Goal: Contribute content: Contribute content

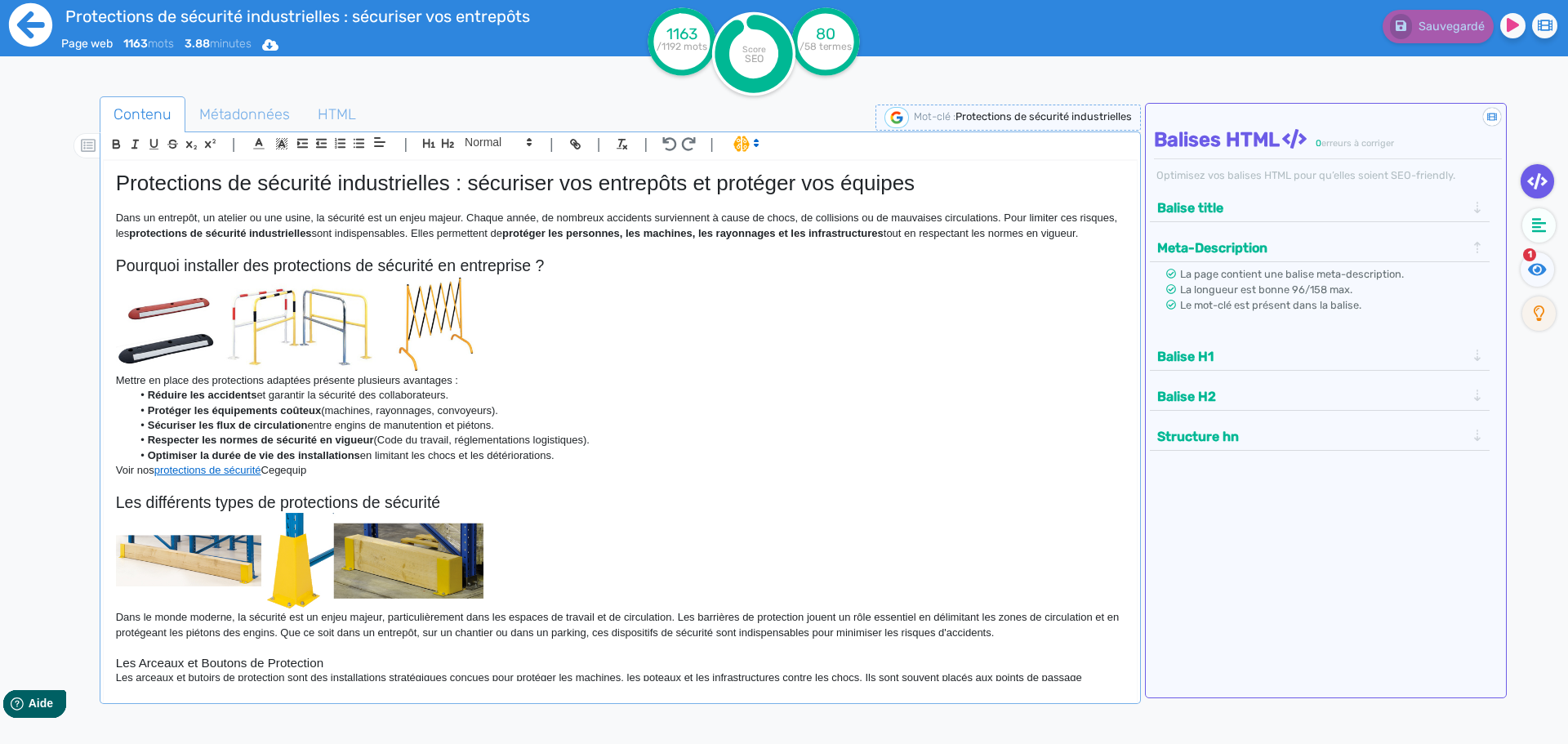
click at [24, 24] on icon at bounding box center [31, 25] width 45 height 45
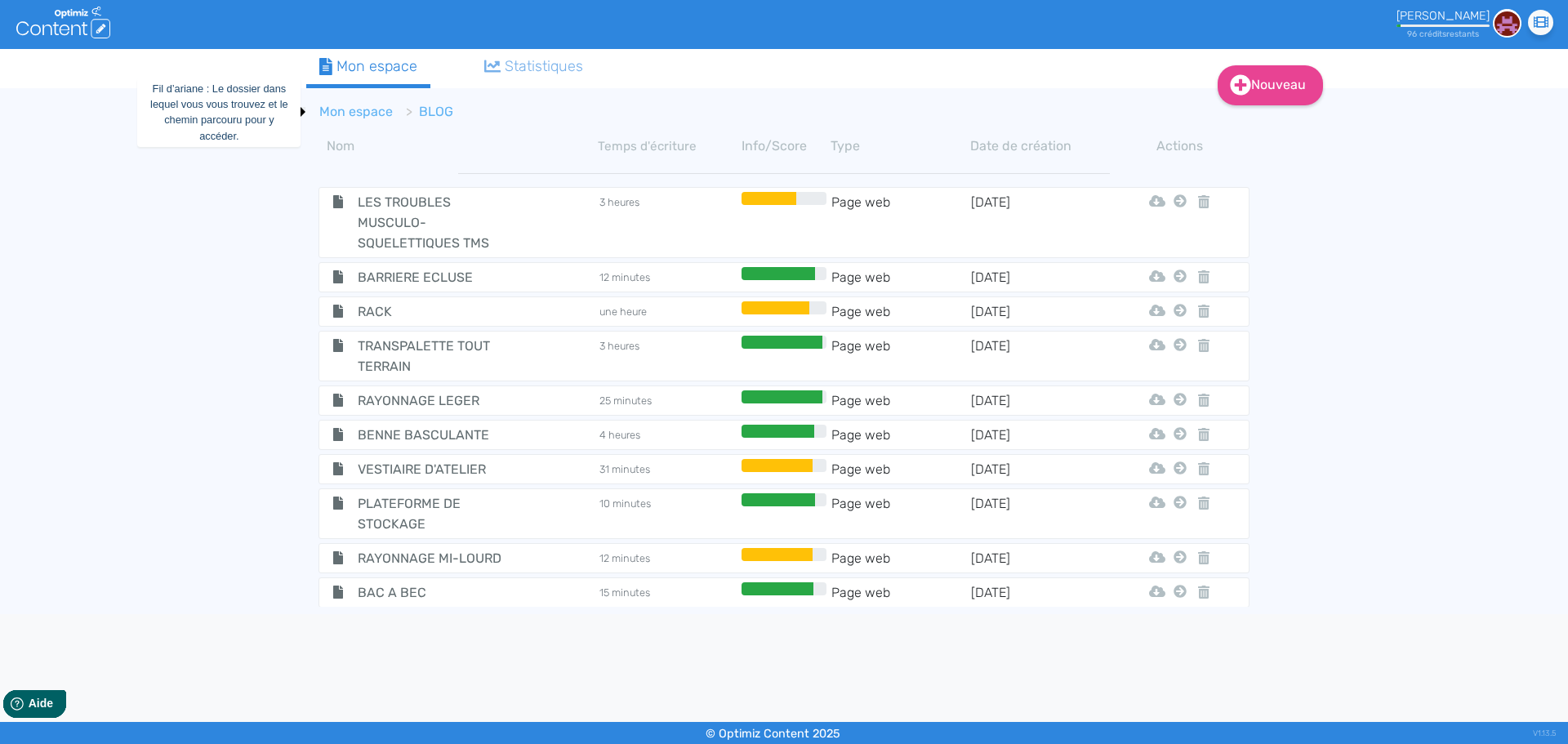
click at [377, 111] on link "Mon espace" at bounding box center [356, 111] width 73 height 16
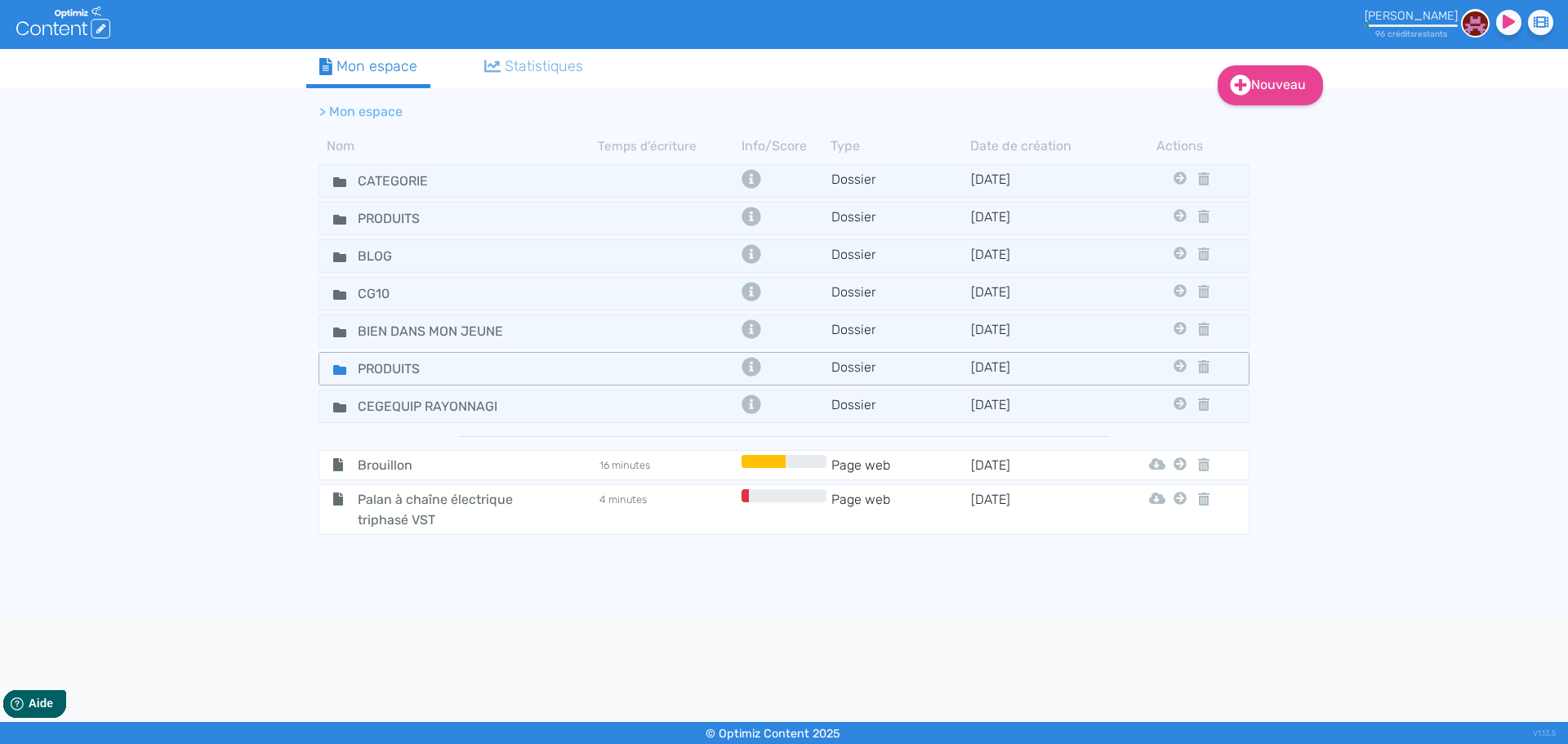
click at [581, 365] on div "PRODUITS" at bounding box center [459, 368] width 276 height 23
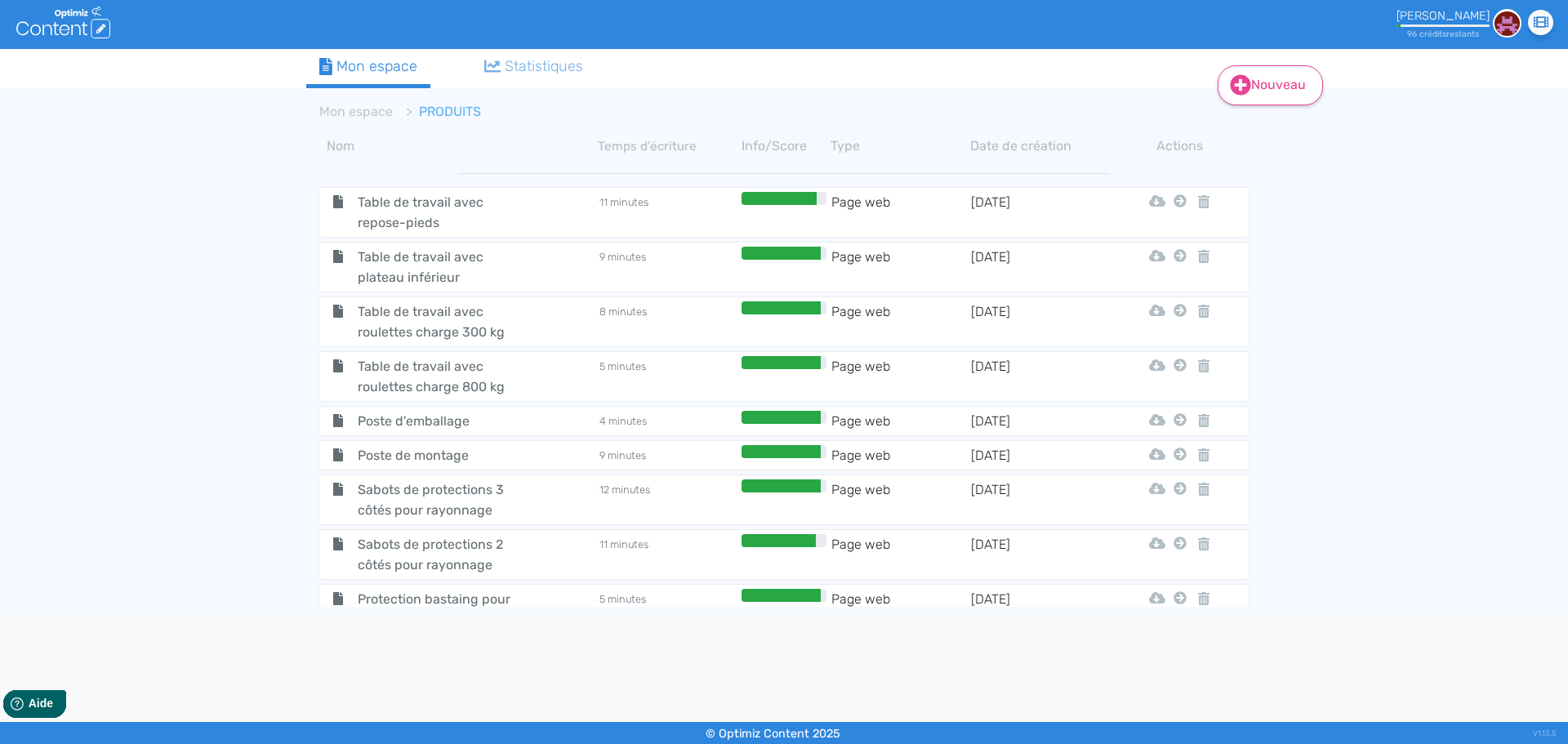
click at [1293, 76] on link "Nouveau" at bounding box center [1270, 86] width 106 height 40
click at [1262, 134] on button "Contenu" at bounding box center [1281, 126] width 131 height 26
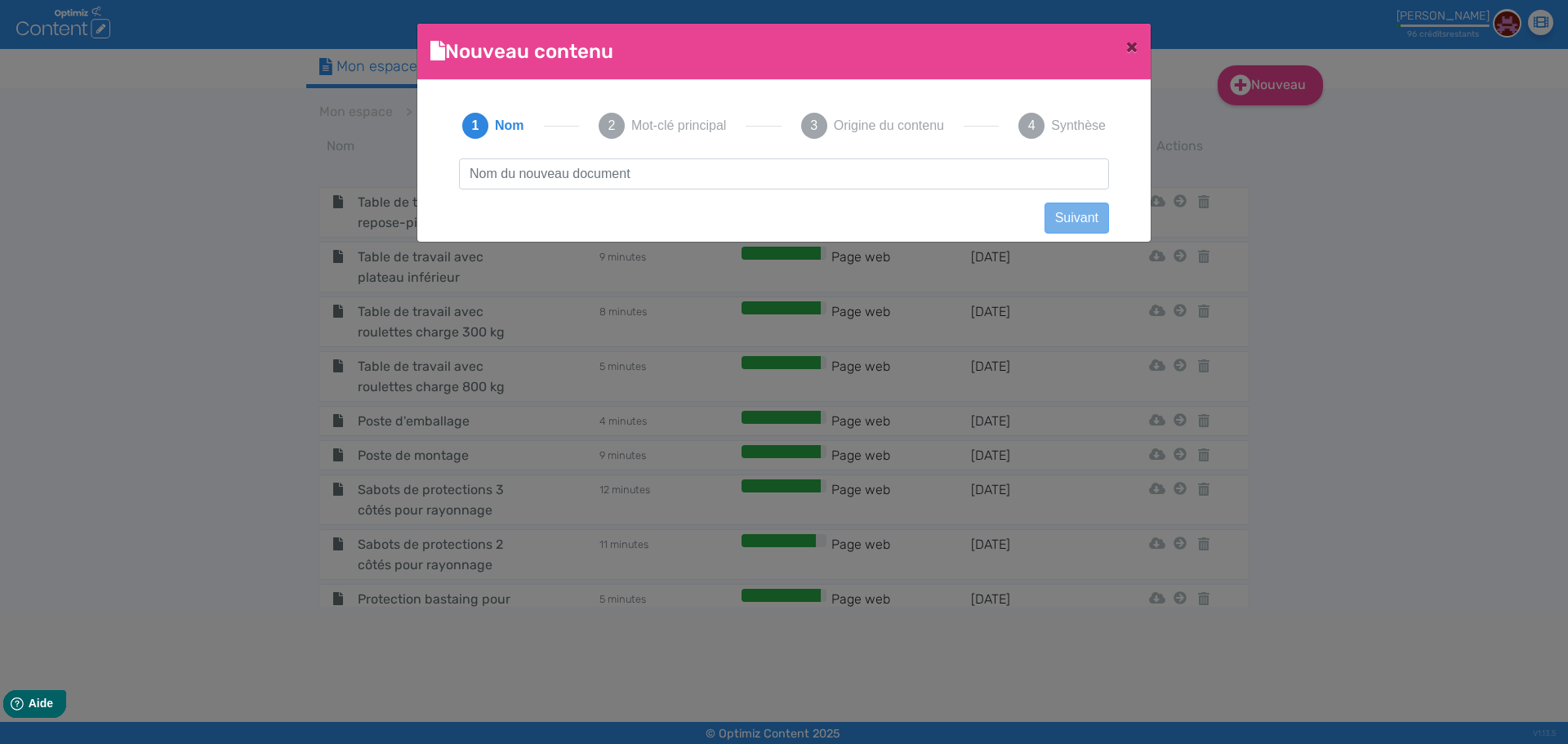
scroll to position [1, 0]
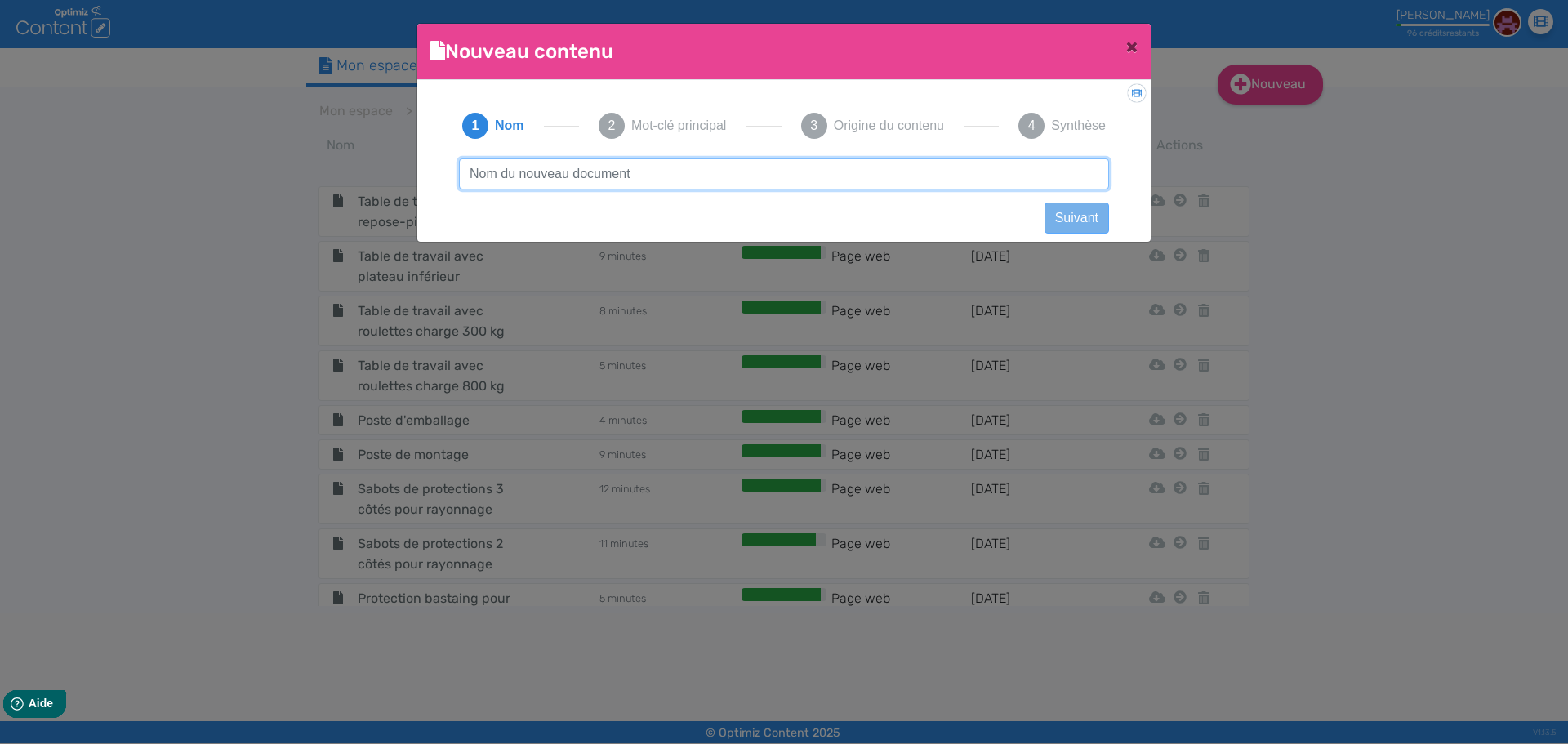
click at [634, 188] on input "text" at bounding box center [784, 174] width 650 height 31
paste input "Transpalette [PERSON_NAME] GS/P 2,5T + imprimante"
type input "Transpalette [PERSON_NAME] GS/P 2,5T + imprimante"
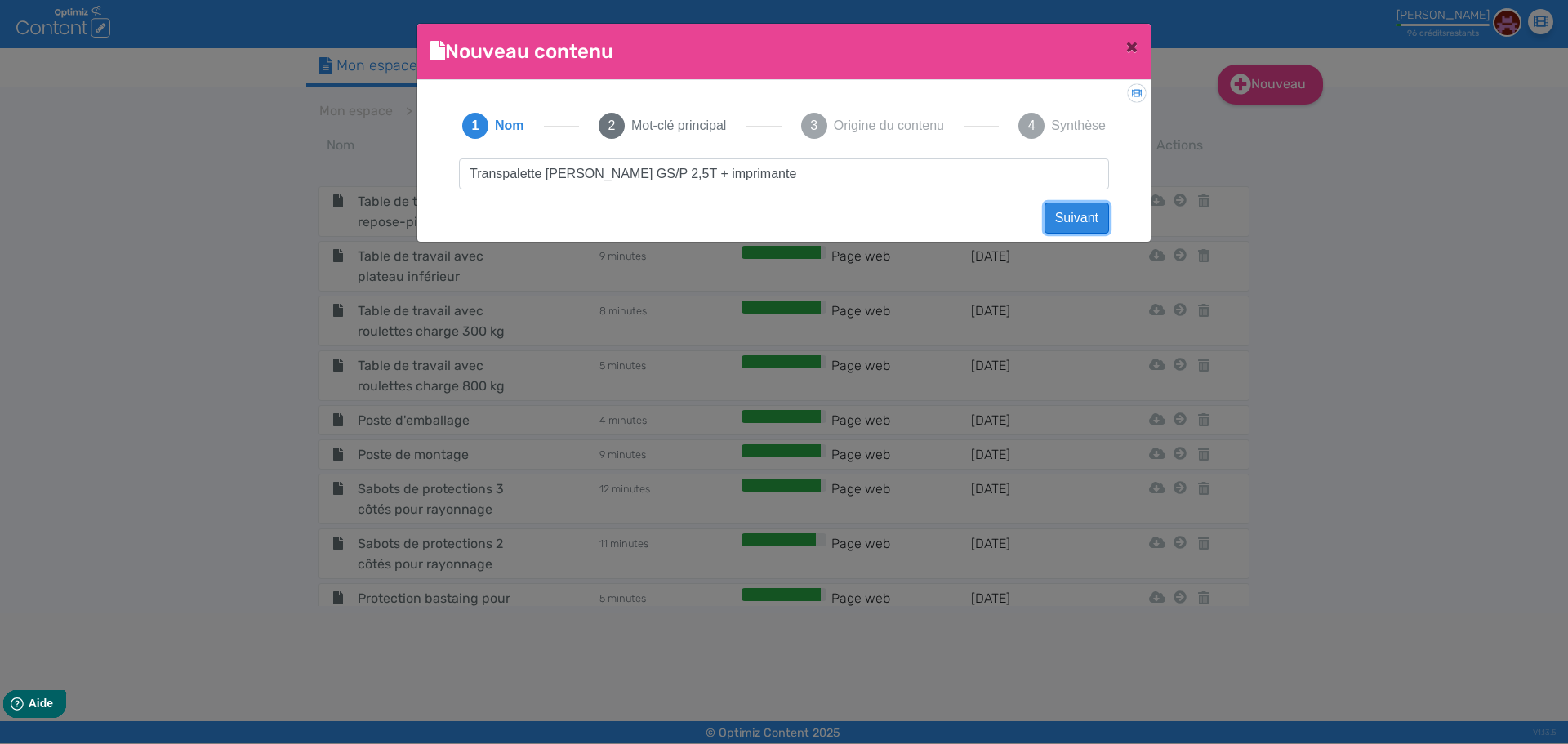
click at [1064, 212] on button "Suivant" at bounding box center [1077, 218] width 65 height 31
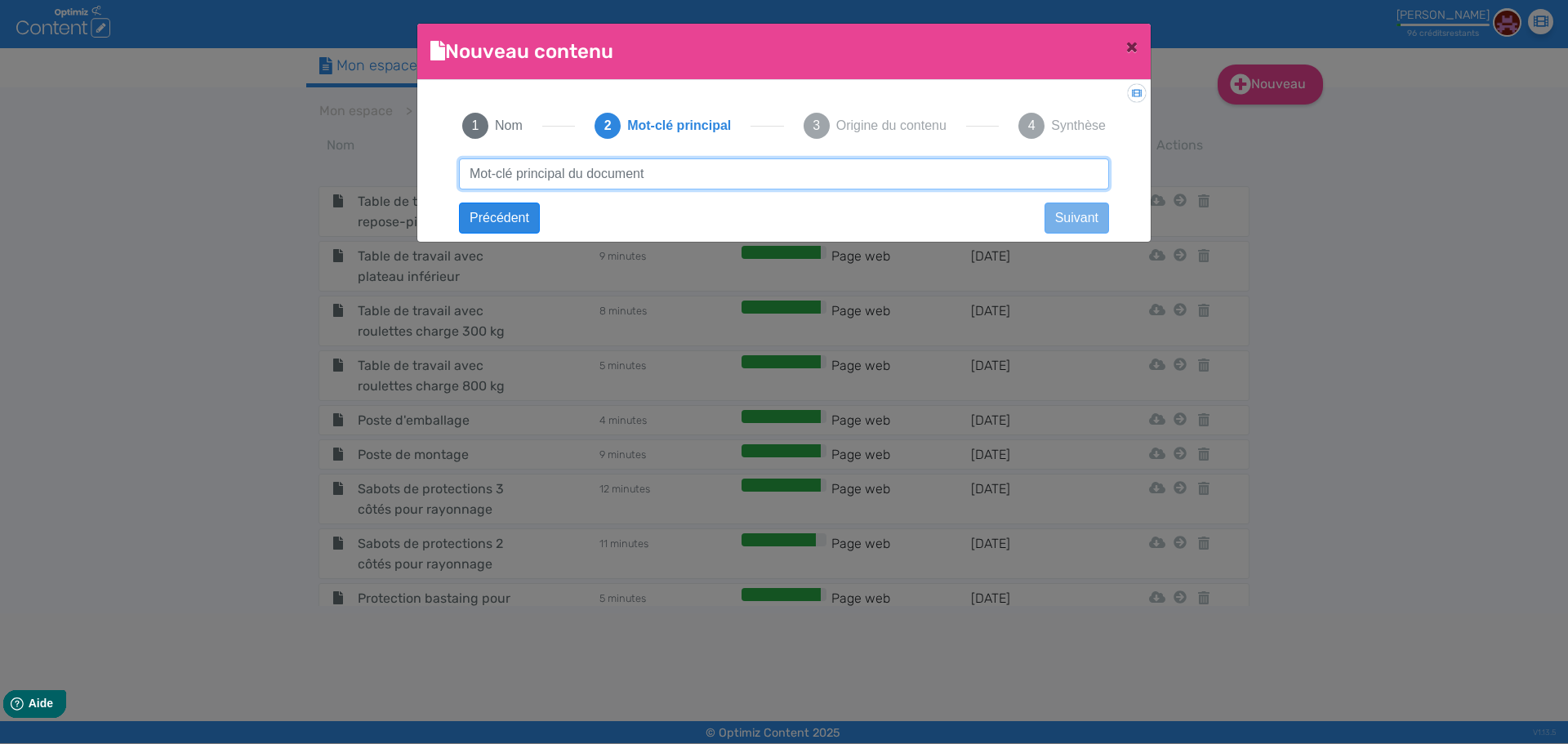
paste input "Transpalette [PERSON_NAME] GS/P 2,5T + imprimante"
drag, startPoint x: 634, startPoint y: 174, endPoint x: 356, endPoint y: 169, distance: 278.0
click at [356, 169] on ngb-modal-window "Nouveau contenu × Didacticiel: Créer un document 1 Nom 2 Mot-clé principal 3 Or…" at bounding box center [784, 372] width 1568 height 744
click at [603, 178] on input "Transpalette [PERSON_NAME] GS/P 2,5T + imprimante" at bounding box center [784, 174] width 650 height 31
click at [628, 168] on input "Transpalette [PERSON_NAME] GS/P 2,5T + imprimante" at bounding box center [784, 174] width 650 height 31
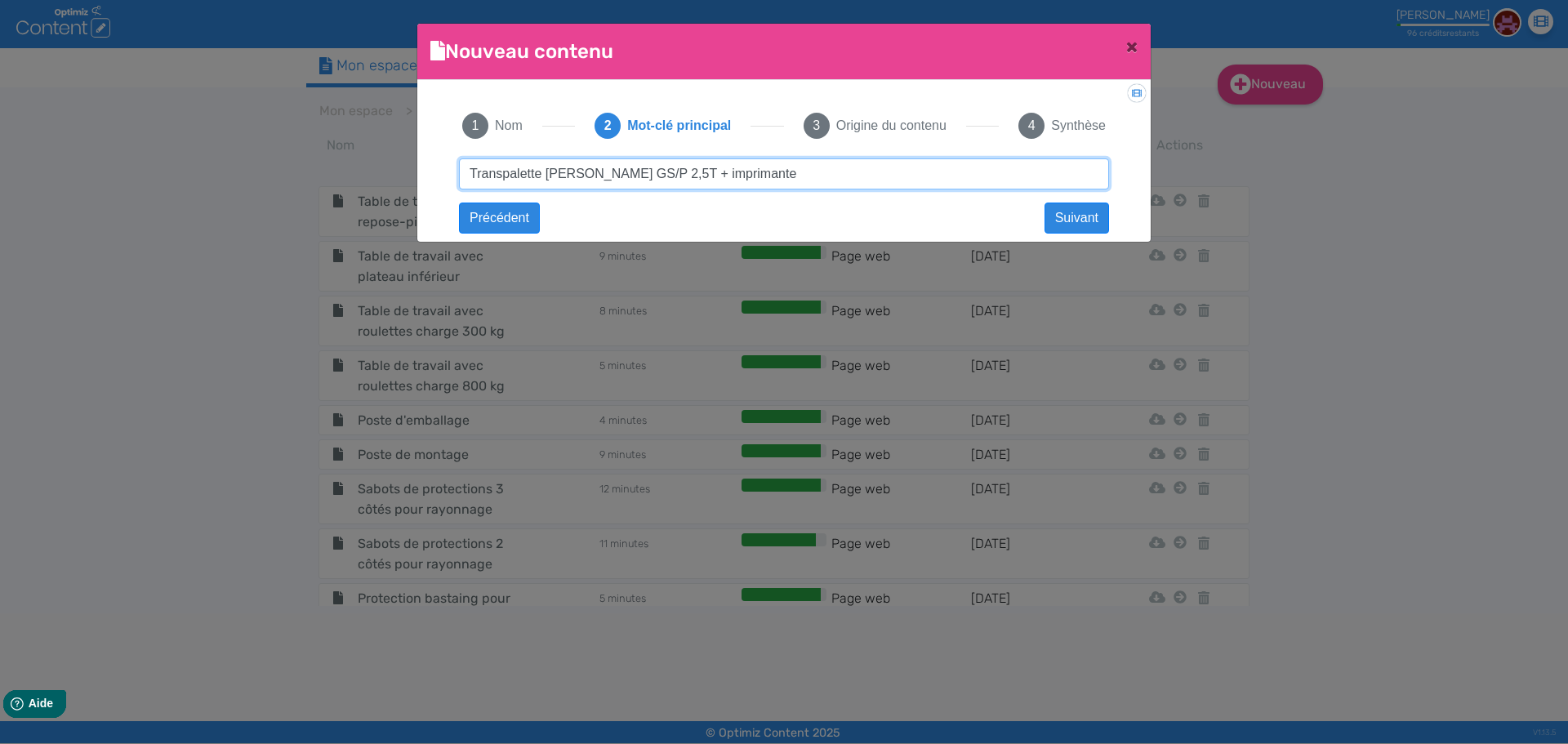
drag, startPoint x: 630, startPoint y: 170, endPoint x: 947, endPoint y: 181, distance: 317.2
click at [947, 181] on input "Transpalette [PERSON_NAME] GS/P 2,5T + imprimante" at bounding box center [784, 174] width 650 height 31
type input "Transpalette [PERSON_NAME]"
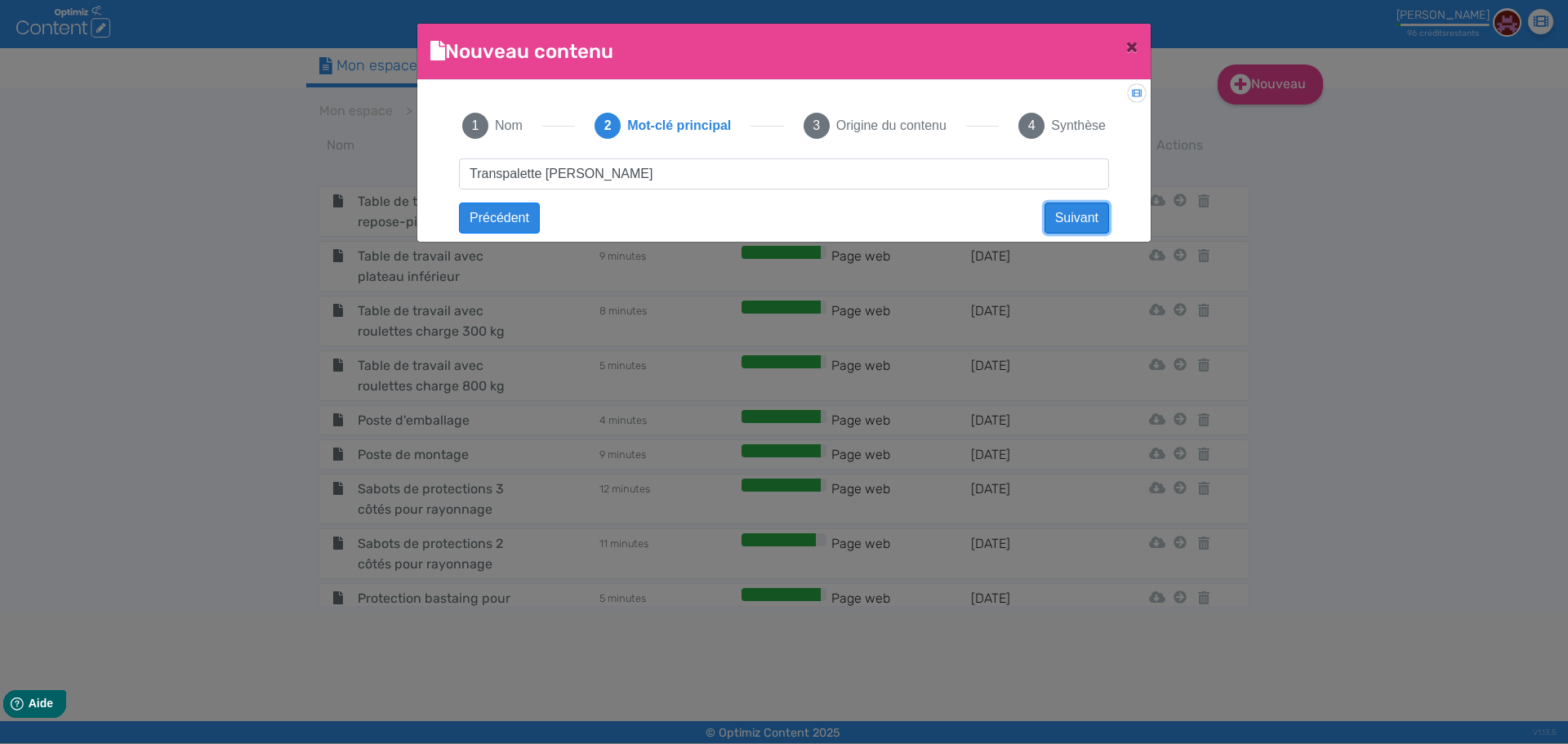
click at [1082, 218] on button "Suivant" at bounding box center [1077, 218] width 65 height 31
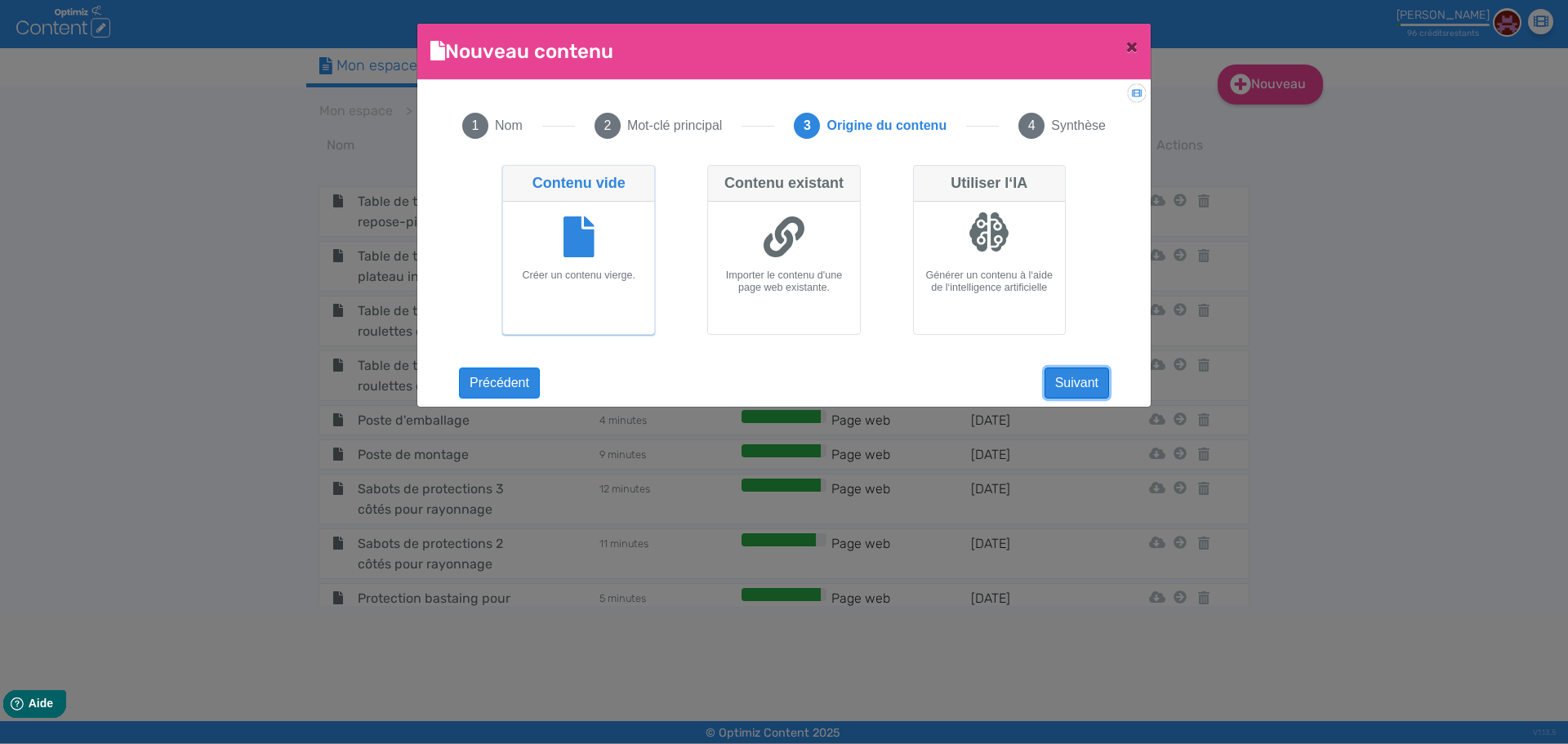
click at [1080, 386] on button "Suivant" at bounding box center [1077, 382] width 65 height 31
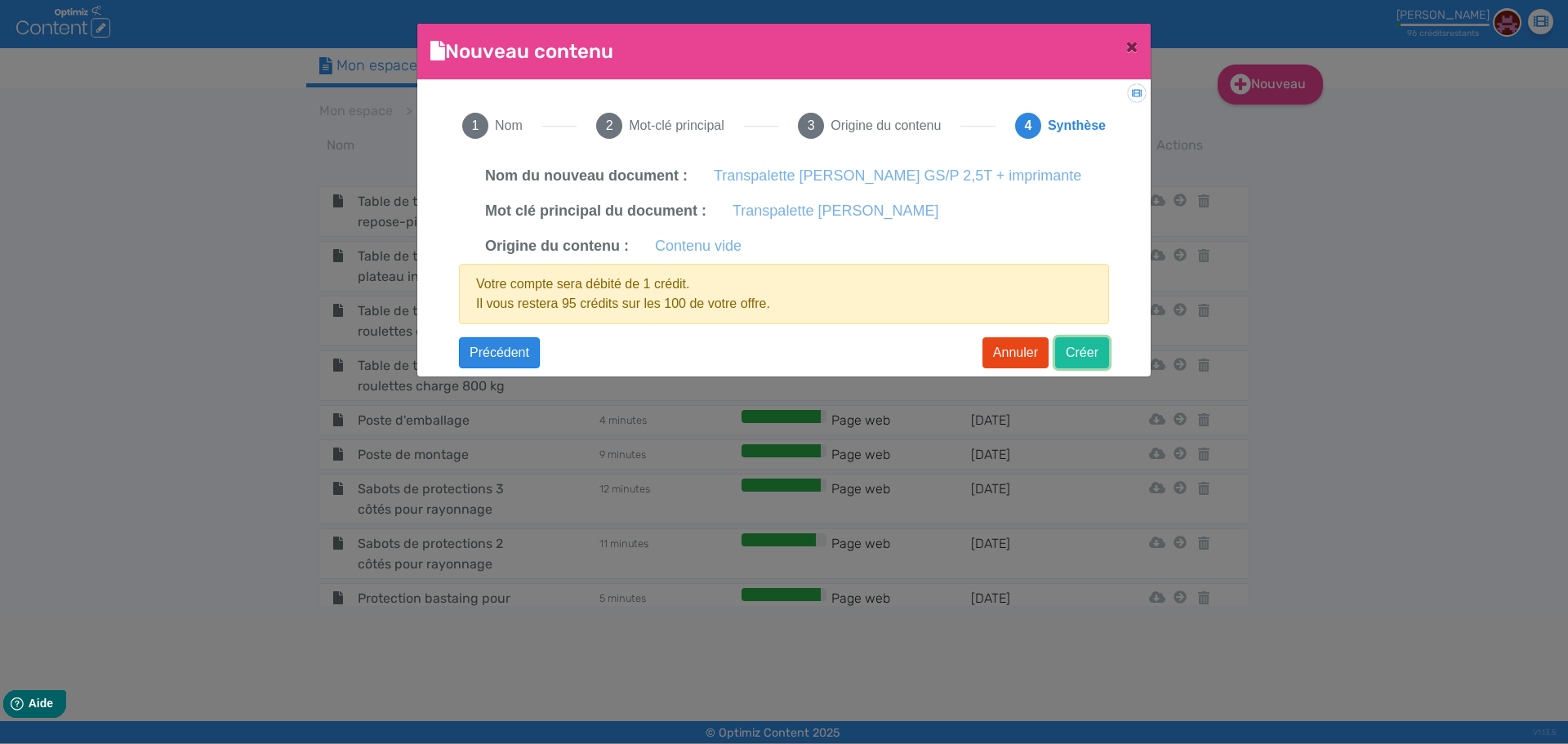
click at [1086, 368] on button "Créer" at bounding box center [1082, 352] width 54 height 31
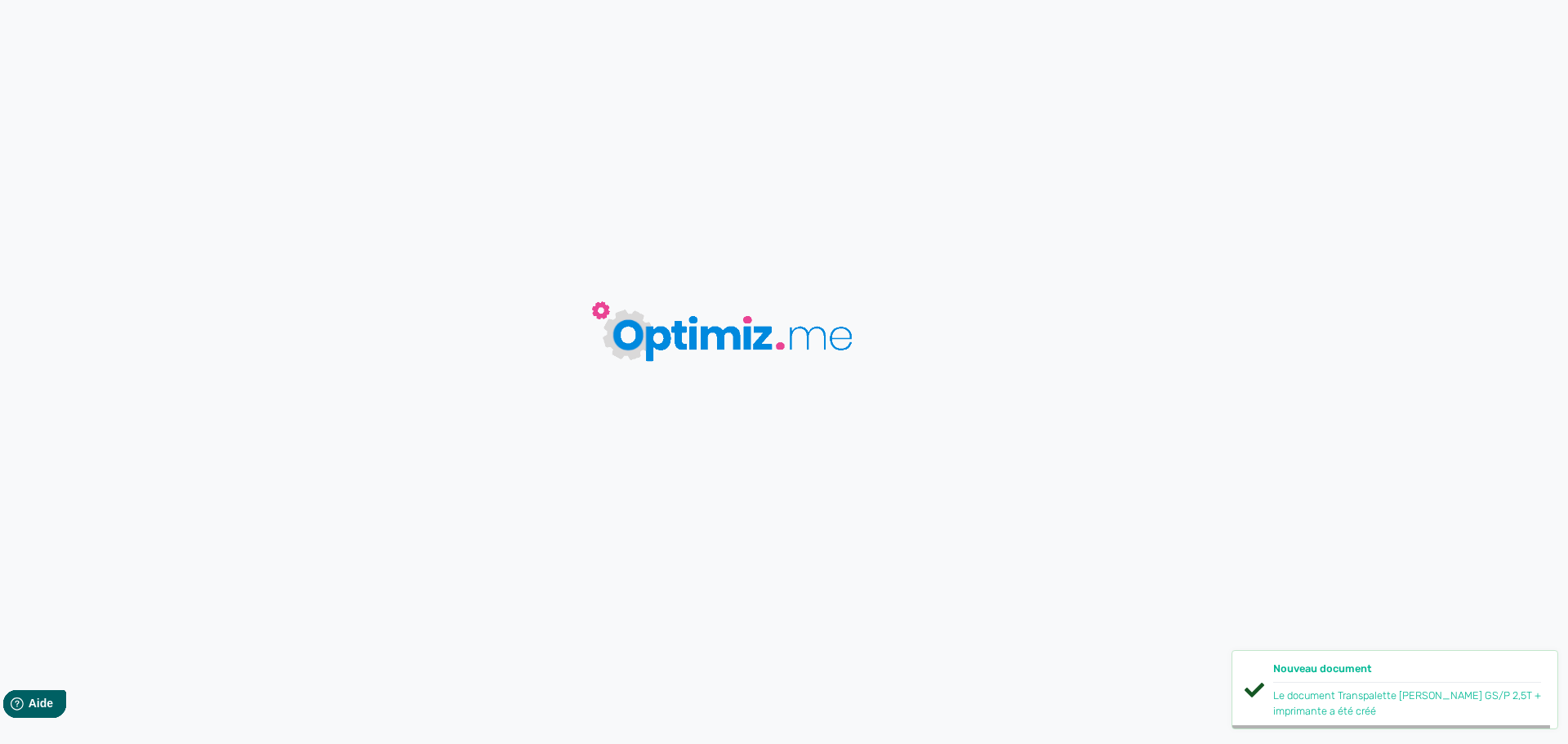
type input "Transpalette [PERSON_NAME] GS/P 2,5T + imprimante"
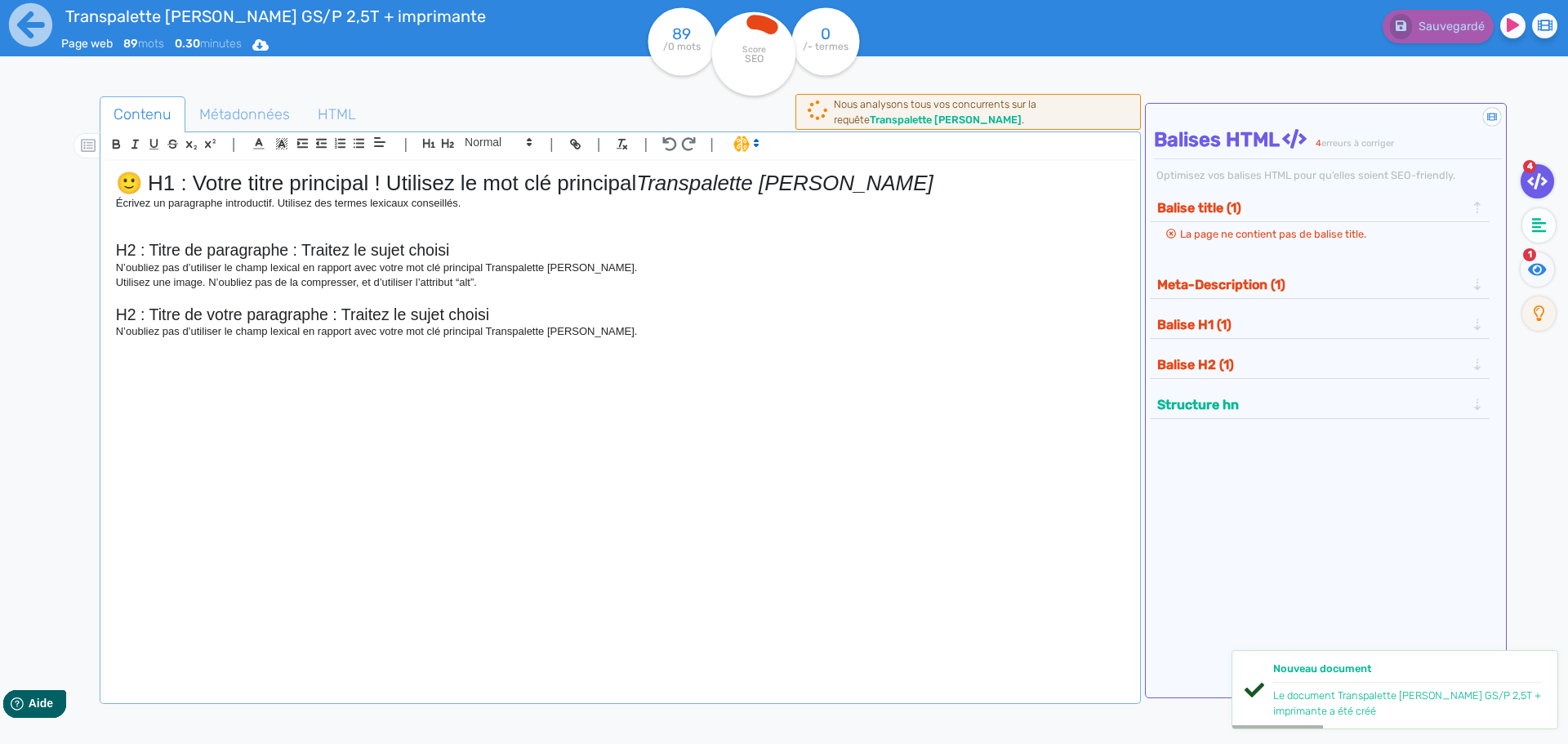
drag, startPoint x: 648, startPoint y: 185, endPoint x: 0, endPoint y: 188, distance: 648.0
click at [0, 188] on div "Transpalette manuel peseur Pramac GS/P 2,5T + imprimante Page web 89 mots 0.30 …" at bounding box center [784, 423] width 1568 height 847
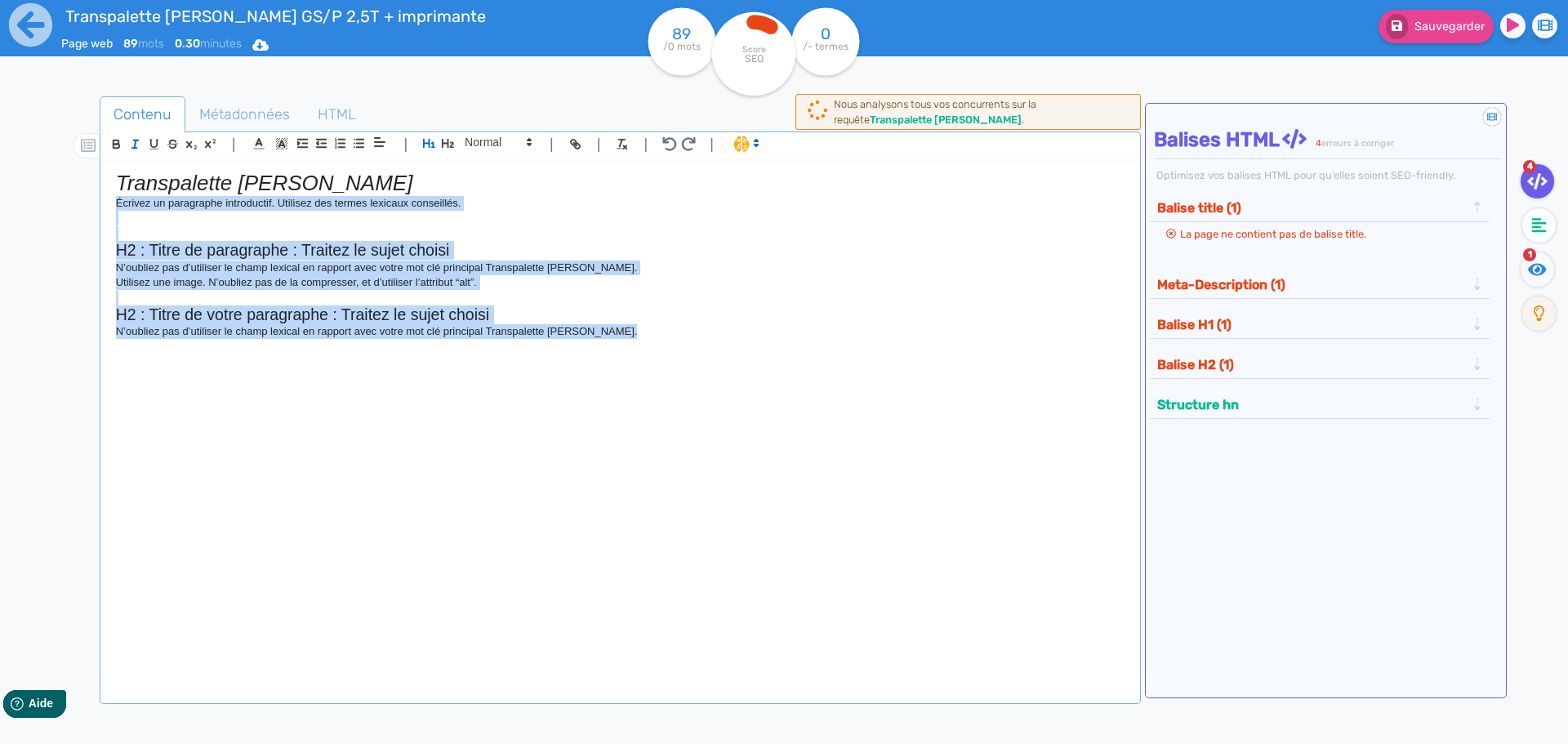
drag, startPoint x: 520, startPoint y: 338, endPoint x: 0, endPoint y: 203, distance: 537.2
click at [0, 203] on div "Transpalette [PERSON_NAME] GS/P 2,5T + imprimante Page web 89 mots 0.30 minutes…" at bounding box center [784, 423] width 1568 height 847
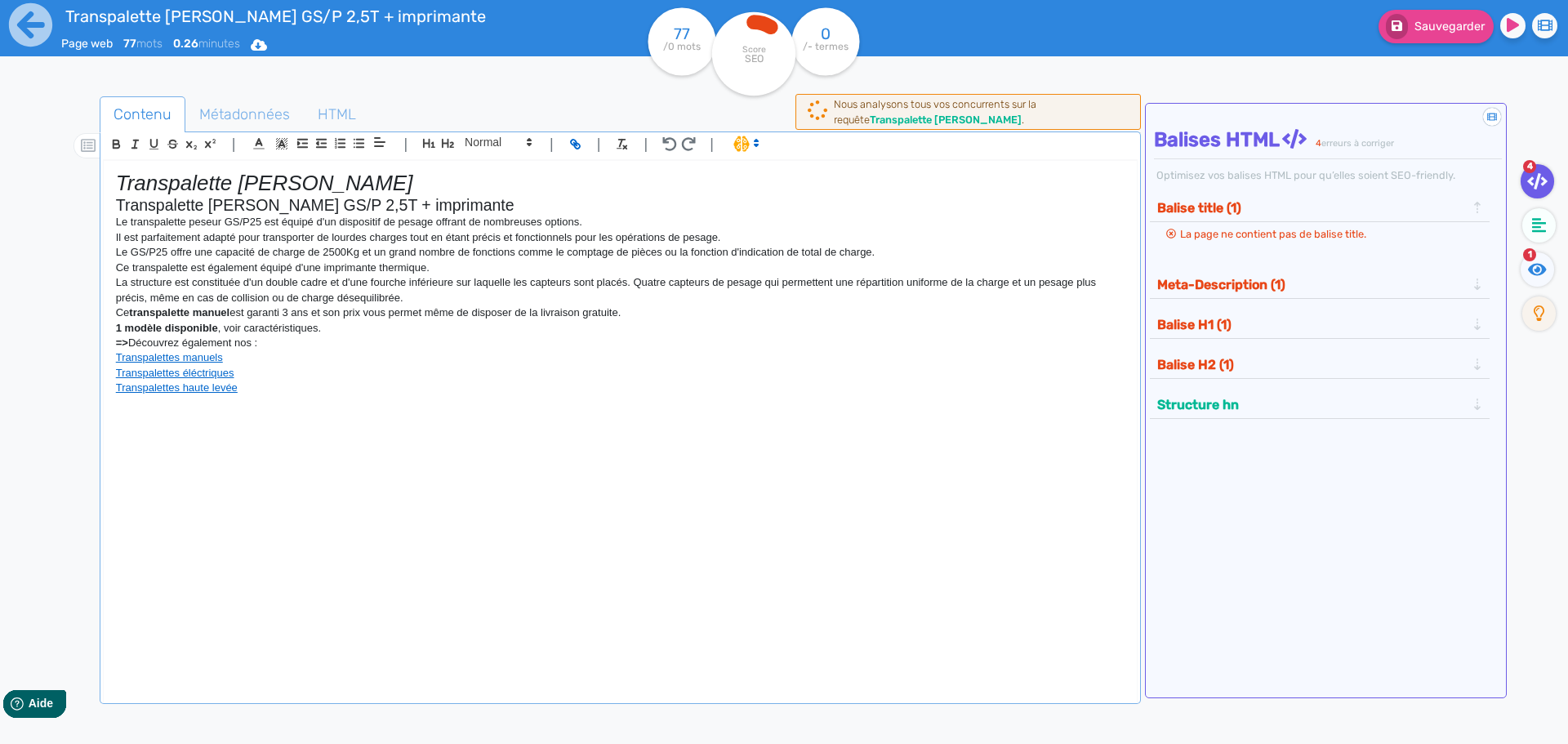
drag, startPoint x: 640, startPoint y: 307, endPoint x: 195, endPoint y: 313, distance: 445.0
click at [195, 313] on p "Ce transpalette [PERSON_NAME] est garanti 3 ans et son prix vous permet même de…" at bounding box center [619, 313] width 1008 height 15
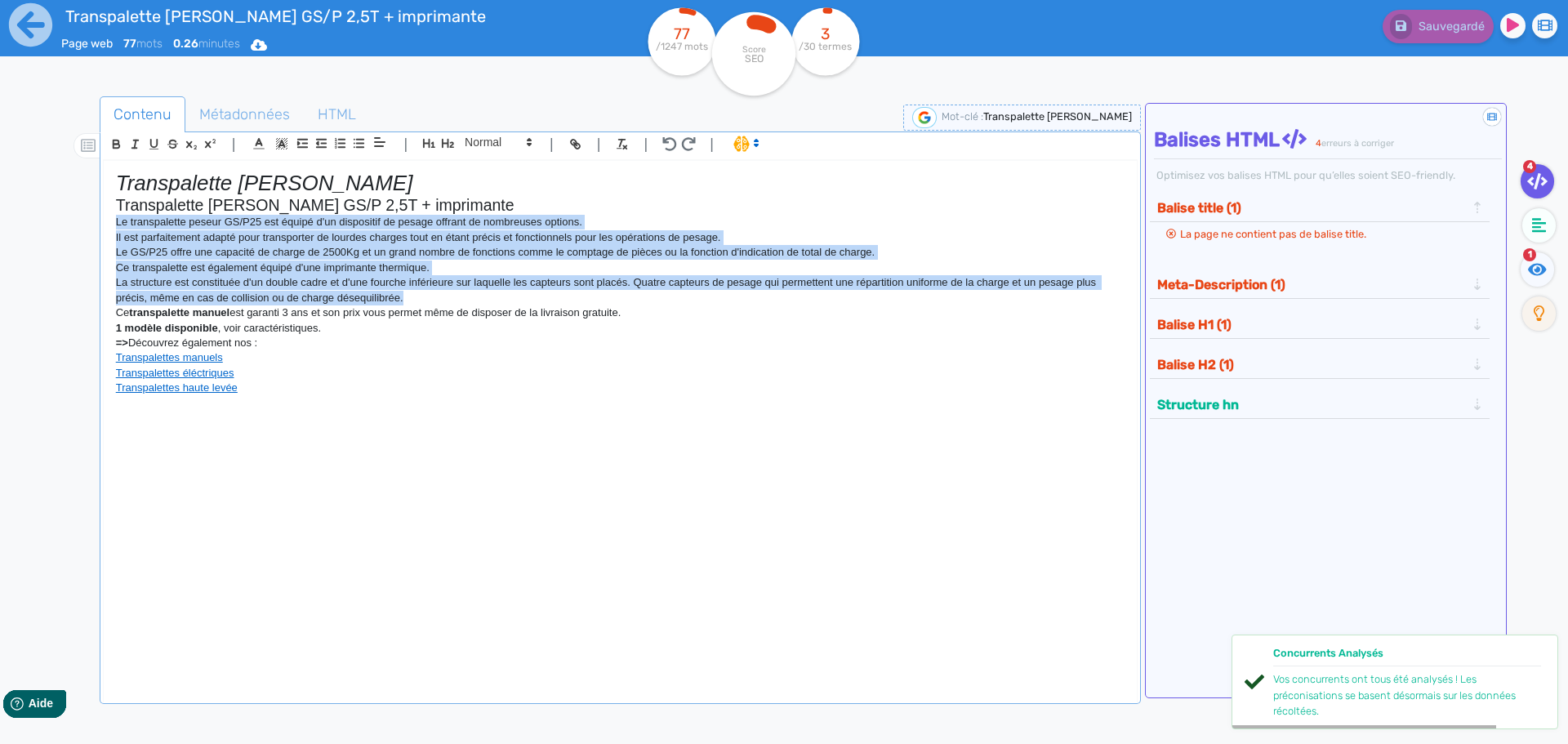
drag, startPoint x: 423, startPoint y: 295, endPoint x: 47, endPoint y: 219, distance: 383.6
click at [47, 219] on div "Contenu Métadonnées HTML | | H3 H4 H5 H6 Normal | | | | Transpalette manuel pes…" at bounding box center [803, 463] width 1529 height 766
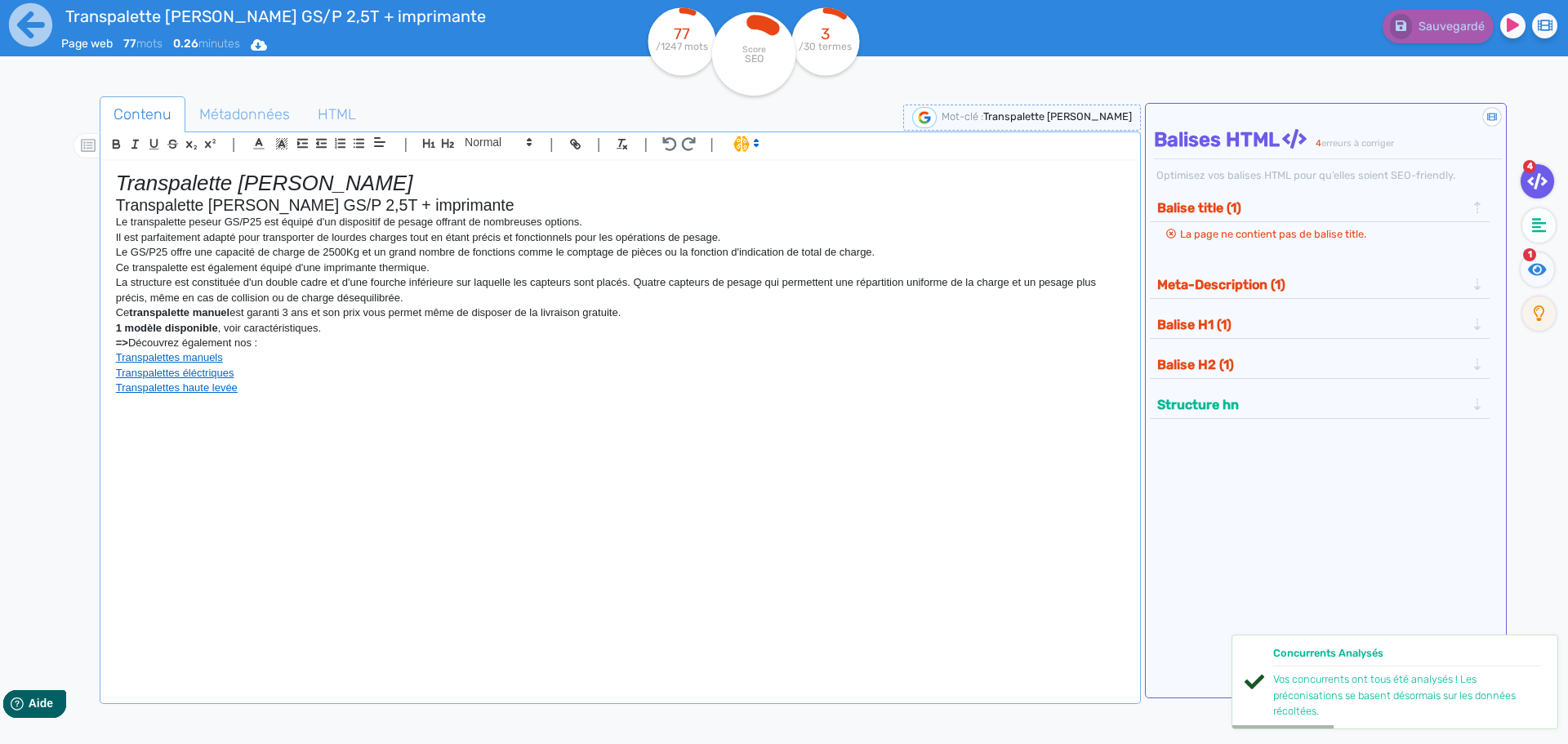
click at [744, 143] on span at bounding box center [745, 143] width 38 height 17
click at [548, 226] on p "Le transpalette peseur GS/P25 est équipé d'un dispositif de pesage offrant de n…" at bounding box center [619, 222] width 1008 height 15
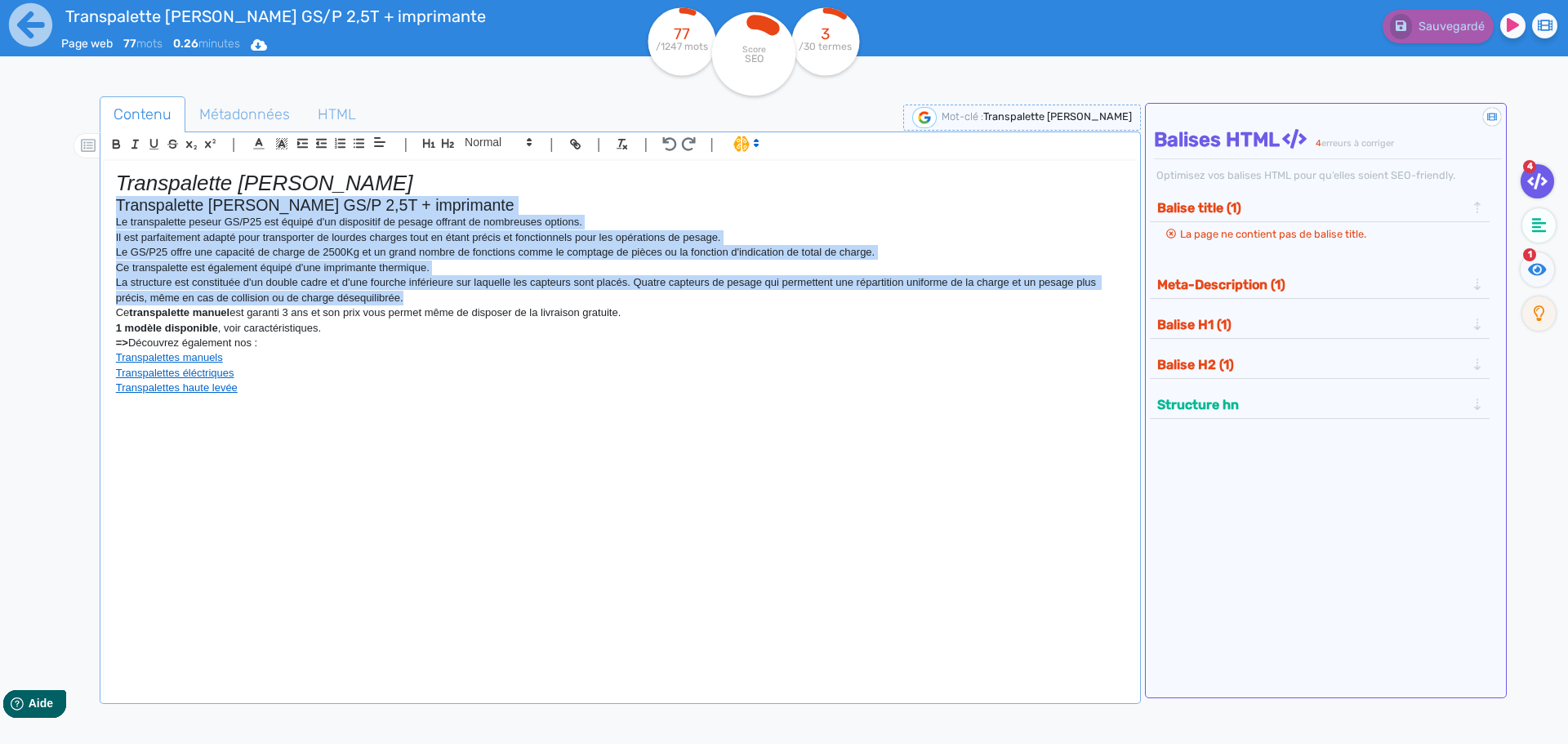
drag, startPoint x: 505, startPoint y: 299, endPoint x: 54, endPoint y: 207, distance: 460.3
click at [54, 207] on div "Contenu Métadonnées HTML | | H3 H4 H5 H6 Normal | | | | Transpalette manuel pes…" at bounding box center [807, 470] width 1521 height 755
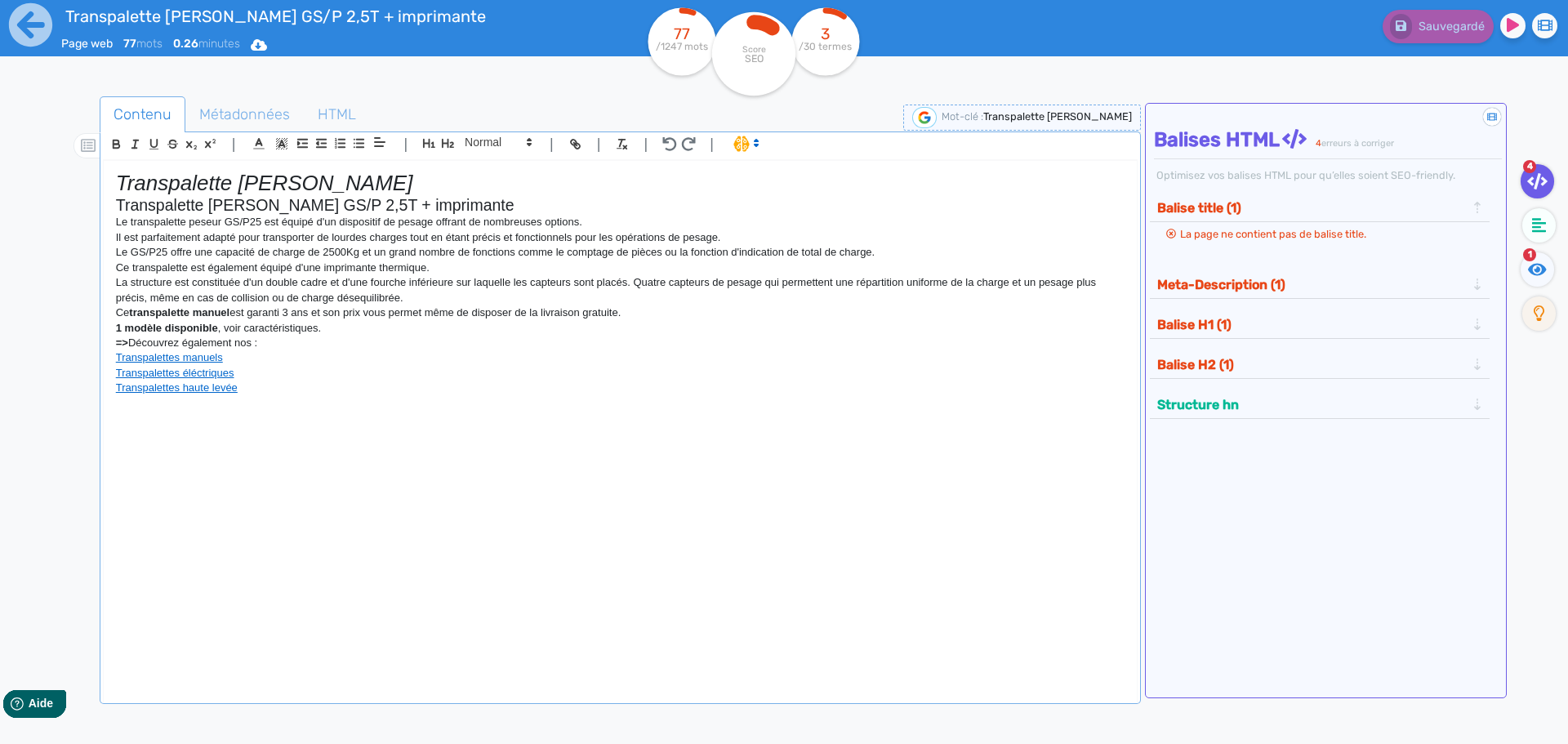
click at [743, 139] on span at bounding box center [745, 143] width 38 height 17
click at [759, 202] on span at bounding box center [762, 203] width 59 height 25
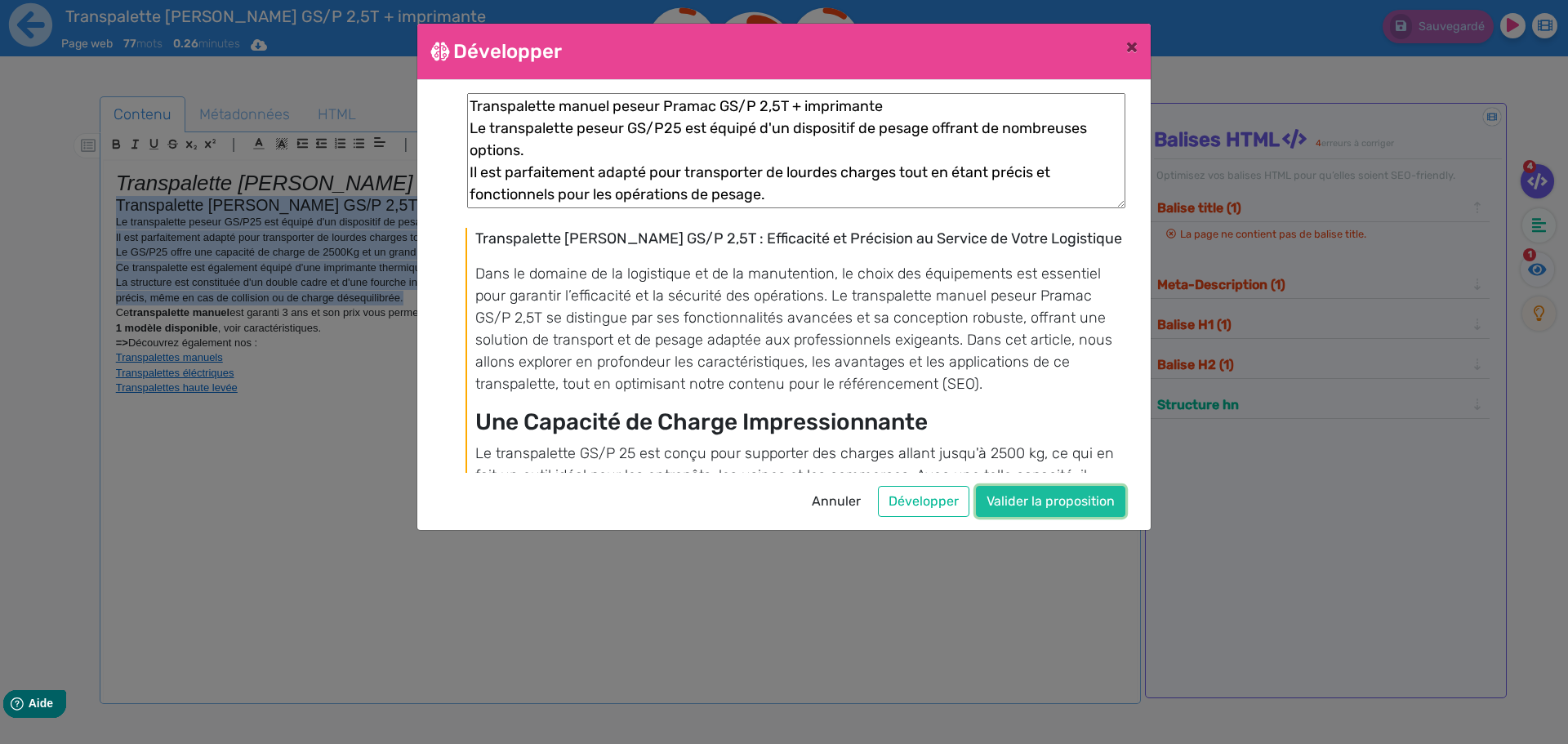
click at [1015, 498] on button "Valider la proposition" at bounding box center [1051, 500] width 150 height 31
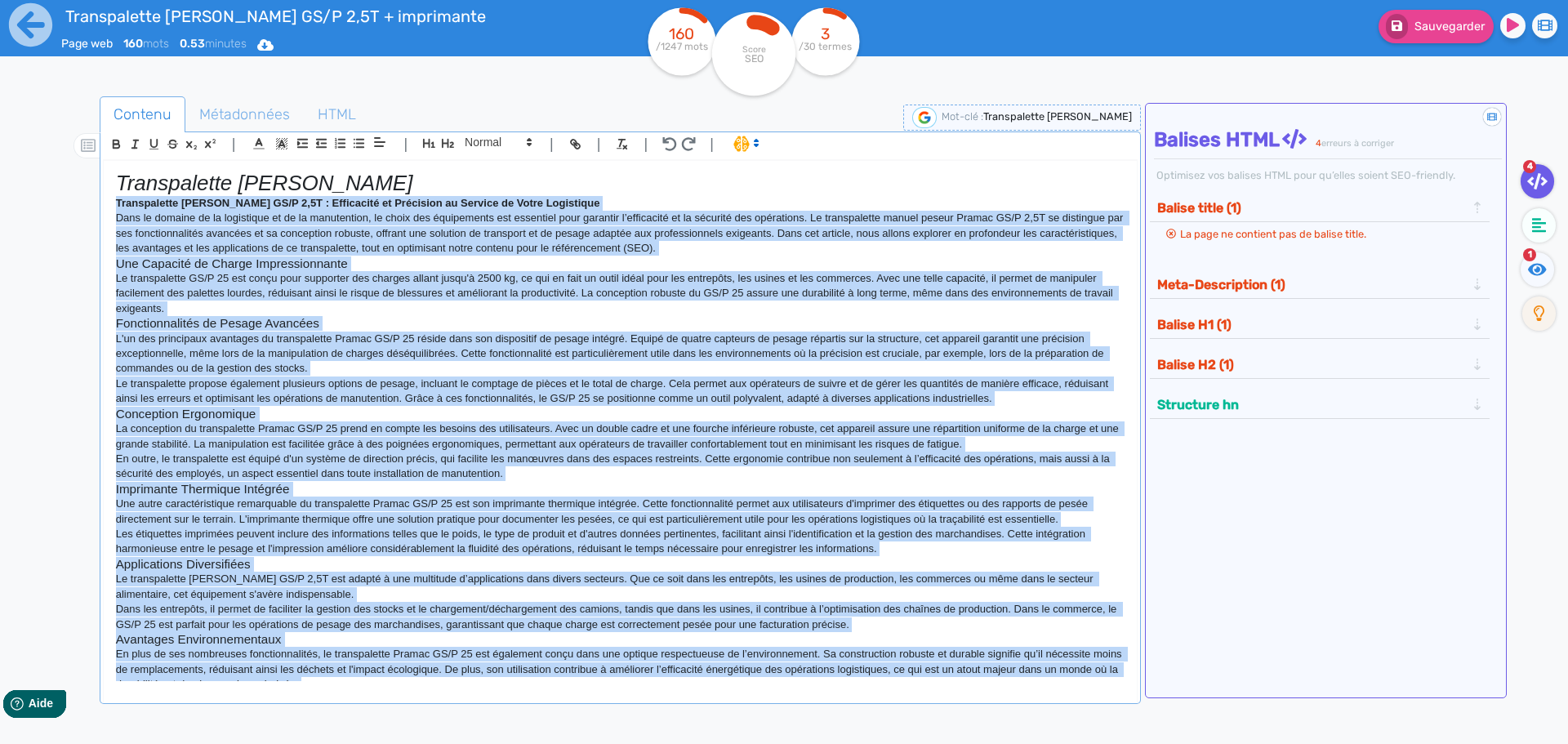
copy div "Loremipsumdo Sitame Consec Adipis EL/S 3,2D : Eiusmodtem in Utlaboree do Magnaa…"
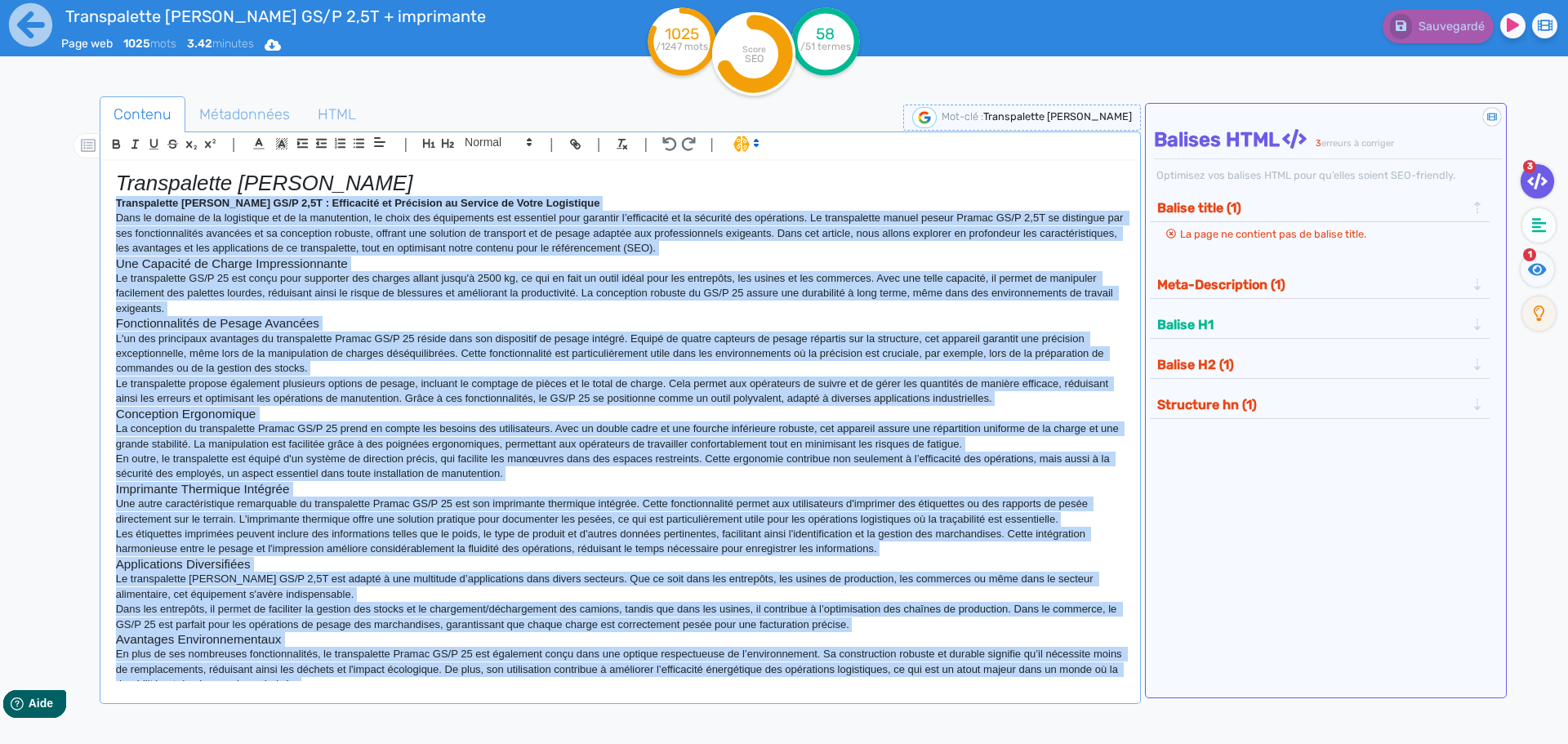
click at [393, 416] on h3 "Conception Ergonomique" at bounding box center [619, 414] width 1008 height 15
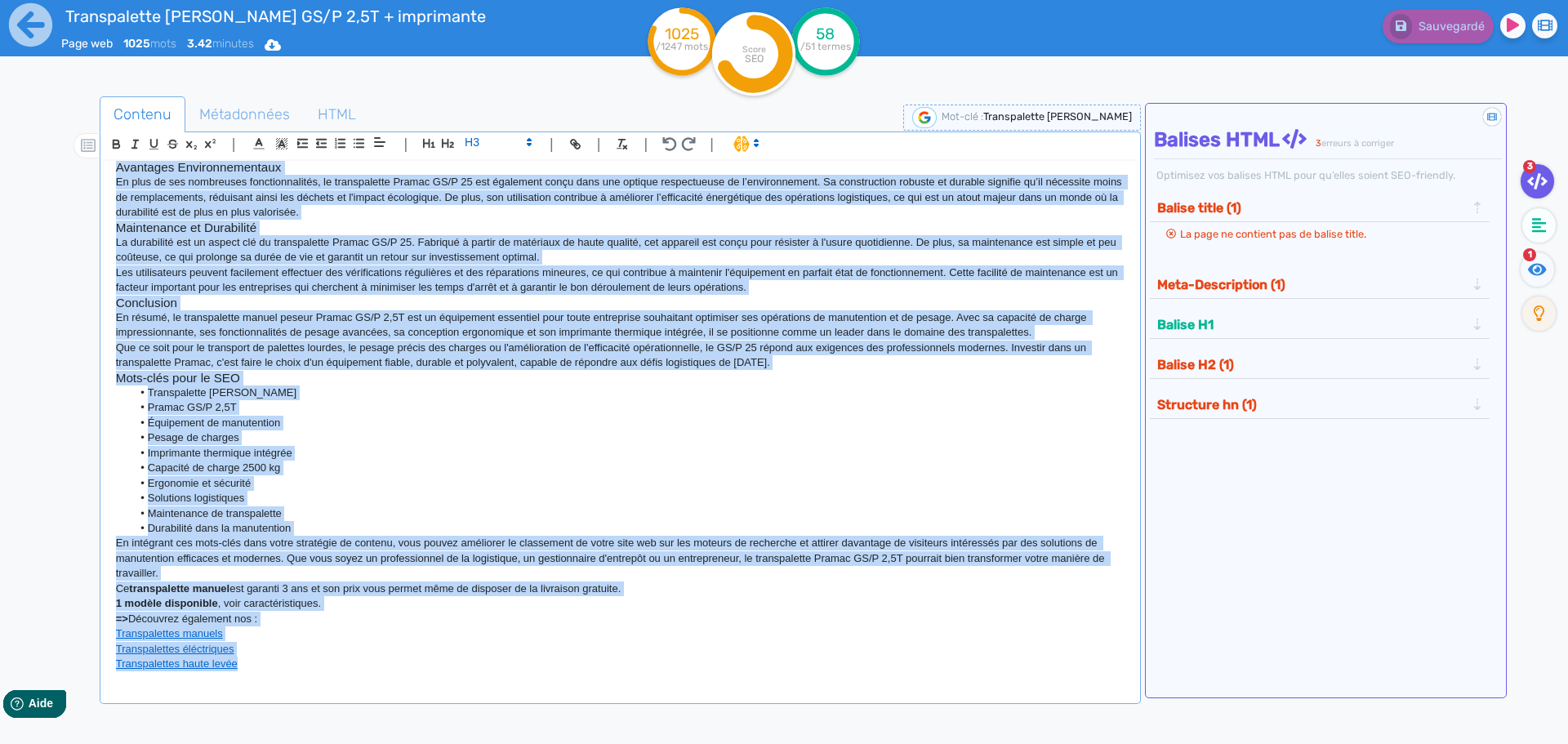
drag, startPoint x: 106, startPoint y: 200, endPoint x: 1191, endPoint y: 782, distance: 1231.2
click at [1191, 743] on html "Transpalette manuel peseur Pramac GS/P 2,5T + imprimante Page web 1025 mots 3.4…" at bounding box center [784, 372] width 1568 height 744
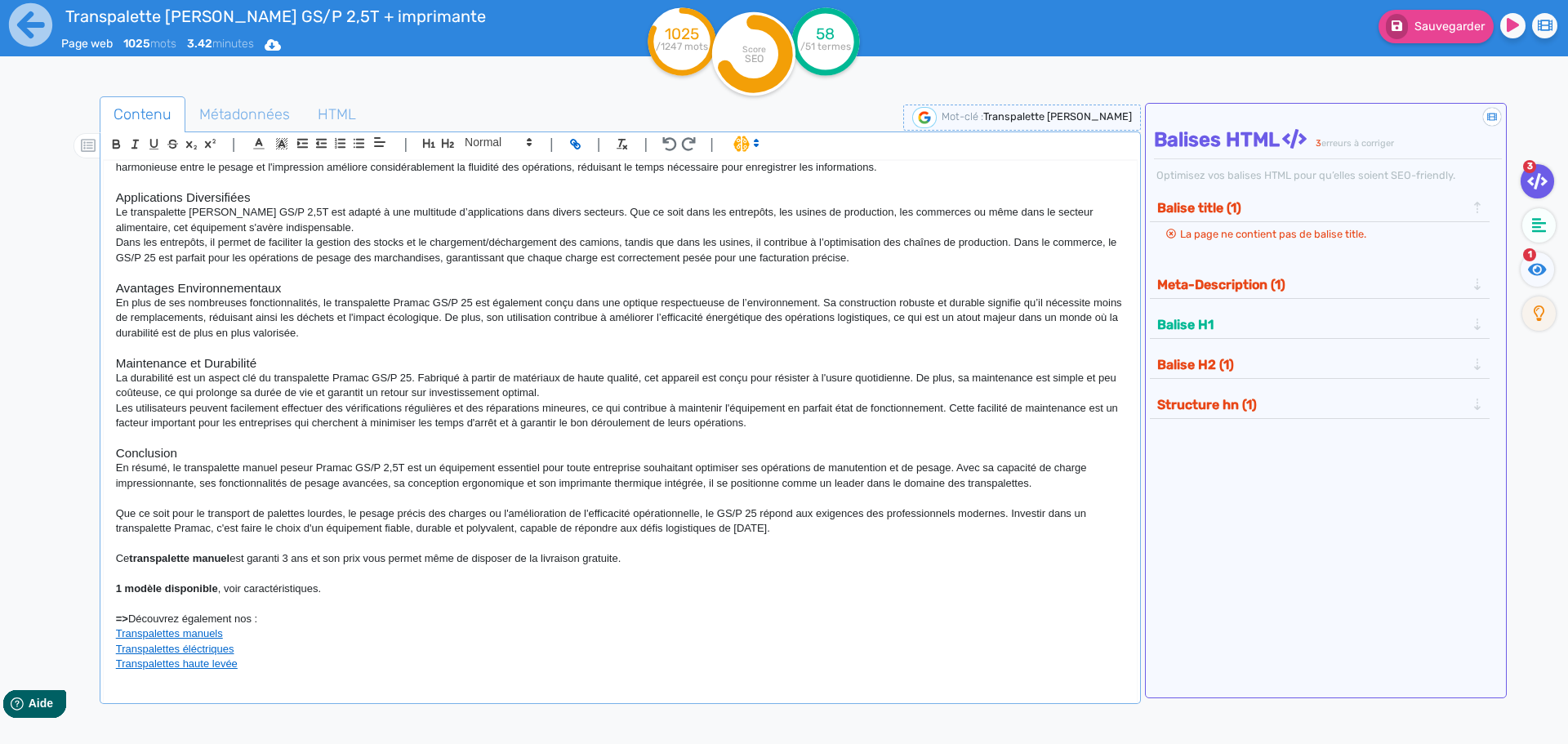
scroll to position [448, 0]
click at [257, 106] on span "Métadonnées" at bounding box center [244, 114] width 116 height 44
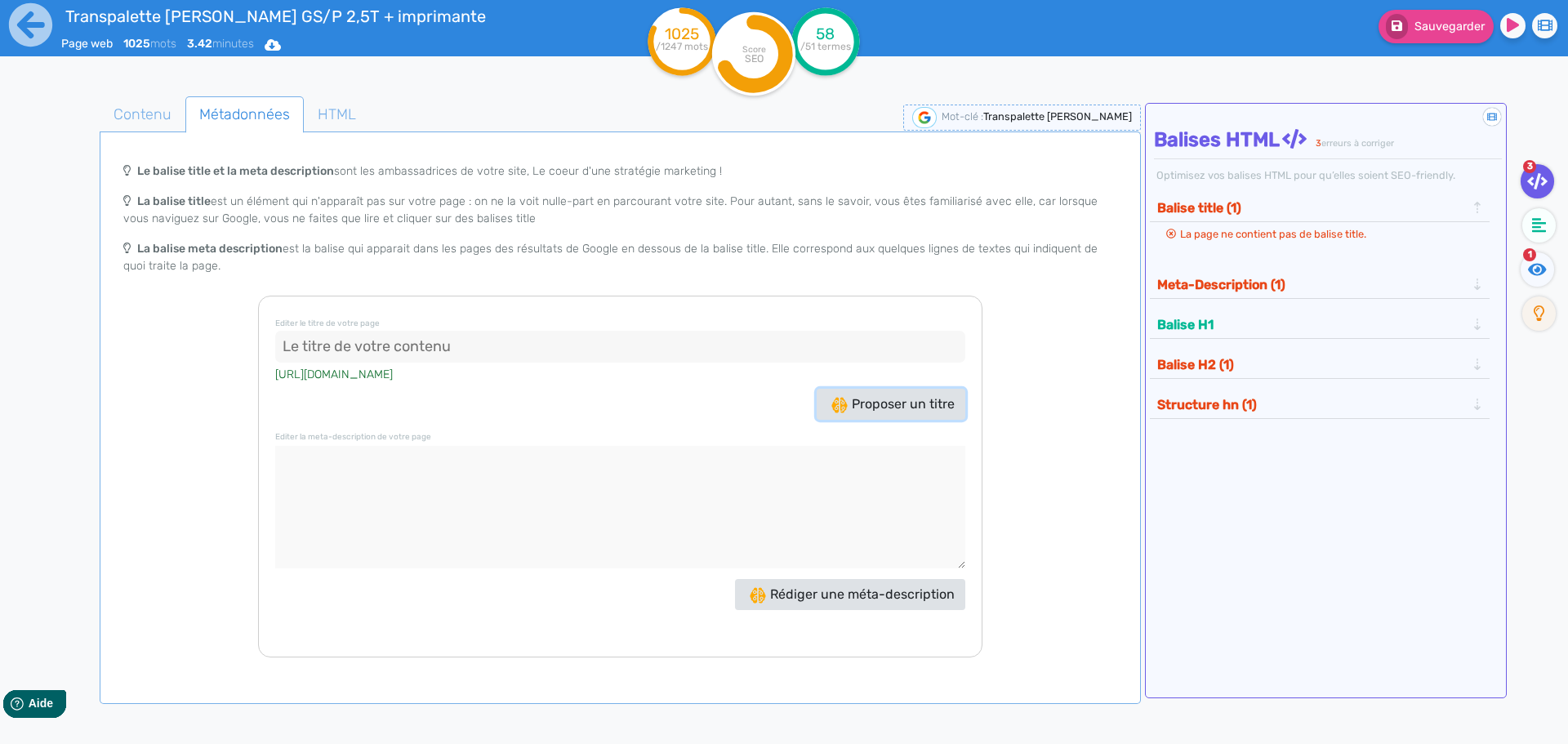
click at [913, 402] on span "Proposer un titre" at bounding box center [893, 403] width 123 height 16
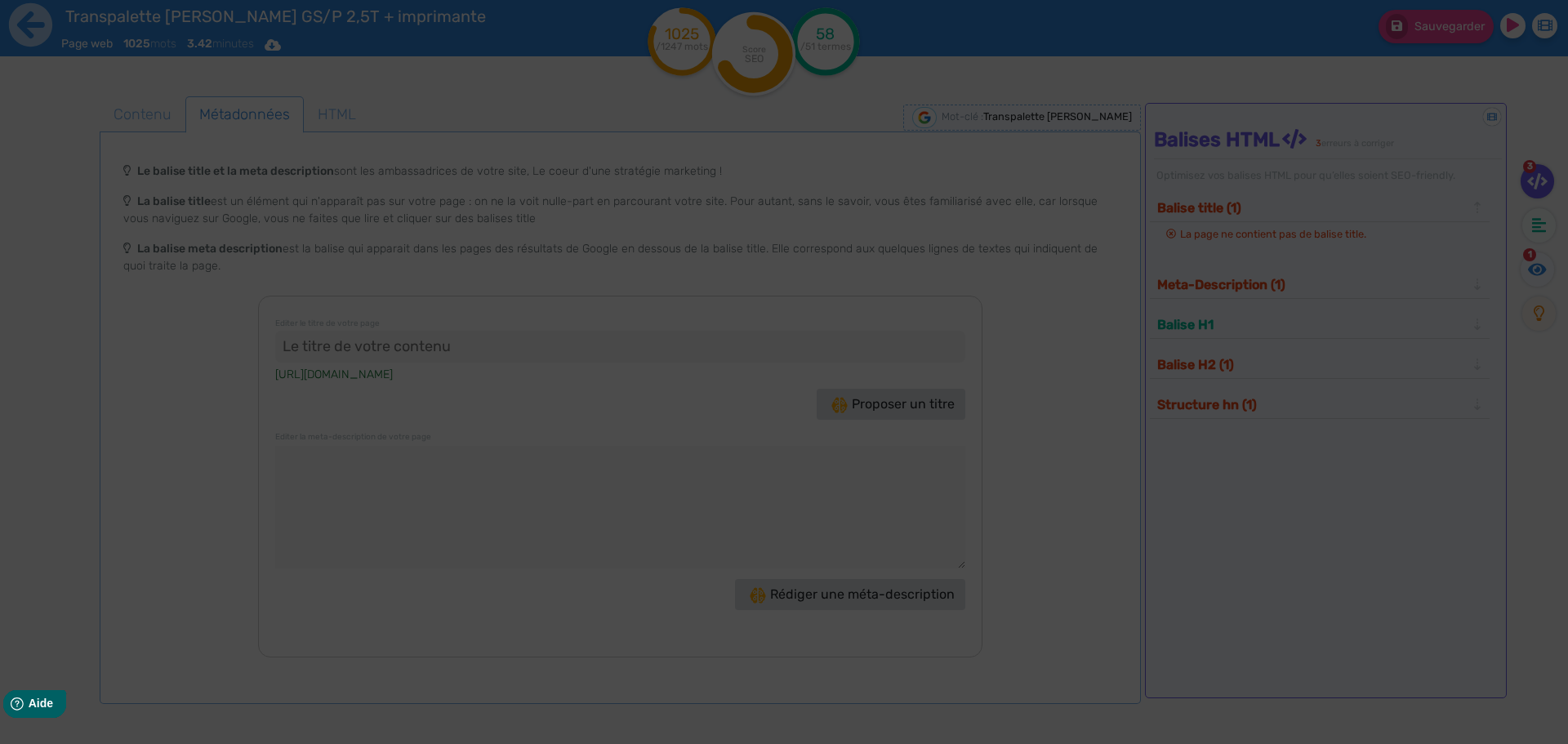
type input "Transpalette [PERSON_NAME] GS/P 2,5T en promo !"
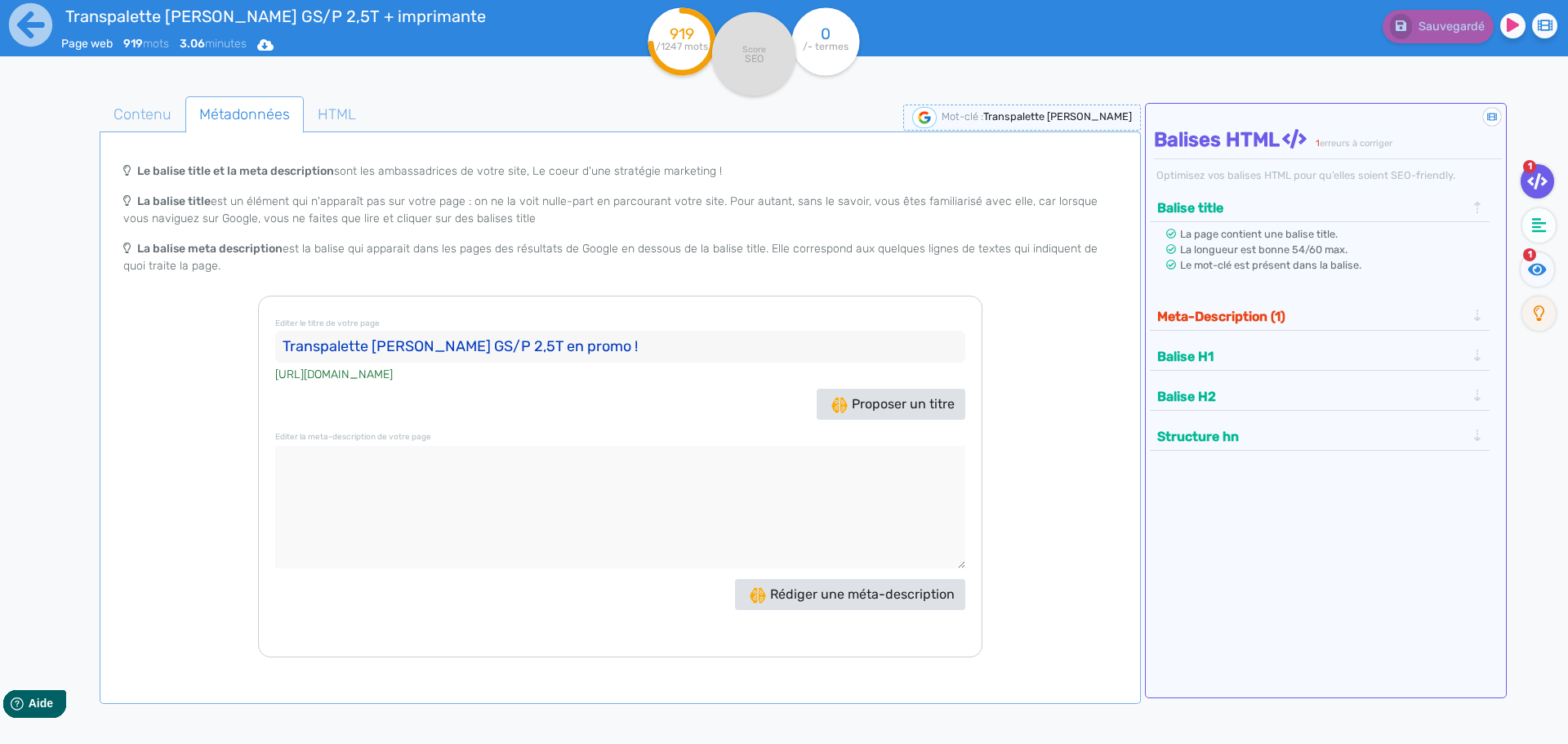
drag, startPoint x: 689, startPoint y: 343, endPoint x: 195, endPoint y: 344, distance: 494.0
click at [195, 344] on div "Le balise title et la meta description sont les ambassadrices de votre site, Le…" at bounding box center [620, 406] width 1035 height 503
drag, startPoint x: 708, startPoint y: 352, endPoint x: 134, endPoint y: 338, distance: 574.2
click at [134, 338] on div "Le balise title et la meta description sont les ambassadrices de votre site, Le…" at bounding box center [620, 406] width 1035 height 503
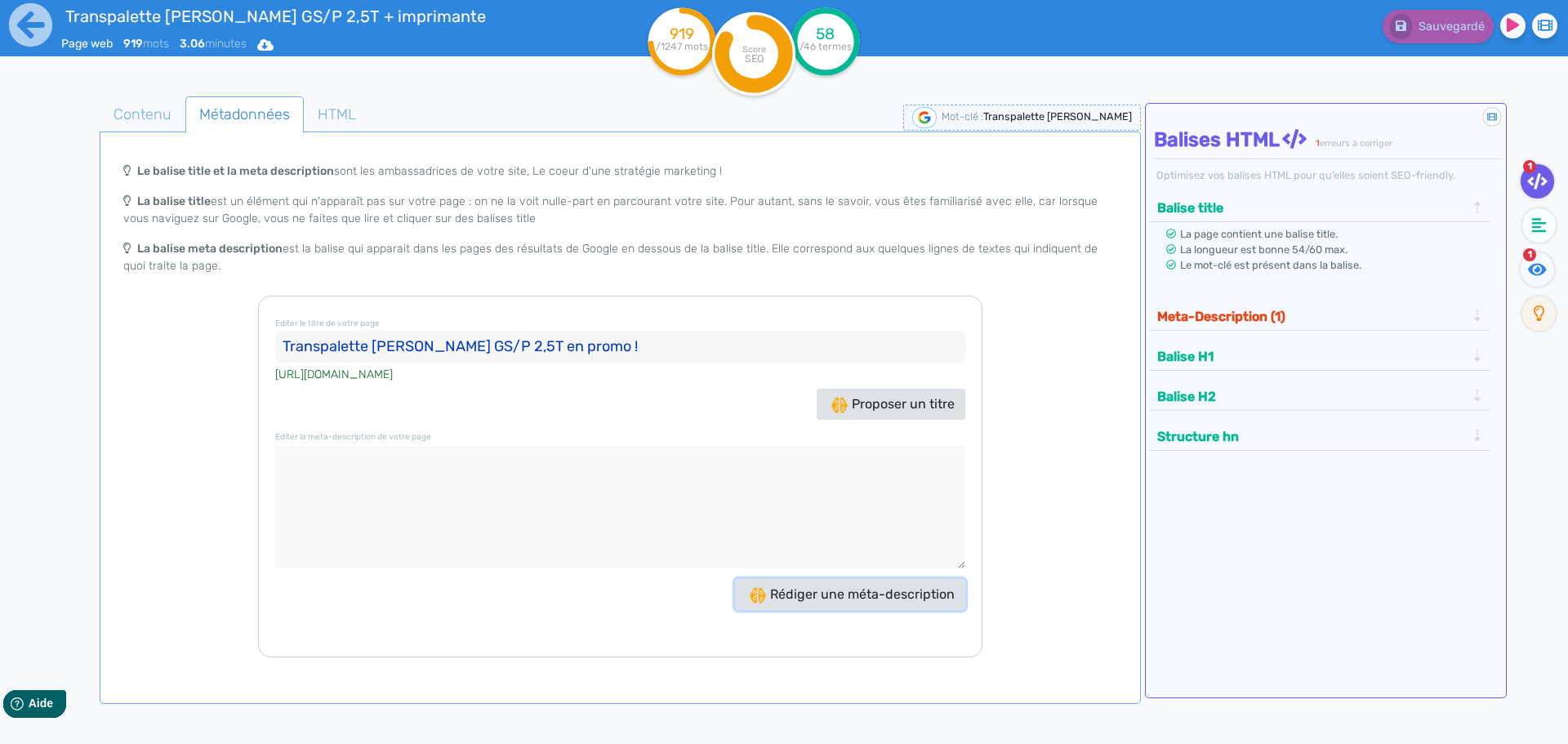
click at [848, 596] on span "Rédiger une méta-description" at bounding box center [852, 594] width 205 height 16
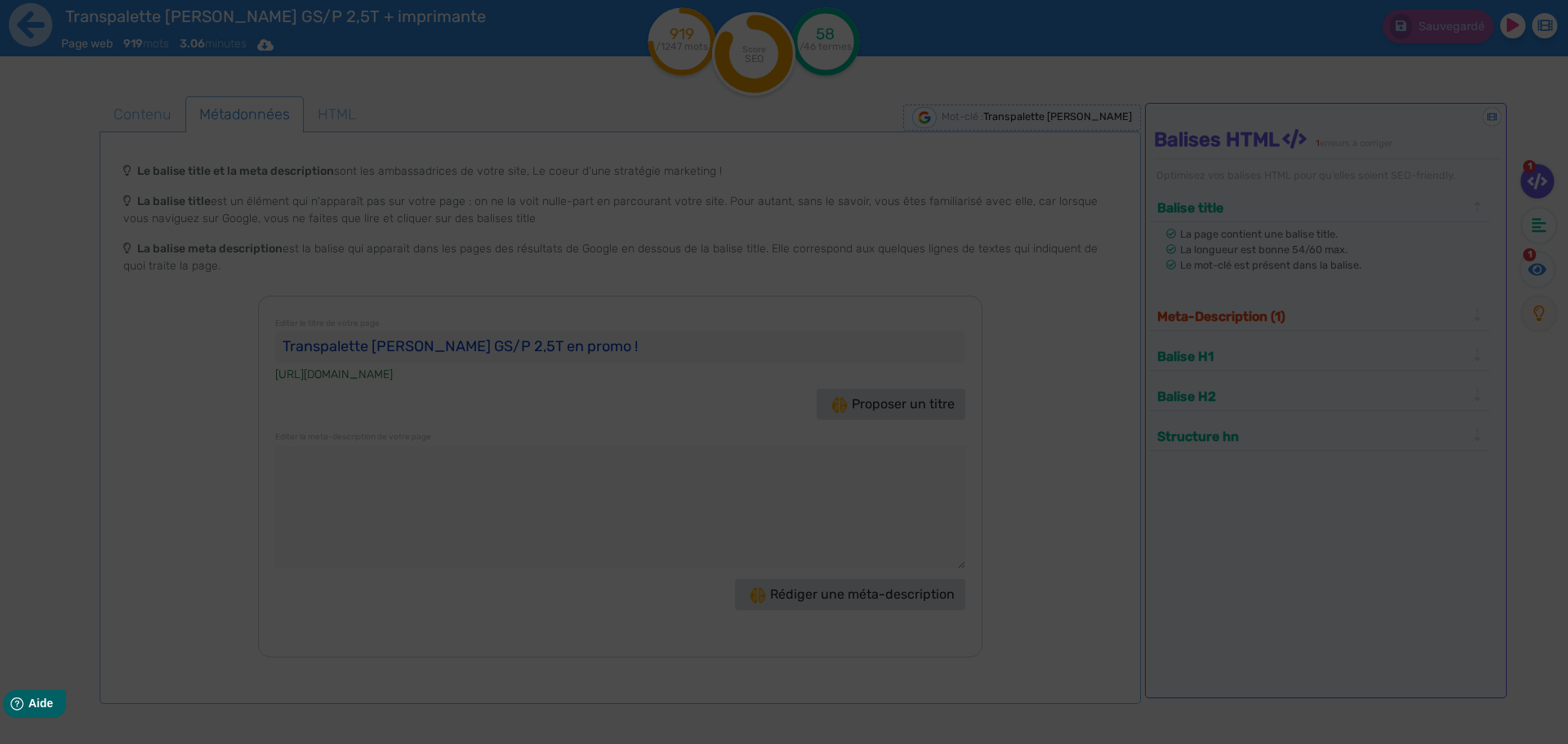
type textarea "Découvrez le transpalette [PERSON_NAME] GS/P 2,5T : robustesse, précision et er…"
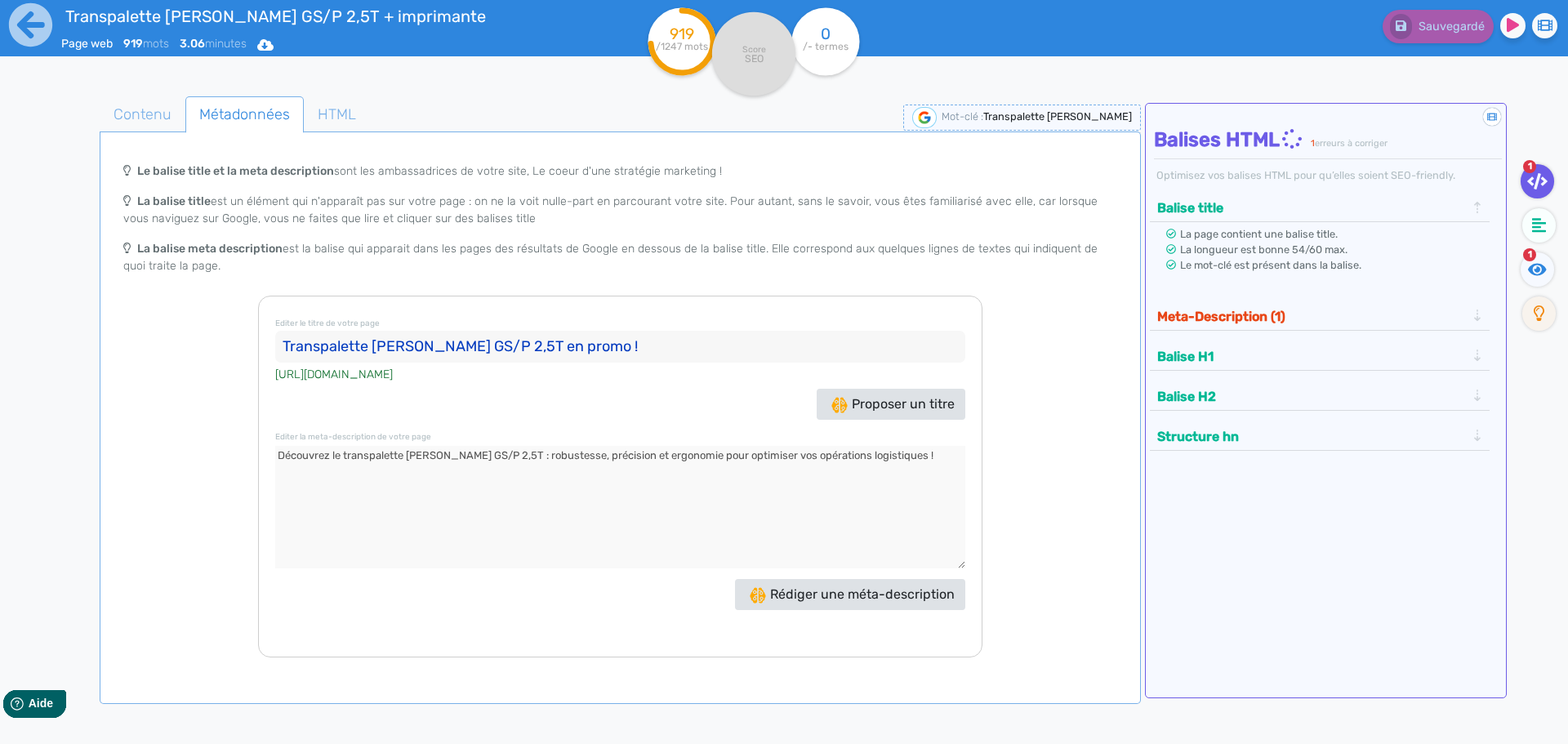
click at [488, 463] on textarea at bounding box center [620, 506] width 690 height 122
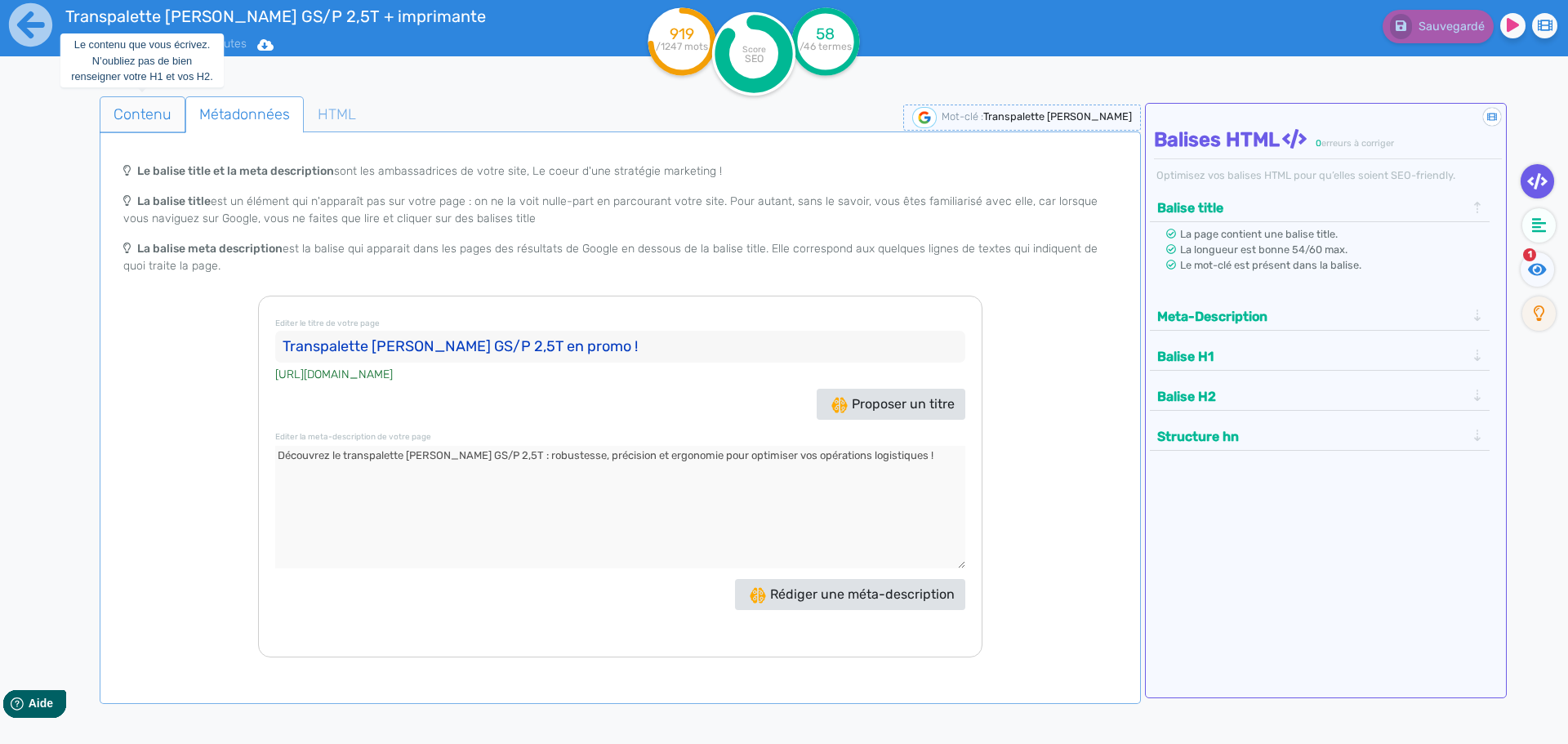
click at [116, 110] on span "Contenu" at bounding box center [142, 114] width 84 height 44
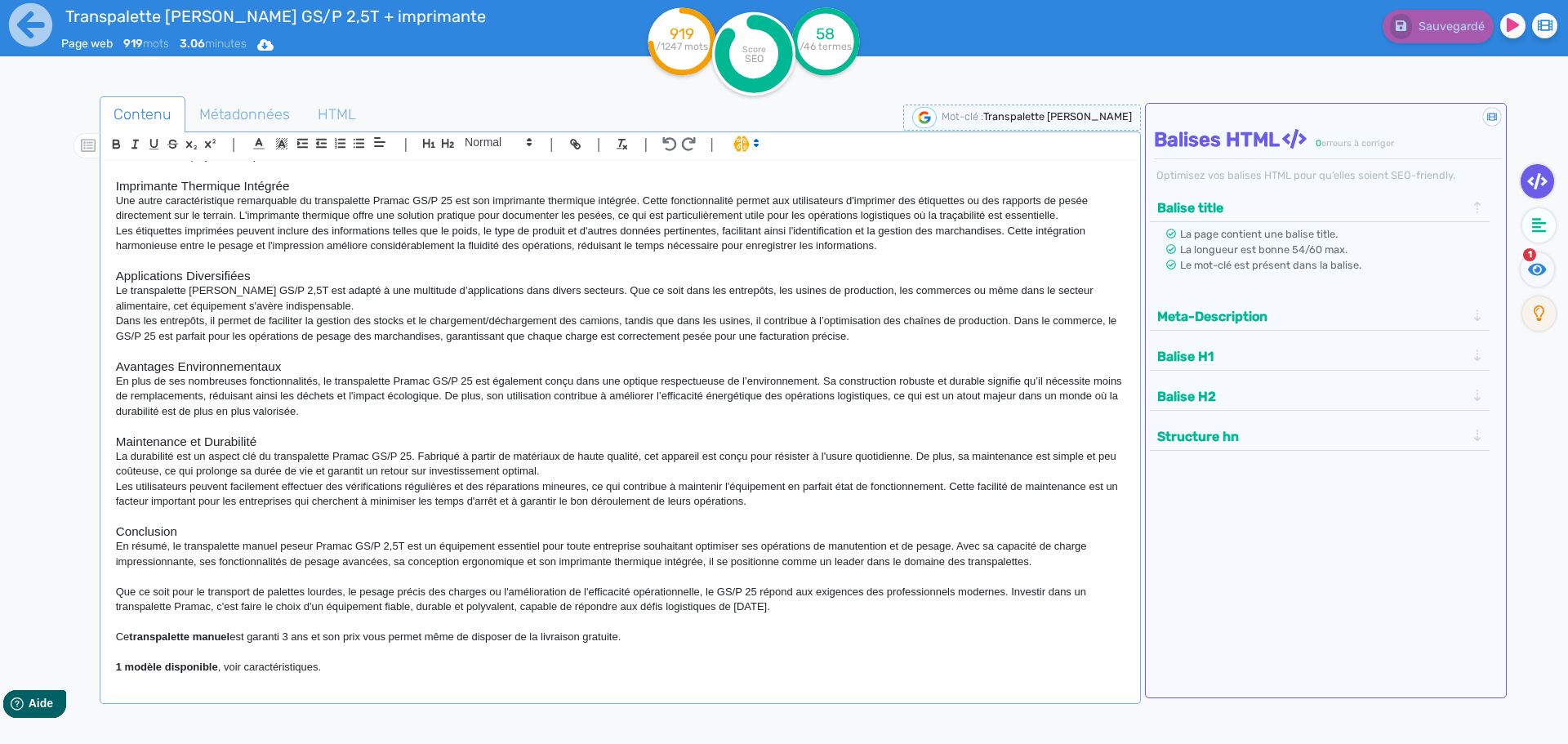
scroll to position [0, 0]
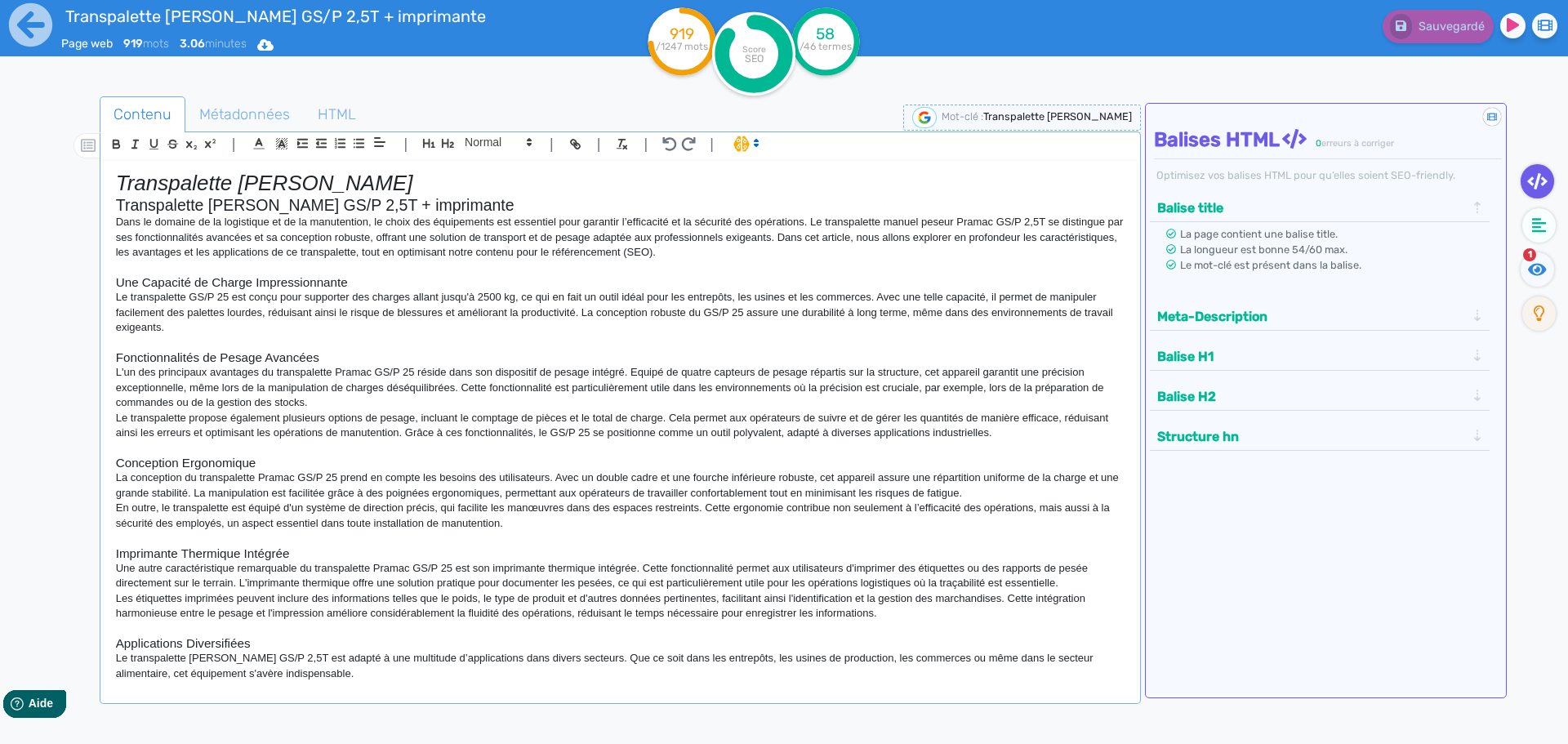
click at [778, 249] on p "Dans le domaine de la logistique et de la manutention, le choix des équipements…" at bounding box center [619, 237] width 1008 height 45
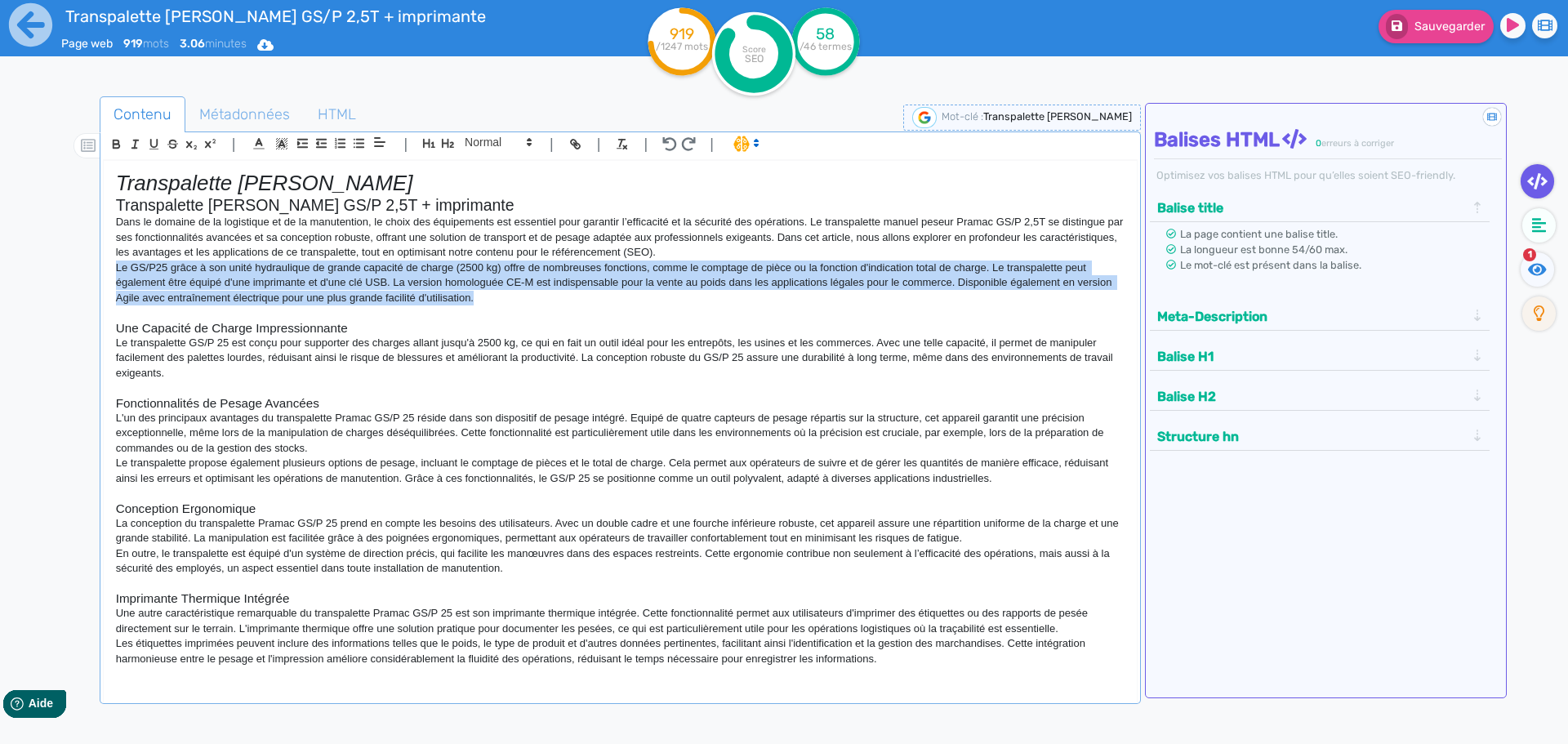
drag, startPoint x: 509, startPoint y: 300, endPoint x: 111, endPoint y: 269, distance: 399.2
click at [111, 269] on div "Transpalette [PERSON_NAME] Transpalette [PERSON_NAME] GS/P 2,5T + imprimante Da…" at bounding box center [620, 421] width 1033 height 521
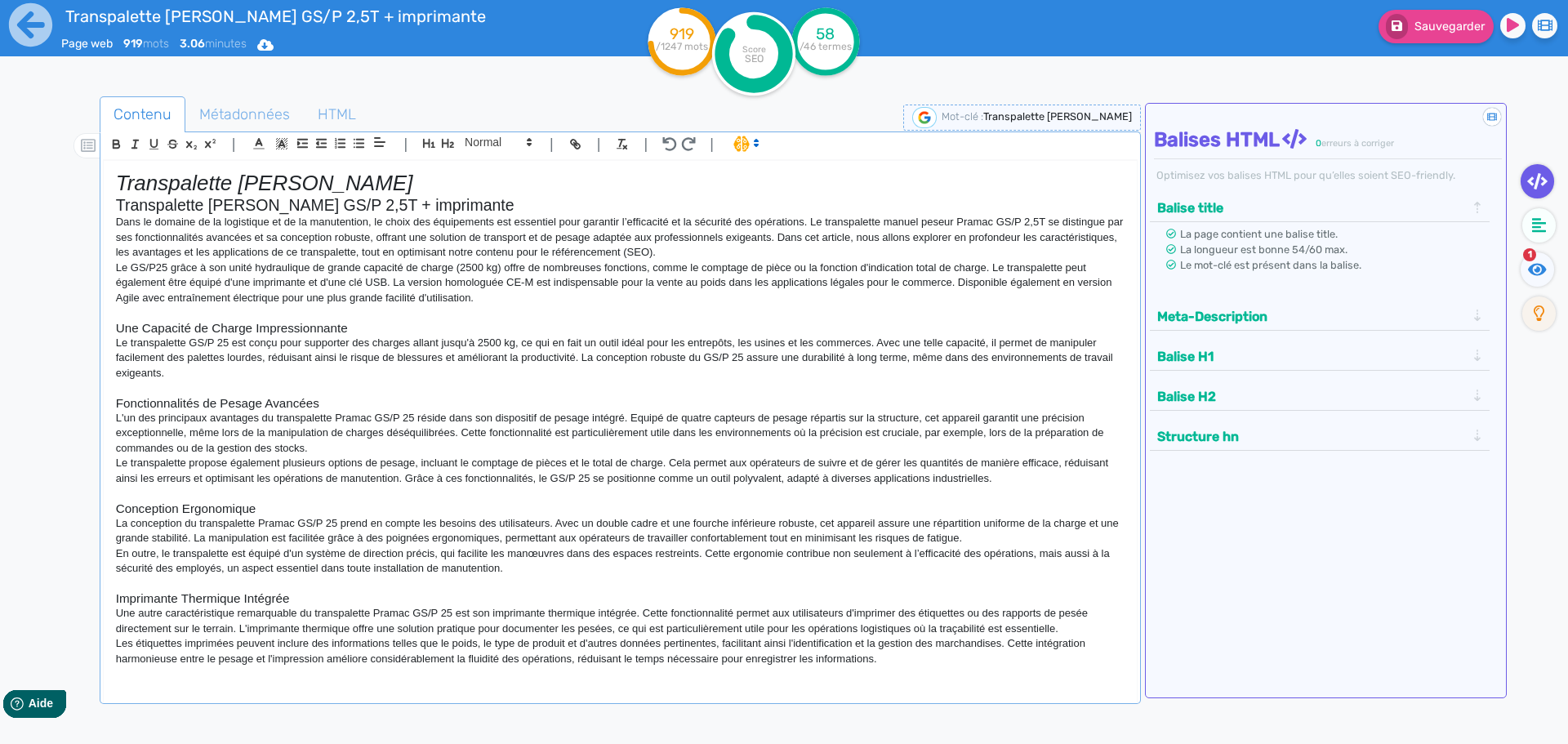
click at [741, 143] on span at bounding box center [745, 143] width 38 height 17
click at [760, 205] on span at bounding box center [762, 203] width 59 height 25
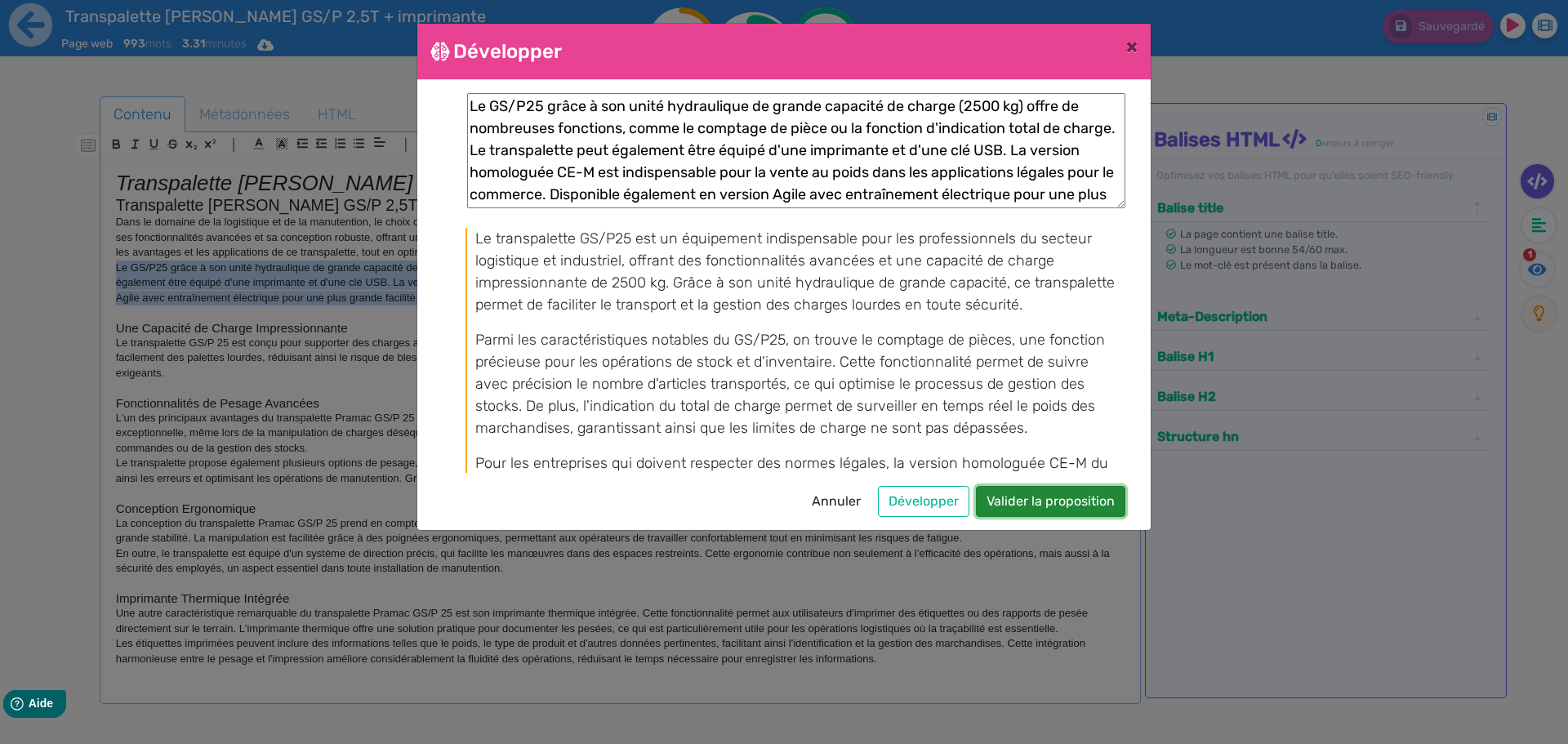
click at [1010, 506] on button "Valider la proposition" at bounding box center [1051, 500] width 150 height 31
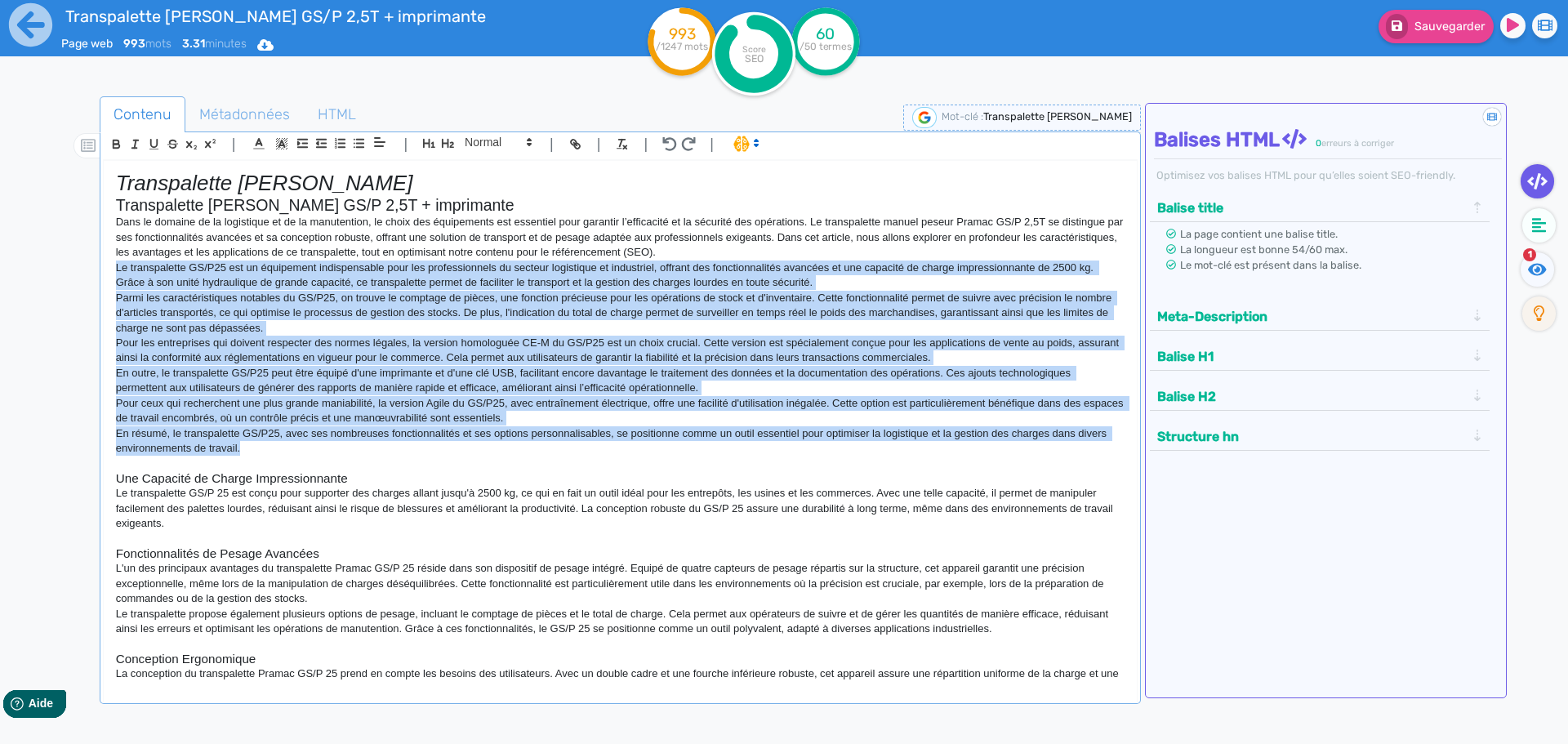
copy div "Lo ipsumdolorsi AM/C39 adi el seddoeiusm temporincidid utla etd magnaaliquaeni …"
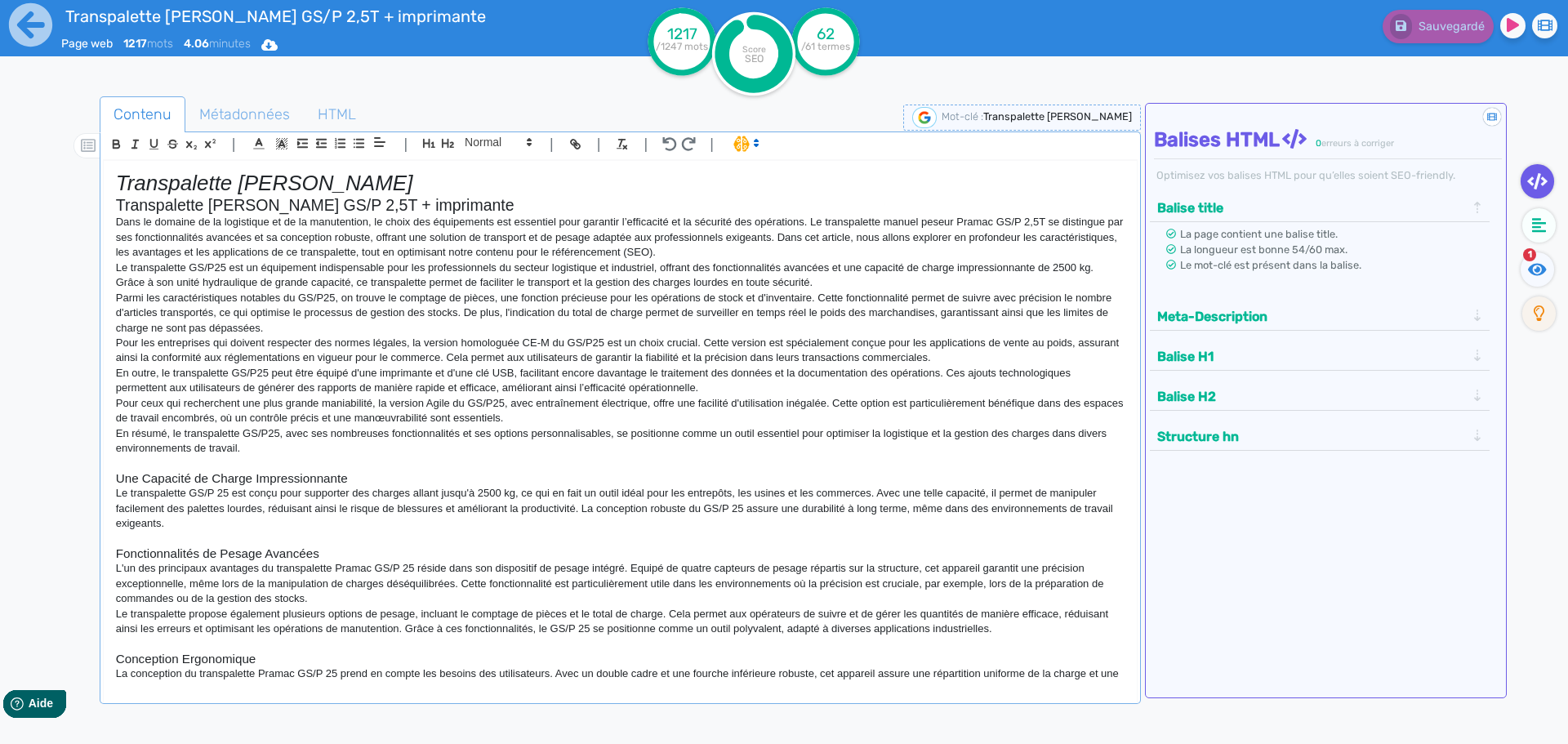
click at [64, 249] on div at bounding box center [73, 470] width 52 height 755
click at [225, 339] on p "Pour les entreprises qui doivent respecter des normes légales, la version homol…" at bounding box center [619, 351] width 1008 height 30
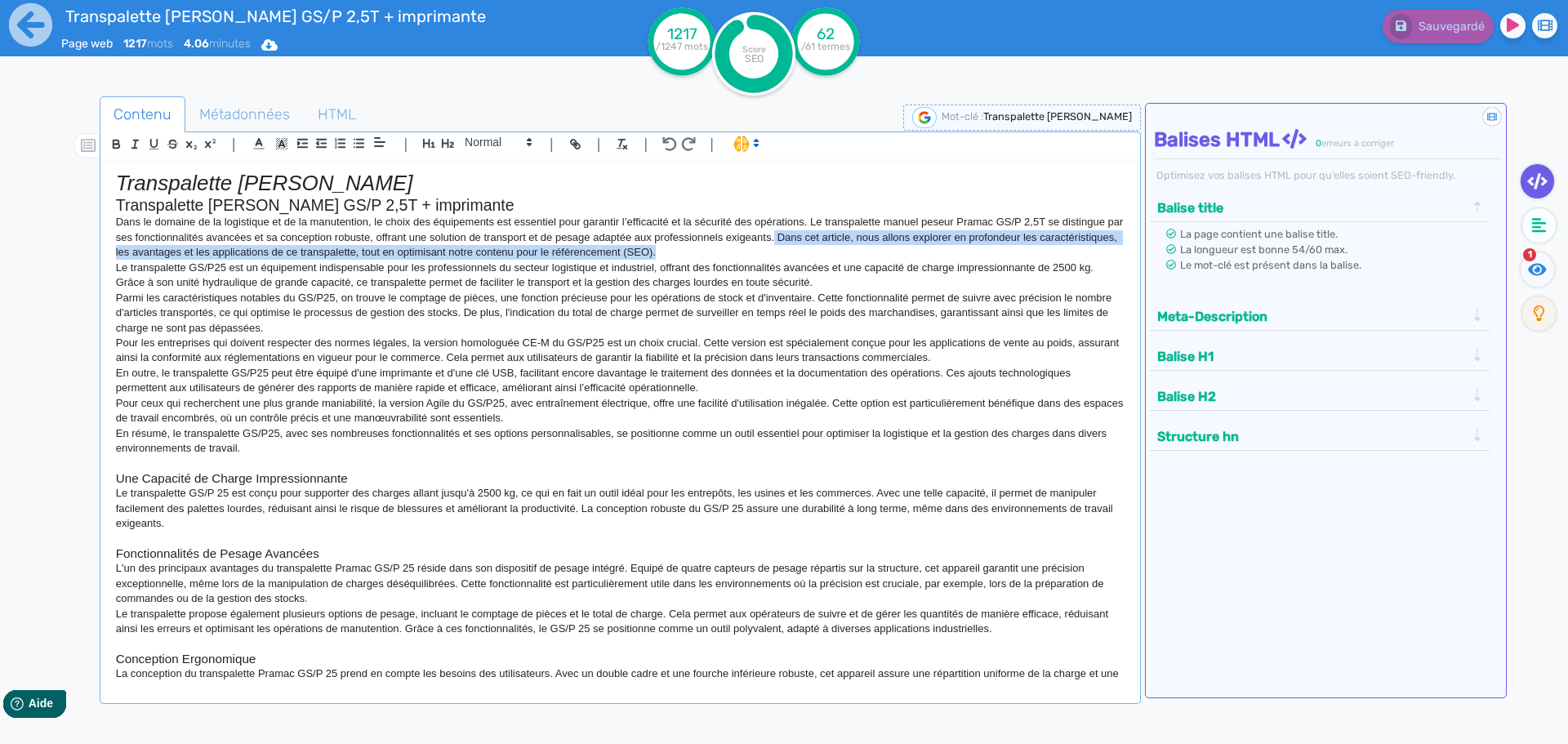
drag, startPoint x: 794, startPoint y: 239, endPoint x: 801, endPoint y: 253, distance: 15.7
click at [801, 251] on p "Dans le domaine de la logistique et de la manutention, le choix des équipements…" at bounding box center [619, 237] width 1008 height 45
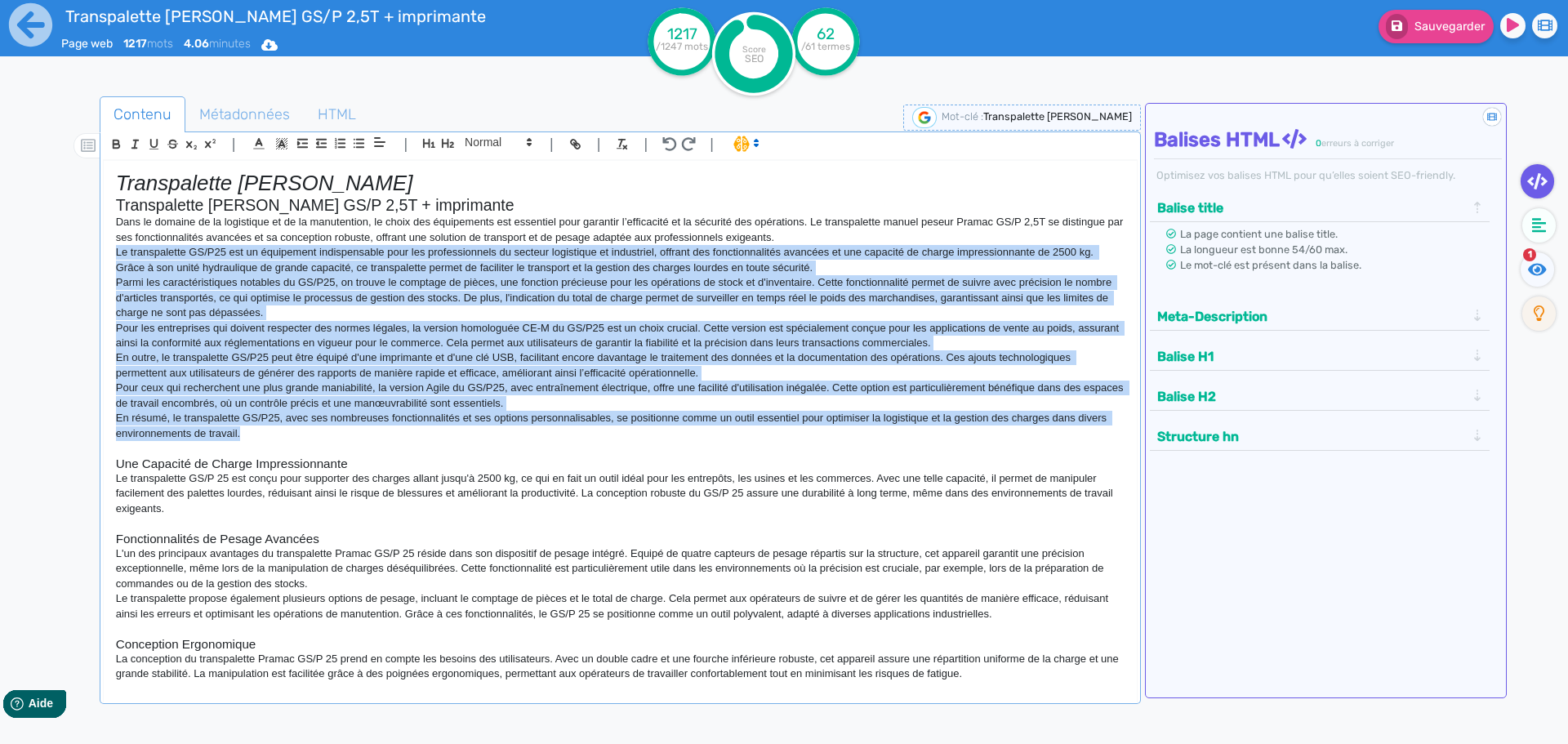
drag, startPoint x: 114, startPoint y: 249, endPoint x: 262, endPoint y: 435, distance: 237.7
click at [262, 435] on div "Transpalette [PERSON_NAME] Transpalette [PERSON_NAME] GS/P 2,5T + imprimante Da…" at bounding box center [620, 421] width 1033 height 521
copy div "Lo ipsumdolorsi AM/C39 adi el seddoeiusm temporincidid utla etd magnaaliquaeni …"
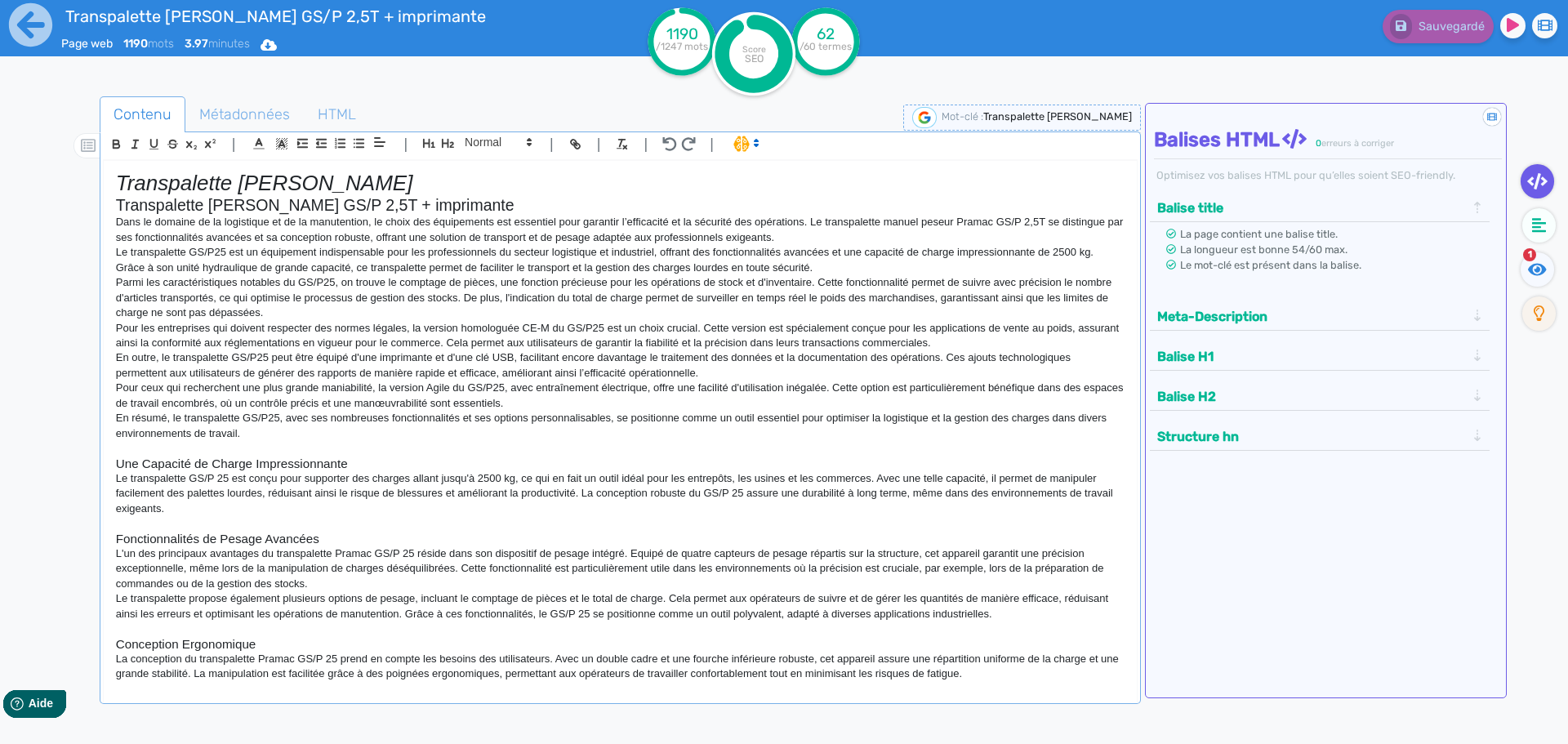
click at [65, 224] on div at bounding box center [73, 470] width 52 height 755
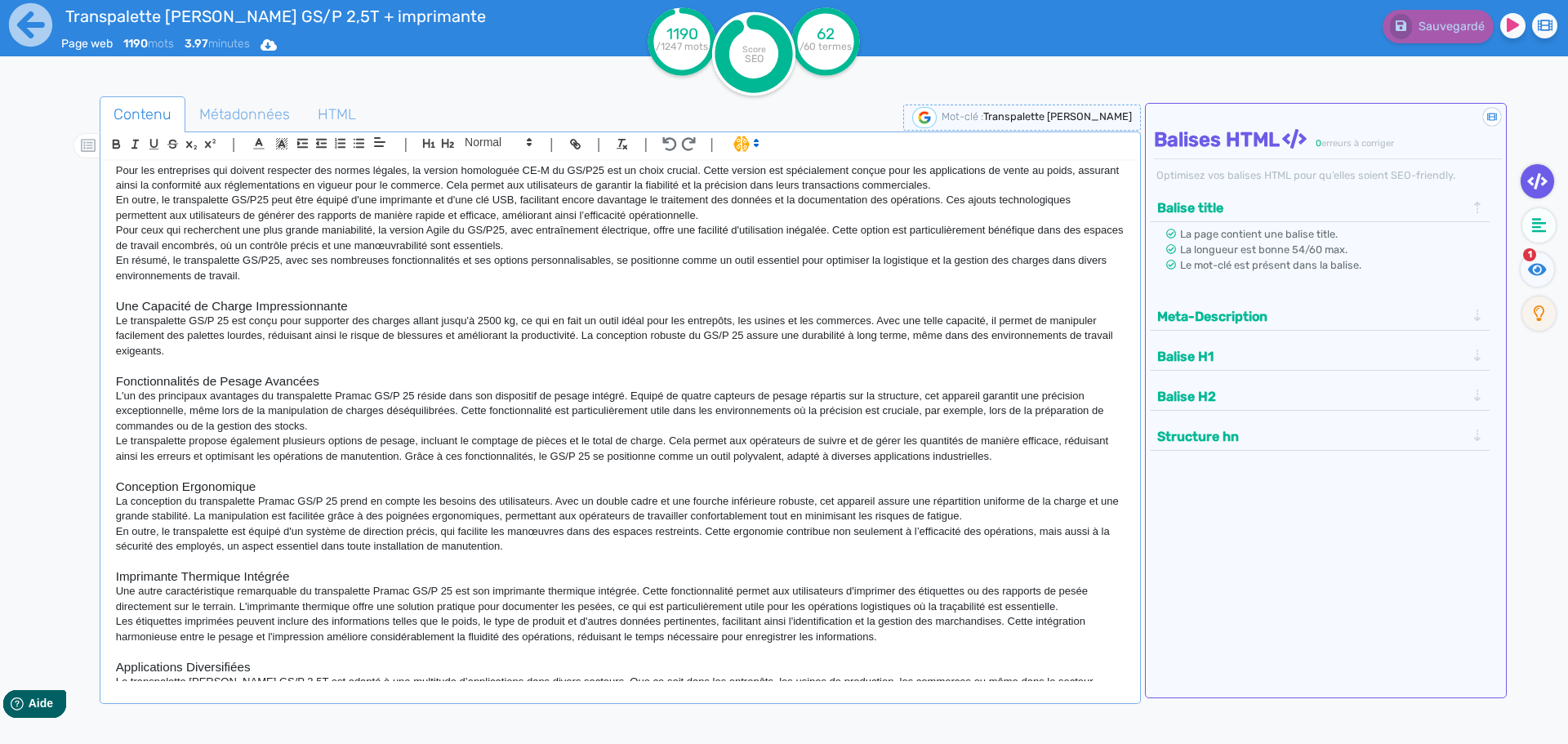
scroll to position [408, 0]
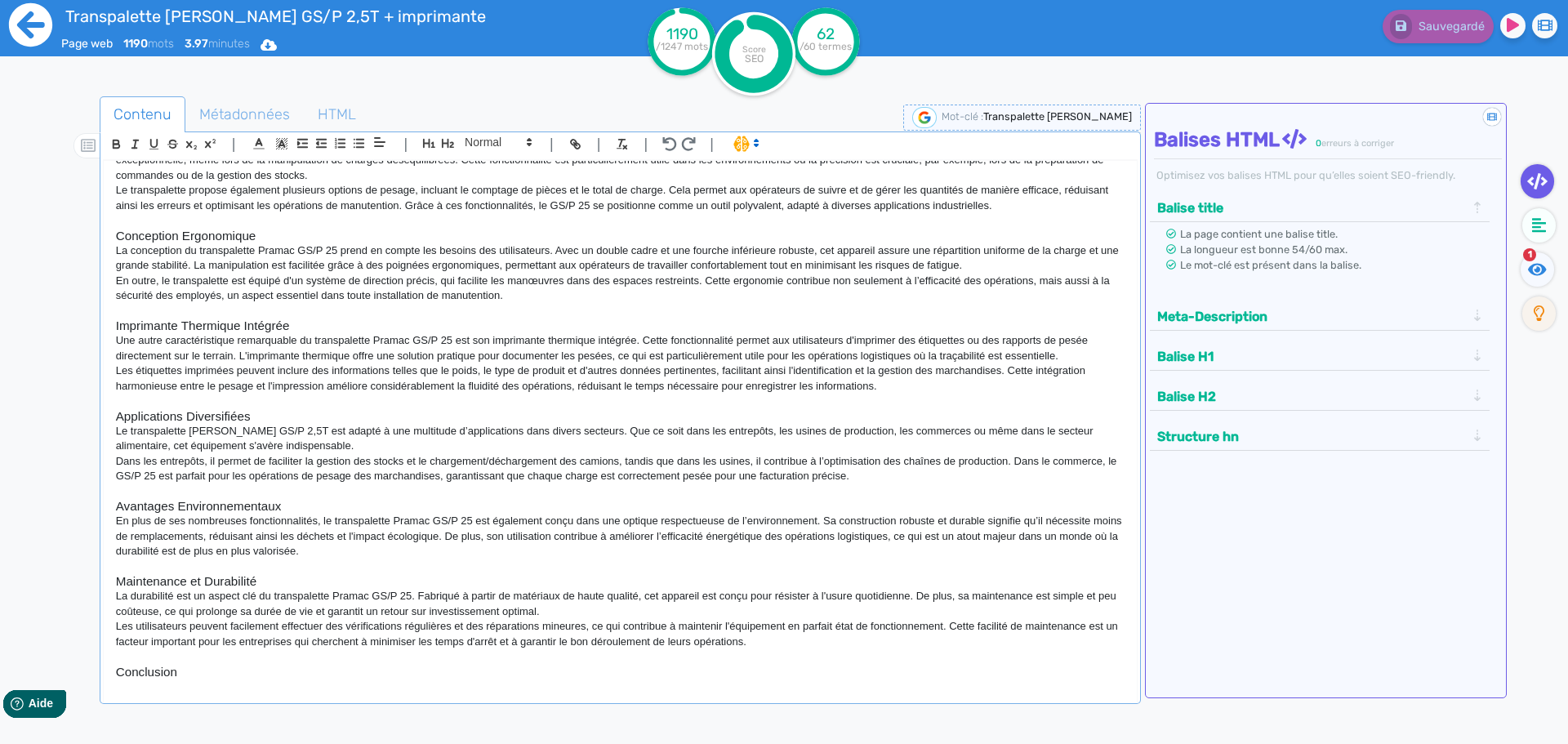
click at [27, 34] on icon at bounding box center [31, 25] width 45 height 45
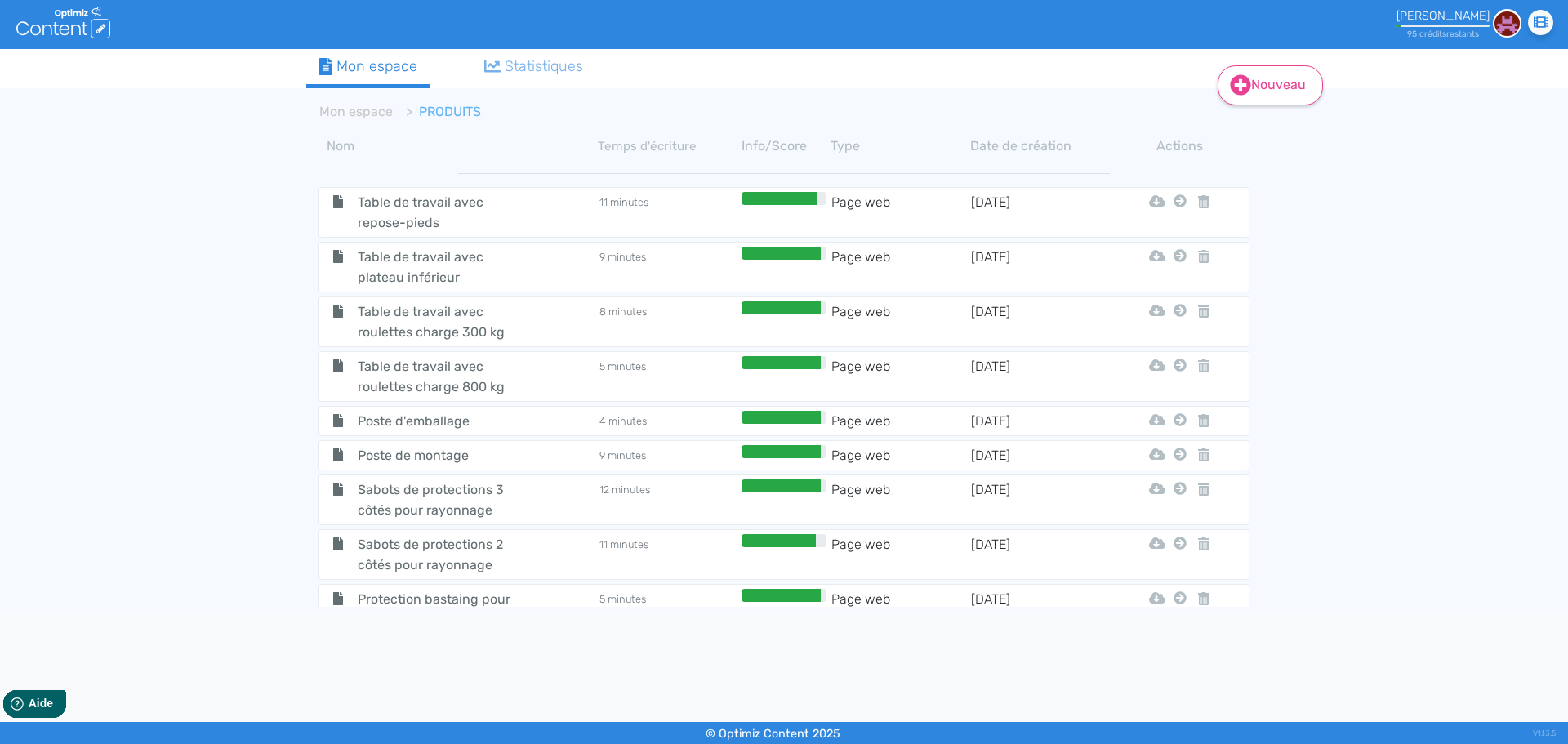
click at [1247, 86] on icon at bounding box center [1240, 85] width 21 height 21
click at [1261, 127] on button "Contenu" at bounding box center [1281, 126] width 131 height 26
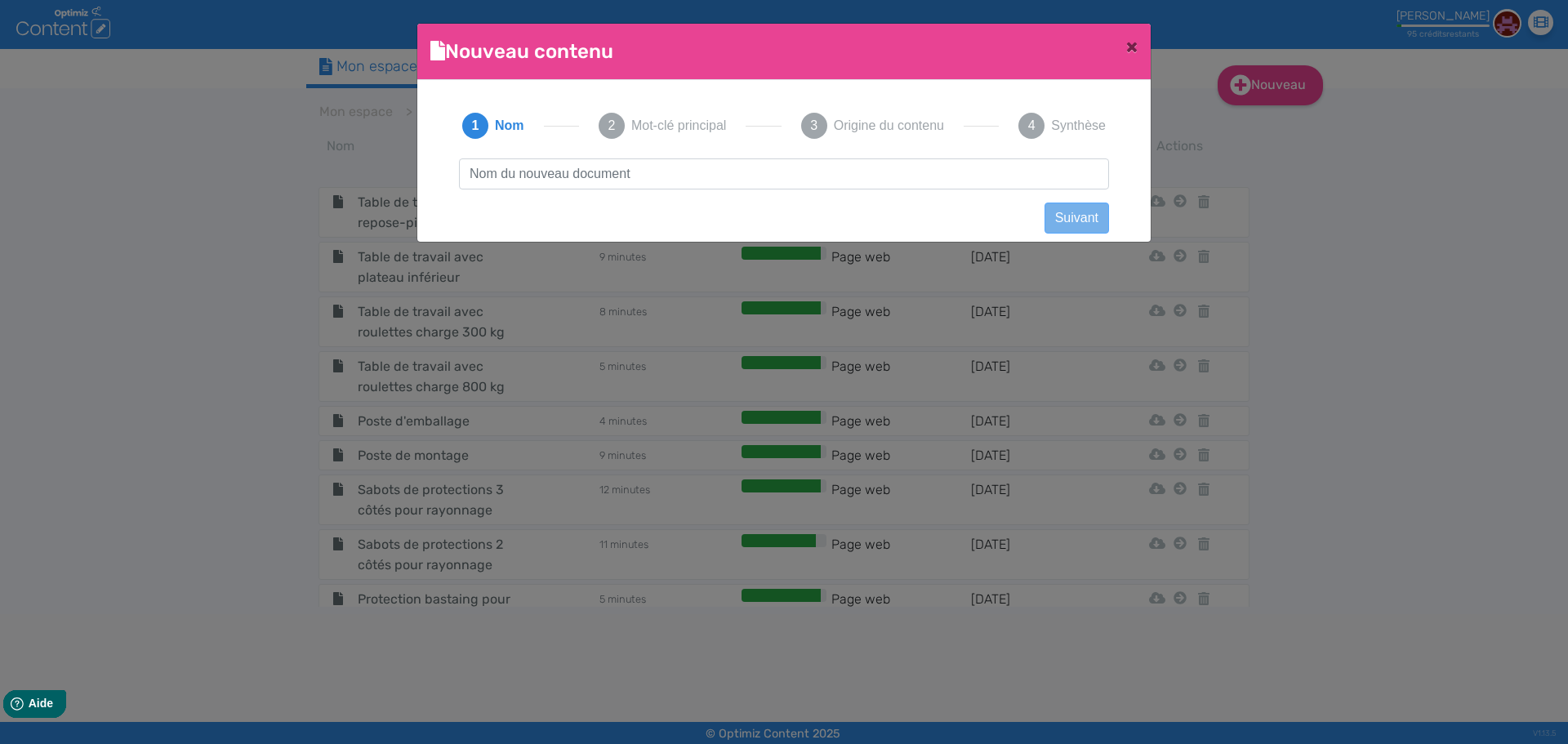
scroll to position [1, 0]
type input "Transpalette électrique Pramac CX12 PLUS"
click at [1066, 209] on button "Suivant" at bounding box center [1077, 218] width 65 height 31
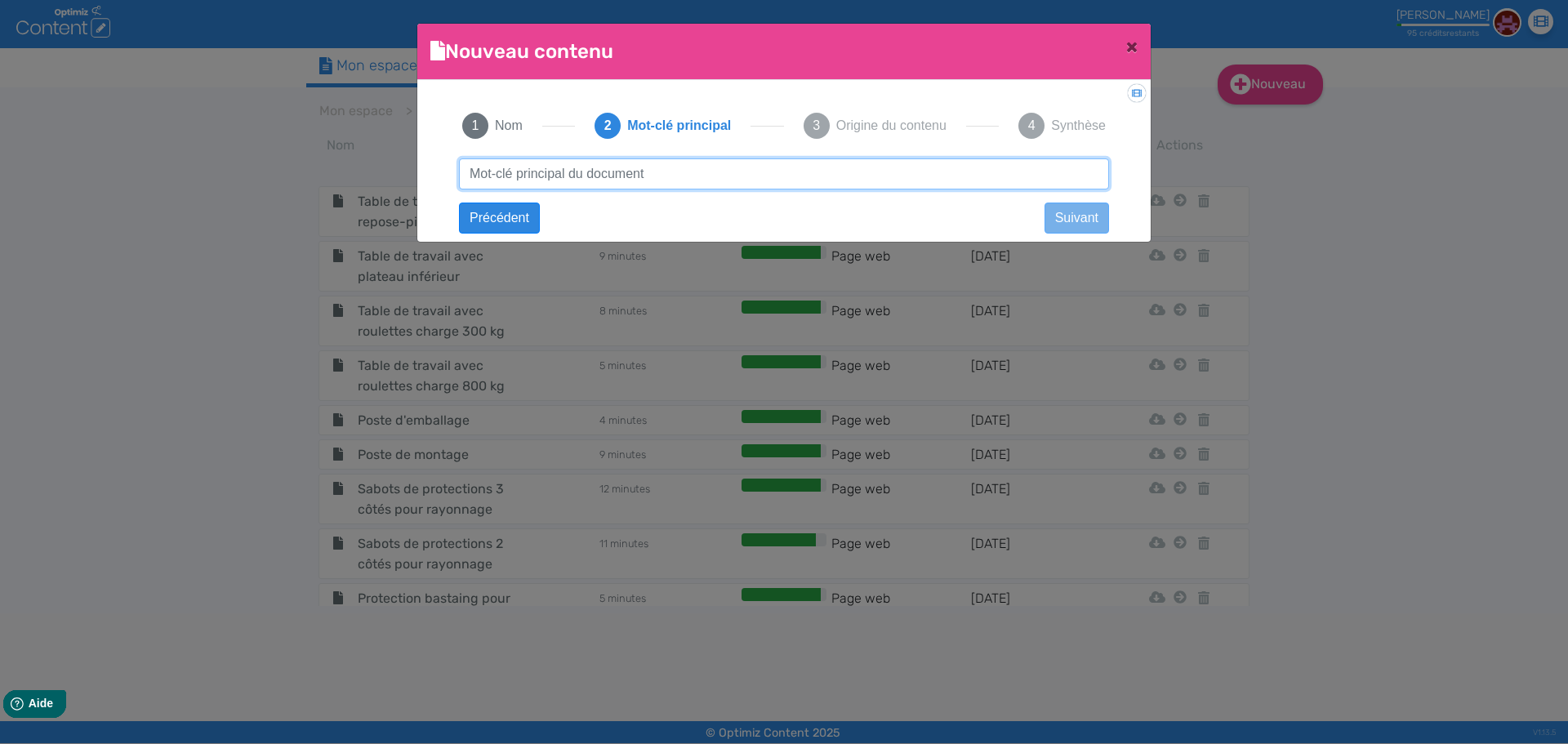
paste input "Transpalette électrique Pramac CX12 PLUS"
drag, startPoint x: 600, startPoint y: 176, endPoint x: 915, endPoint y: 189, distance: 315.3
click at [915, 189] on input "Transpalette électrique Pramac CX12 PLUS" at bounding box center [784, 174] width 650 height 31
type input "Transpalette électrique"
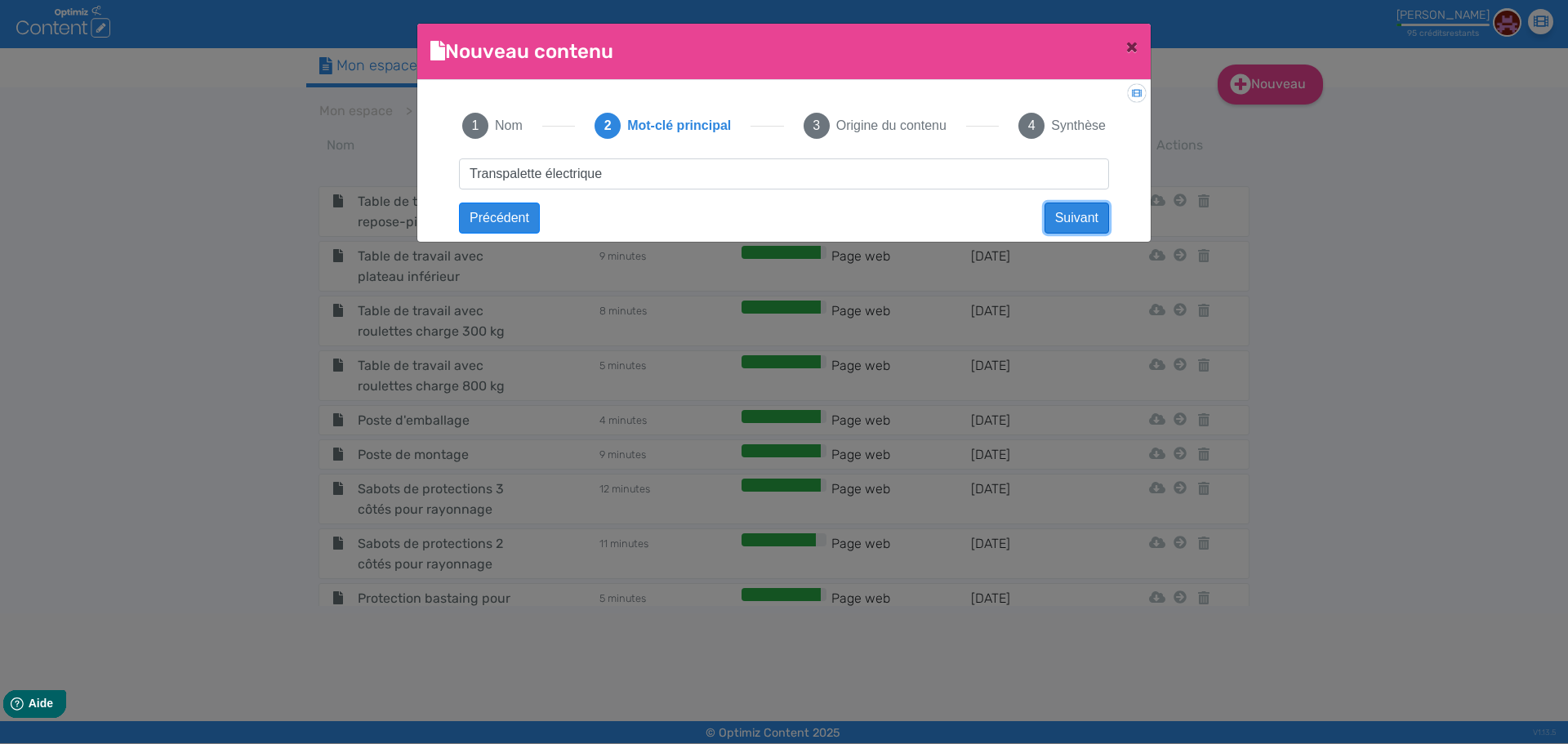
click at [1064, 213] on button "Suivant" at bounding box center [1077, 218] width 65 height 31
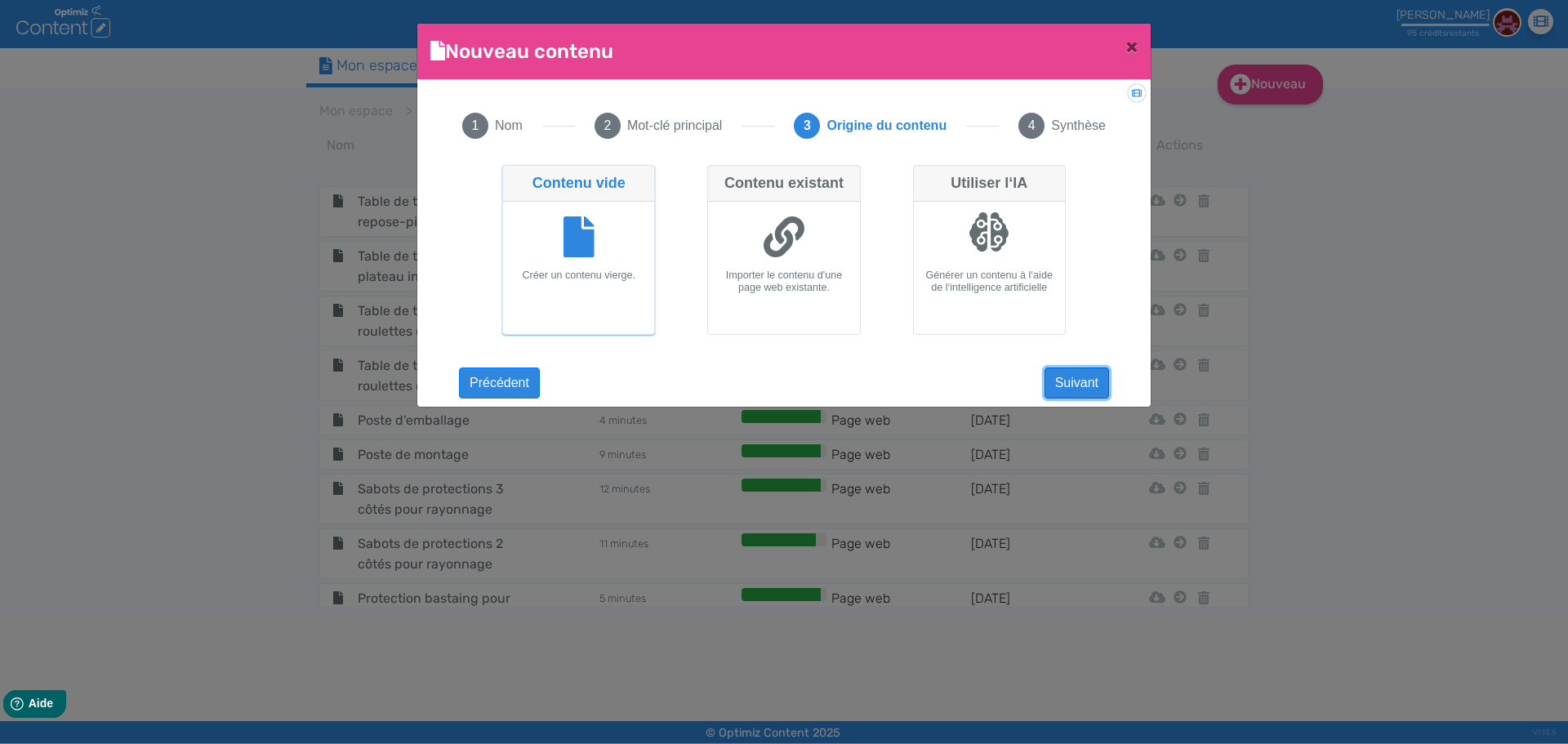
click at [1067, 379] on button "Suivant" at bounding box center [1077, 382] width 65 height 31
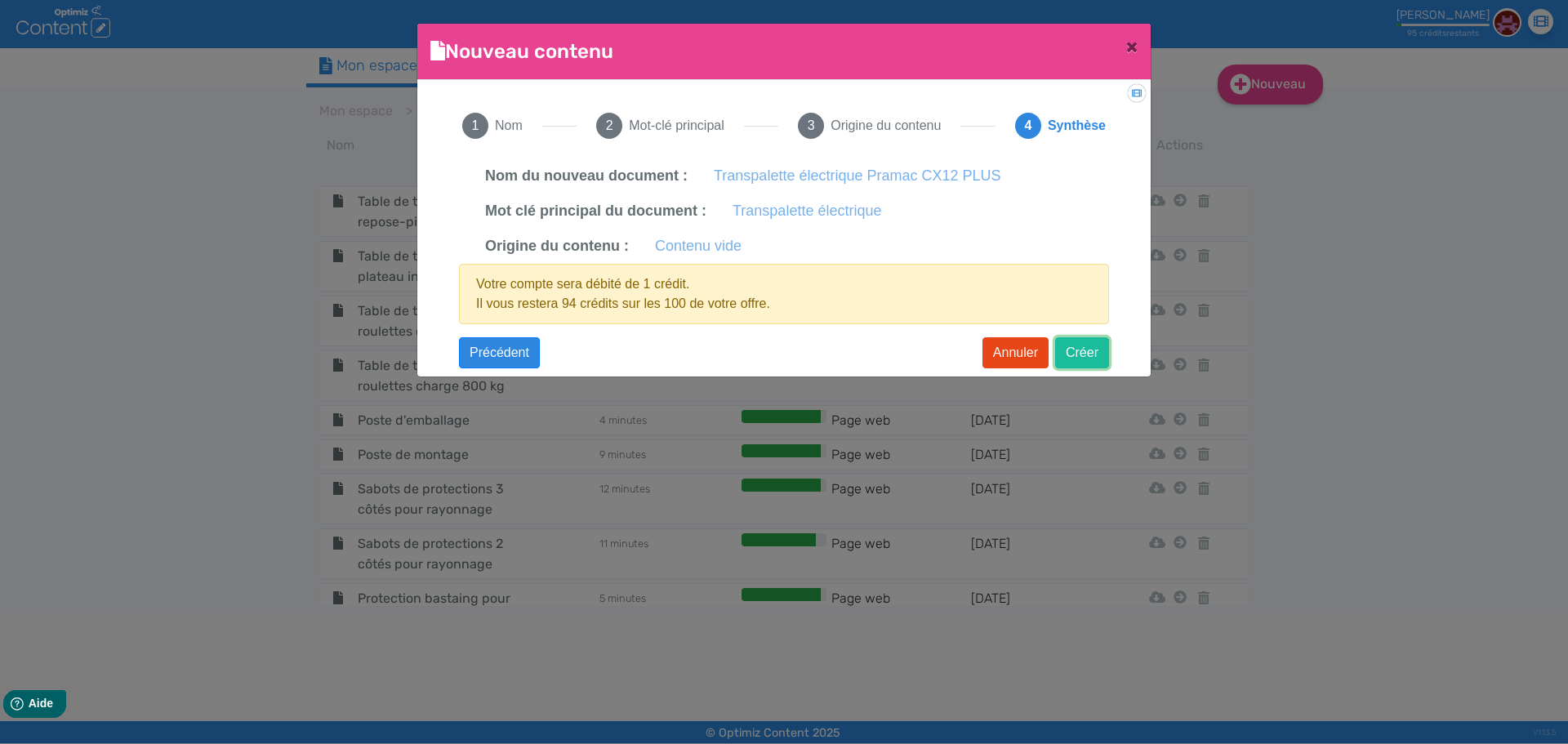
click at [1081, 346] on button "Créer" at bounding box center [1082, 352] width 54 height 31
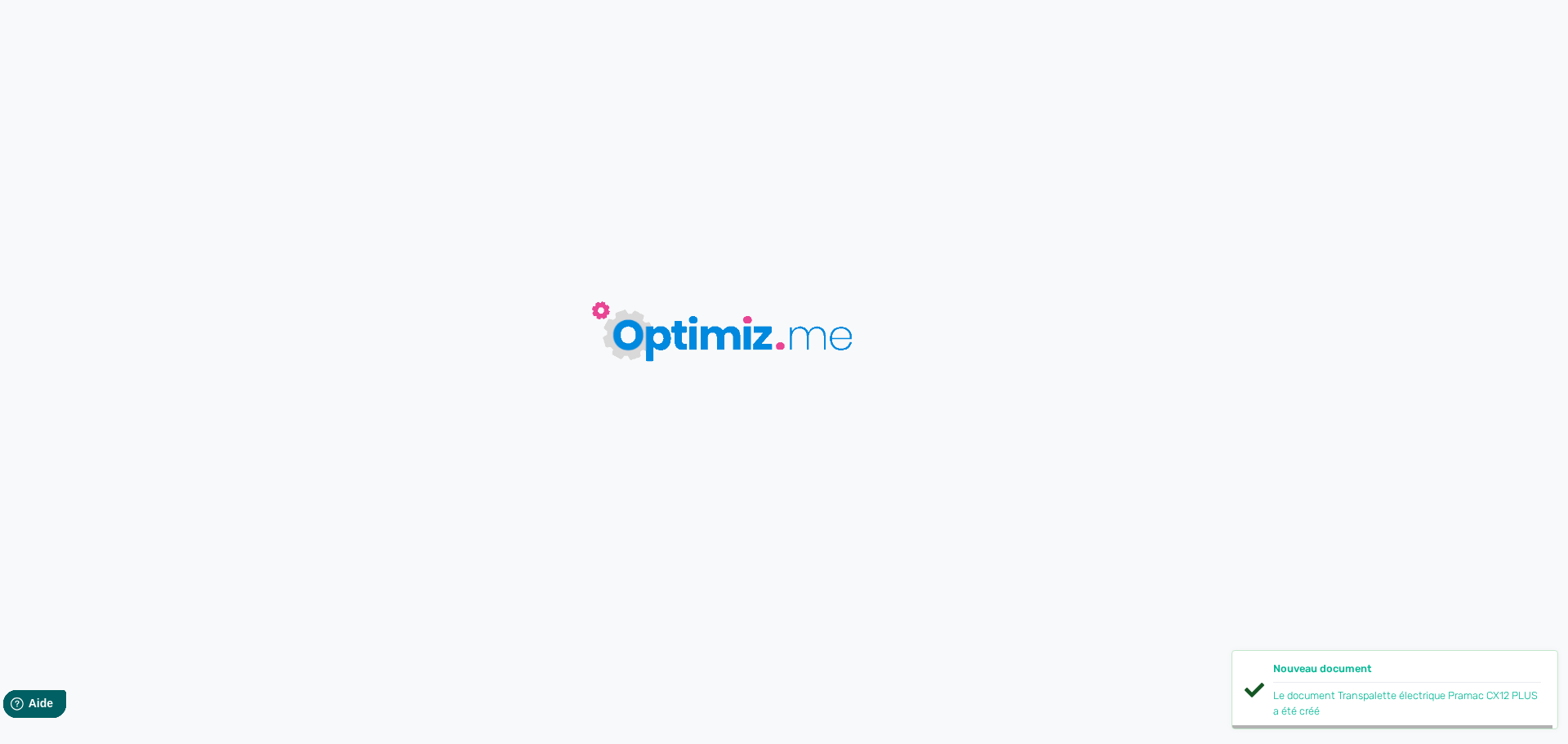
type input "Transpalette électrique Pramac CX12 PLUS"
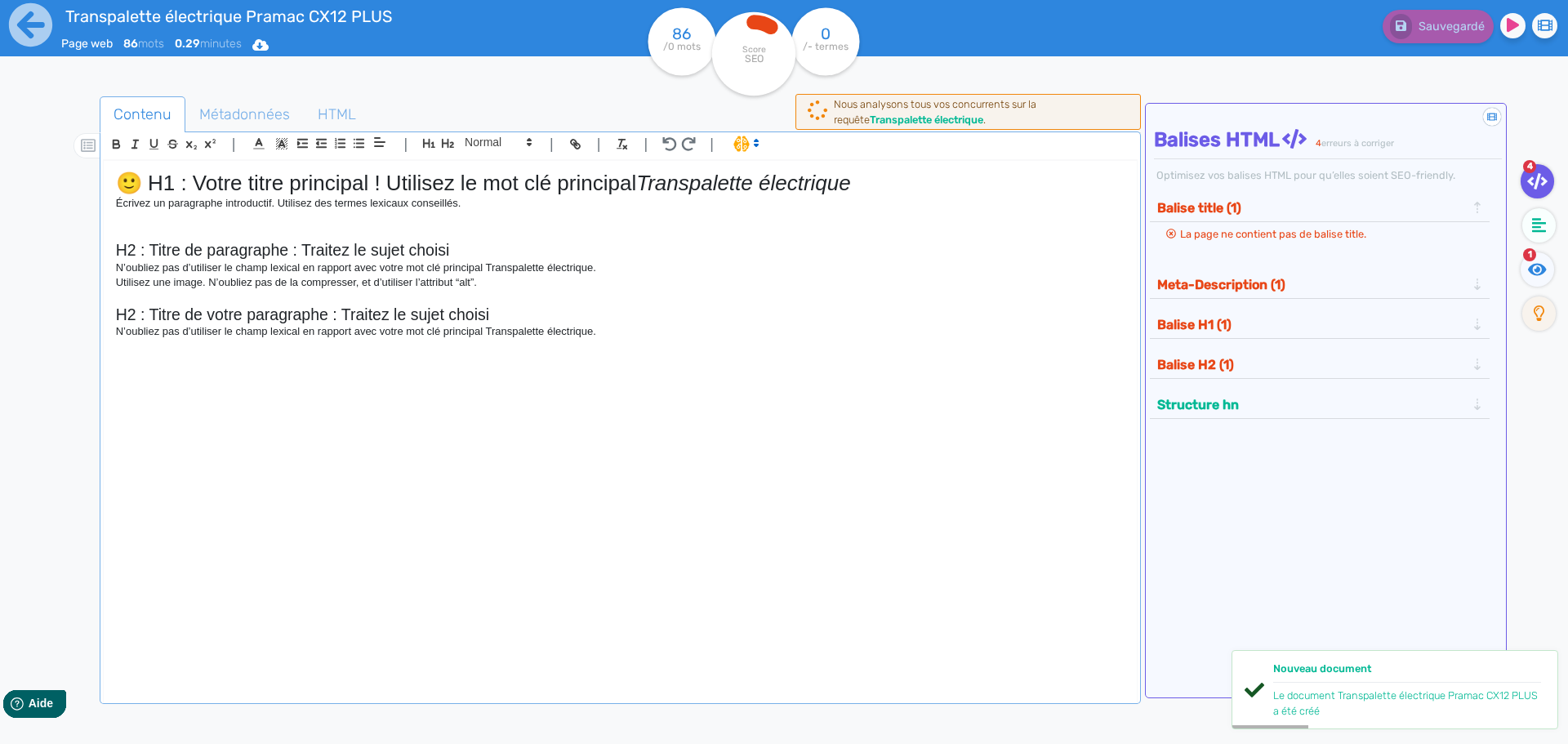
drag, startPoint x: 180, startPoint y: 293, endPoint x: 188, endPoint y: 297, distance: 8.9
click at [180, 293] on p at bounding box center [619, 298] width 1008 height 15
drag, startPoint x: 645, startPoint y: 181, endPoint x: 0, endPoint y: 187, distance: 645.0
click at [0, 187] on div "Transpalette électrique Pramac CX12 PLUS Page web 86 mots 0.29 minutes Html Pdf…" at bounding box center [784, 423] width 1568 height 847
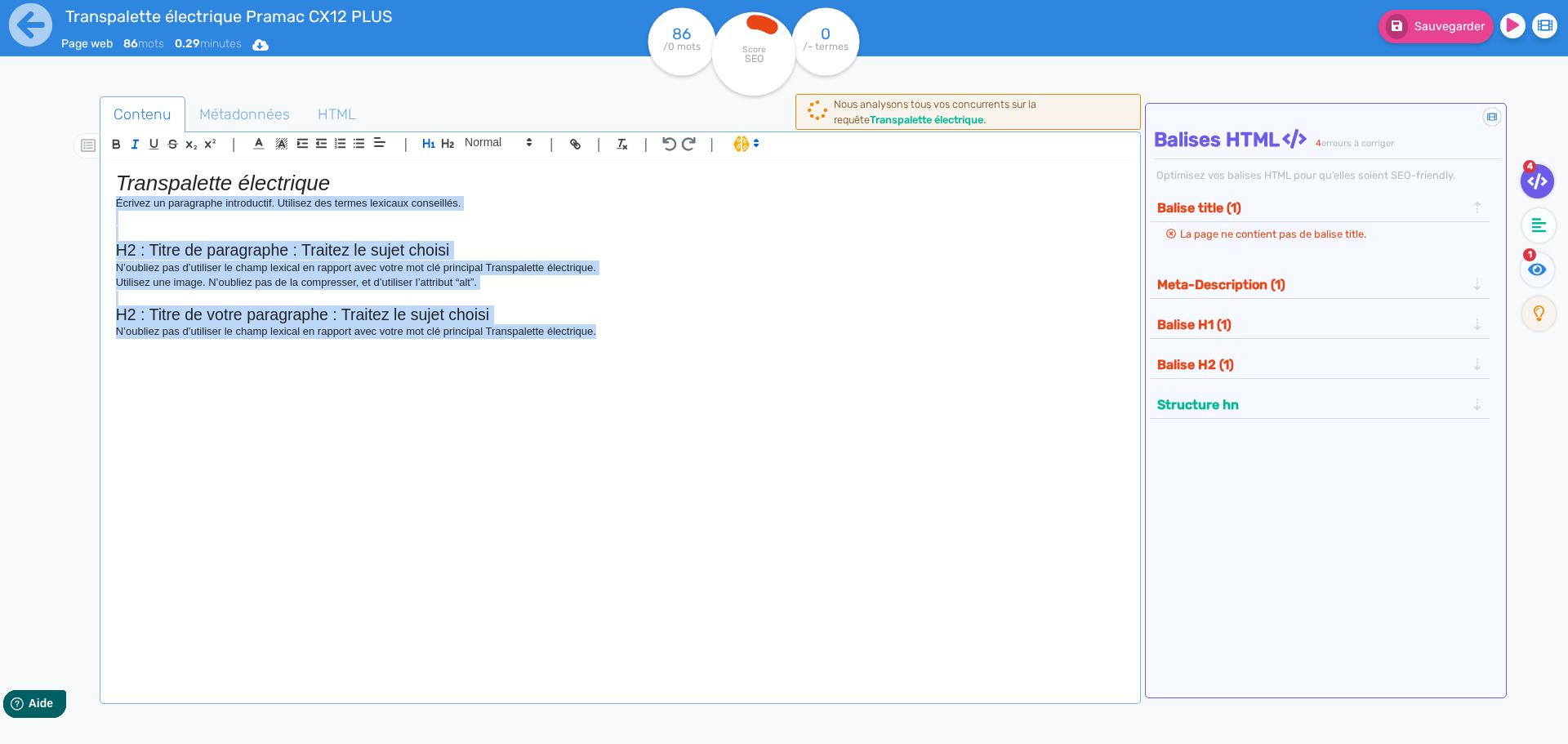
drag, startPoint x: 607, startPoint y: 332, endPoint x: 7, endPoint y: 206, distance: 613.1
click at [7, 206] on div "Transpalette électrique Pramac CX12 PLUS Page web 86 mots 0.29 minutes Html Pdf…" at bounding box center [784, 423] width 1568 height 847
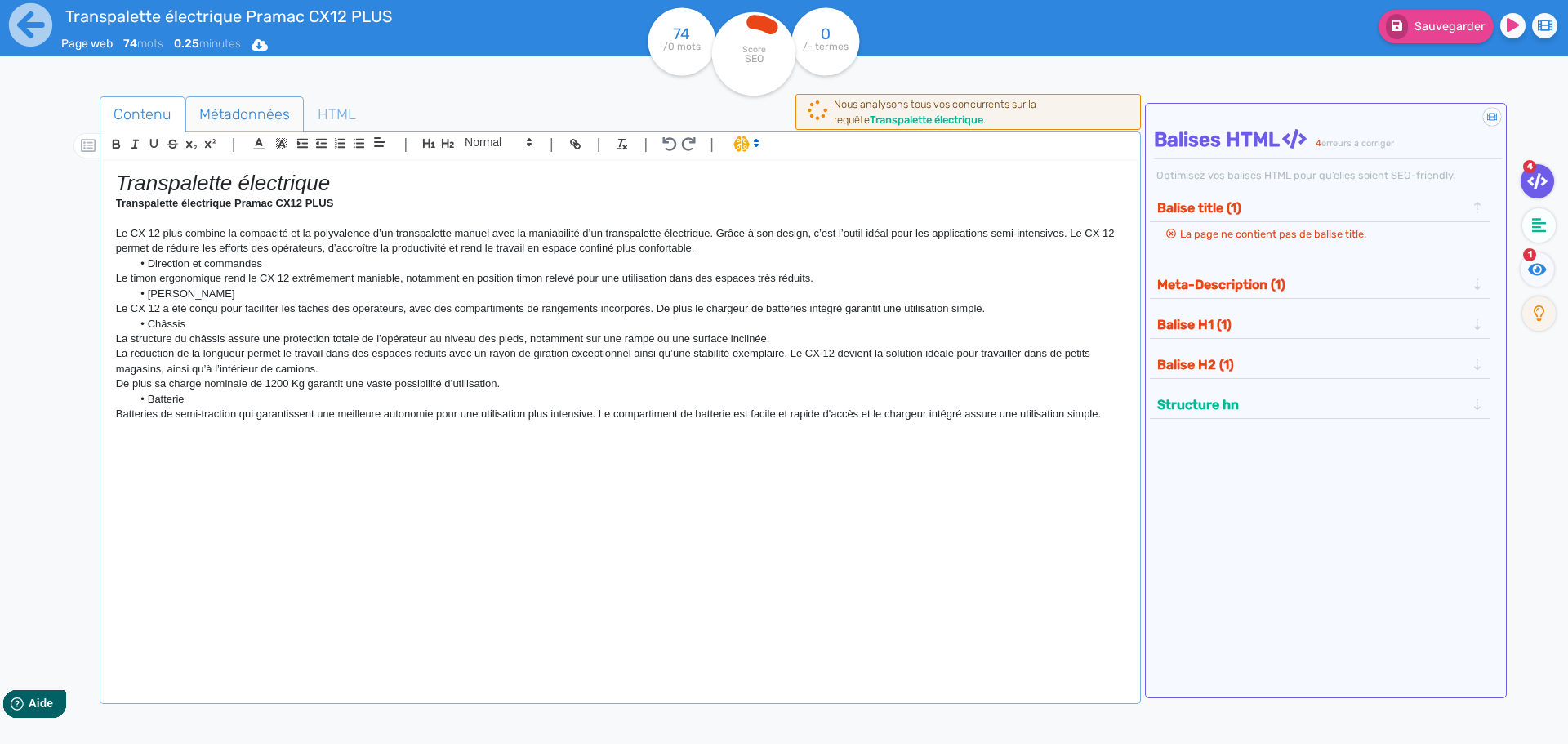
click at [224, 116] on span "Métadonnées" at bounding box center [244, 114] width 116 height 44
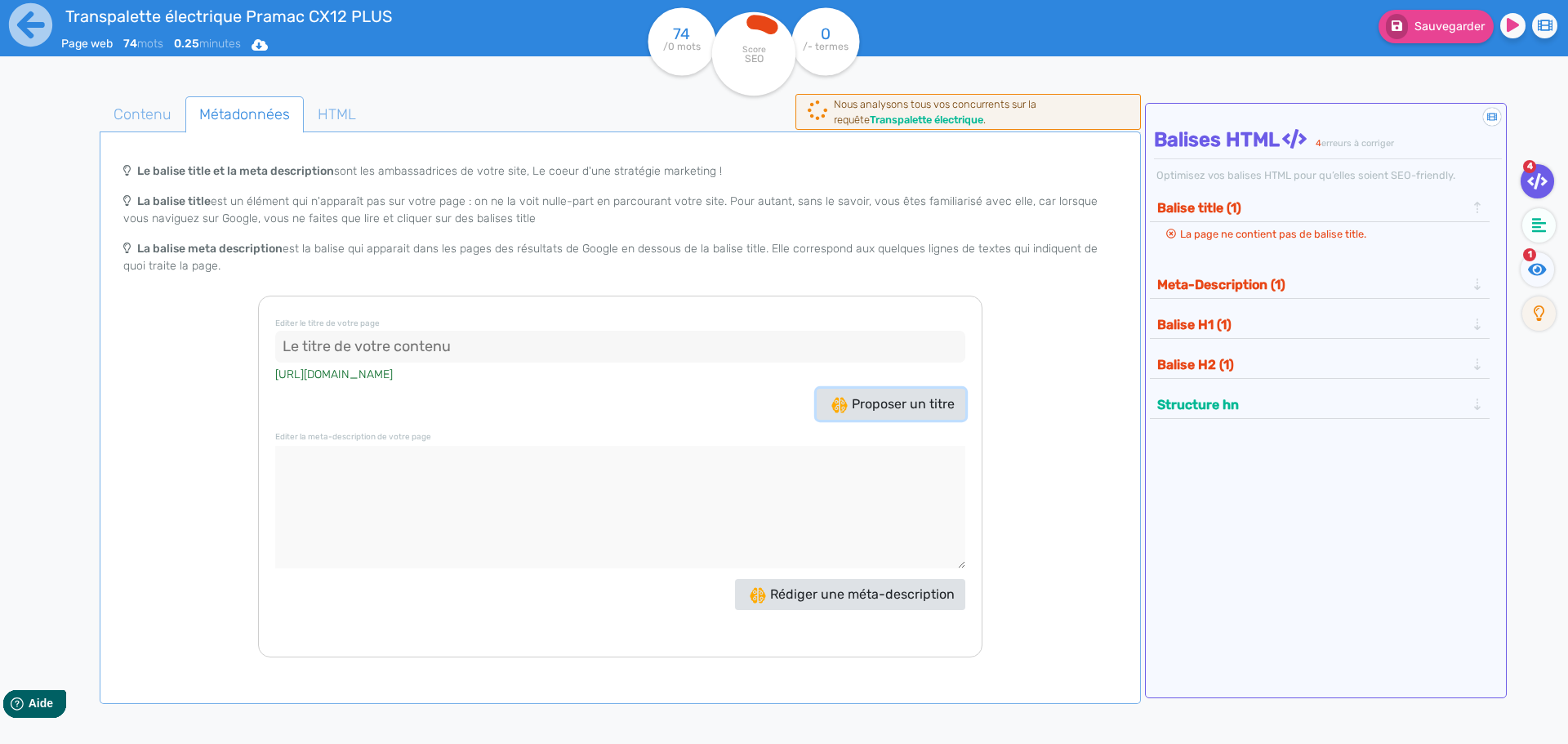
click at [909, 406] on span "Proposer un titre" at bounding box center [893, 403] width 123 height 16
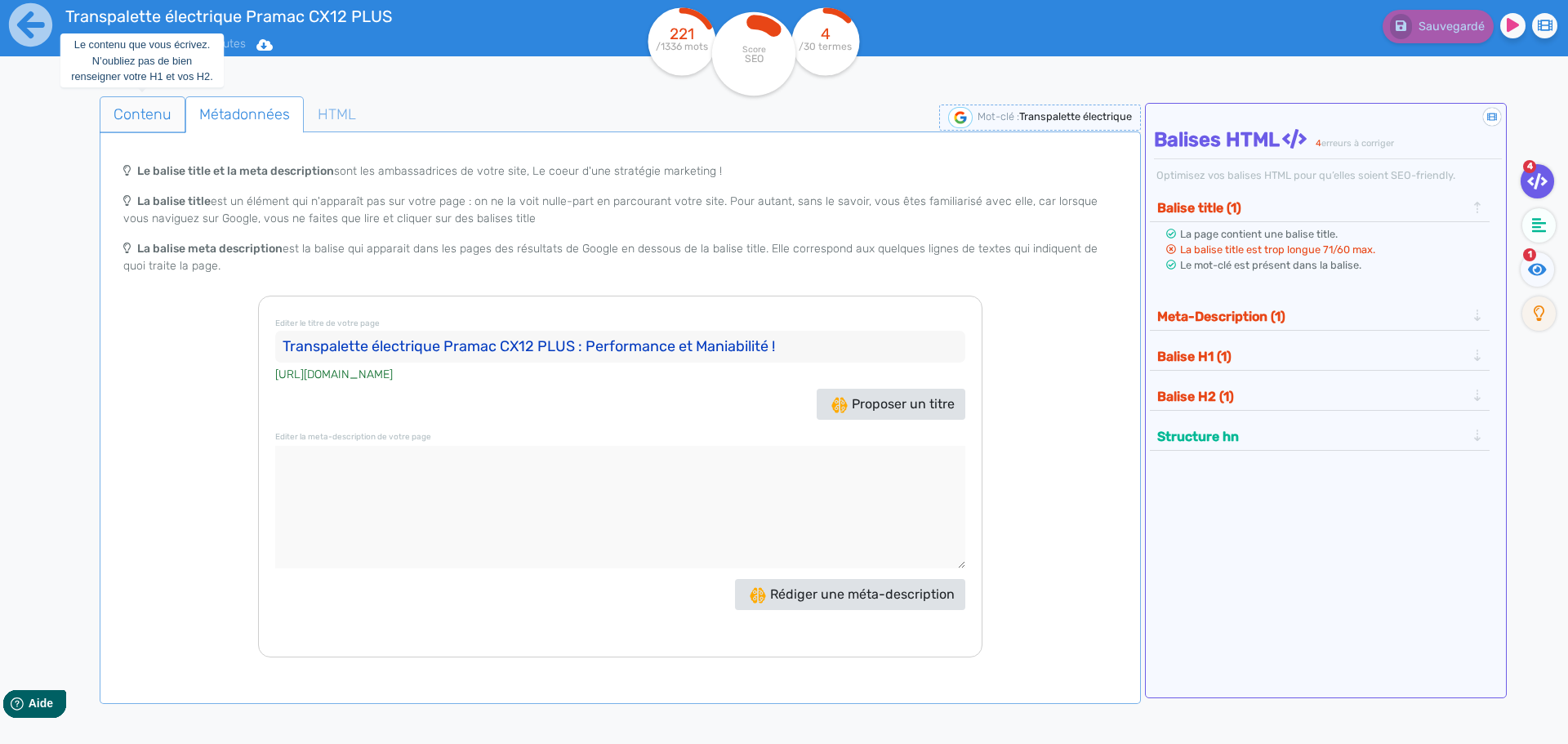
click at [140, 112] on span "Contenu" at bounding box center [142, 114] width 84 height 44
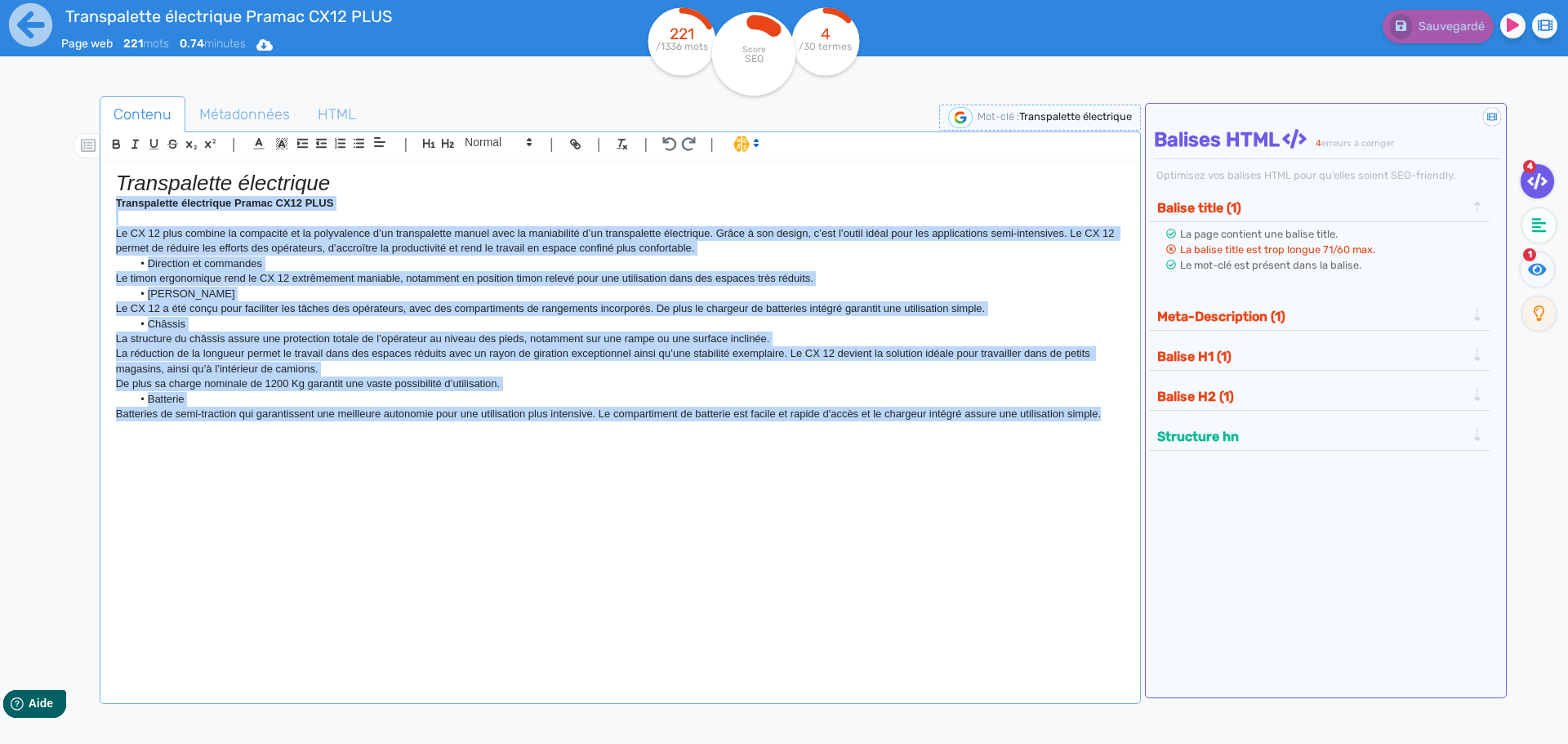
drag, startPoint x: 1119, startPoint y: 416, endPoint x: 71, endPoint y: 201, distance: 1069.8
click at [71, 201] on div "Contenu Métadonnées HTML | | H3 H4 H5 H6 Normal | | | | Transpalette électrique…" at bounding box center [807, 470] width 1521 height 755
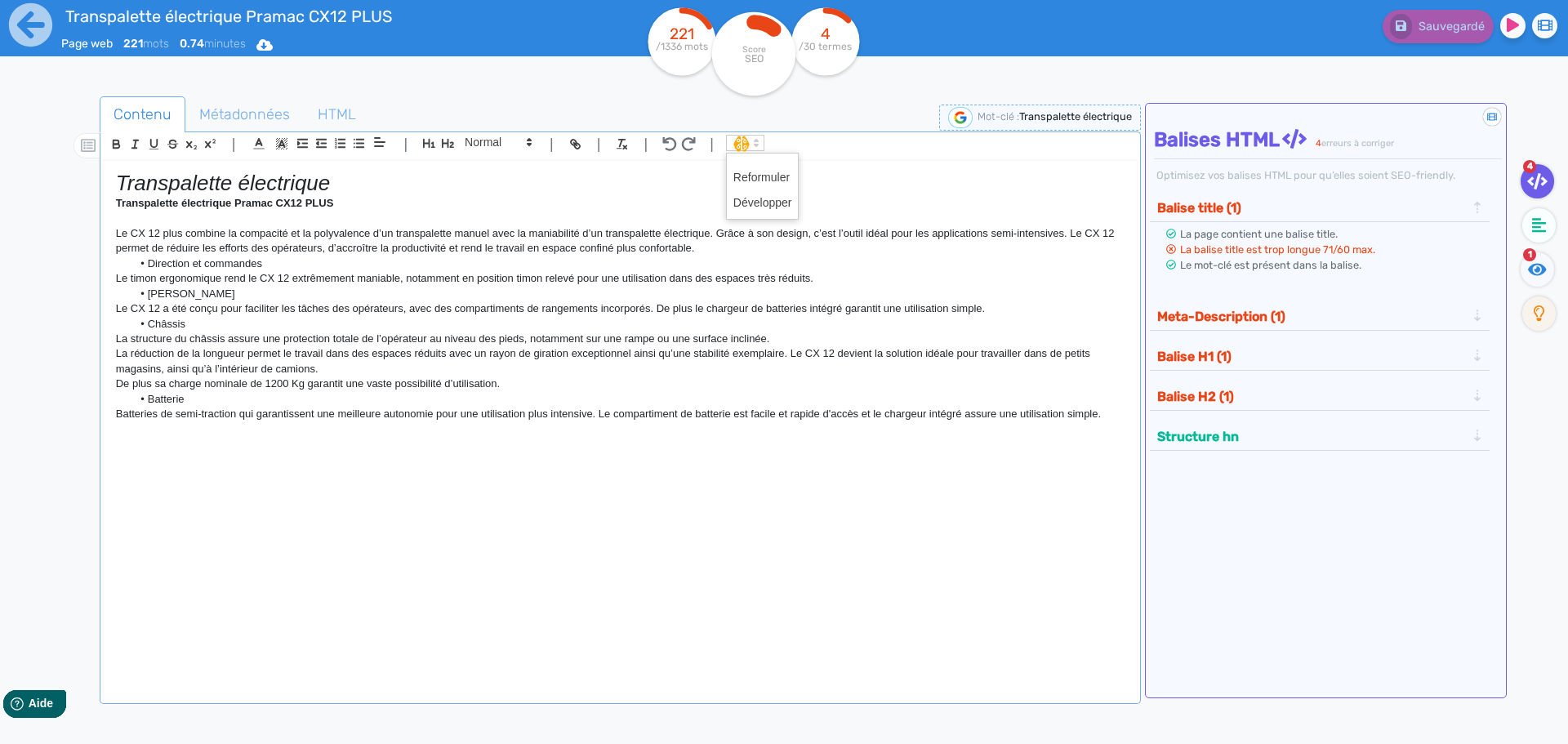
click at [738, 144] on span at bounding box center [745, 143] width 38 height 17
click at [764, 208] on span at bounding box center [762, 203] width 59 height 25
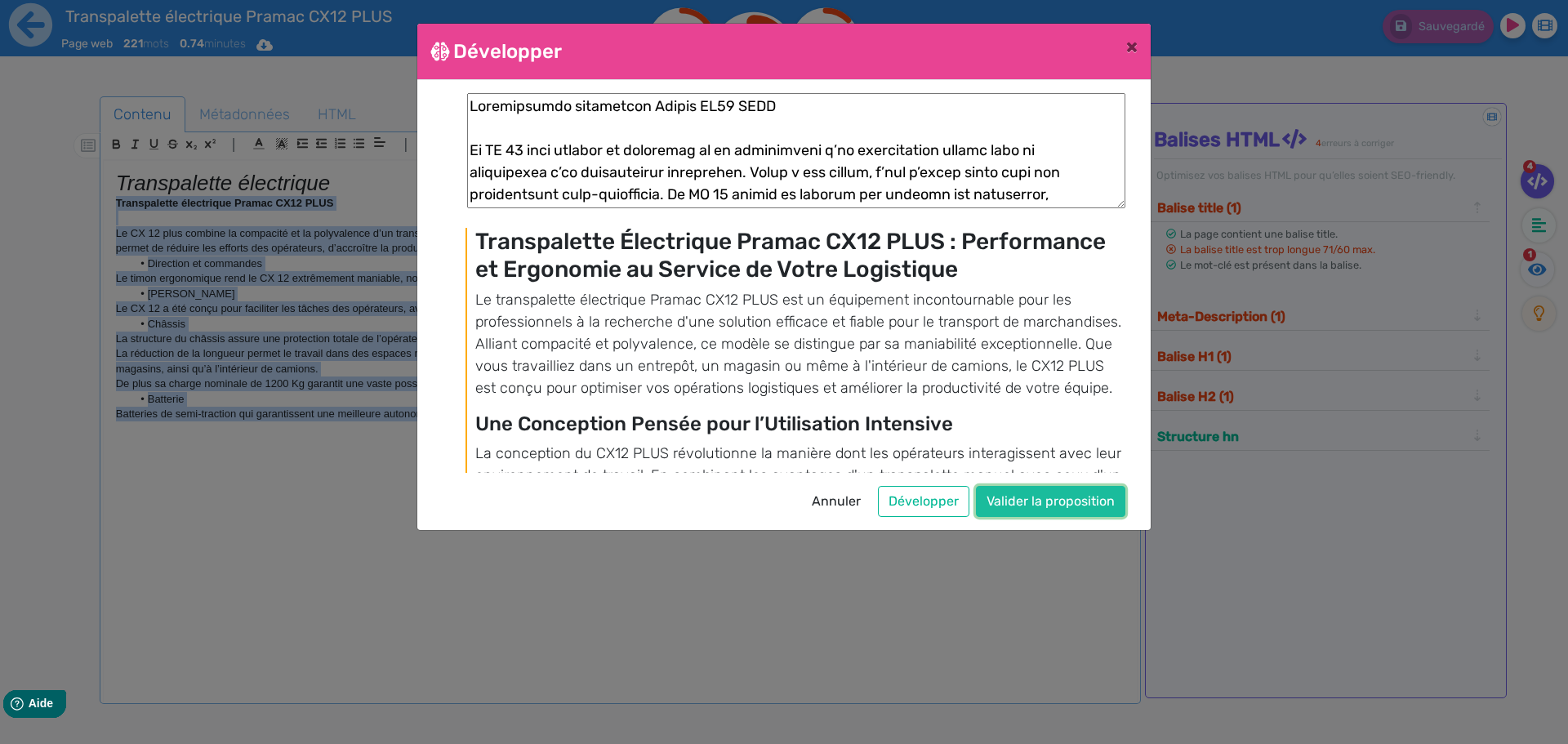
click at [1040, 497] on button "Valider la proposition" at bounding box center [1051, 500] width 150 height 31
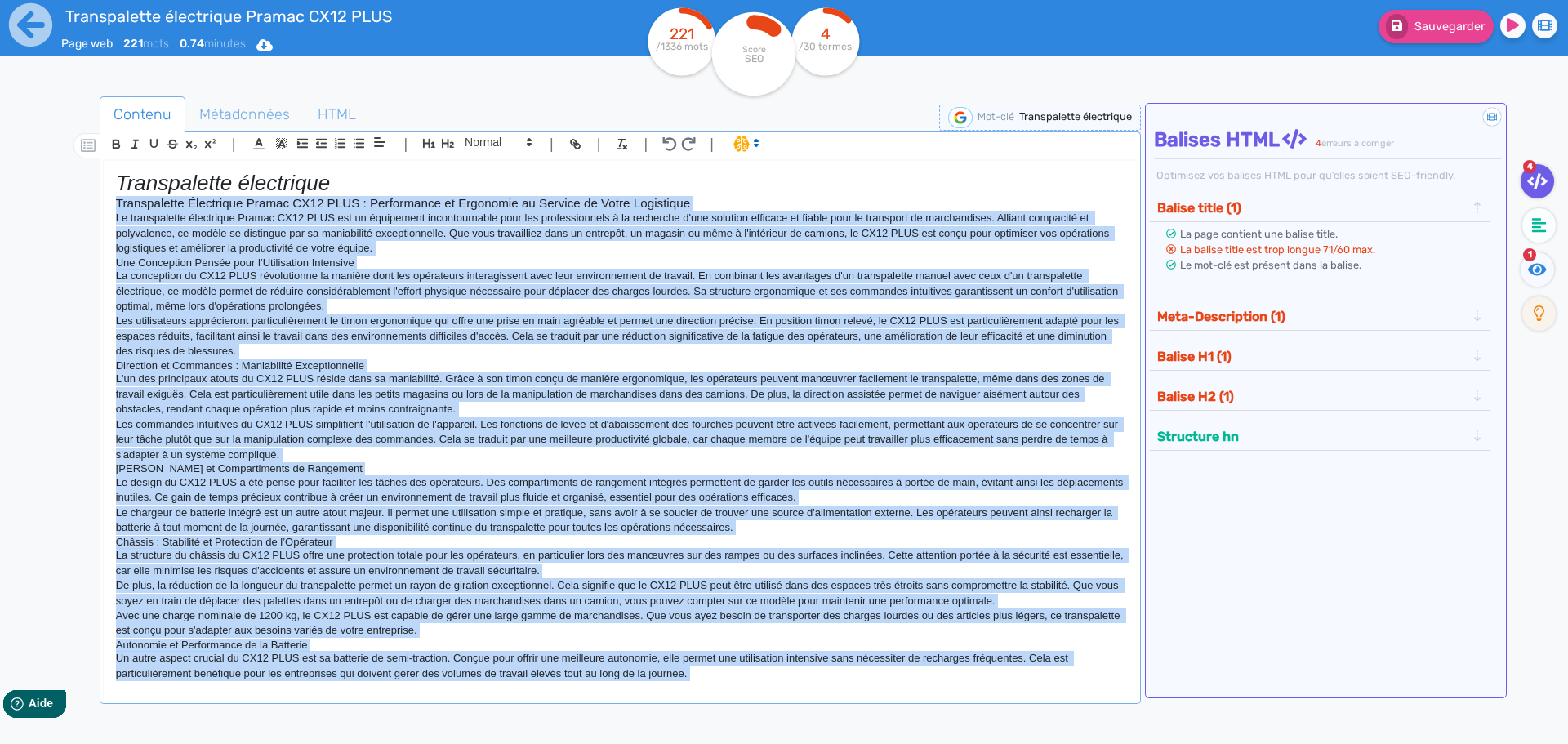
copy div "Loremipsumdo sitametcon Adipis EL40 SEDD Ei TE 96 inci utlabor et doloremag al …"
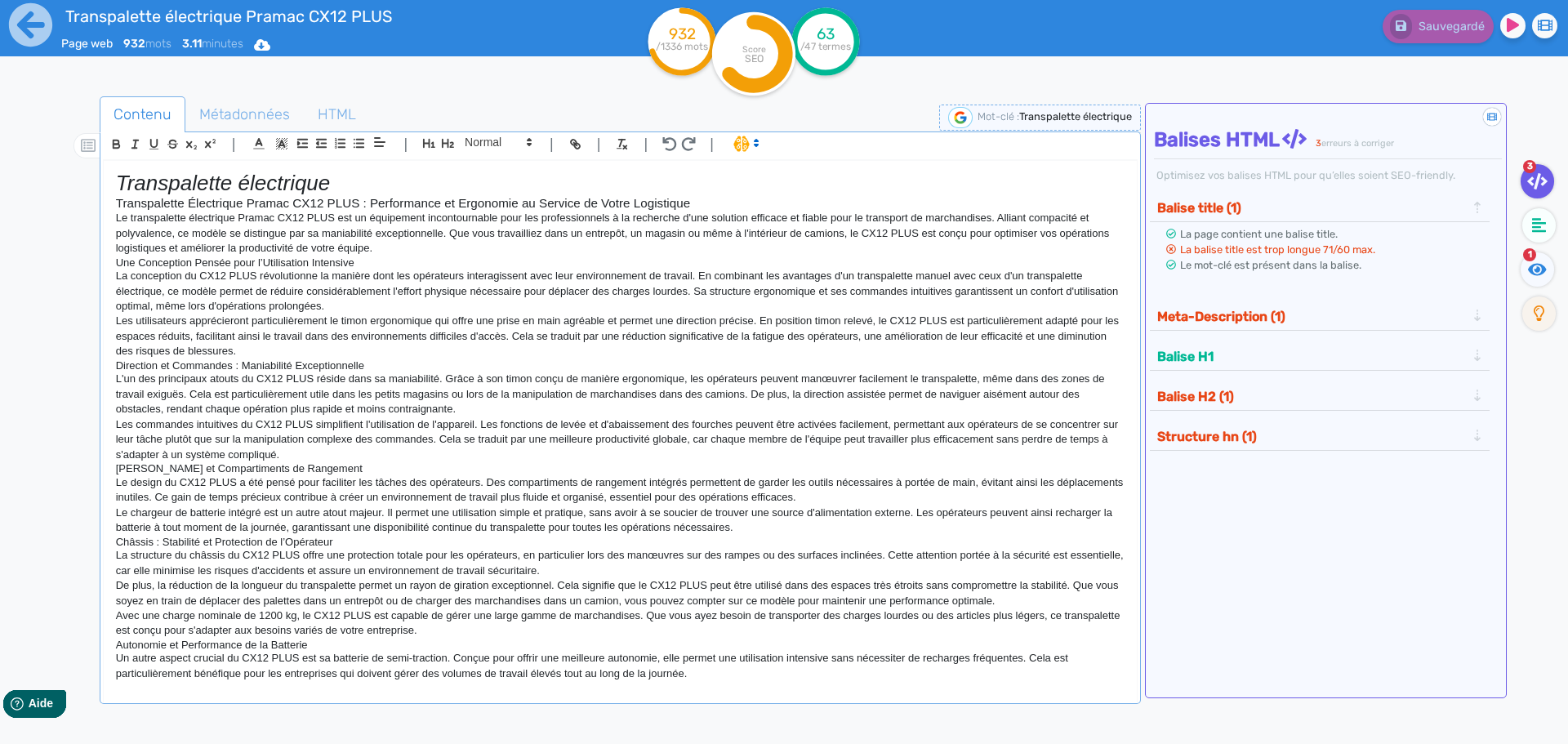
scroll to position [633, 0]
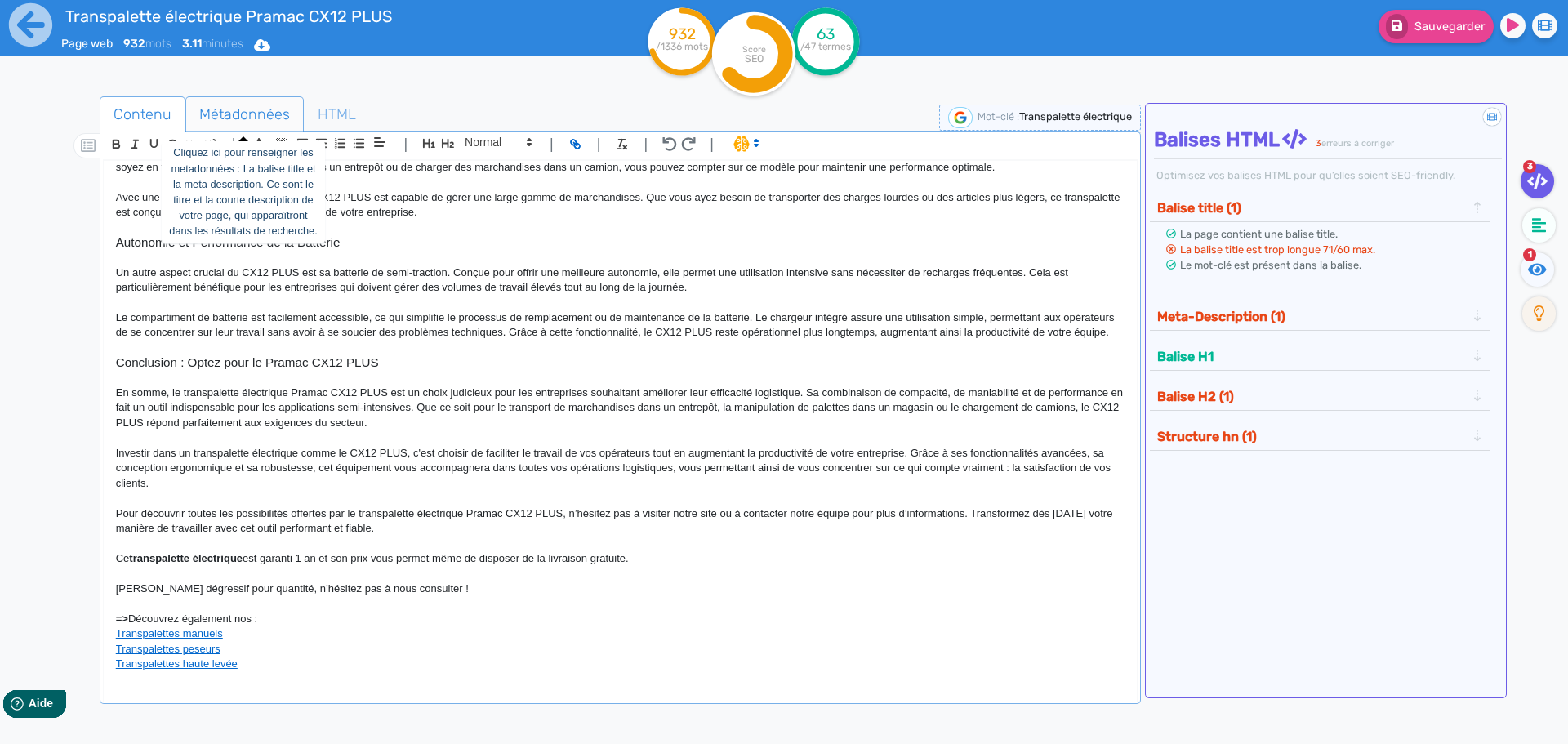
click at [223, 106] on span "Métadonnées" at bounding box center [244, 114] width 116 height 44
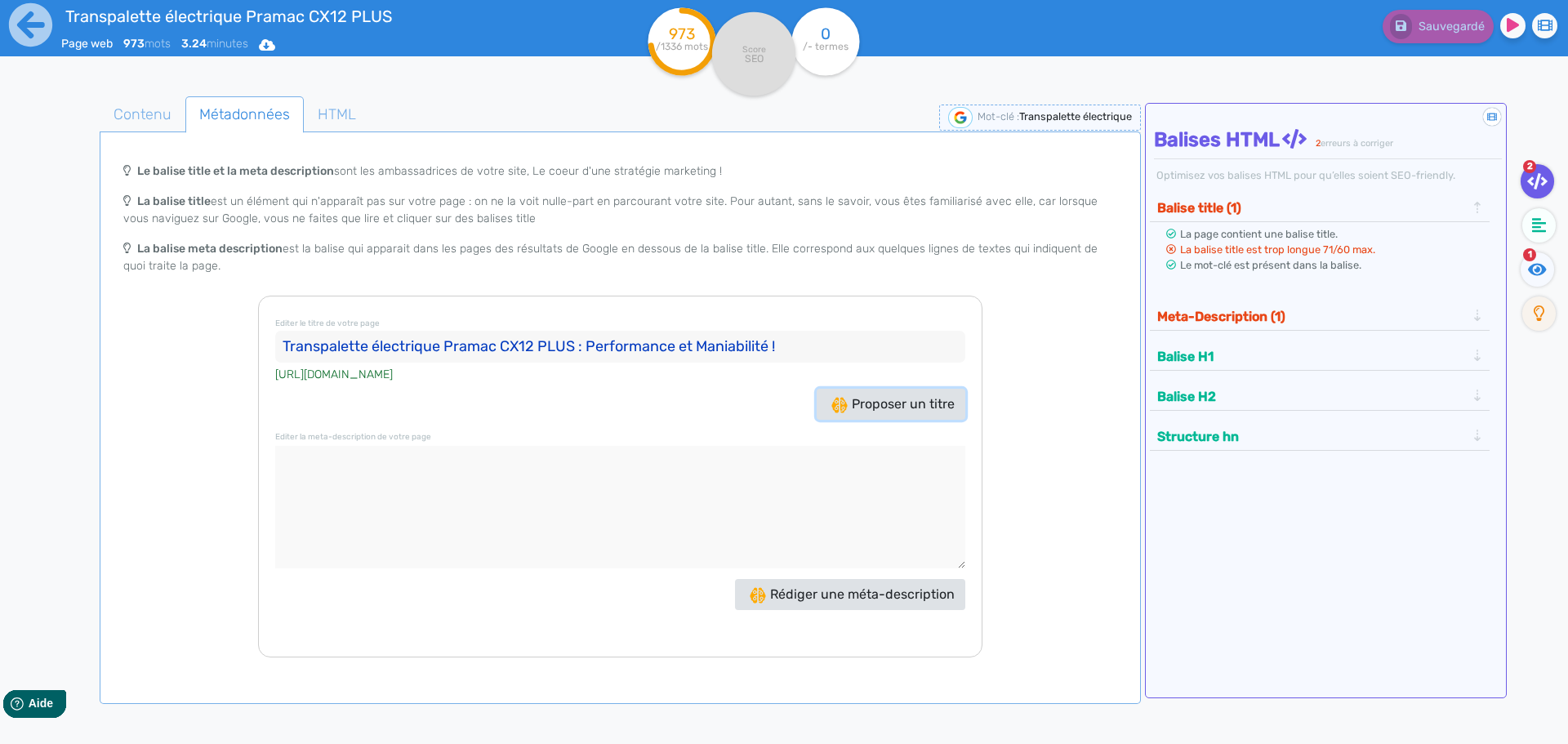
click at [855, 410] on span "Proposer un titre" at bounding box center [893, 403] width 123 height 16
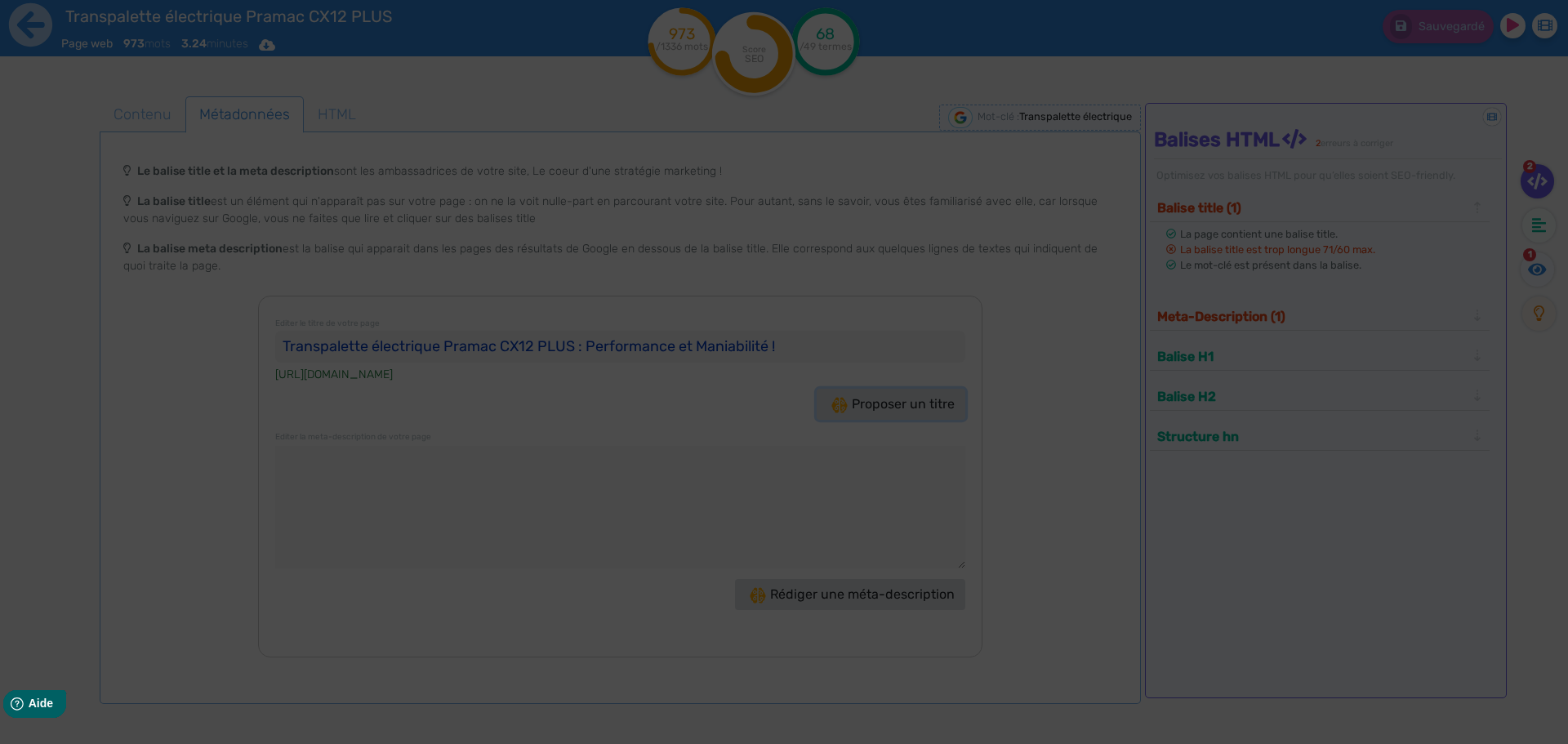
type input "Transpalette électrique Pramac CX12 PLUS : Efficacité assurée !"
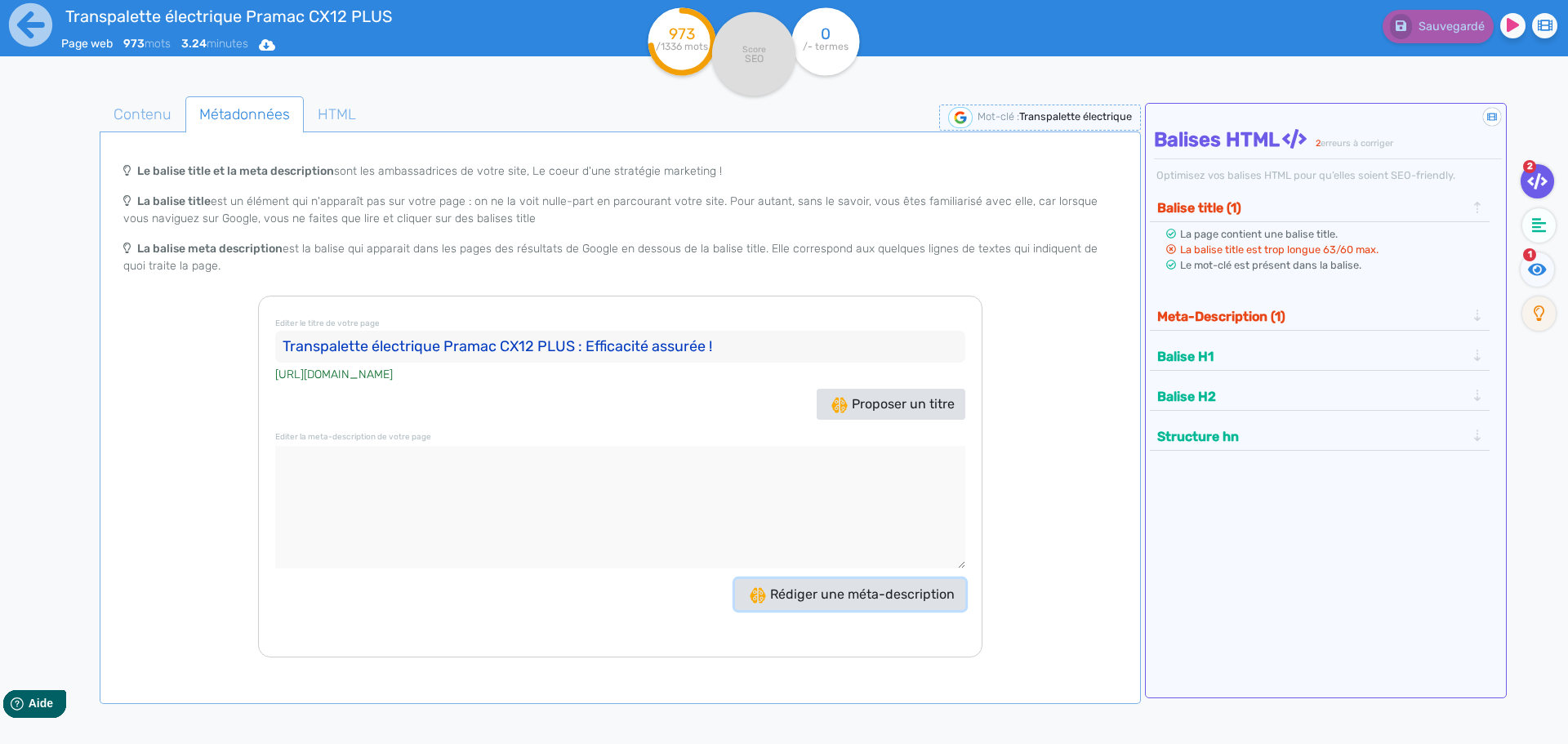
click at [850, 592] on span "Rédiger une méta-description" at bounding box center [852, 594] width 205 height 16
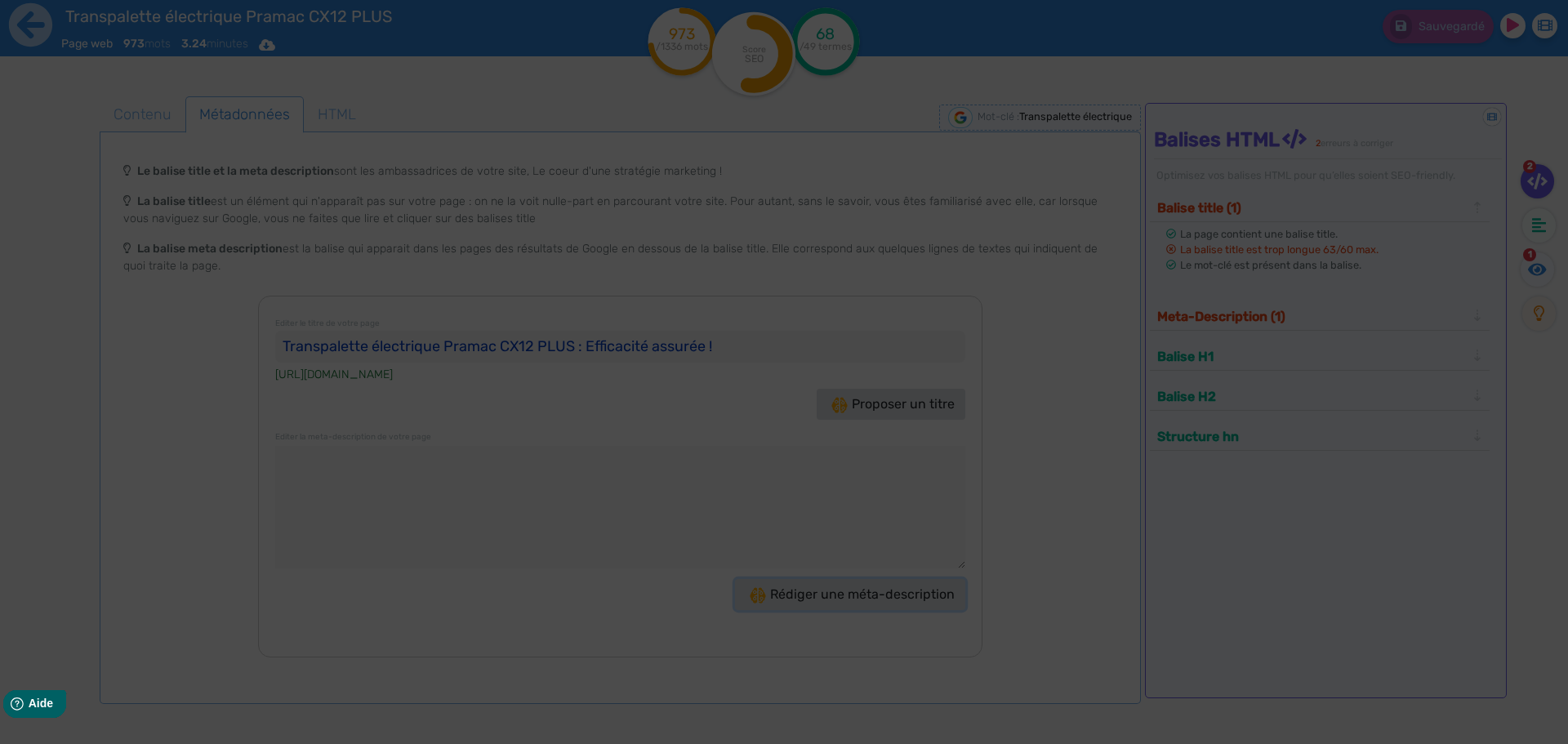
type textarea "Découvrez le transpalette électrique Pramac CX12 PLUS : performance, ergonomie …"
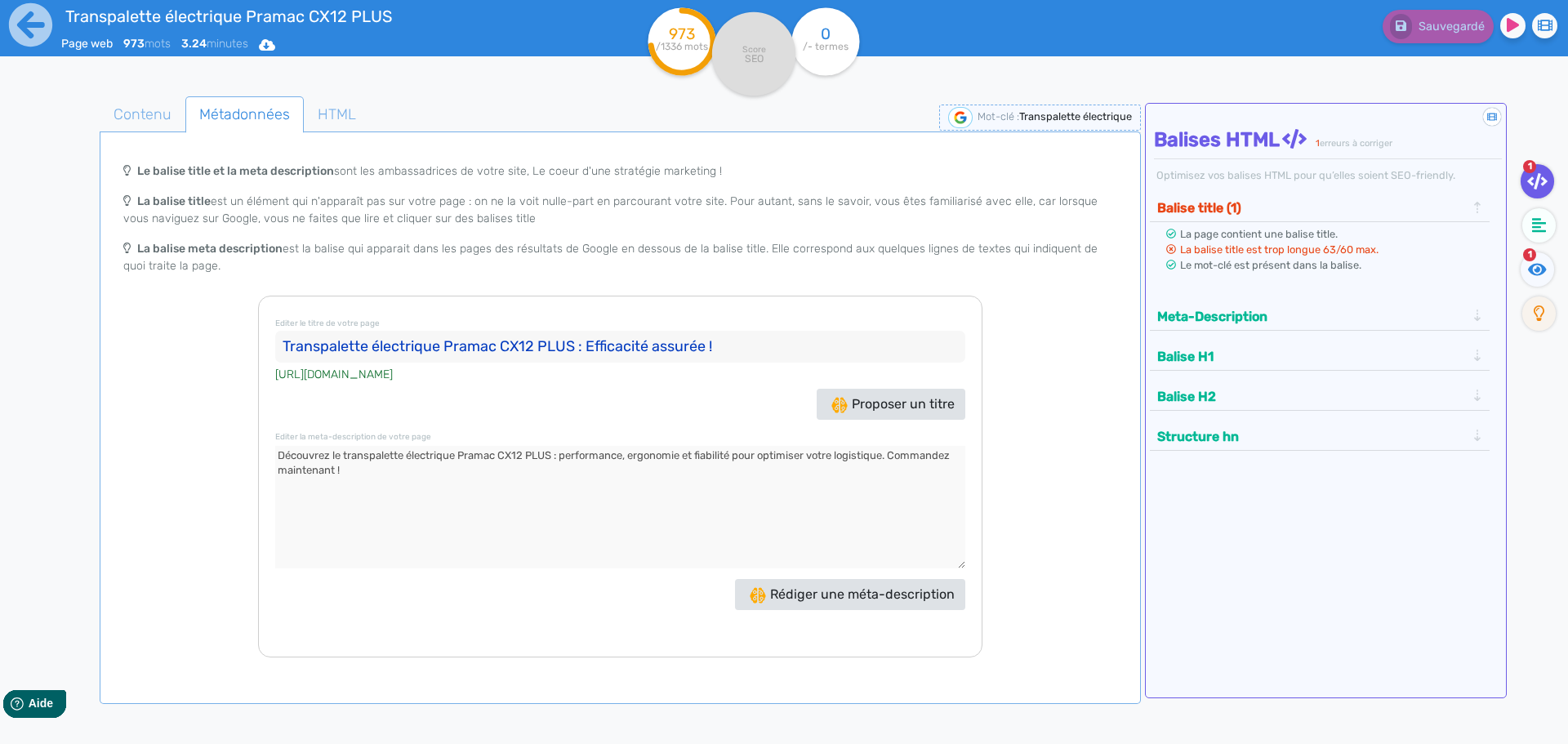
click at [401, 347] on input "Transpalette électrique Pramac CX12 PLUS : Efficacité assurée !" at bounding box center [620, 347] width 690 height 32
drag, startPoint x: 458, startPoint y: 344, endPoint x: 91, endPoint y: 342, distance: 367.0
click at [91, 342] on div "Contenu Métadonnées HTML | | H3 H4 H5 H6 Normal | | | | Transpalette électrique…" at bounding box center [807, 470] width 1521 height 755
type input "Transpalette Pramac CX12 PLUS : Efficacité assurée !"
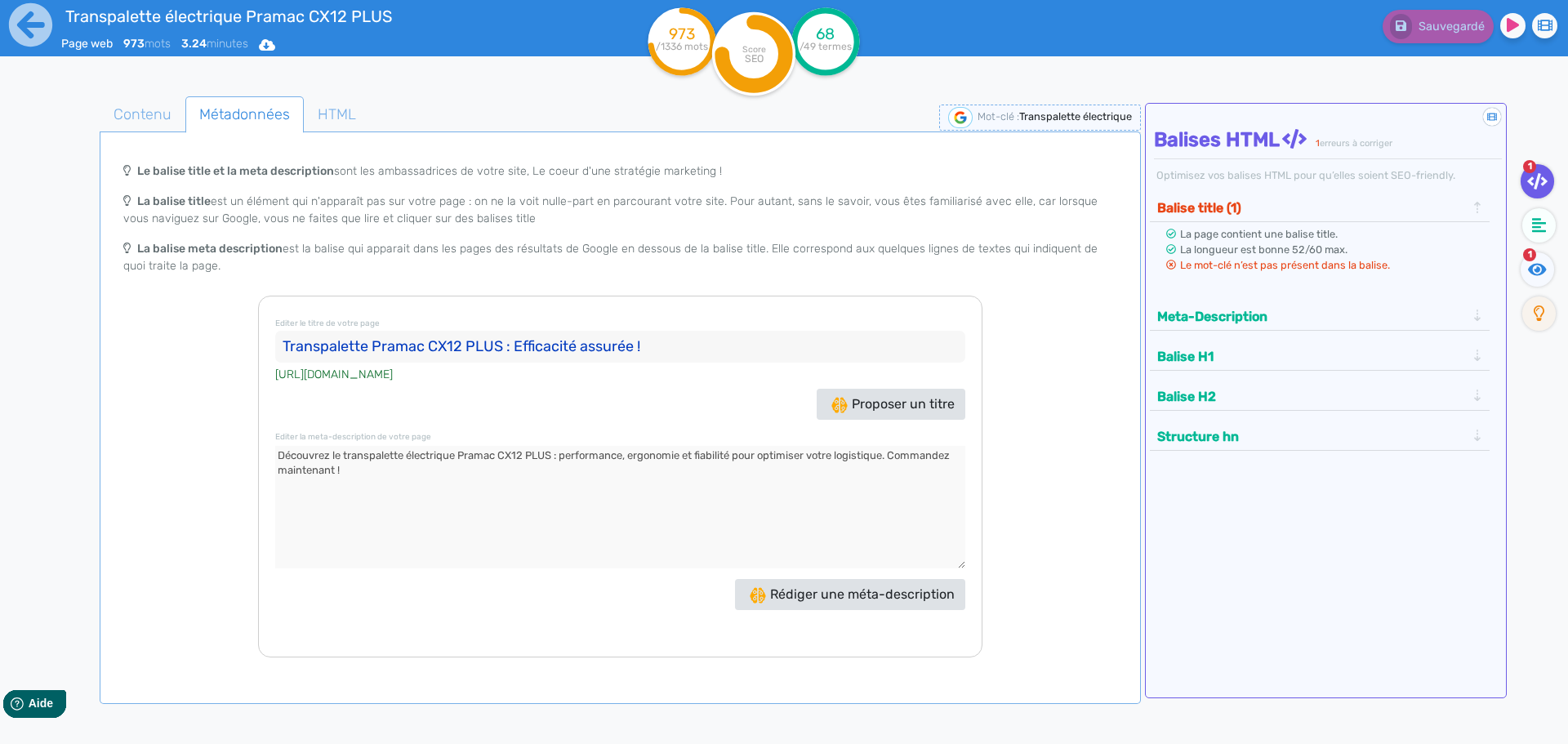
drag, startPoint x: 411, startPoint y: 485, endPoint x: 126, endPoint y: 451, distance: 287.0
click at [111, 440] on div "Le balise title et la meta description sont les ambassadrices de votre site, Le…" at bounding box center [620, 406] width 1035 height 503
click at [519, 511] on textarea at bounding box center [620, 506] width 690 height 122
click at [440, 461] on textarea at bounding box center [620, 506] width 690 height 122
click at [347, 451] on textarea at bounding box center [620, 506] width 690 height 122
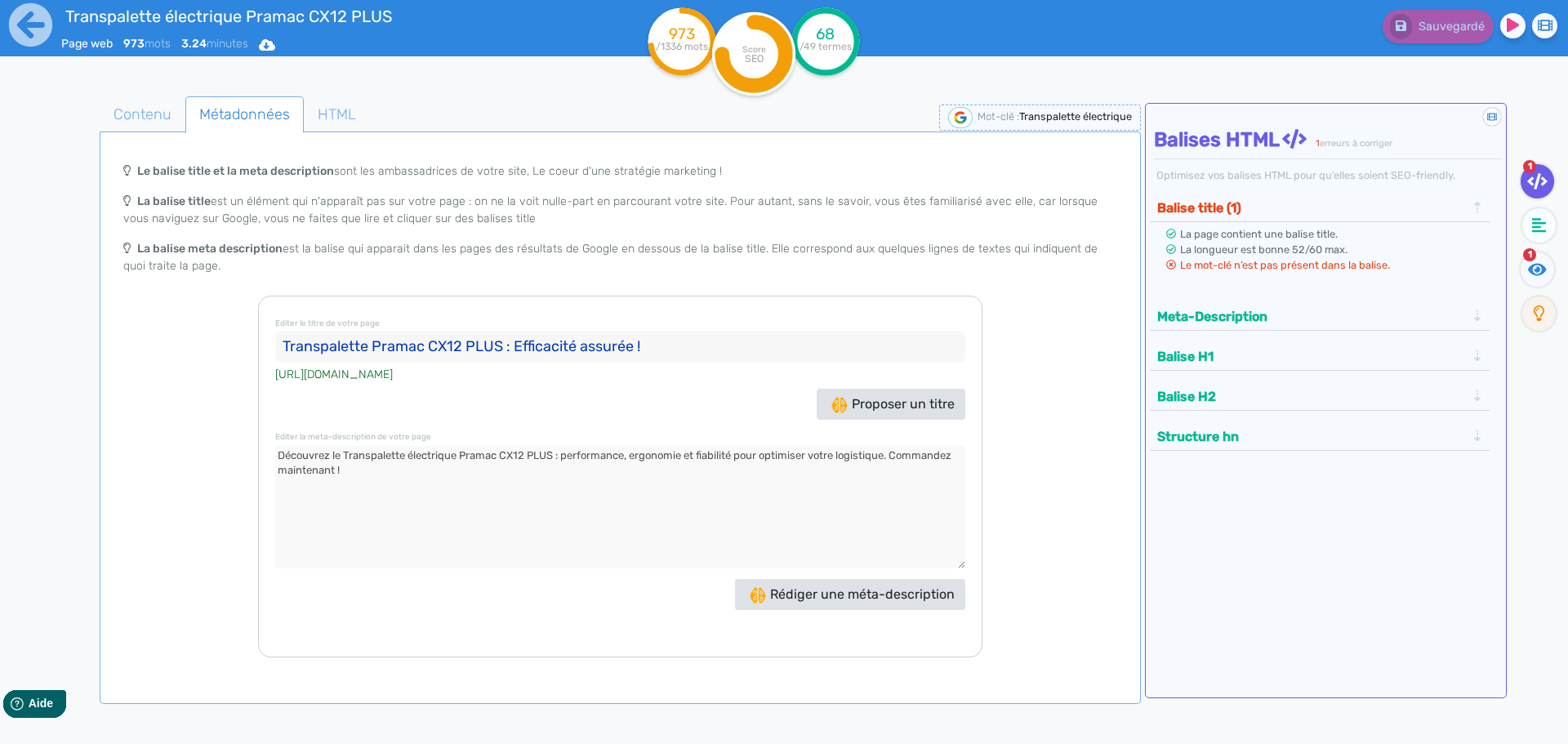
type textarea "Découvrez le Transpalette électrique Pramac CX12 PLUS : performance, ergonomie …"
click at [371, 355] on input "Transpalette Pramac CX12 PLUS : Efficacité assurée !" at bounding box center [620, 347] width 690 height 32
click at [377, 348] on input "Transpalette Pramac CX12 PLUS : Efficacité assurée !" at bounding box center [620, 347] width 690 height 32
type input "Transpalette électrique CX12 PLUS : Efficacité assurée !"
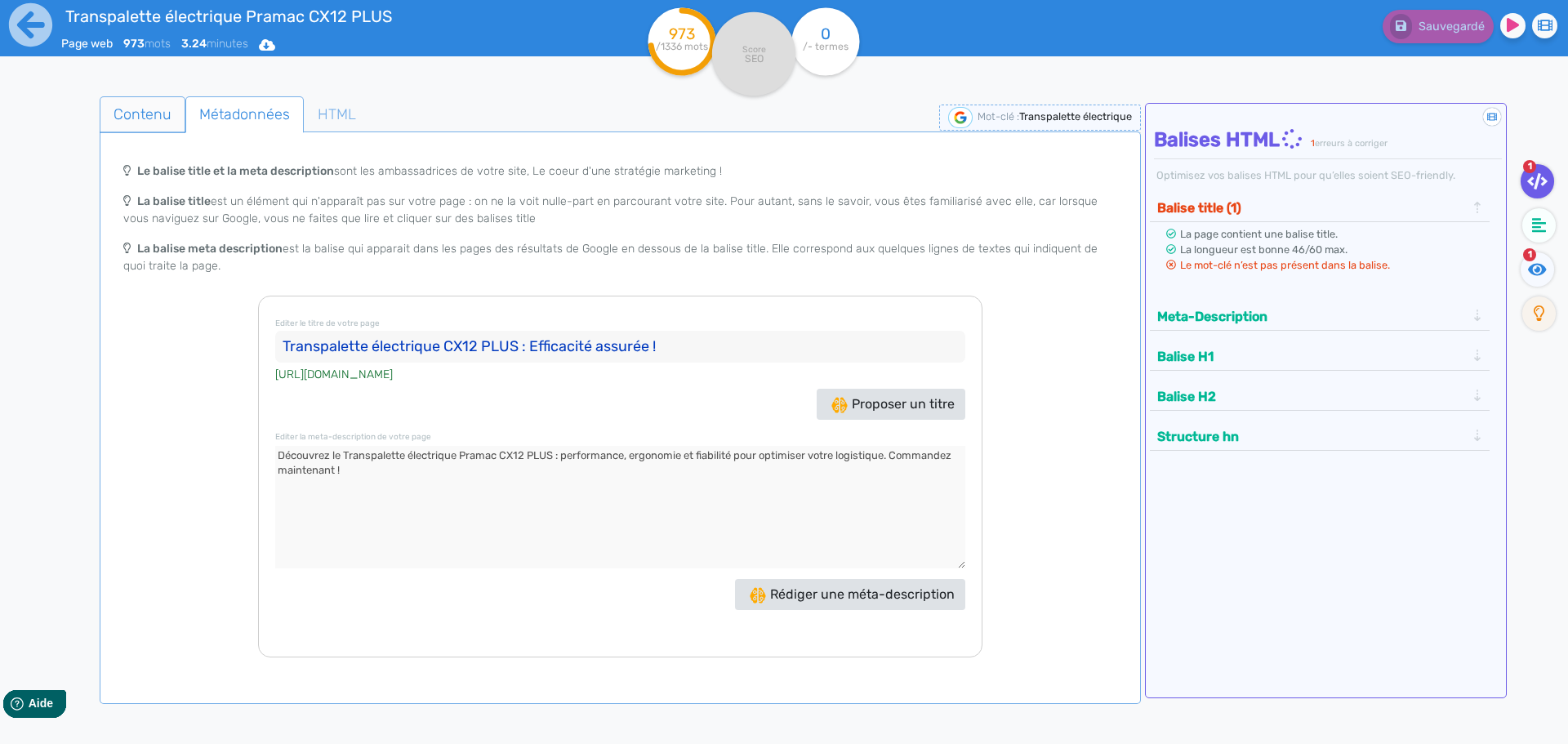
click at [145, 112] on span "Contenu" at bounding box center [142, 114] width 84 height 44
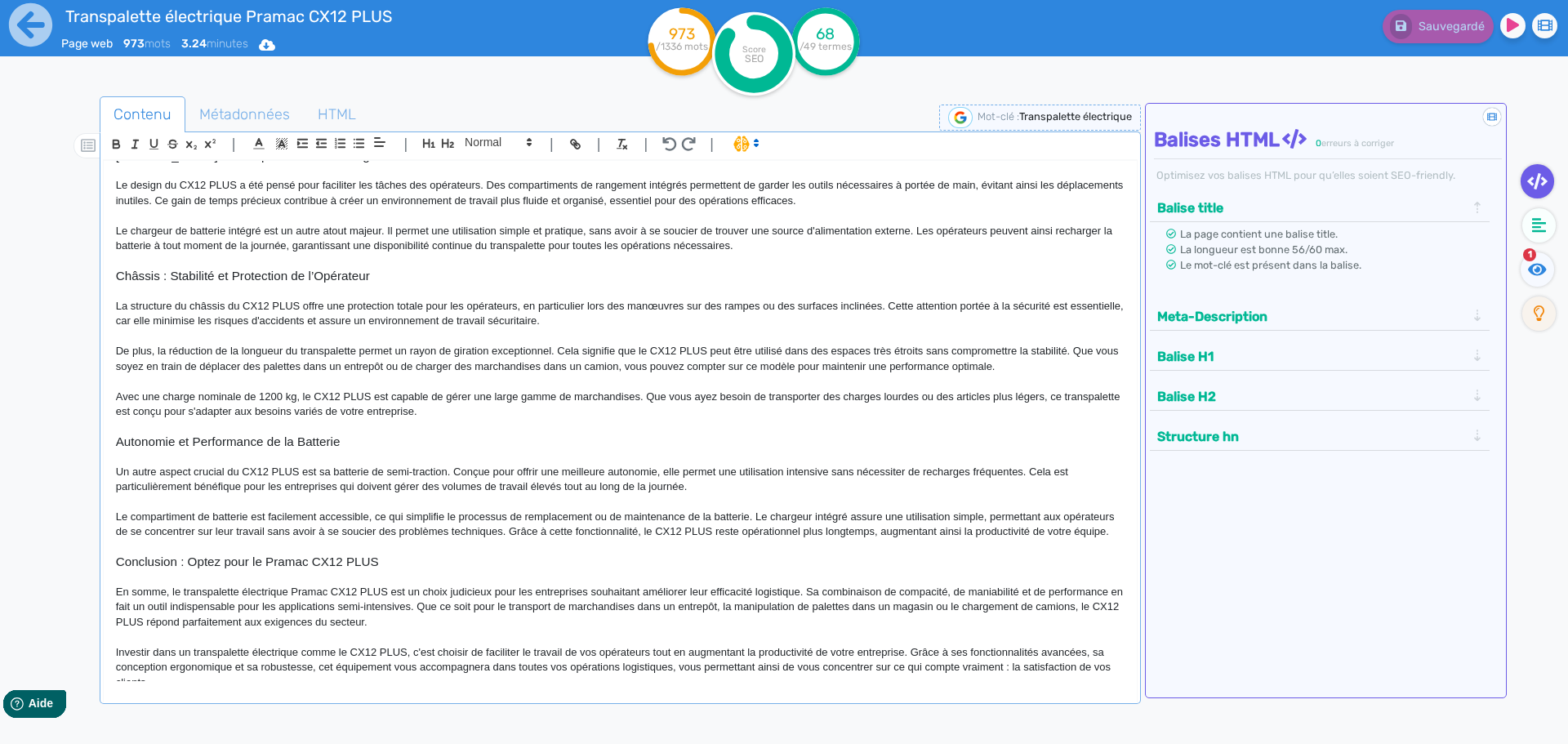
scroll to position [399, 0]
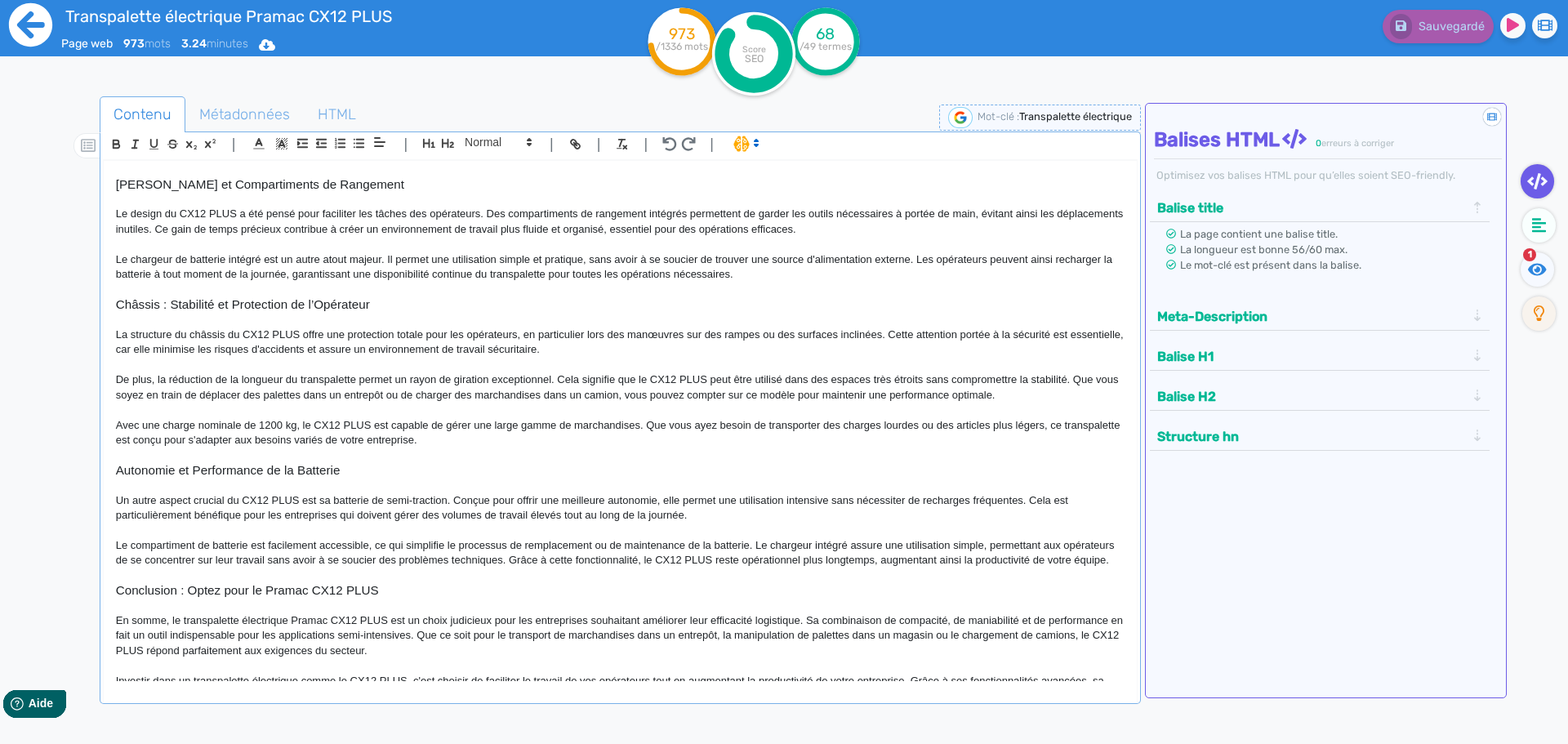
click at [24, 30] on icon at bounding box center [31, 25] width 45 height 45
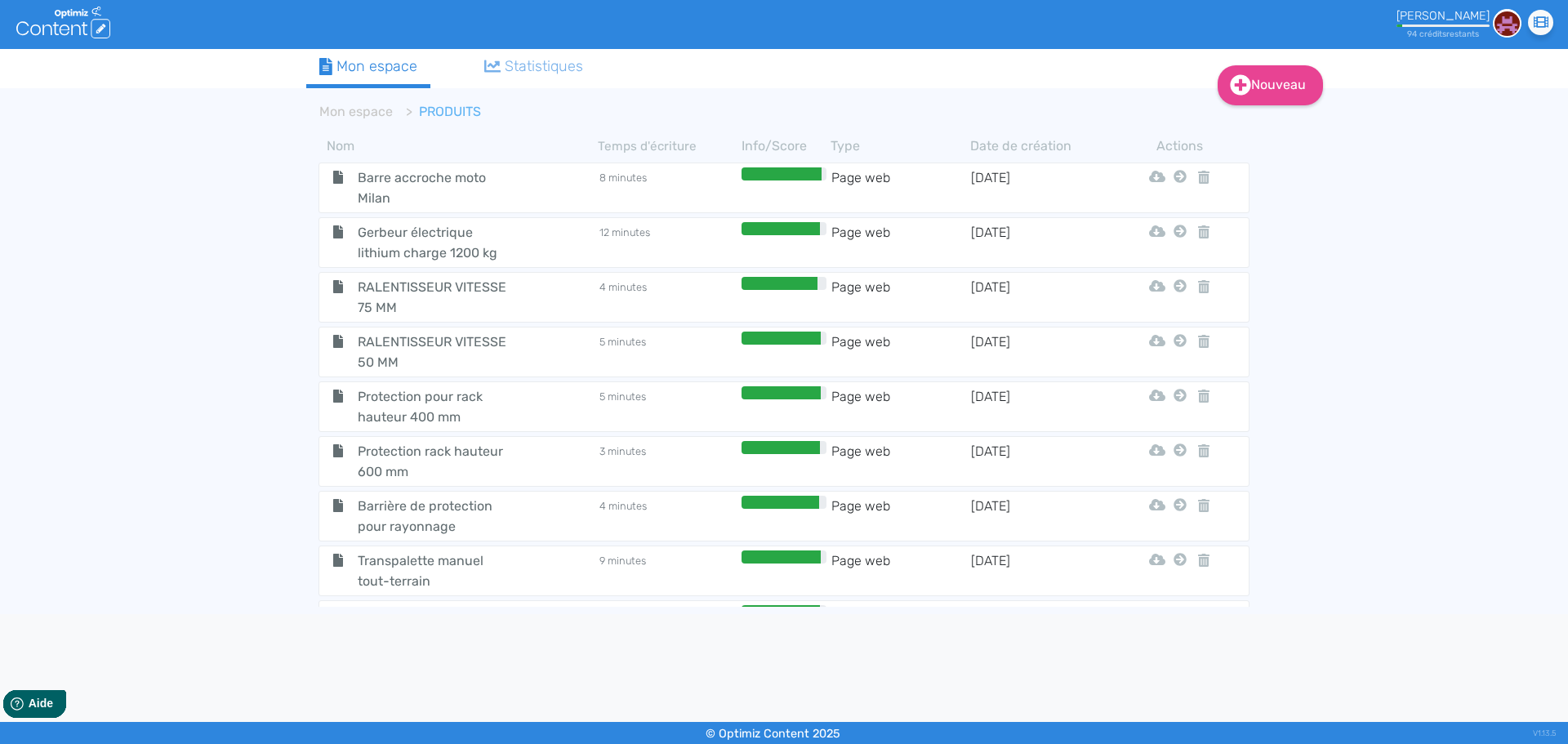
scroll to position [2539, 0]
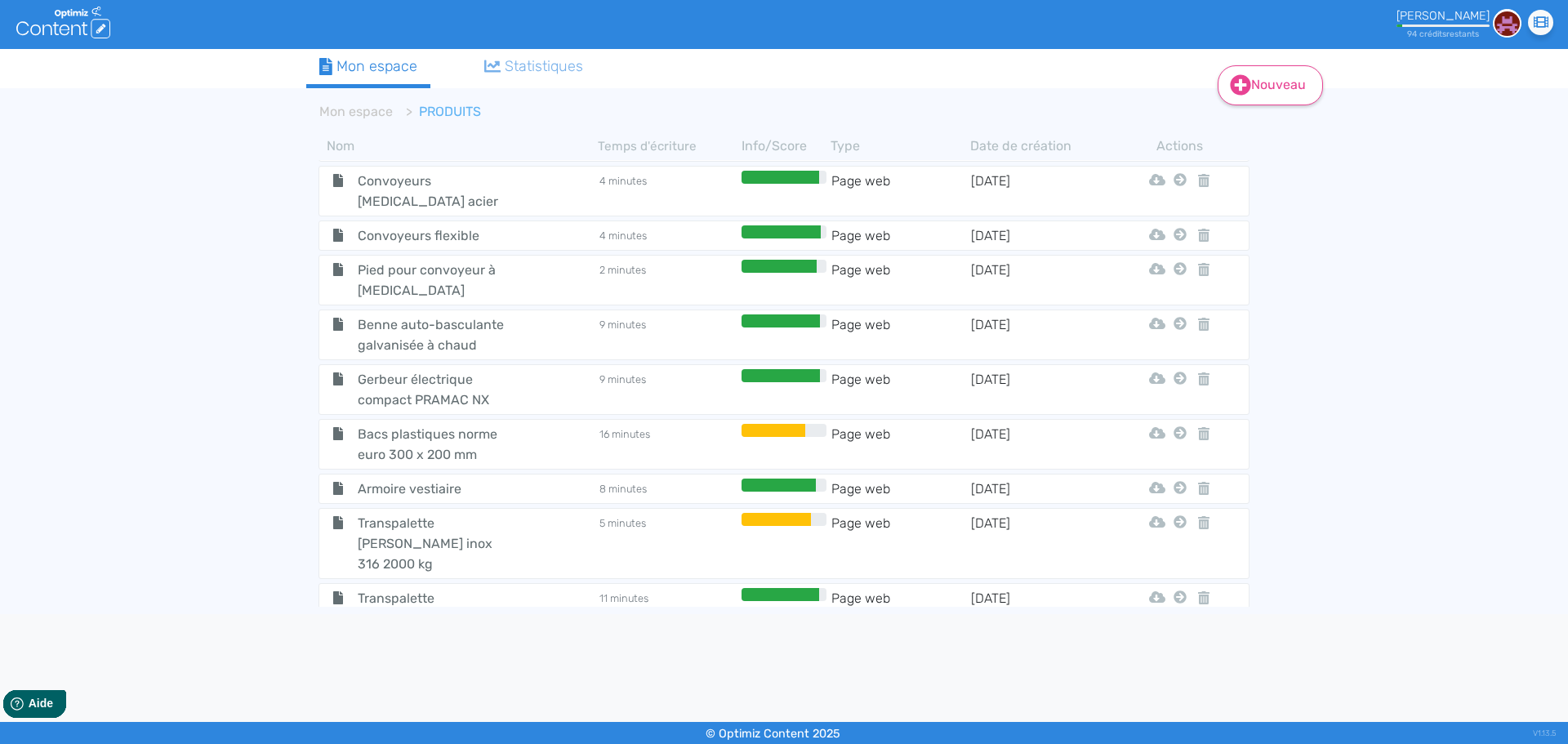
click at [1275, 98] on link "Nouveau" at bounding box center [1270, 86] width 106 height 40
click at [491, 650] on body ".cls-1 { fill: #fff; } logos_optimized_solutions [PERSON_NAME] 94 crédit s rest…" at bounding box center [784, 372] width 1568 height 744
click at [403, 588] on span "Transpalette [PERSON_NAME] GS/P 2,5T + imprimante" at bounding box center [437, 618] width 184 height 62
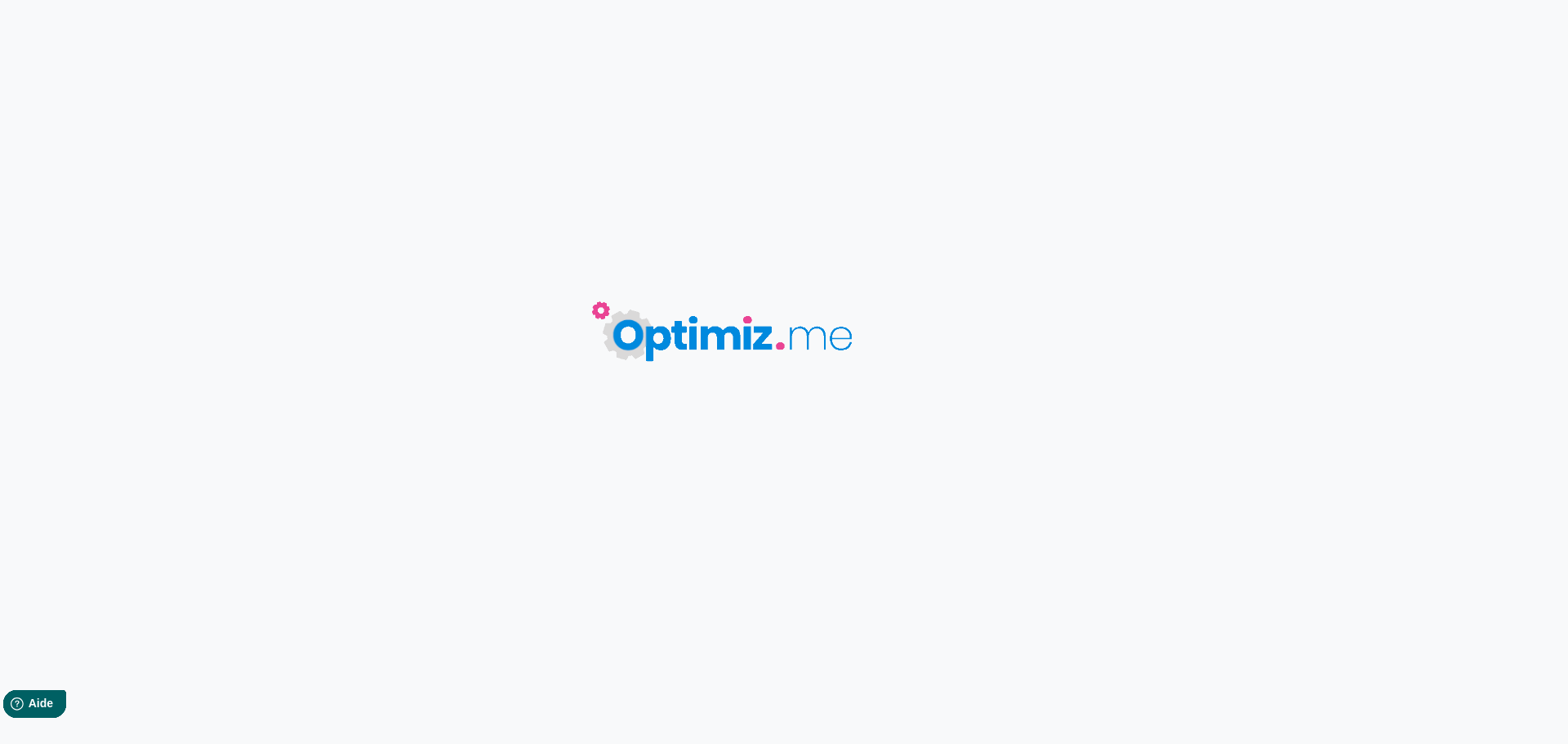
type input "Transpalette [PERSON_NAME] GS/P 2,5T + imprimante"
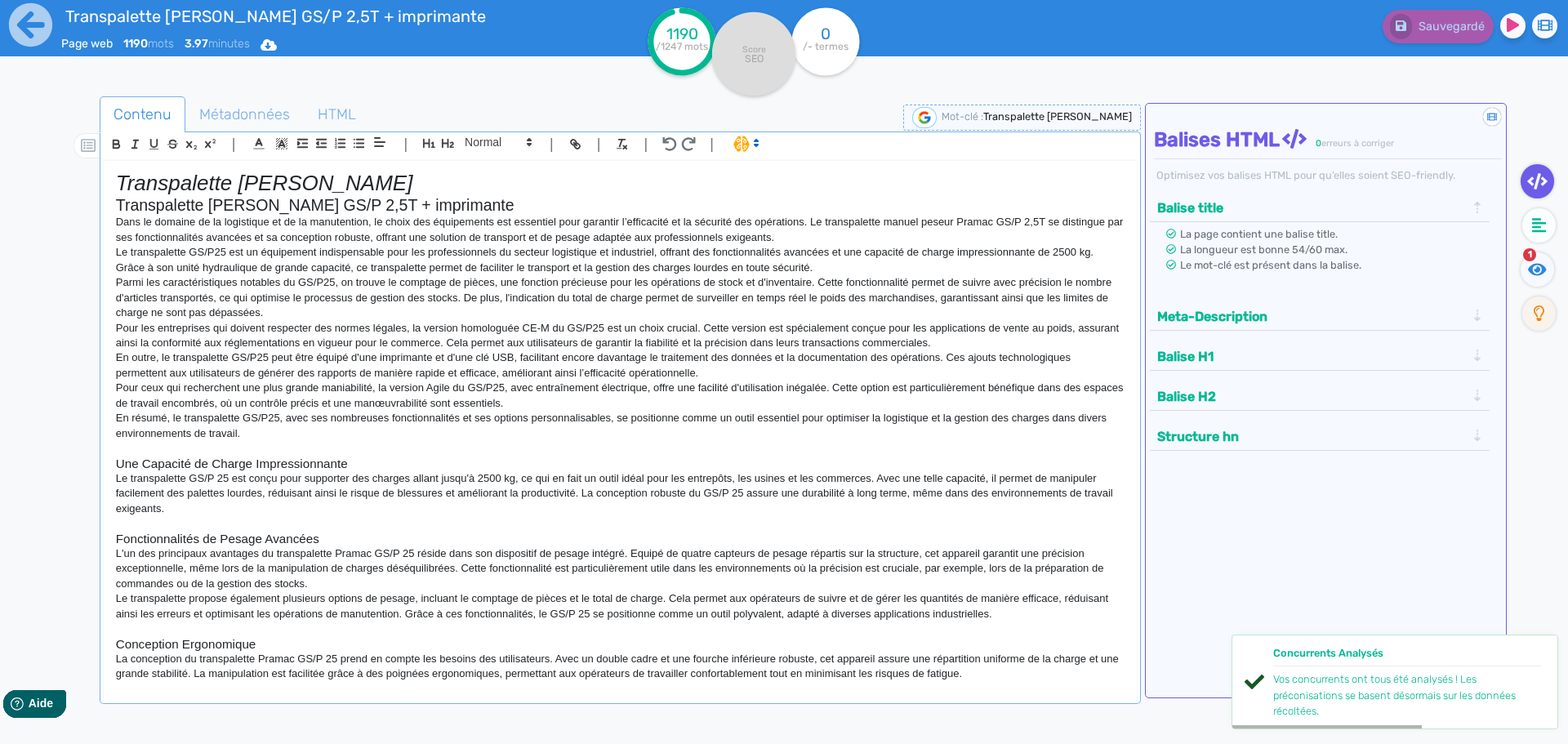
drag, startPoint x: 452, startPoint y: 208, endPoint x: 589, endPoint y: 205, distance: 137.0
click at [589, 205] on h2 "Transpalette [PERSON_NAME] GS/P 2,5T + imprimante" at bounding box center [619, 205] width 1008 height 19
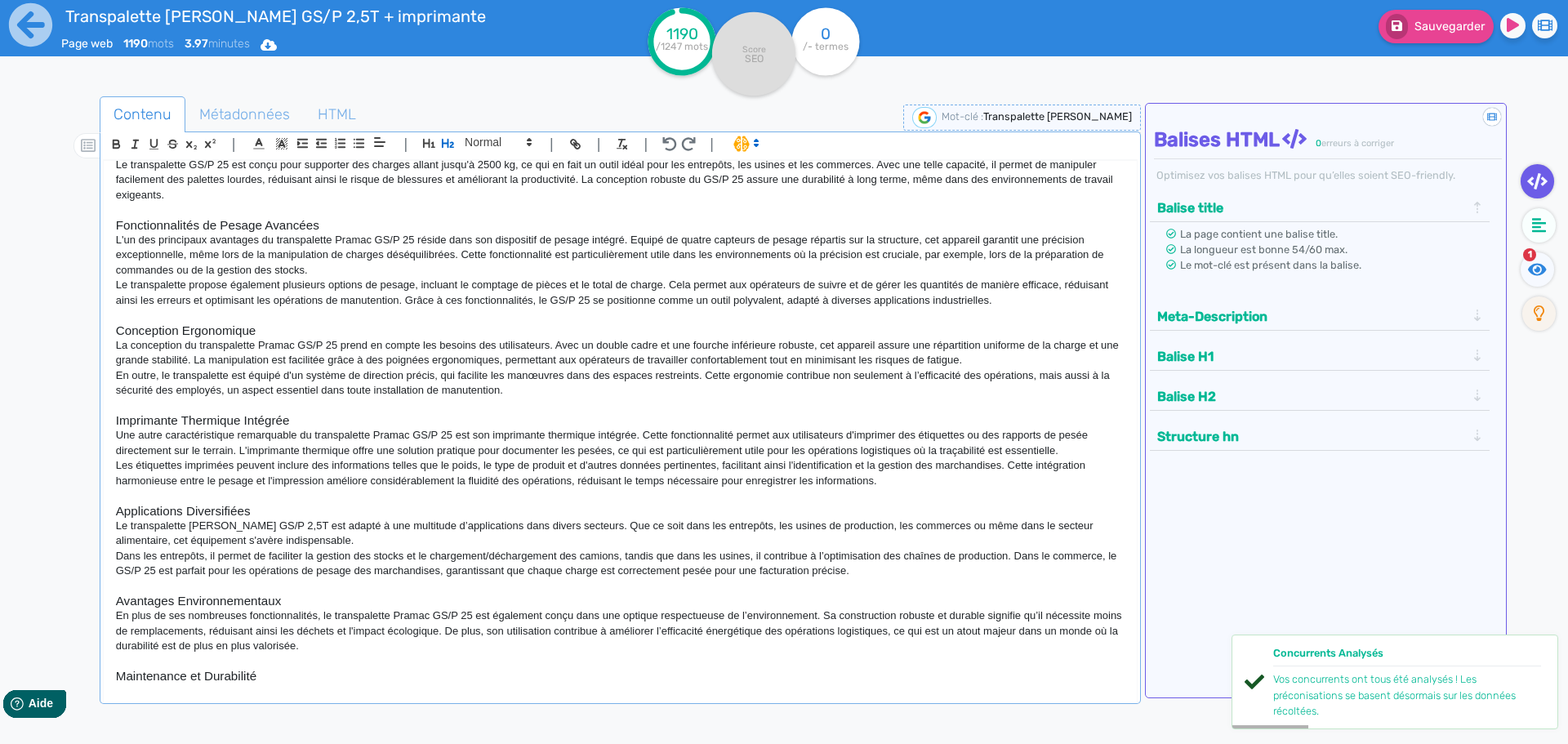
scroll to position [327, 0]
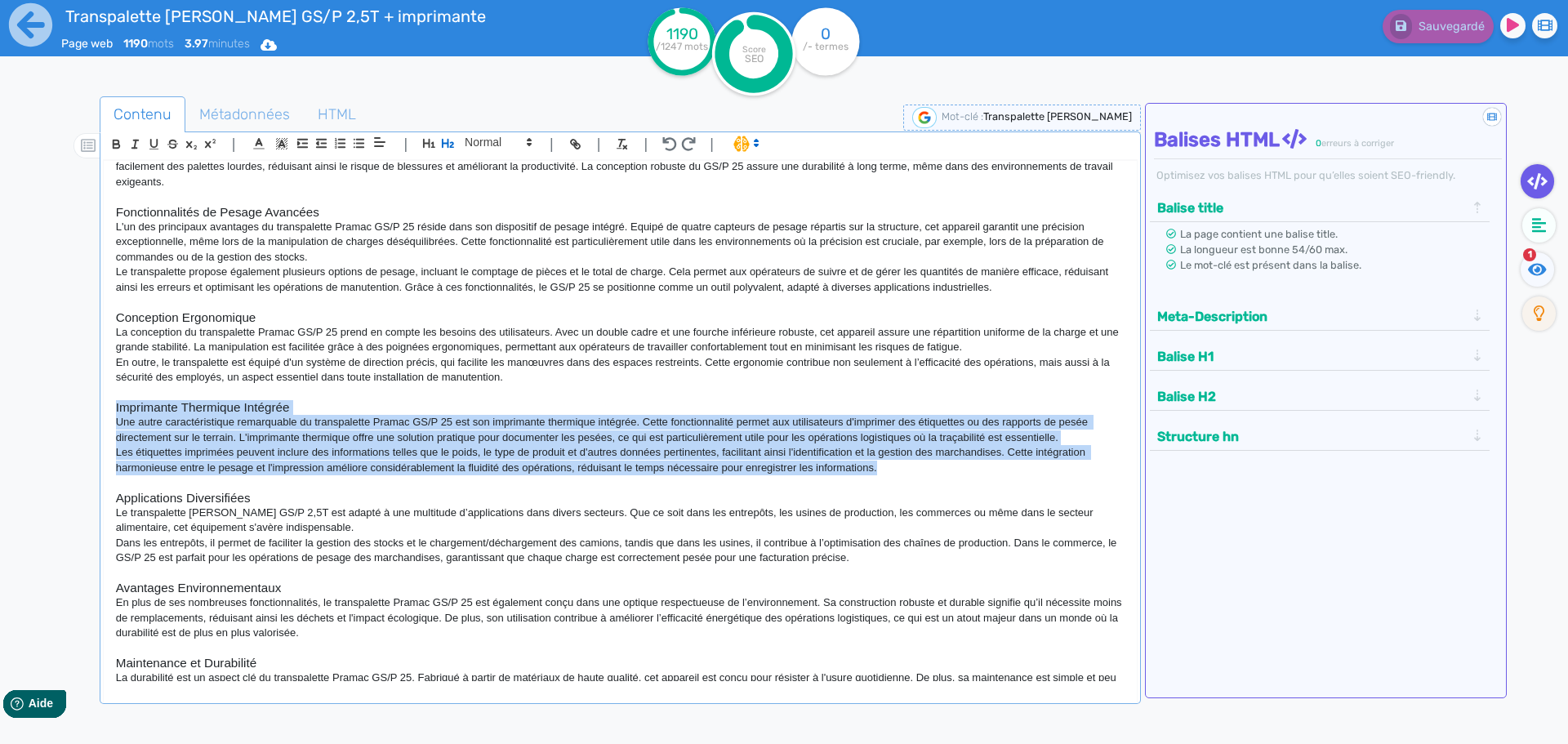
drag, startPoint x: 882, startPoint y: 467, endPoint x: 113, endPoint y: 406, distance: 771.4
click at [113, 406] on div "Transpalette [PERSON_NAME] Transpalette [PERSON_NAME] GS/P 2,5T Dans le domaine…" at bounding box center [620, 421] width 1033 height 521
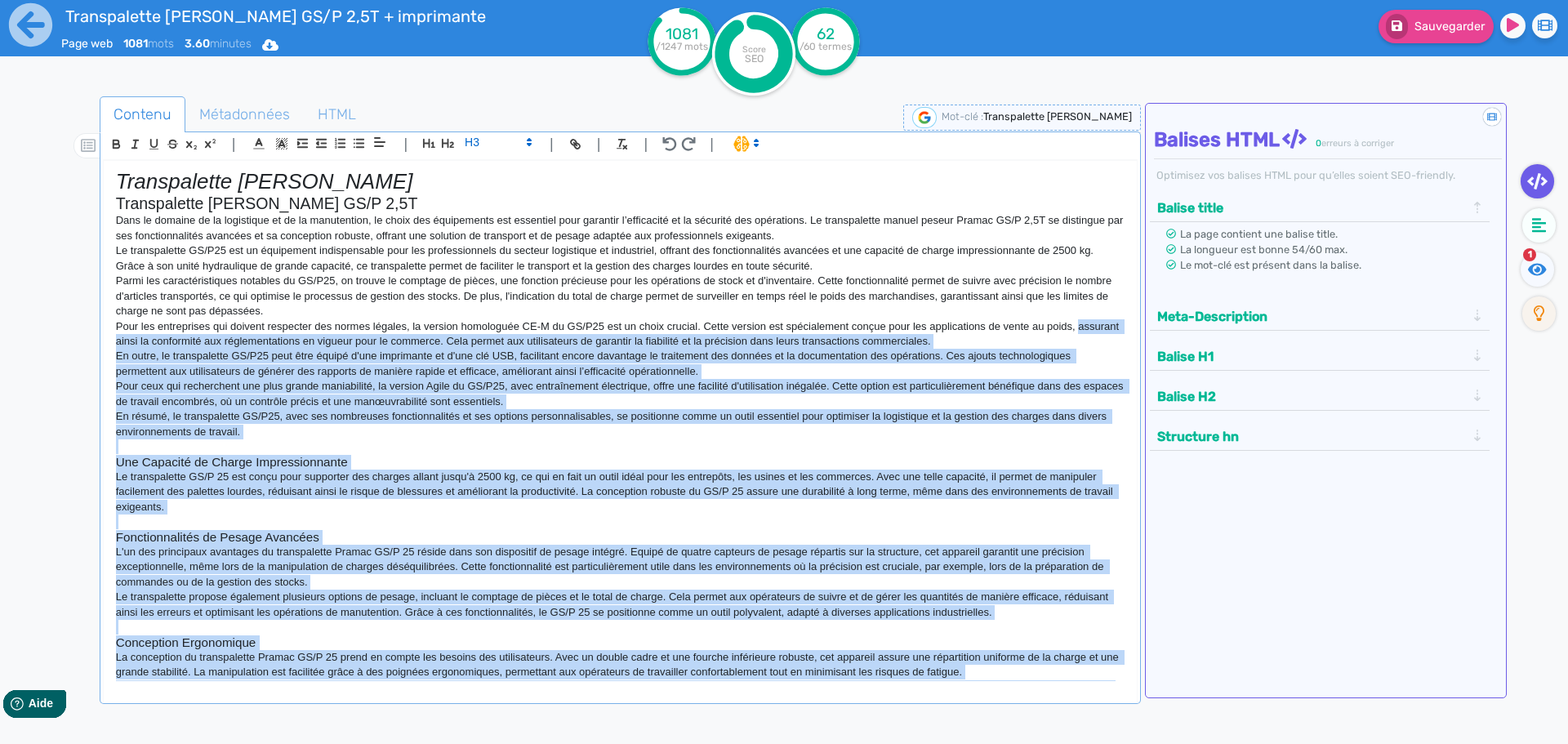
scroll to position [0, 0]
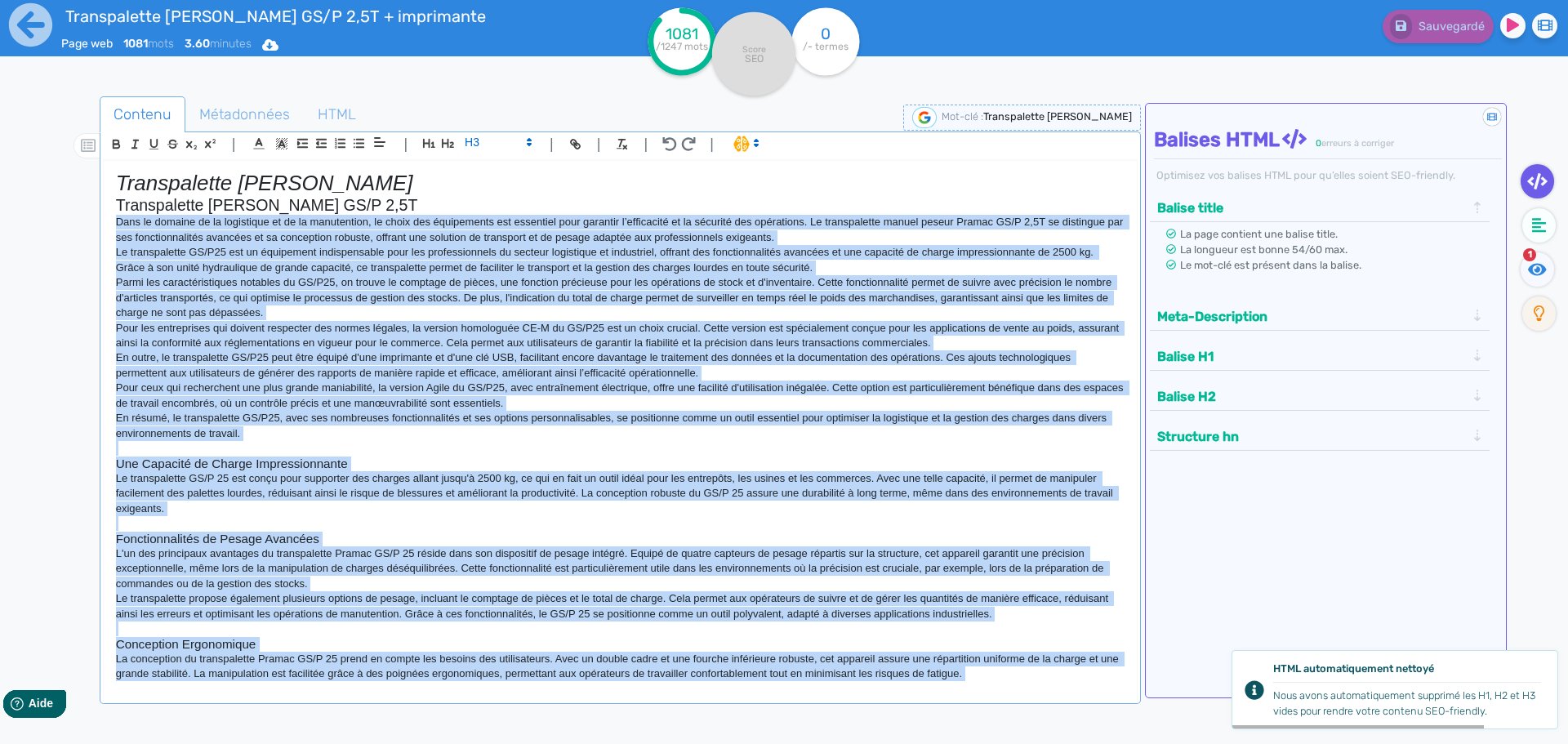
drag, startPoint x: 782, startPoint y: 596, endPoint x: 81, endPoint y: 224, distance: 793.6
click at [81, 224] on div "Contenu Métadonnées HTML | | H3 H4 H5 H6 Normal | | | | Transpalette manuel pes…" at bounding box center [807, 470] width 1521 height 755
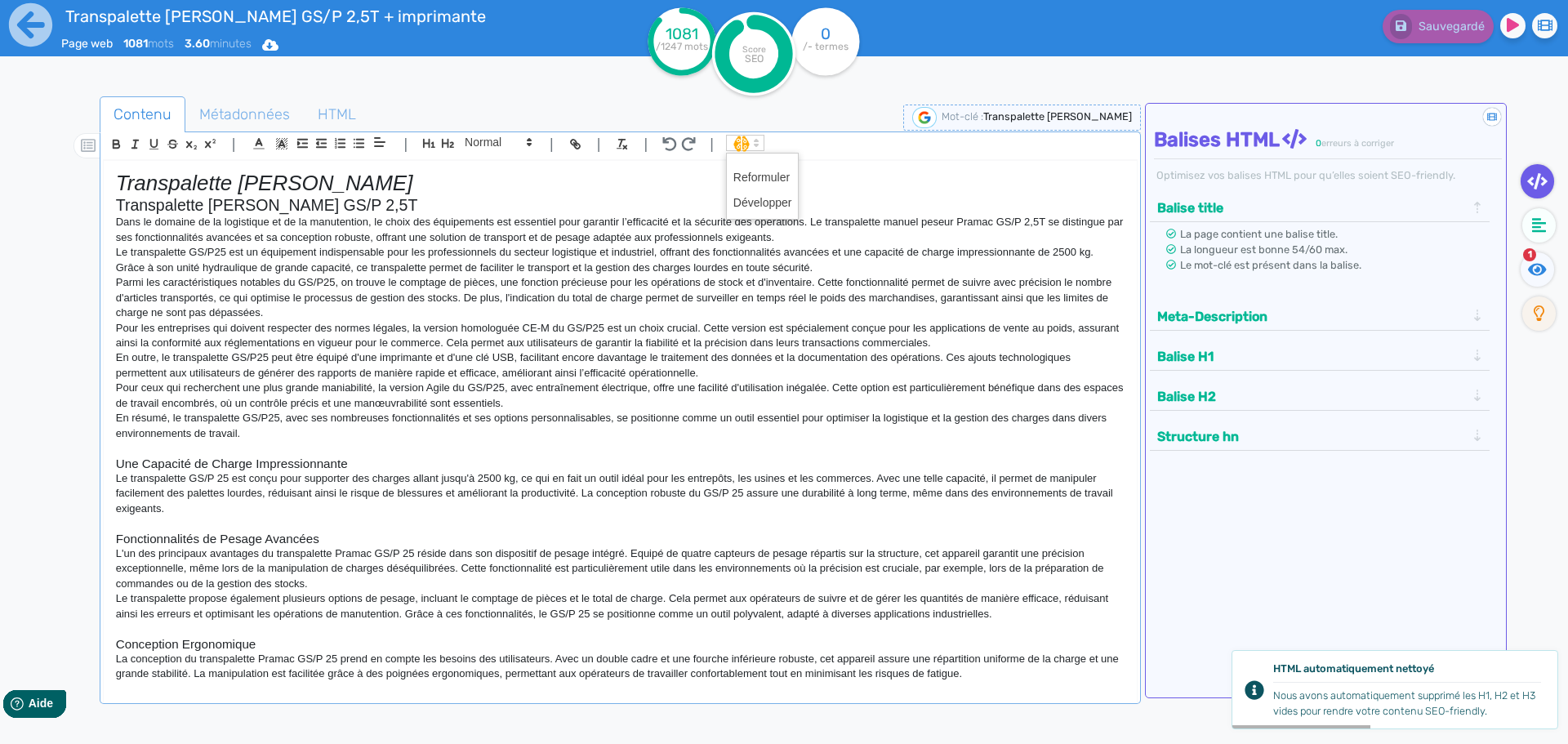
click at [744, 145] on span at bounding box center [745, 143] width 38 height 17
click at [756, 172] on span at bounding box center [762, 177] width 59 height 25
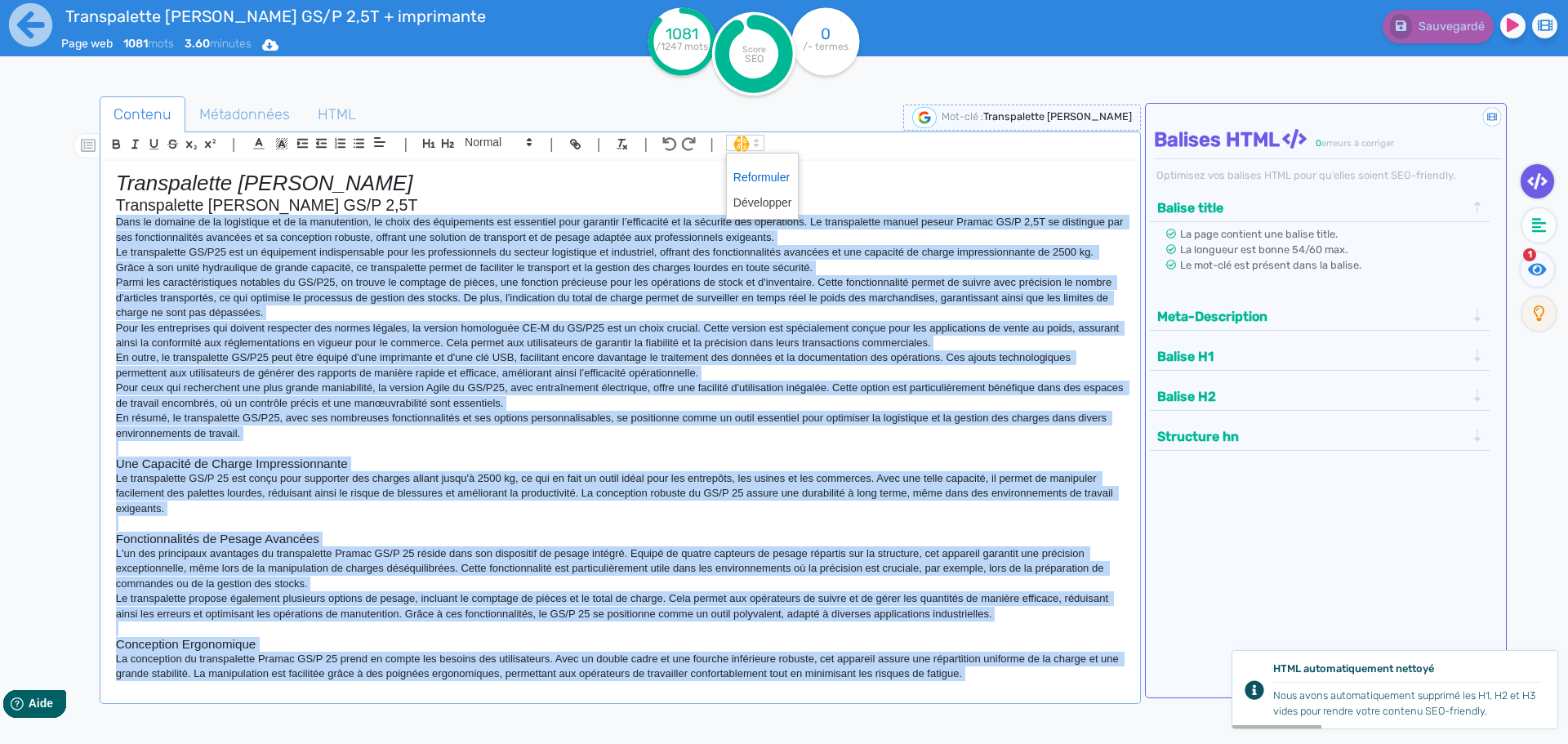
scroll to position [404, 0]
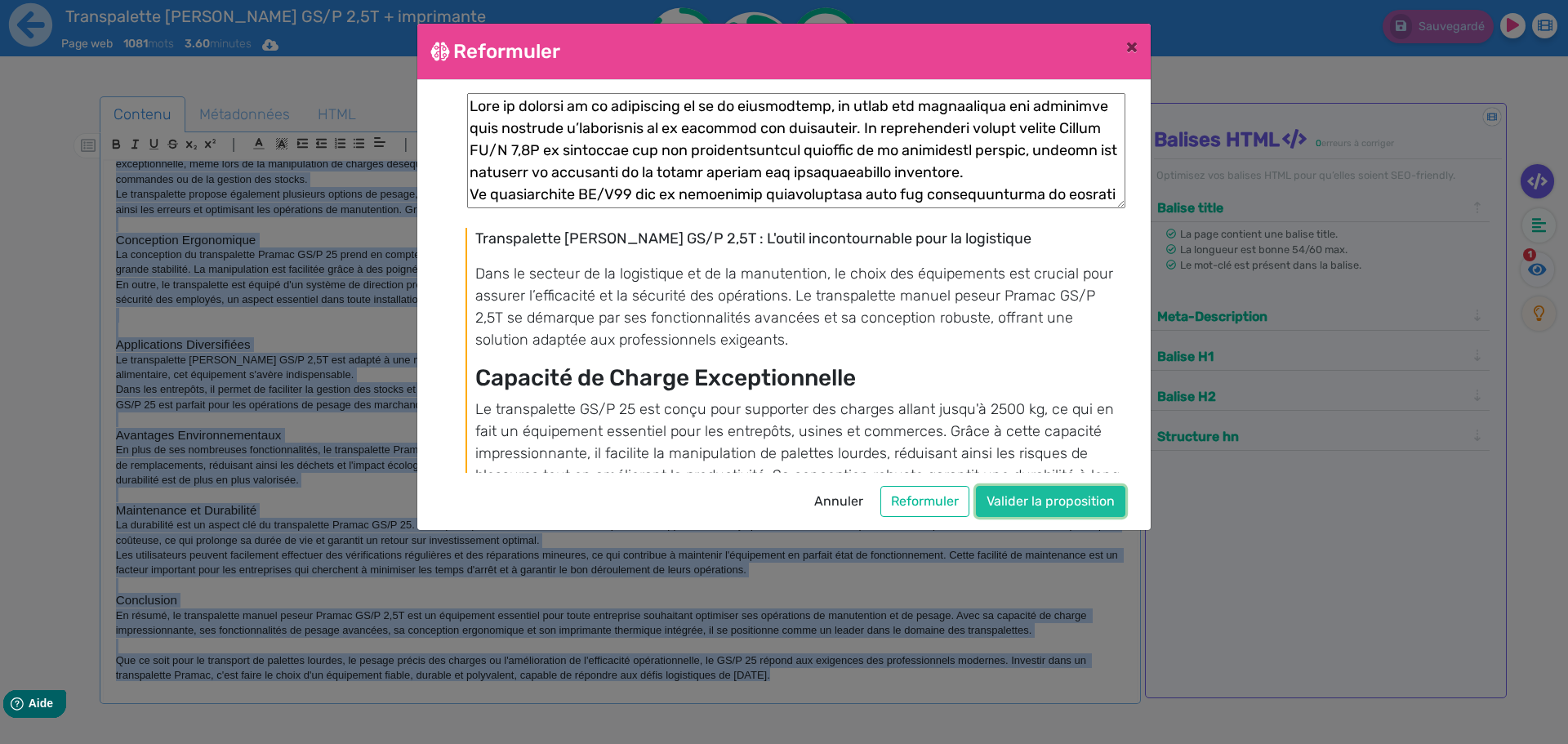
click at [1018, 504] on button "Valider la proposition" at bounding box center [1051, 500] width 150 height 31
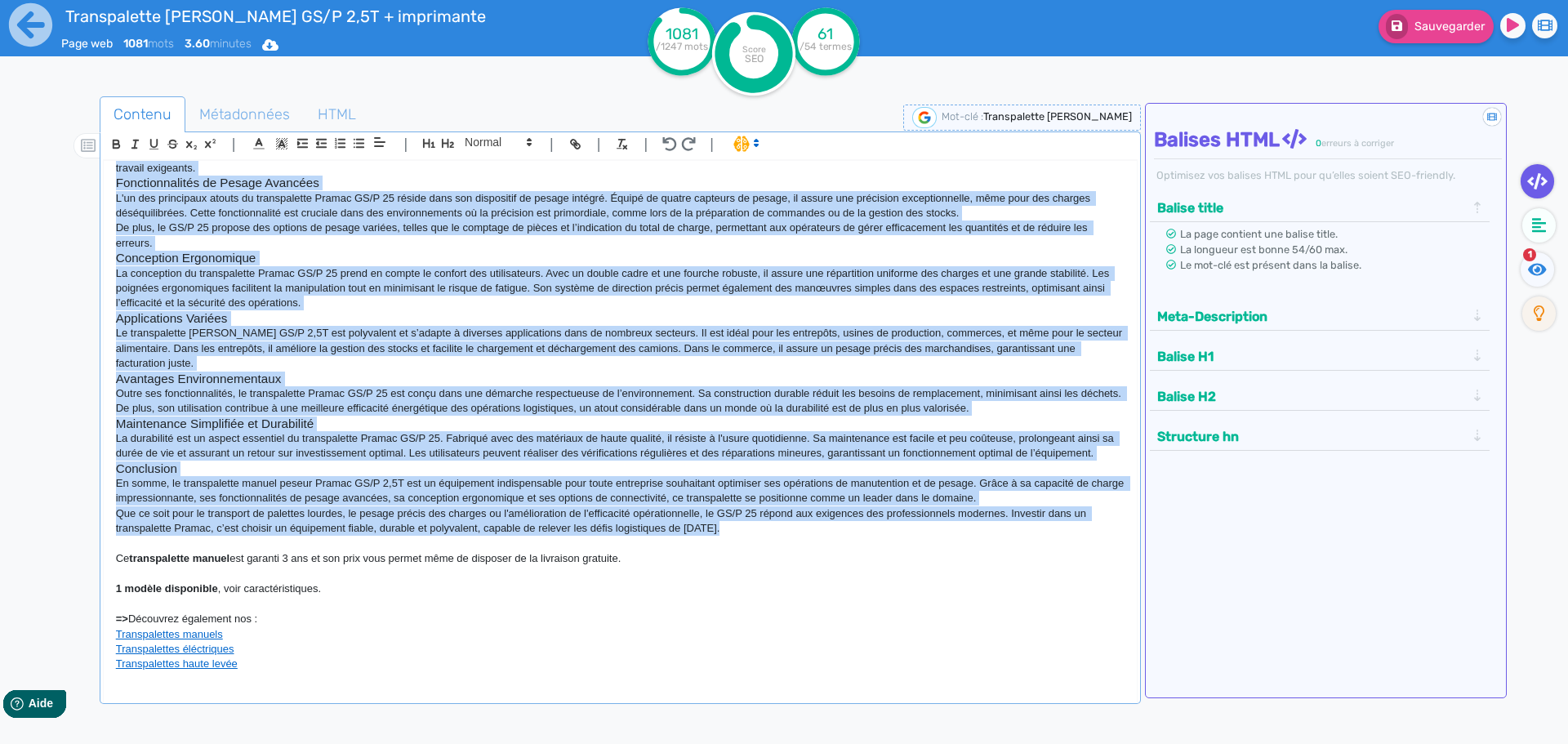
scroll to position [0, 0]
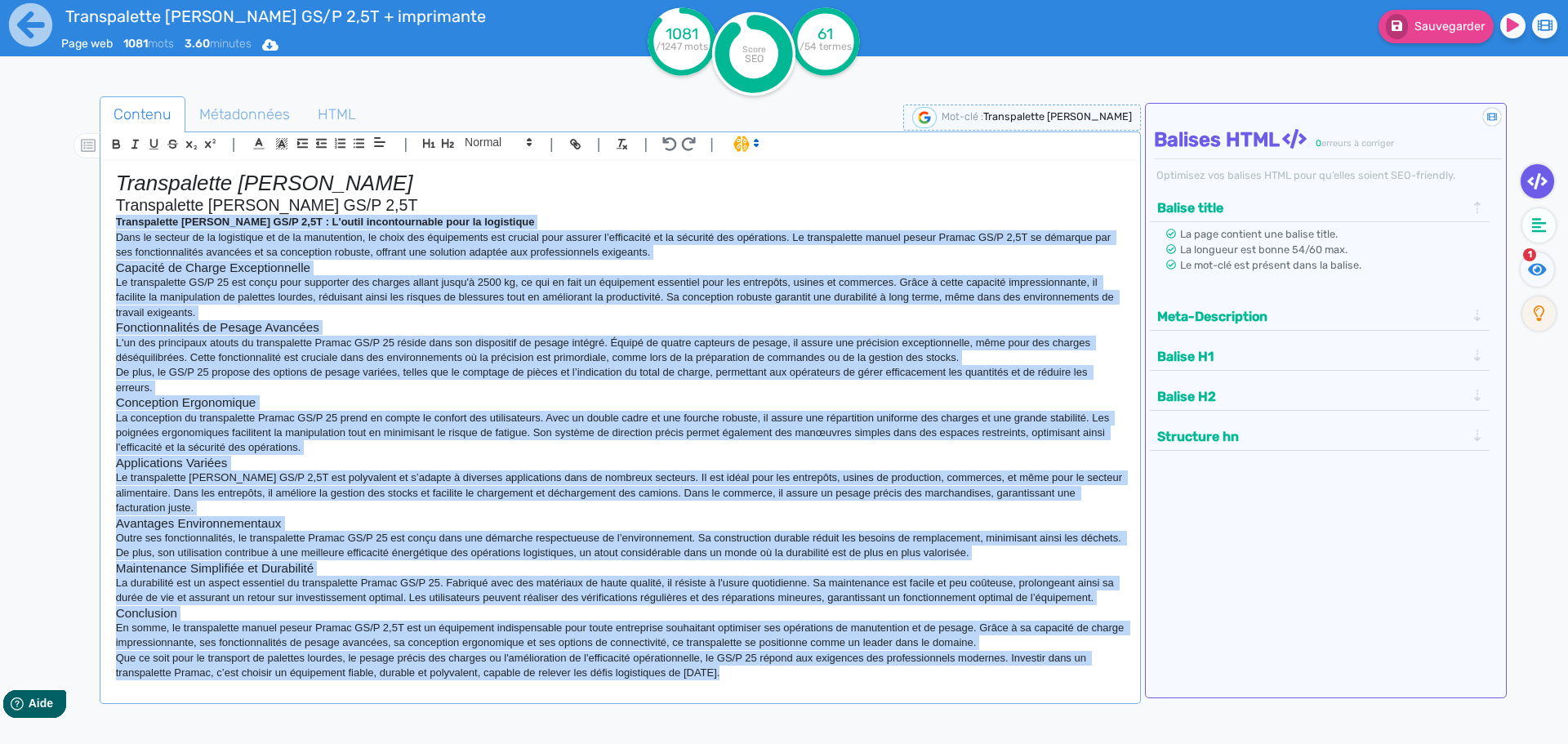
copy div "Loremipsumdo Sitame Consec Adipis EL/S 4,0D : E'tempo incididuntutla etdo ma al…"
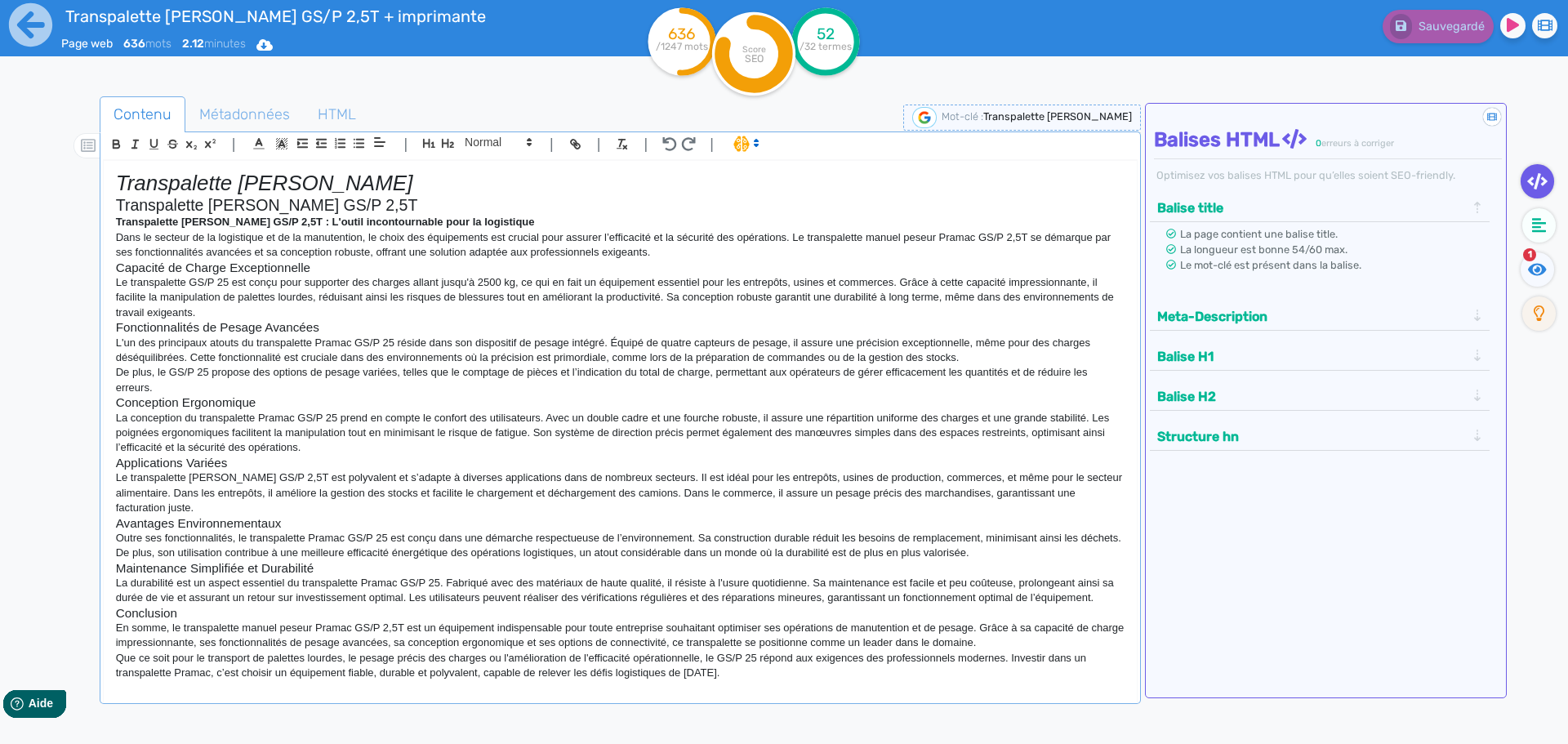
drag, startPoint x: 1291, startPoint y: 33, endPoint x: 1246, endPoint y: 36, distance: 45.1
click at [1291, 33] on div "Sauvegardé" at bounding box center [1255, 23] width 652 height 40
click at [263, 264] on h3 "Capacité de Charge Exceptionnelle" at bounding box center [619, 268] width 1008 height 15
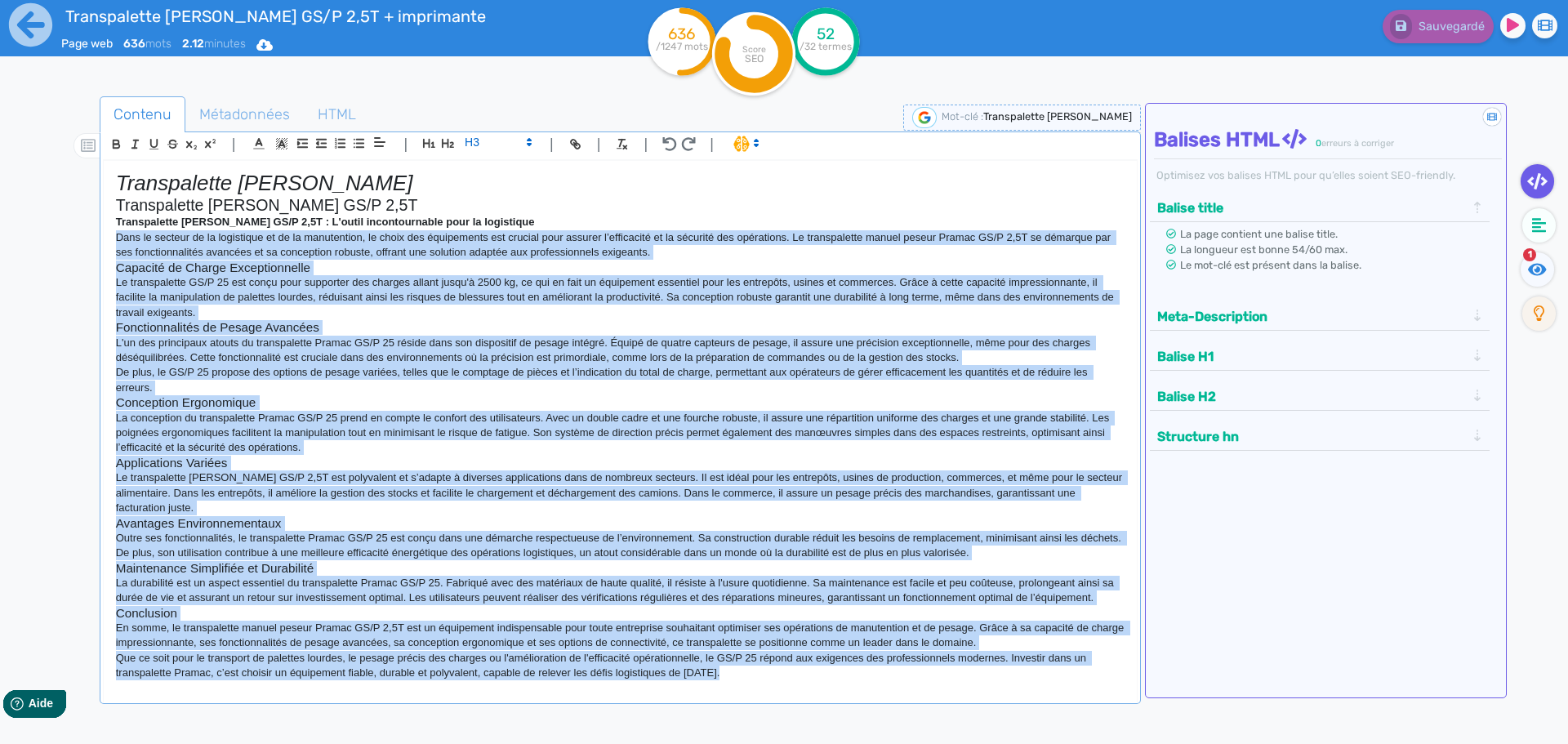
drag, startPoint x: 731, startPoint y: 528, endPoint x: 63, endPoint y: 239, distance: 727.8
click at [63, 239] on div "Contenu Métadonnées HTML | | H3 H4 H5 H6 Normal | | | | Transpalette manuel pes…" at bounding box center [807, 470] width 1521 height 755
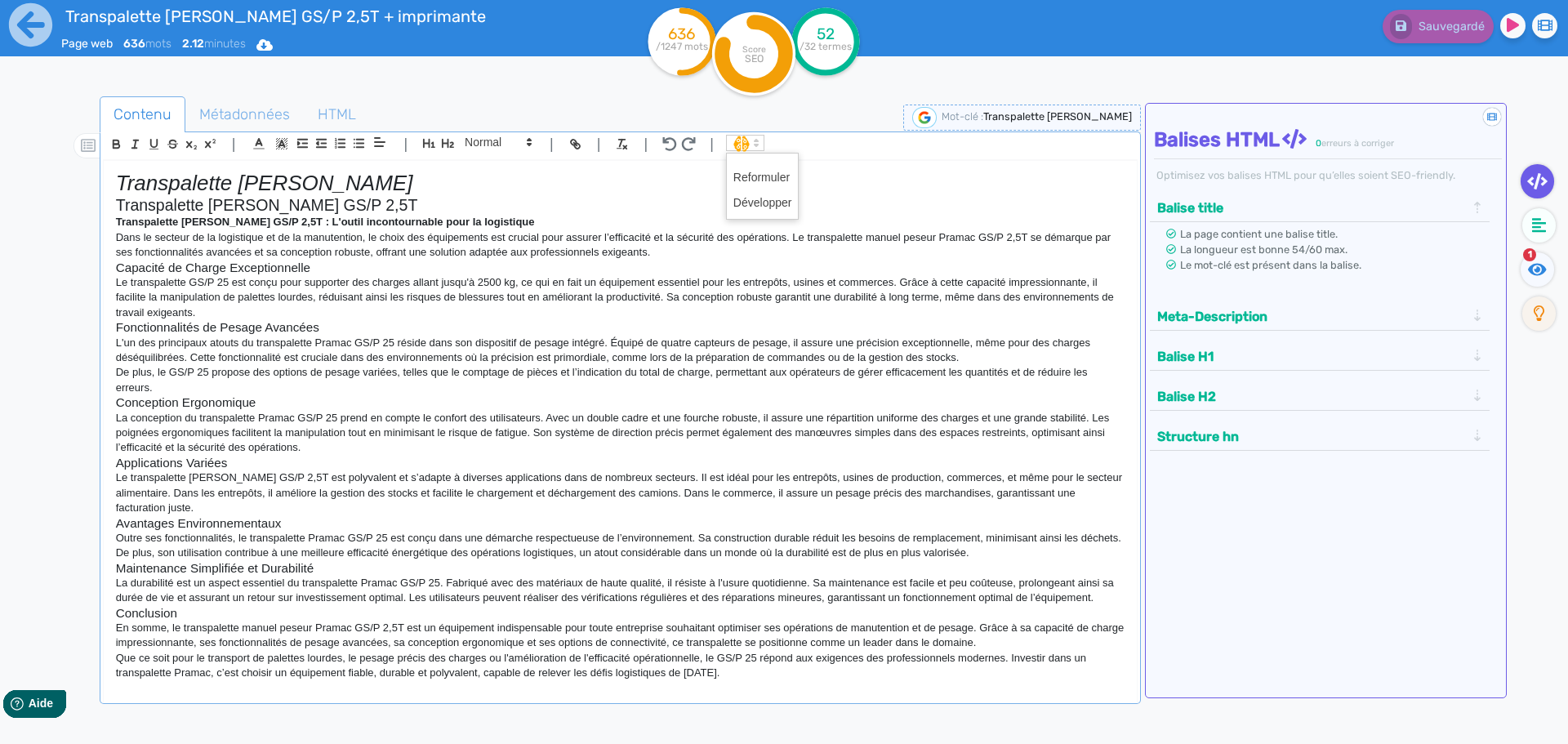
click at [739, 145] on span at bounding box center [745, 143] width 38 height 17
click at [741, 204] on span at bounding box center [762, 203] width 59 height 25
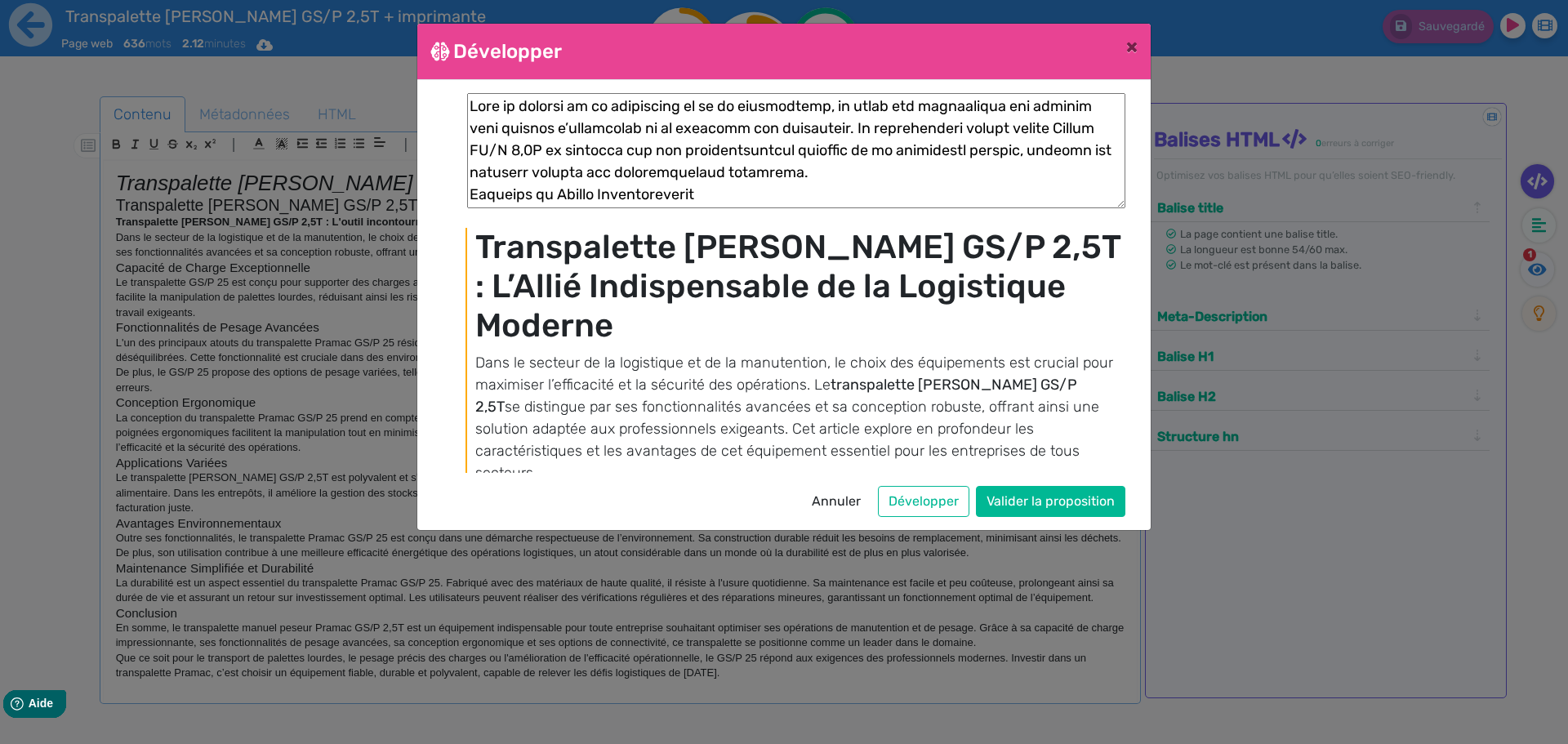
click at [1024, 265] on h1 "Transpalette [PERSON_NAME] GS/P 2,5T : L’Allié Indispensable de la Logistique M…" at bounding box center [800, 286] width 648 height 117
click at [1056, 491] on button "Valider la proposition" at bounding box center [1051, 500] width 150 height 31
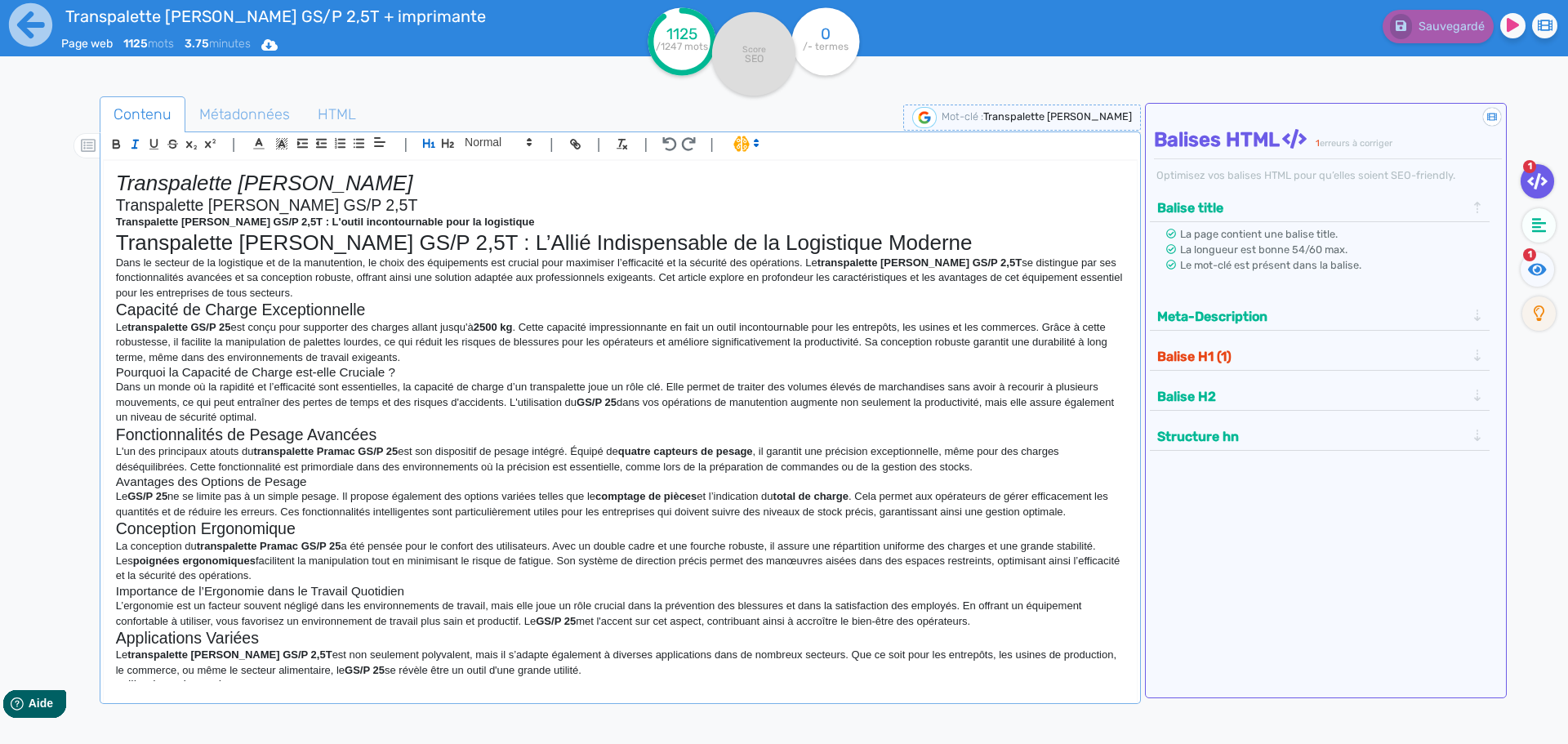
drag, startPoint x: 704, startPoint y: 528, endPoint x: 105, endPoint y: 264, distance: 654.6
click at [105, 264] on div "Transpalette manuel peseur Transpalette [PERSON_NAME] GS/P 2,5T Transpalette [P…" at bounding box center [620, 421] width 1033 height 521
copy div "Lore ip dolorsi am co adipiscing el se do eiusmodtemp, in utlab etd magnaaliqua…"
click at [17, 278] on div "Transpalette manuel peseur Pramac GS/P 2,5T + imprimante Page web 1125 mots 3.7…" at bounding box center [784, 423] width 1568 height 847
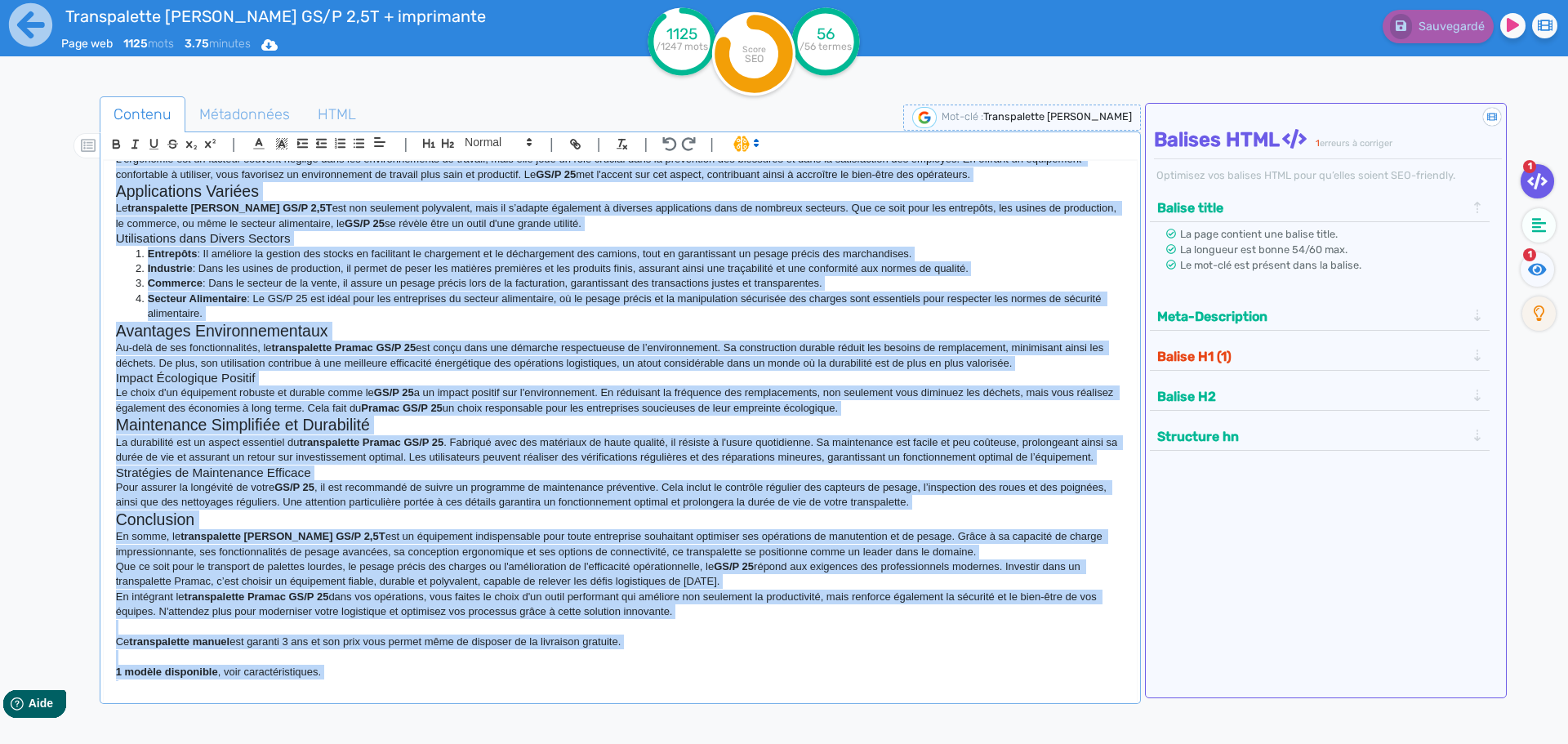
scroll to position [551, 0]
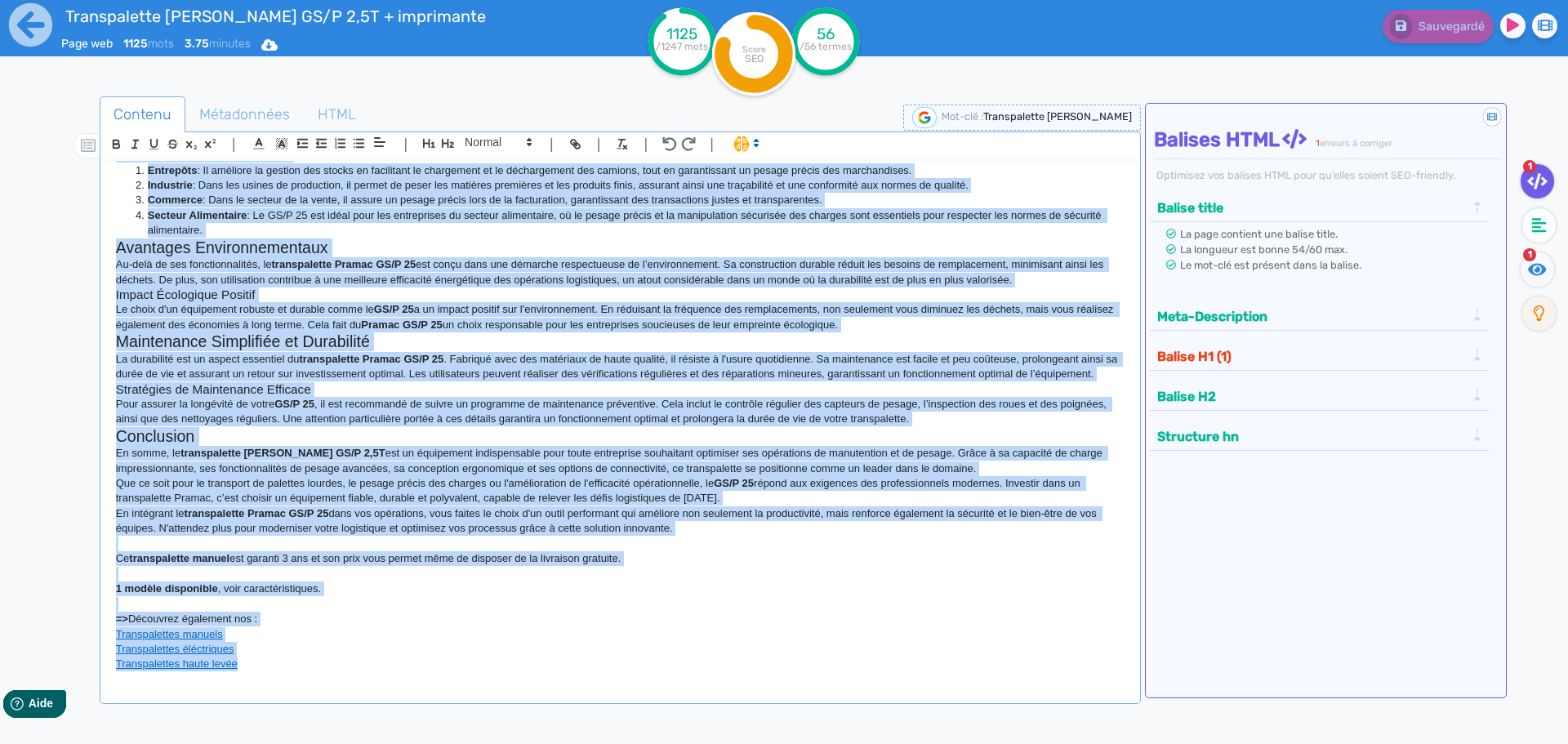
drag, startPoint x: 105, startPoint y: 205, endPoint x: 929, endPoint y: 782, distance: 1005.9
click at [929, 743] on html "Transpalette manuel peseur Pramac GS/P 2,5T + imprimante Page web 1125 mots 3.7…" at bounding box center [784, 372] width 1568 height 744
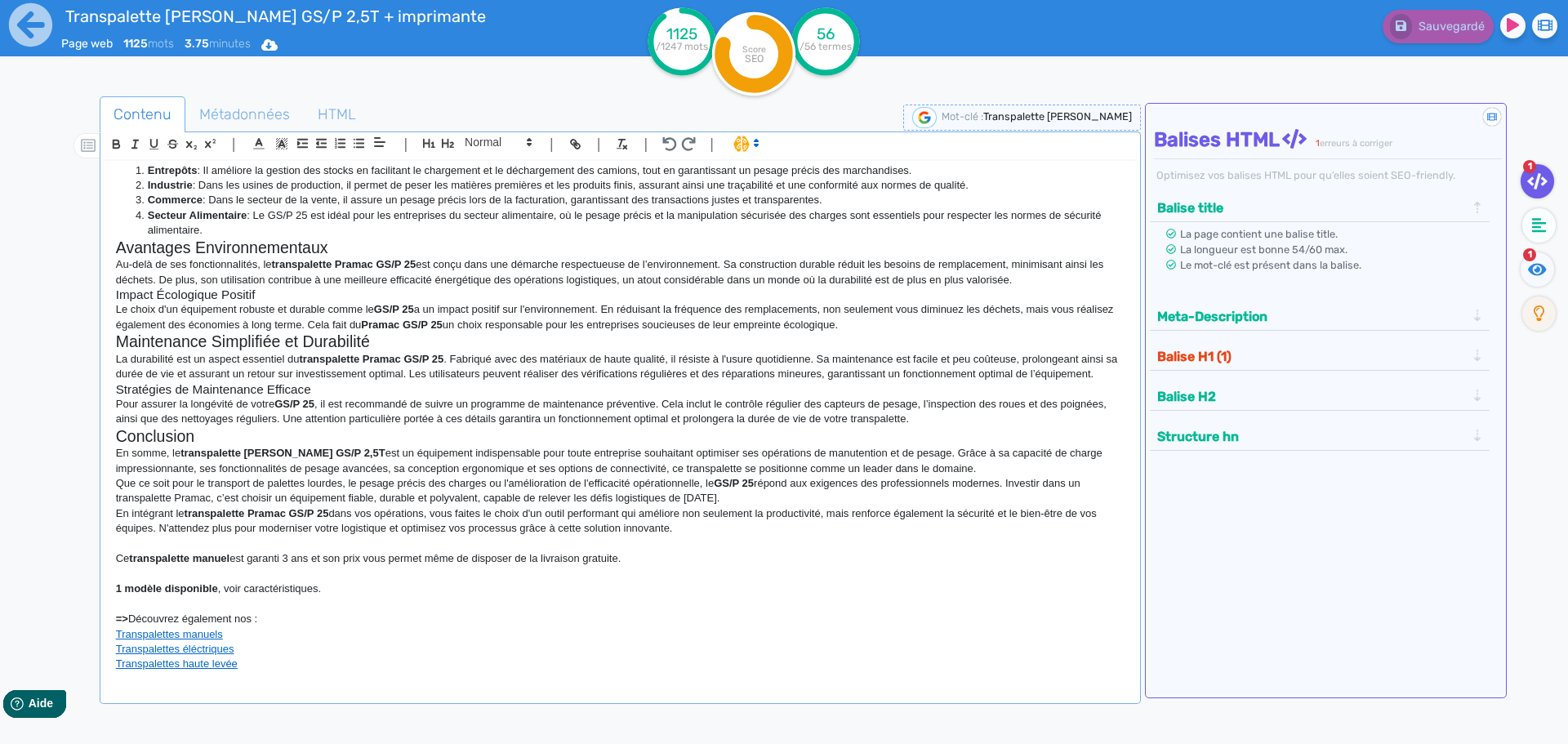
scroll to position [650, 0]
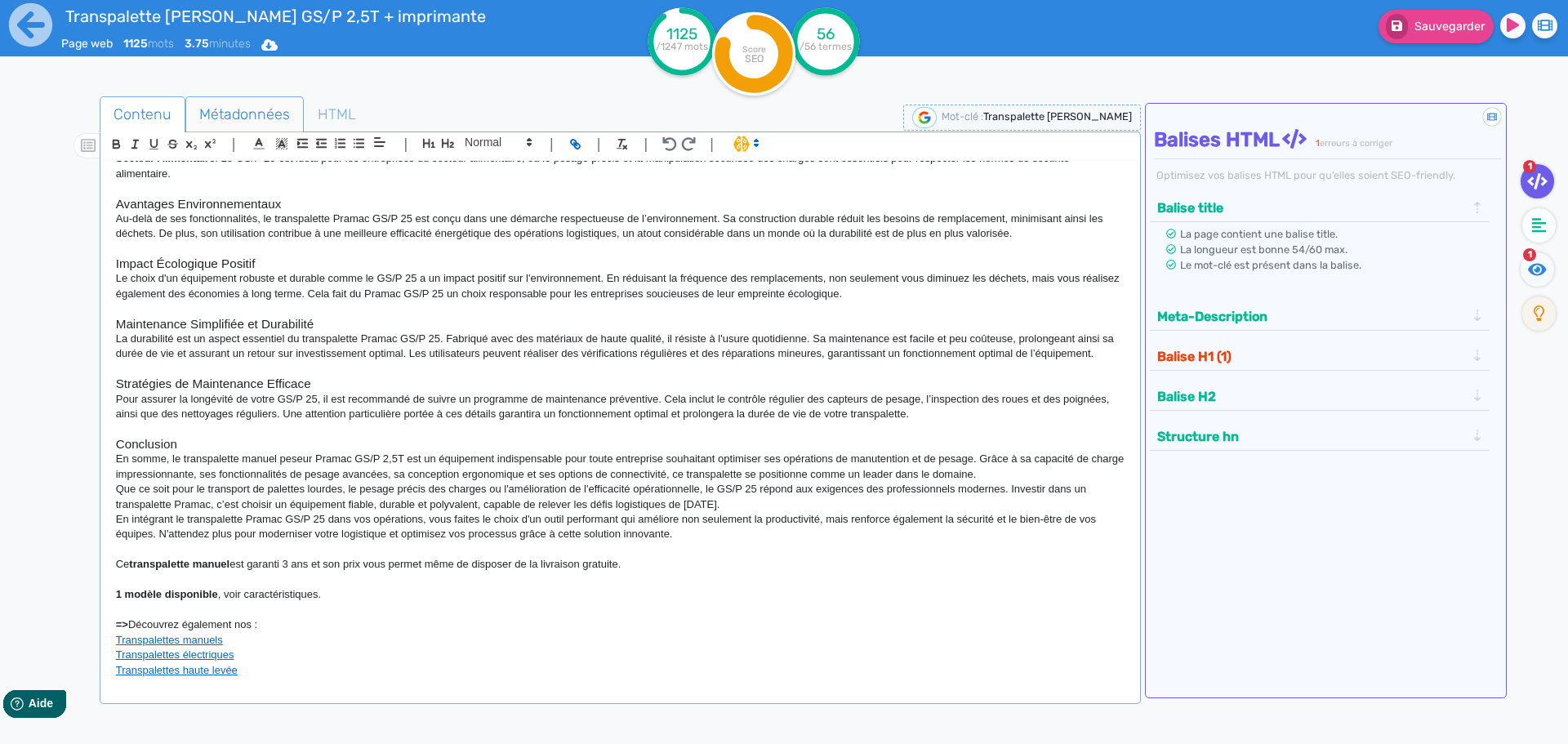
click at [234, 106] on span "Métadonnées" at bounding box center [244, 114] width 116 height 44
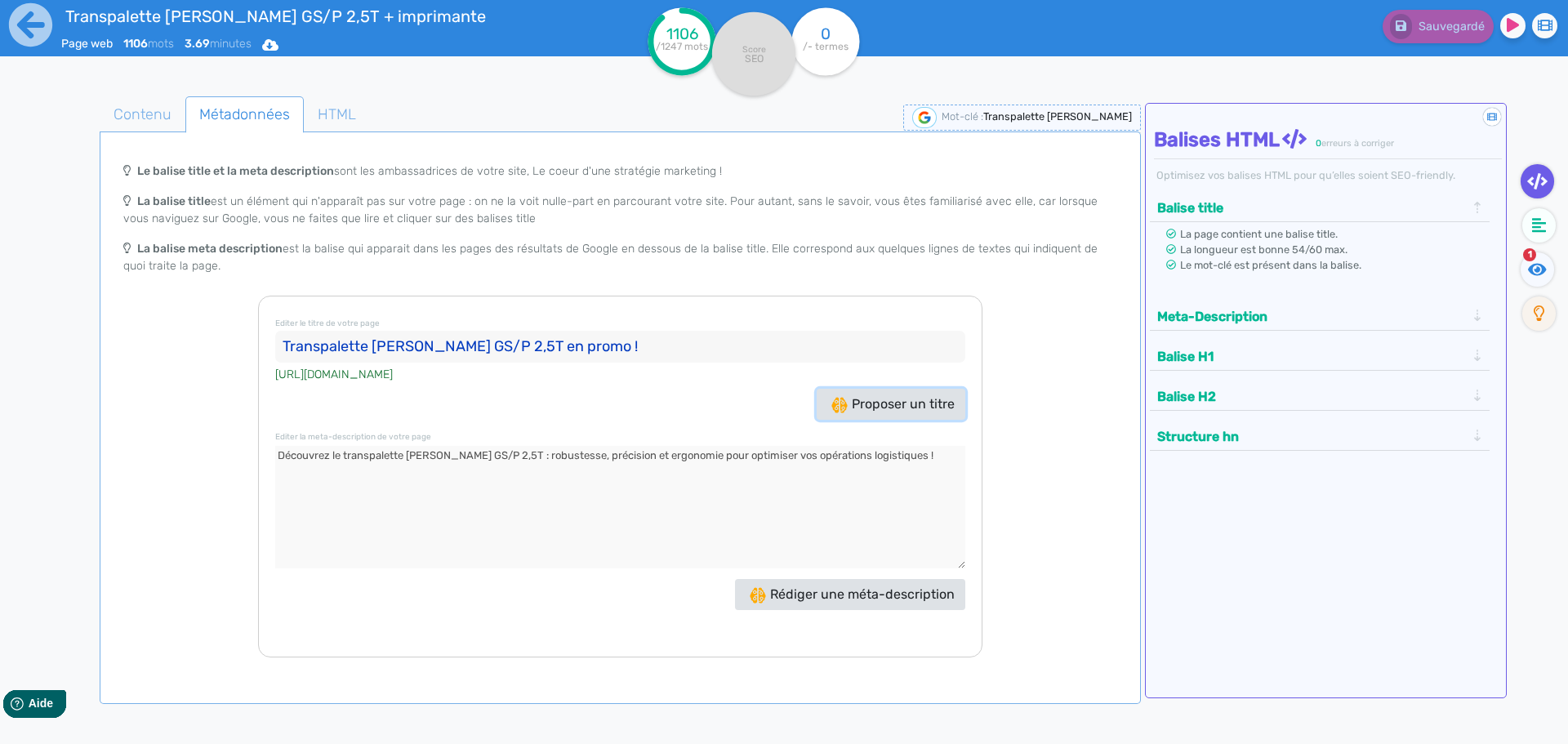
click at [895, 410] on span "Proposer un titre" at bounding box center [893, 403] width 123 height 16
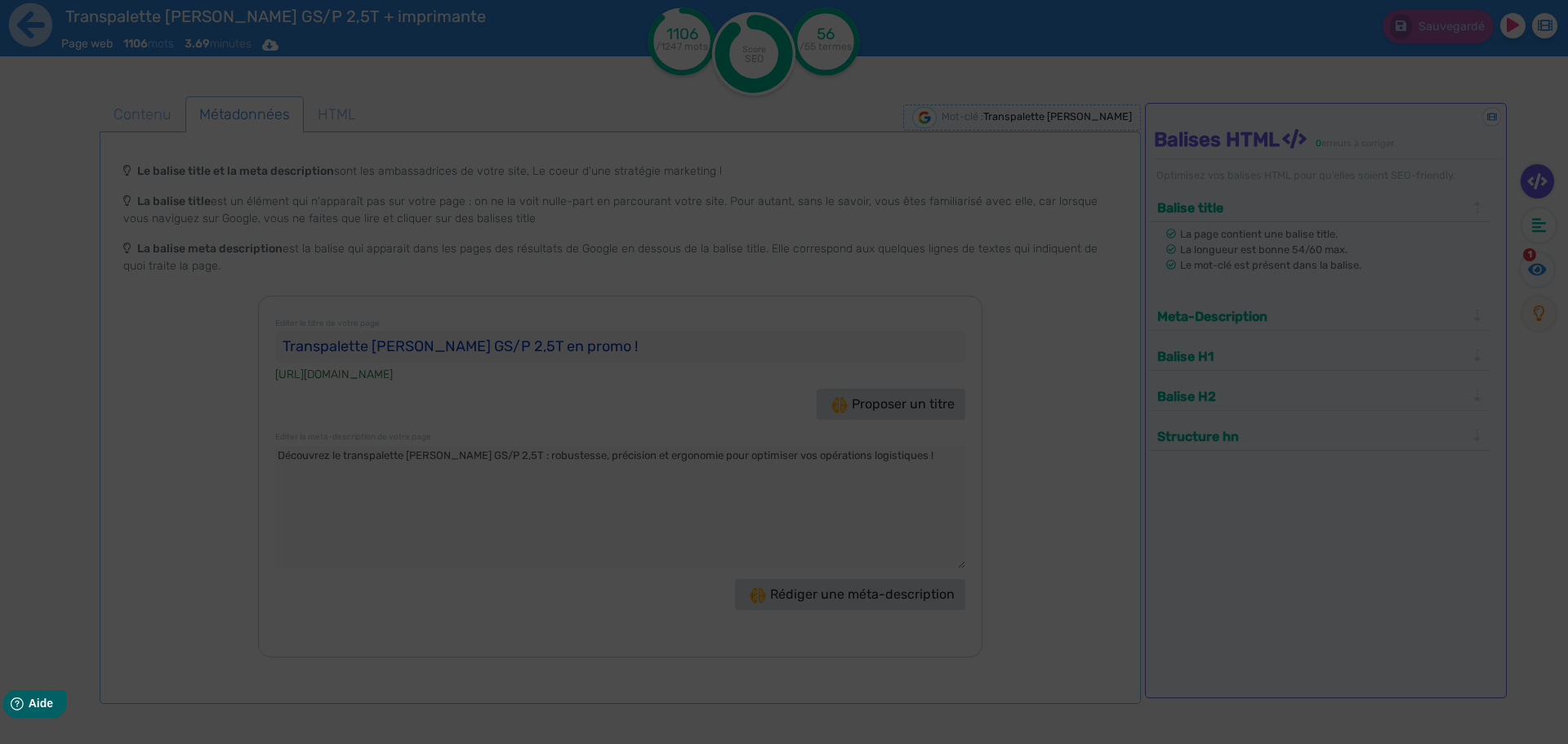
type input "Transpalette [PERSON_NAME] : Efficacité et Précision !"
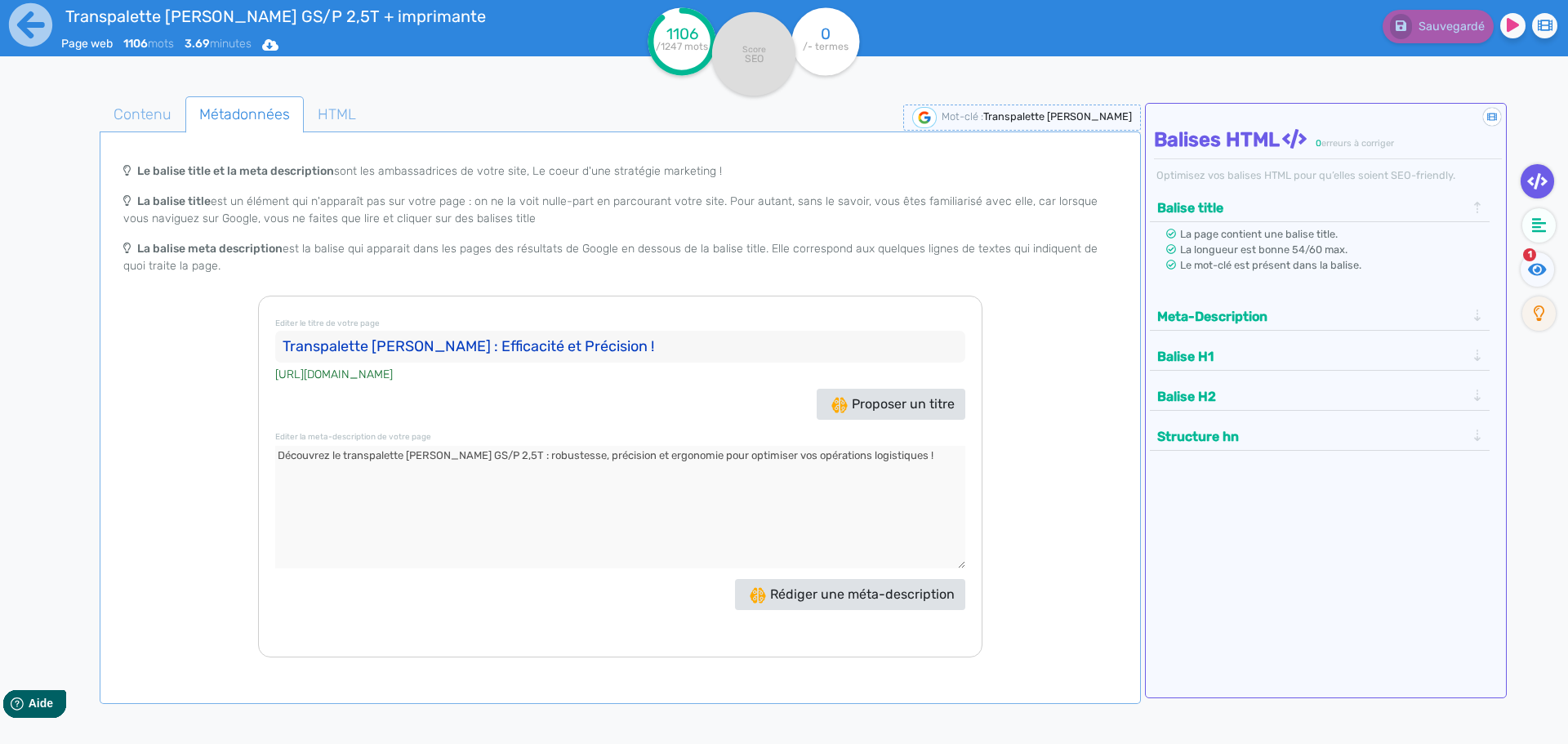
drag, startPoint x: 674, startPoint y: 342, endPoint x: 117, endPoint y: 321, distance: 557.4
click at [117, 321] on div "Le balise title et la meta description sont les ambassadrices de votre site, Le…" at bounding box center [620, 406] width 1035 height 503
click at [883, 602] on button "Rédiger une méta-description" at bounding box center [850, 594] width 230 height 31
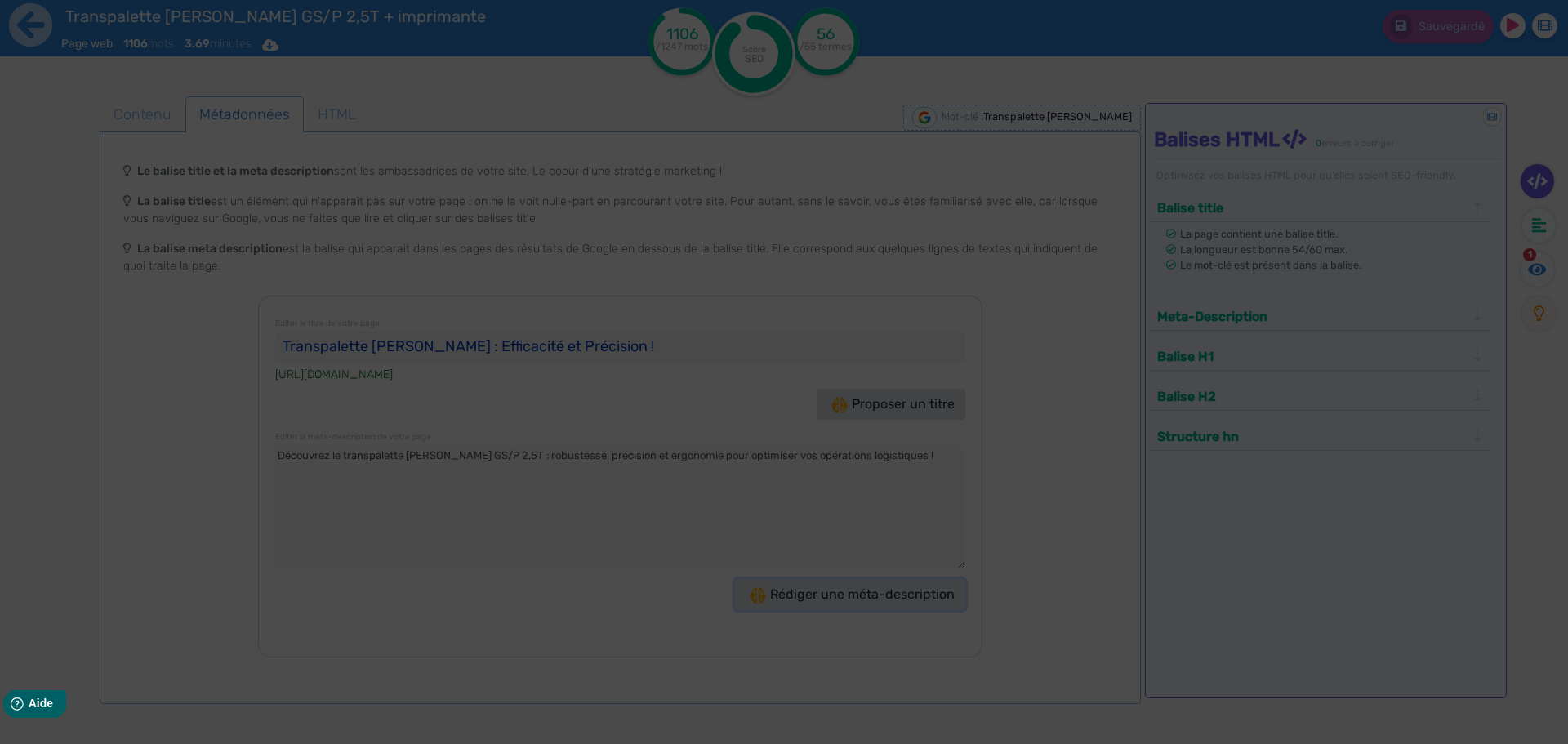
type textarea "Découvrez le transpalette manuel peseur Pramac GS/P 2,5T : robustesse, précisio…"
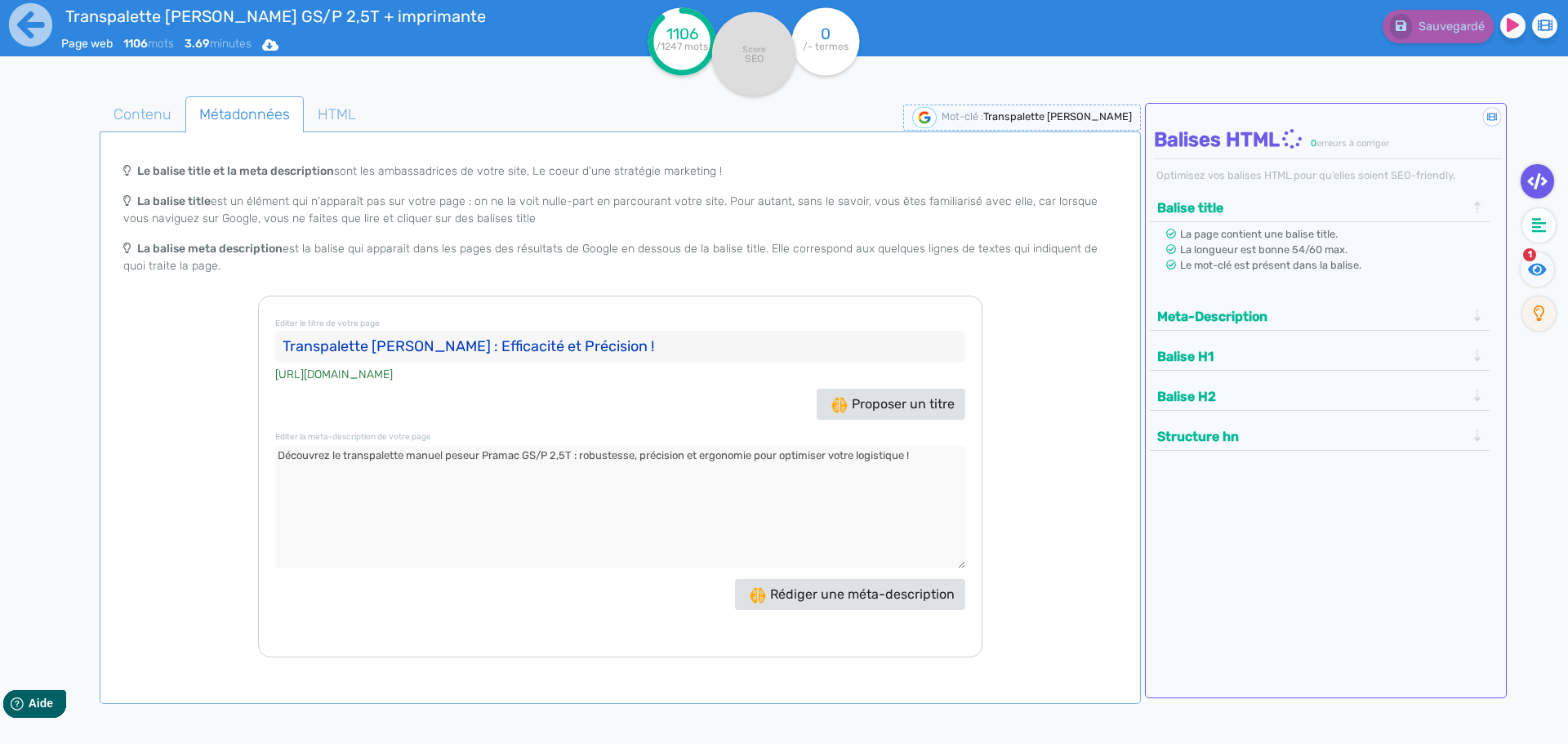
drag, startPoint x: 387, startPoint y: 475, endPoint x: 224, endPoint y: 443, distance: 166.1
click at [224, 443] on div "Le balise title et la meta description sont les ambassadrices de votre site, Le…" at bounding box center [620, 406] width 1035 height 503
click at [43, 32] on icon at bounding box center [31, 25] width 43 height 43
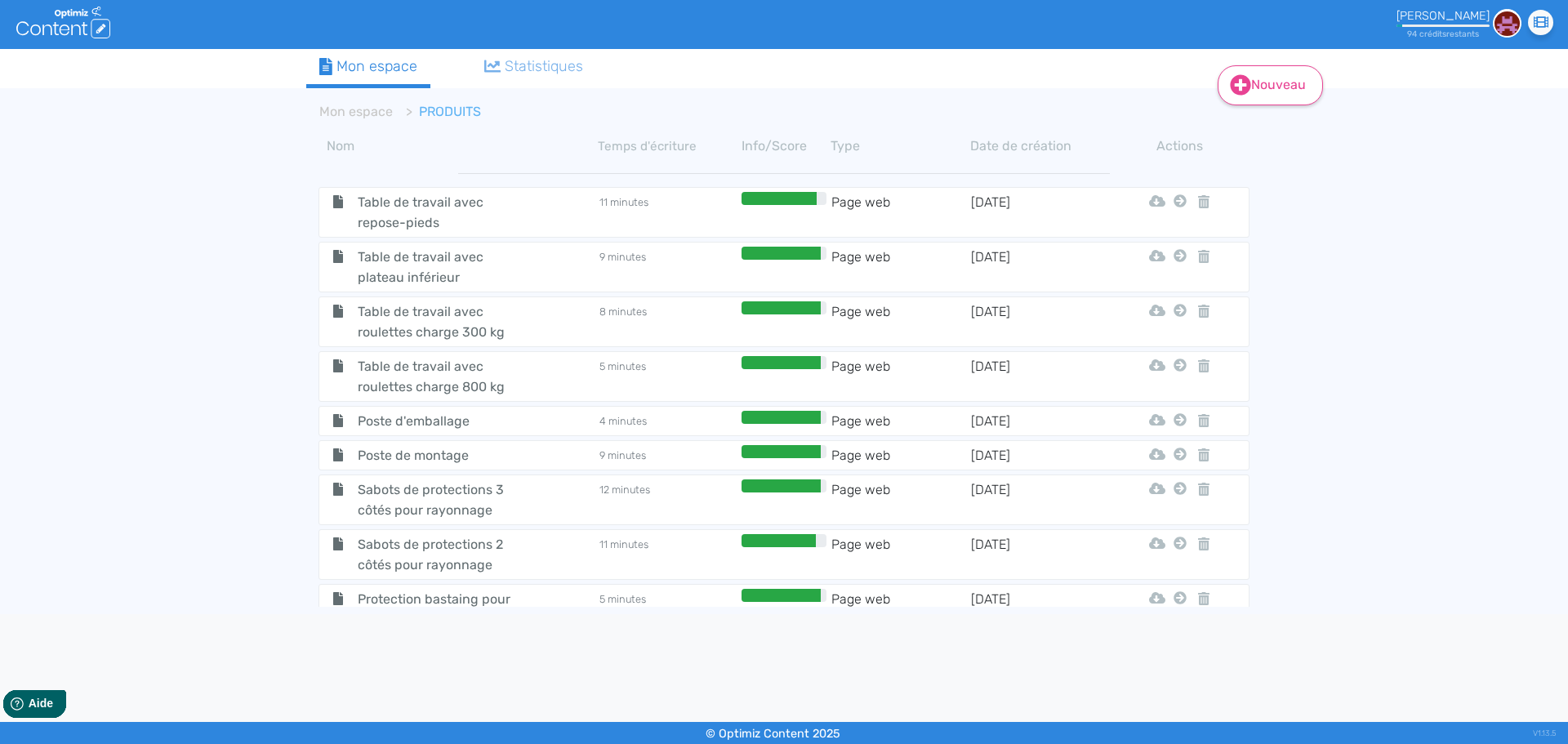
click at [1257, 86] on link "Nouveau" at bounding box center [1270, 86] width 106 height 40
click at [1257, 130] on button "Contenu" at bounding box center [1281, 126] width 131 height 26
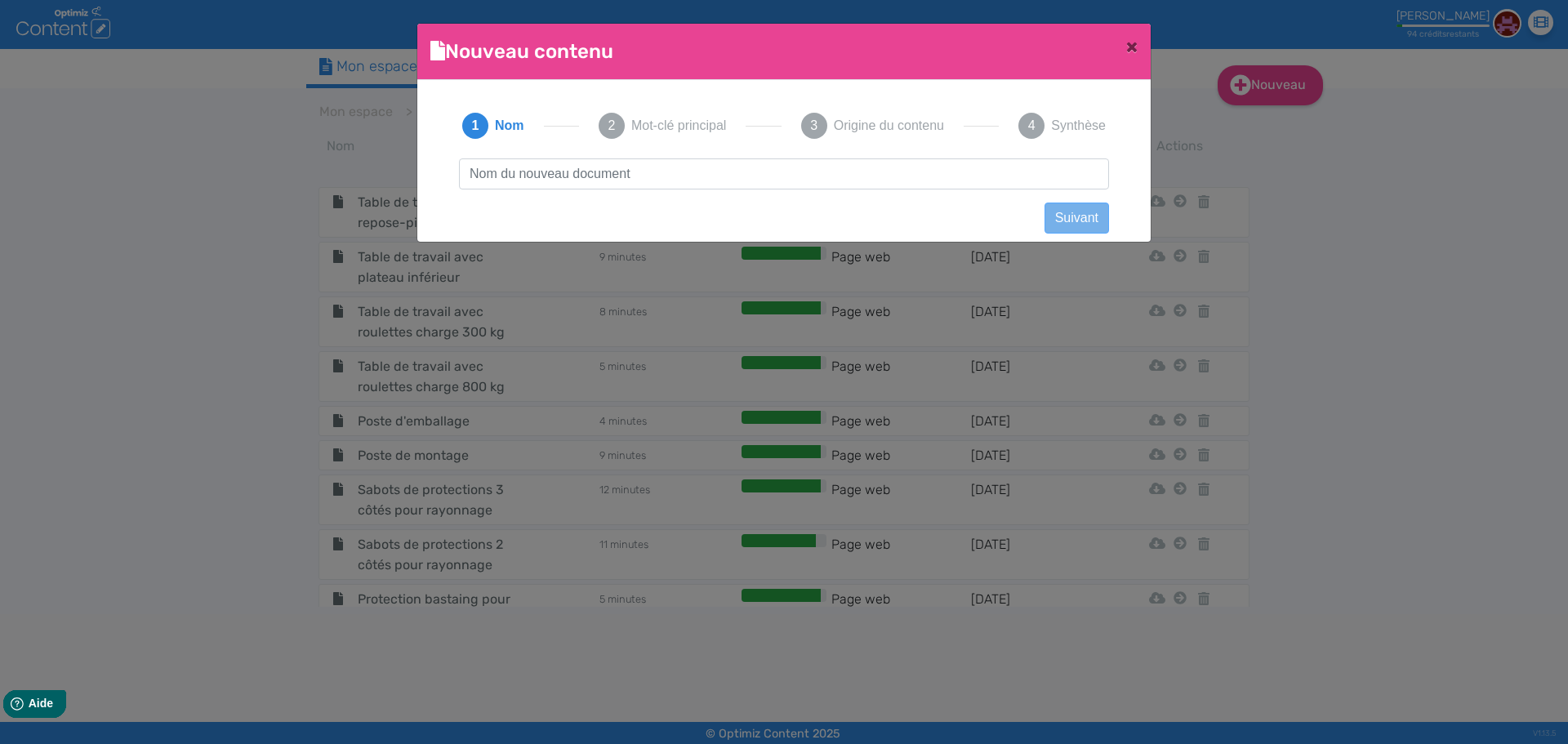
scroll to position [1, 0]
type input "Rack à trottinettes"
click at [1068, 215] on button "Suivant" at bounding box center [1077, 218] width 65 height 31
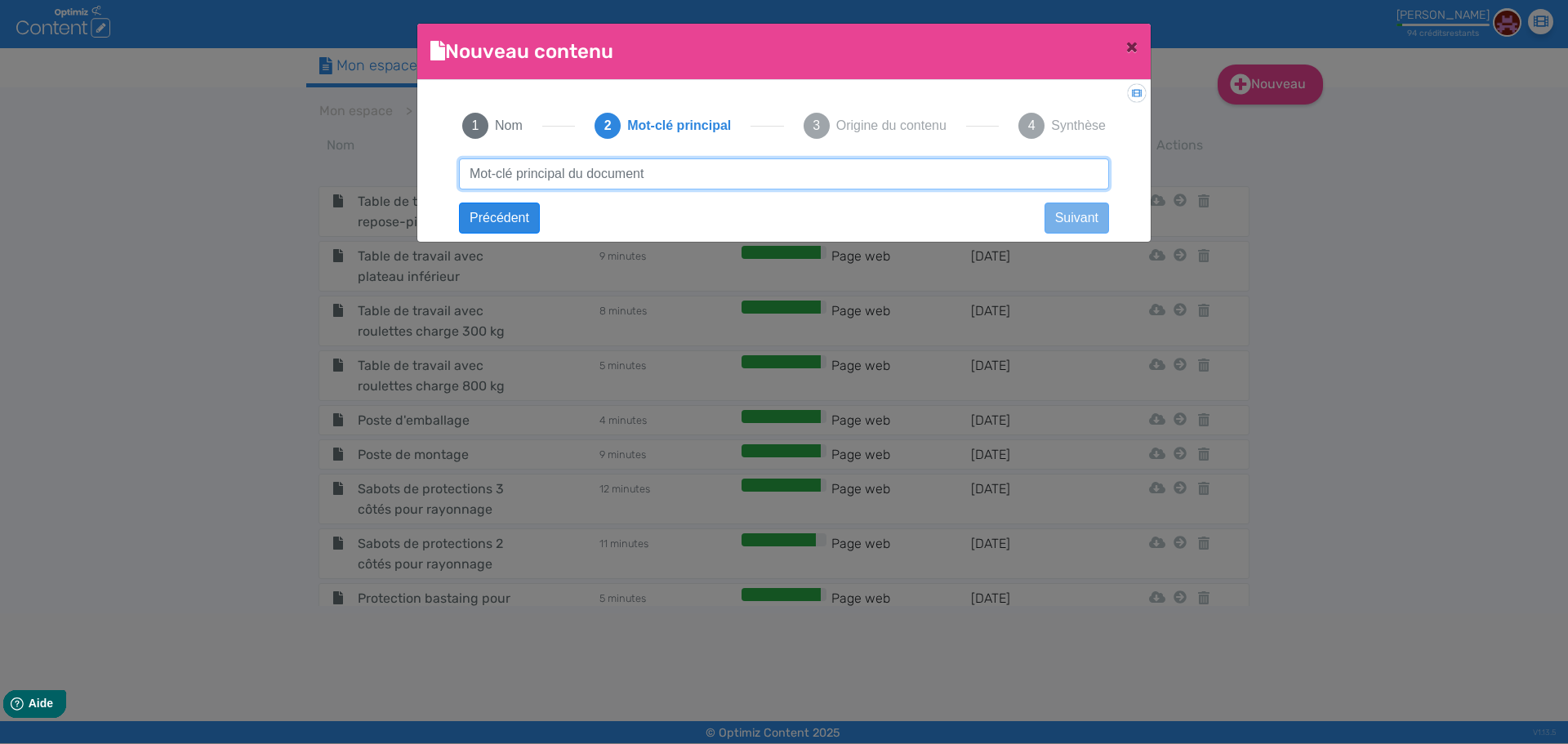
paste input "Rack à trottinettes"
type input "Rack à trottinettes"
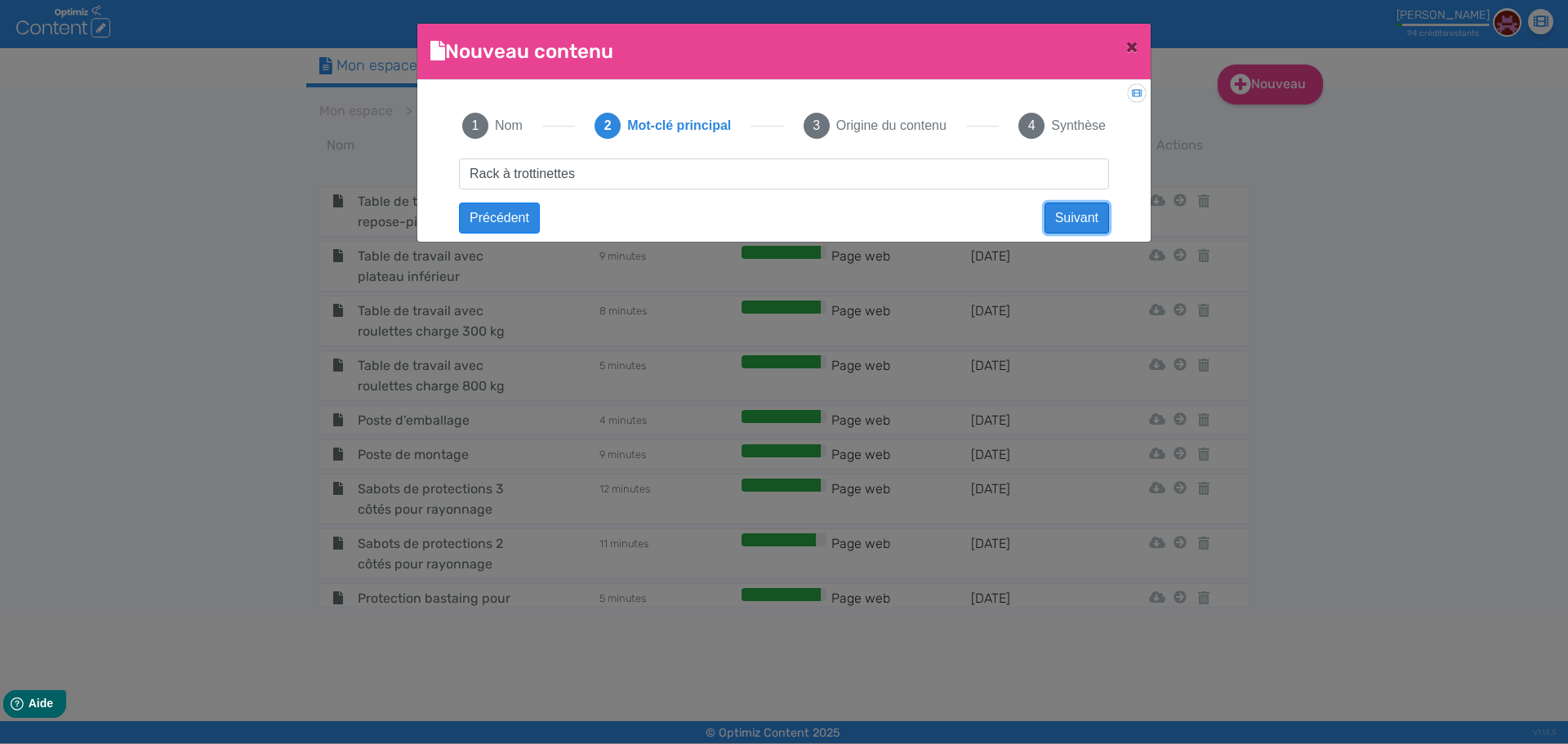
click at [1068, 216] on button "Suivant" at bounding box center [1077, 218] width 65 height 31
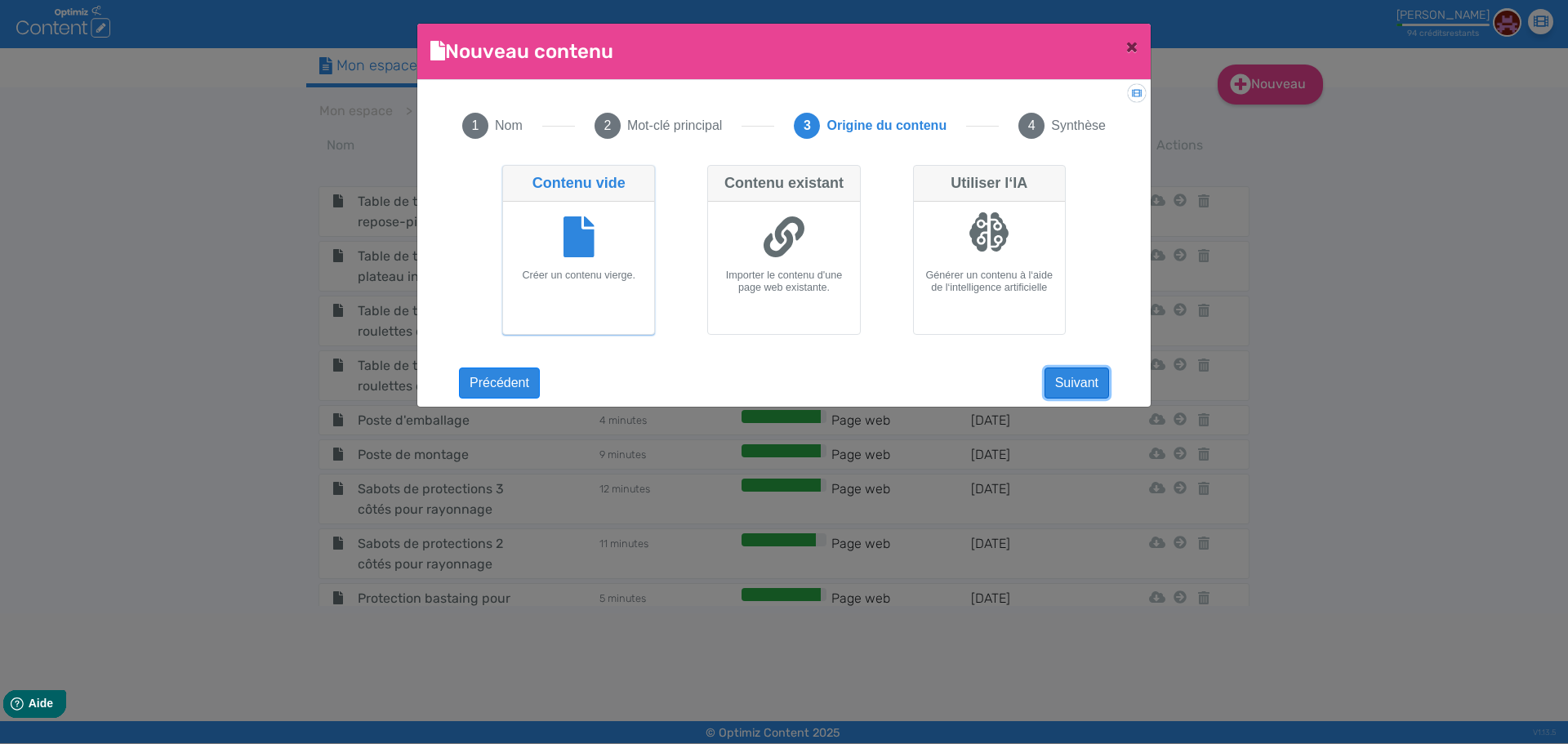
click at [1077, 380] on button "Suivant" at bounding box center [1077, 382] width 65 height 31
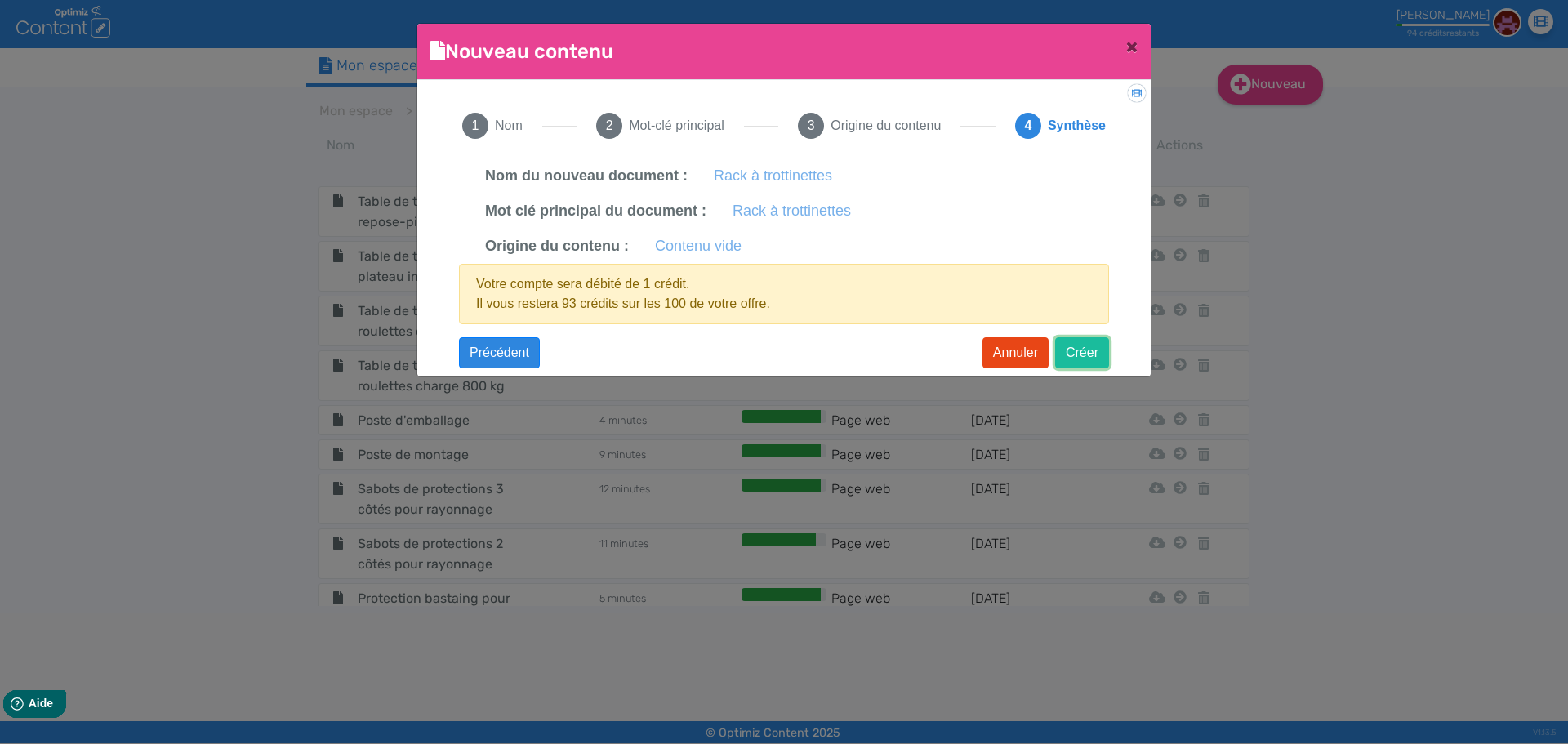
click at [1104, 355] on button "Créer" at bounding box center [1082, 352] width 54 height 31
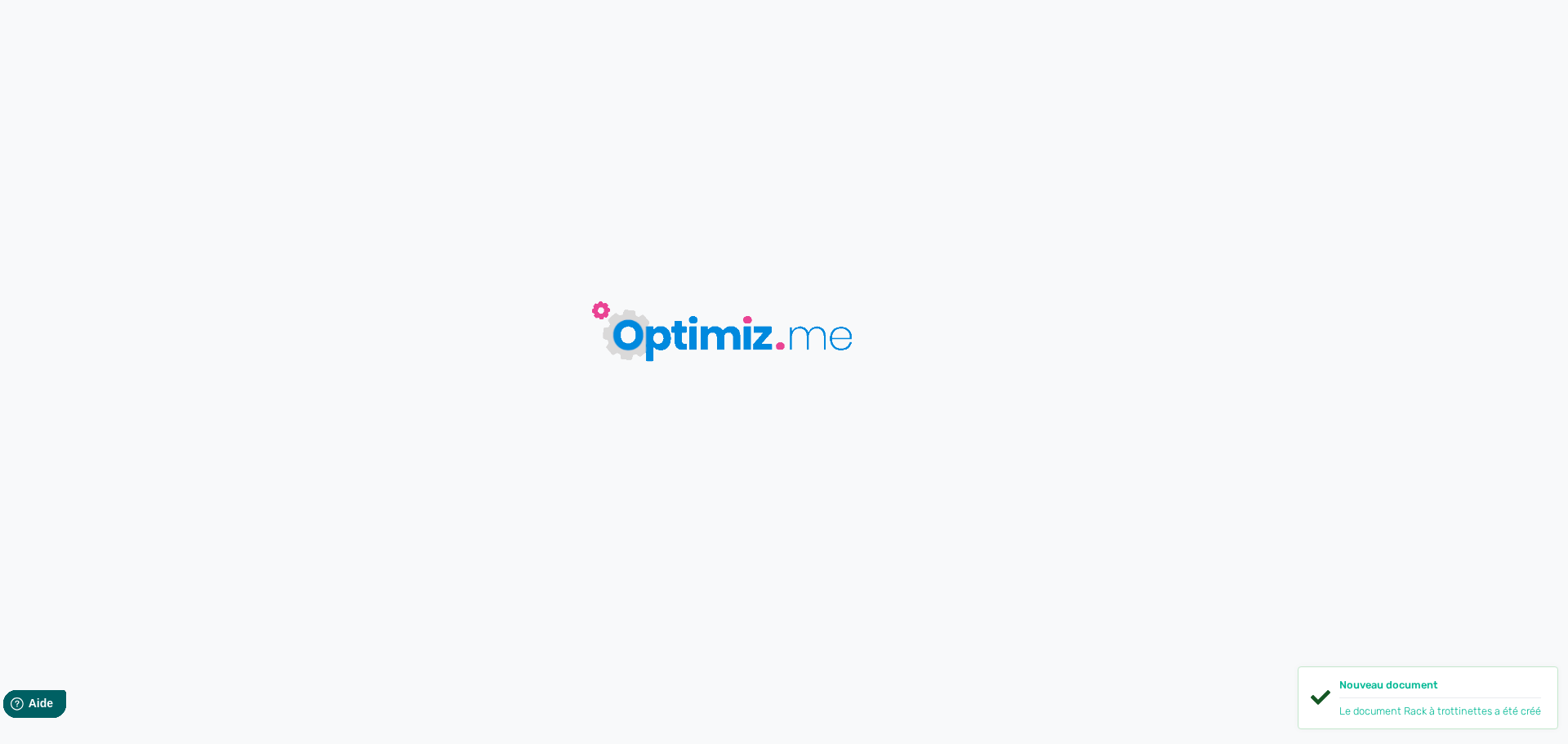
type input "Rack à trottinettes"
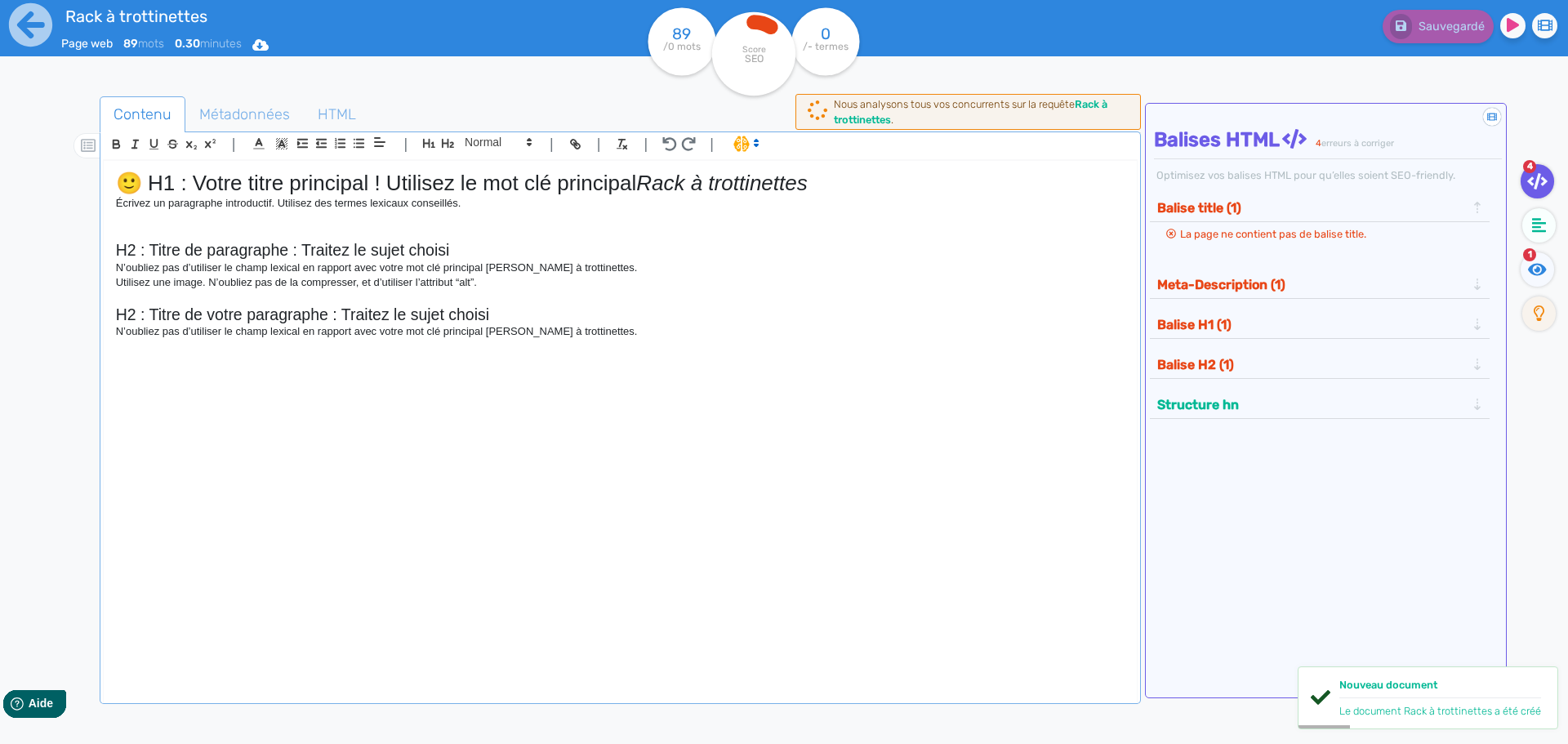
drag, startPoint x: 646, startPoint y: 184, endPoint x: 0, endPoint y: 185, distance: 646.0
click at [0, 185] on div "Rack à trottinettes Page web 89 mots 0.30 minutes Html Pdf Word 89 /0 mots Scor…" at bounding box center [784, 423] width 1568 height 847
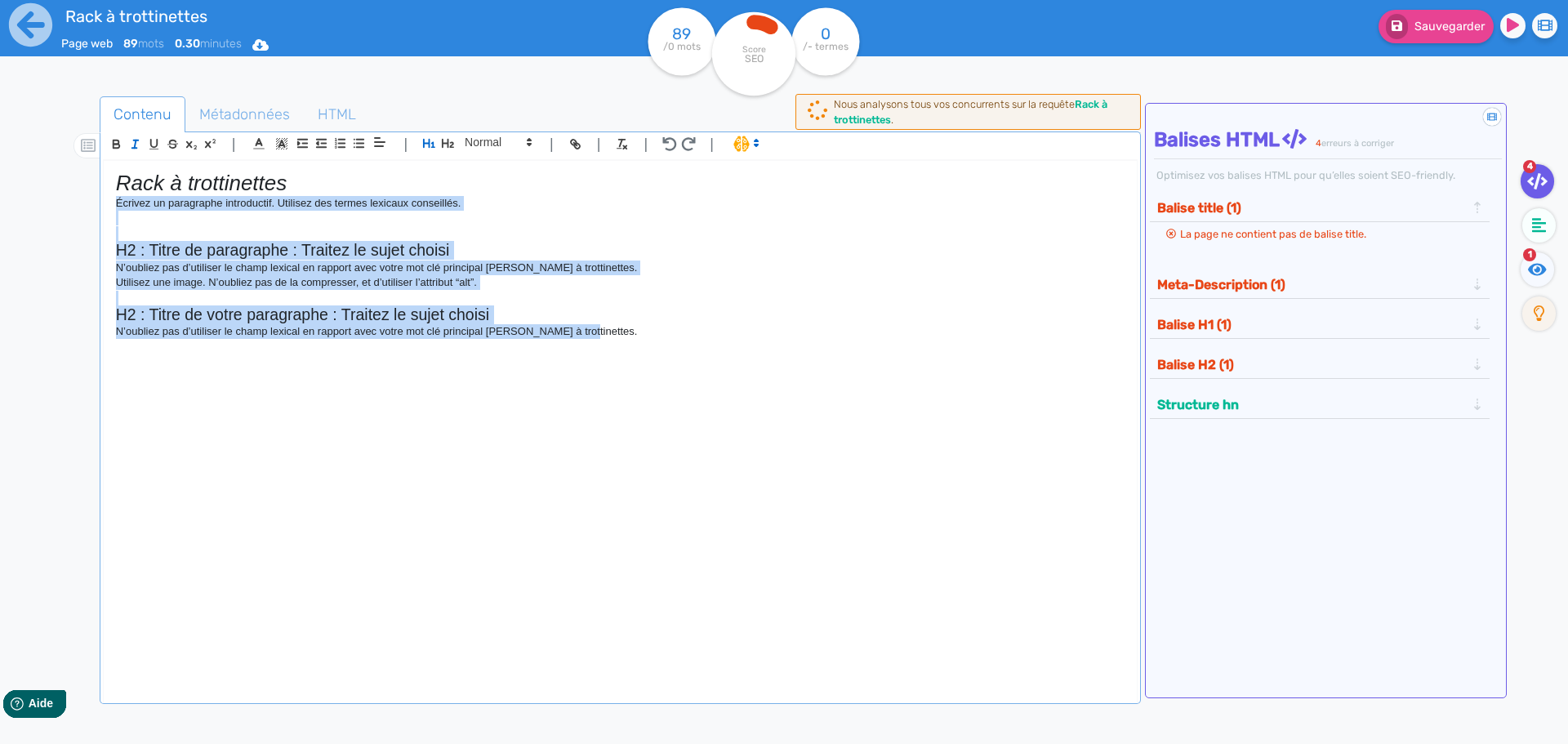
drag, startPoint x: 579, startPoint y: 333, endPoint x: 58, endPoint y: 206, distance: 536.3
click at [58, 206] on div "Contenu Métadonnées HTML | | H3 H4 H5 H6 Normal | | | | Rack à trottinettes Écr…" at bounding box center [807, 470] width 1521 height 755
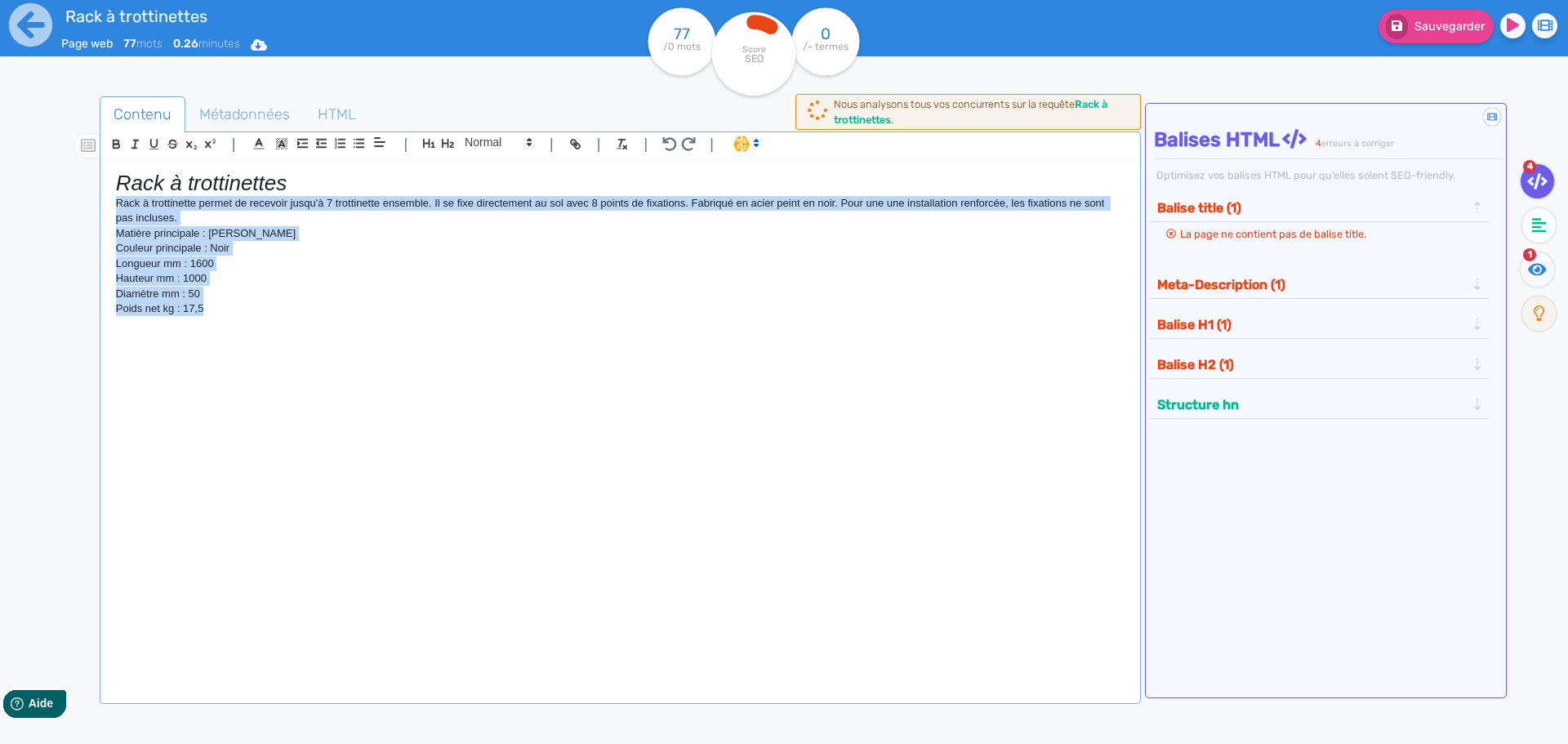
drag, startPoint x: 121, startPoint y: 292, endPoint x: 19, endPoint y: 208, distance: 132.1
click at [19, 208] on div "Rack à trottinettes Page web 77 mots 0.26 minutes Html Pdf Word 77 /0 mots Scor…" at bounding box center [784, 423] width 1568 height 847
drag, startPoint x: 246, startPoint y: 116, endPoint x: 399, endPoint y: 150, distance: 156.7
click at [246, 115] on span "Métadonnées" at bounding box center [244, 114] width 116 height 44
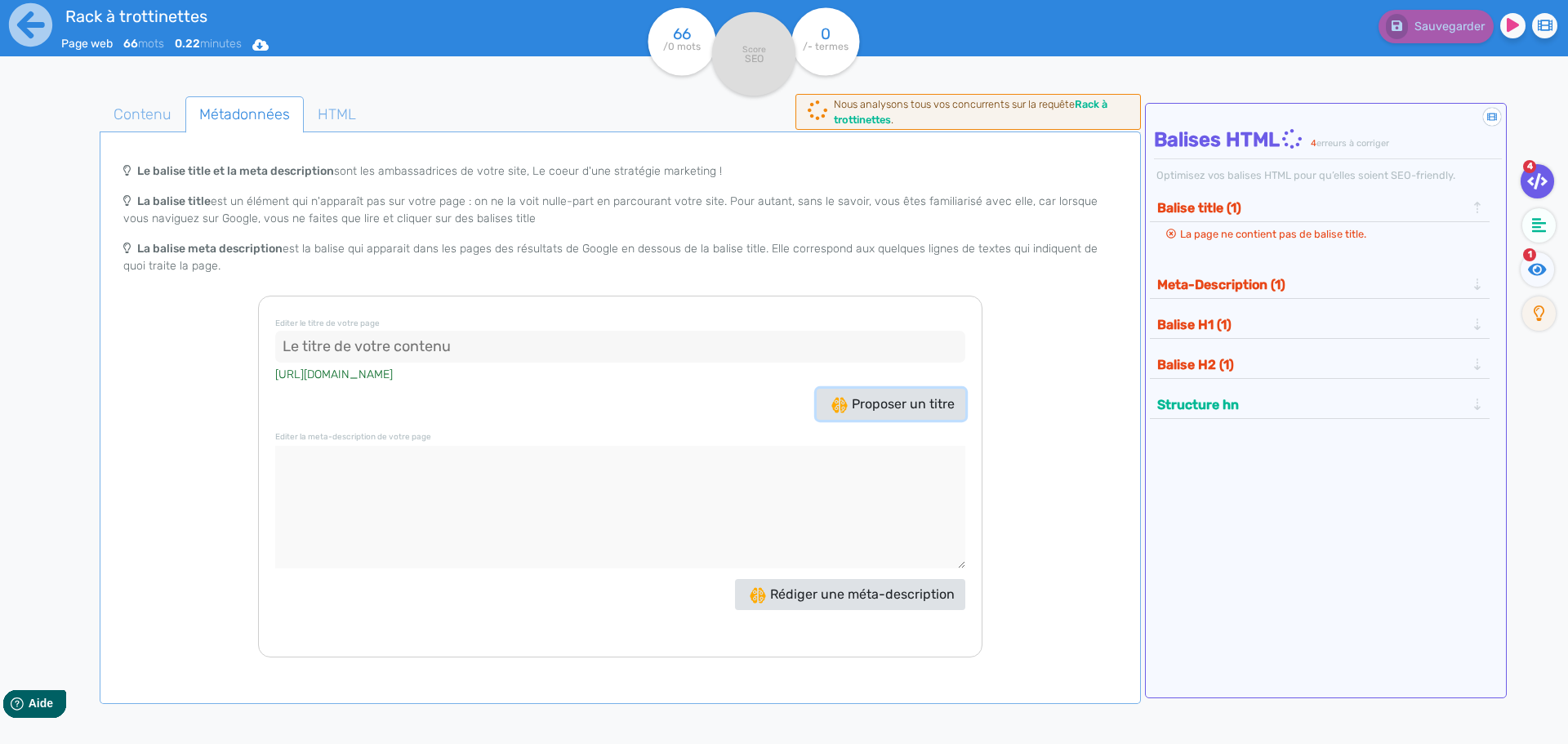
click at [898, 397] on span "Proposer un titre" at bounding box center [893, 403] width 123 height 16
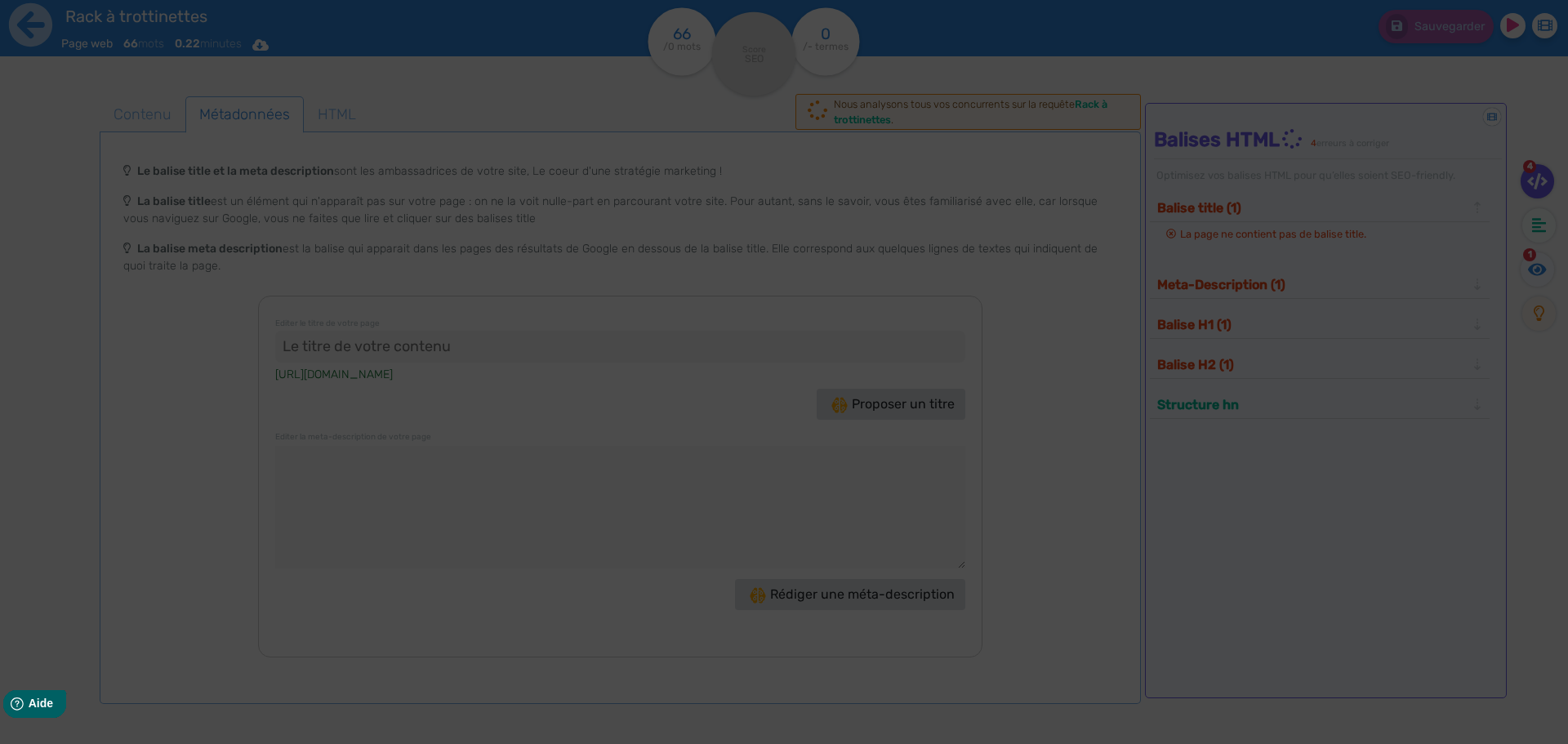
type input ""Rack à trottinettes - Pratique et robuste, jusqu'à 7!""
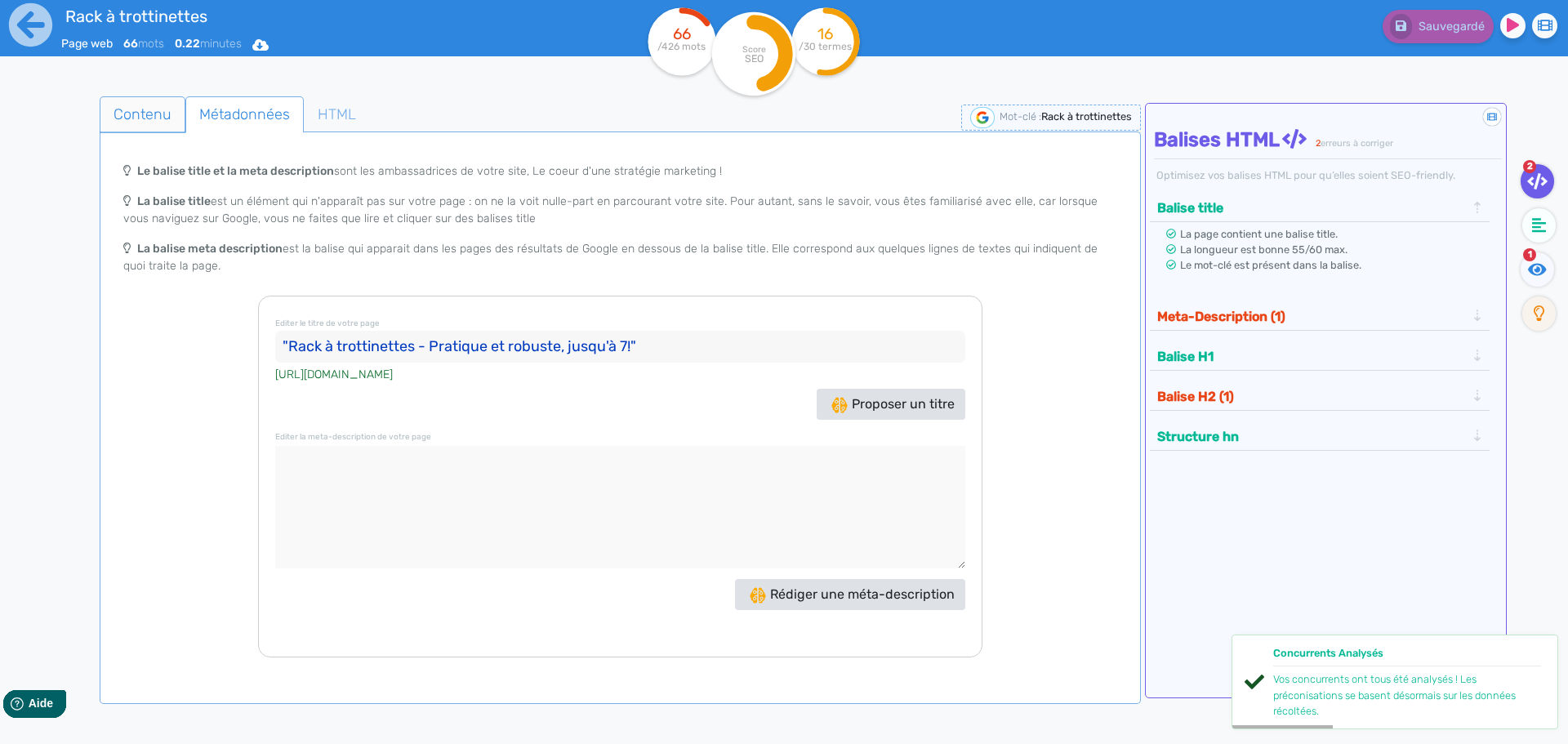
click at [145, 112] on span "Contenu" at bounding box center [142, 114] width 84 height 44
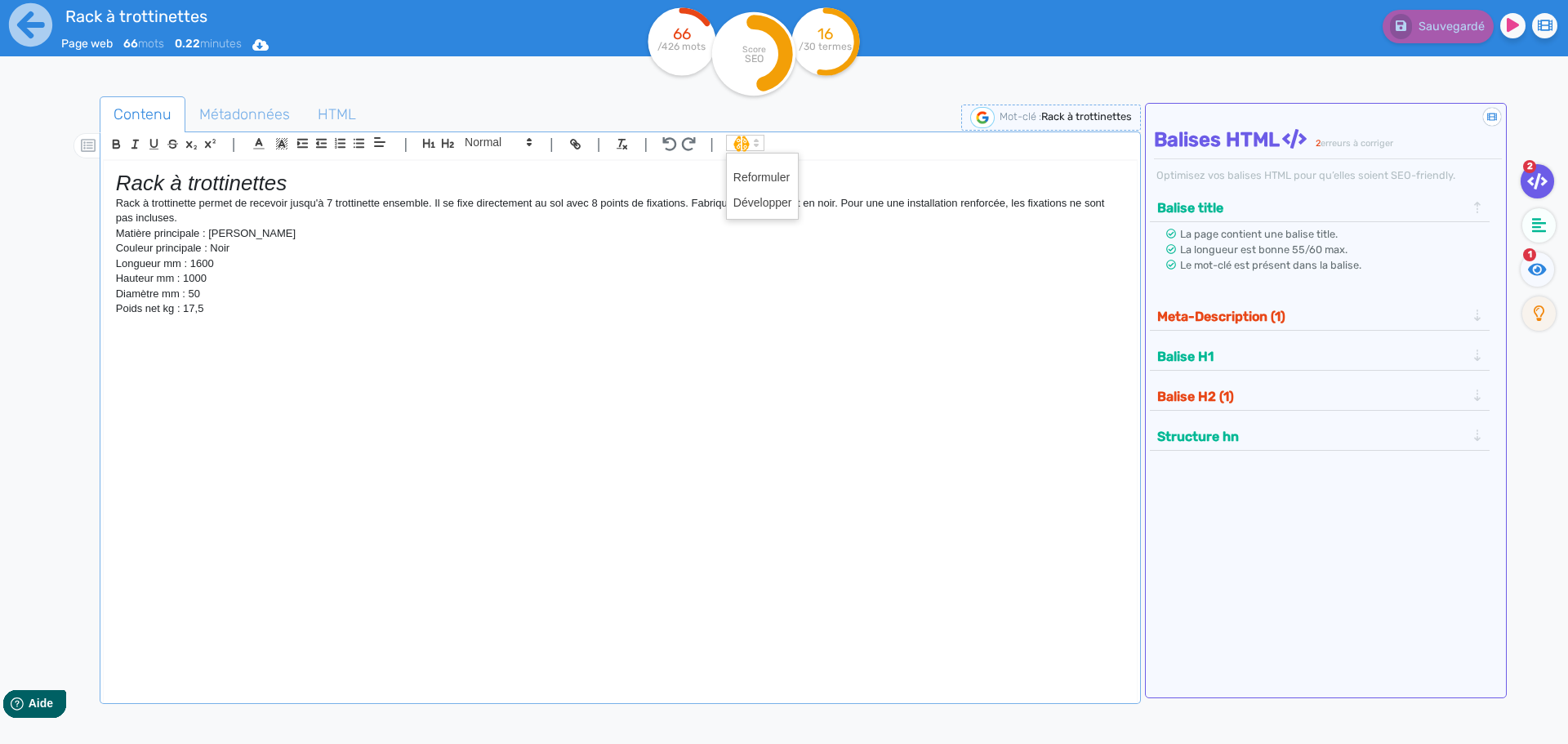
click at [734, 140] on span at bounding box center [745, 143] width 38 height 17
click at [739, 203] on span at bounding box center [762, 203] width 59 height 25
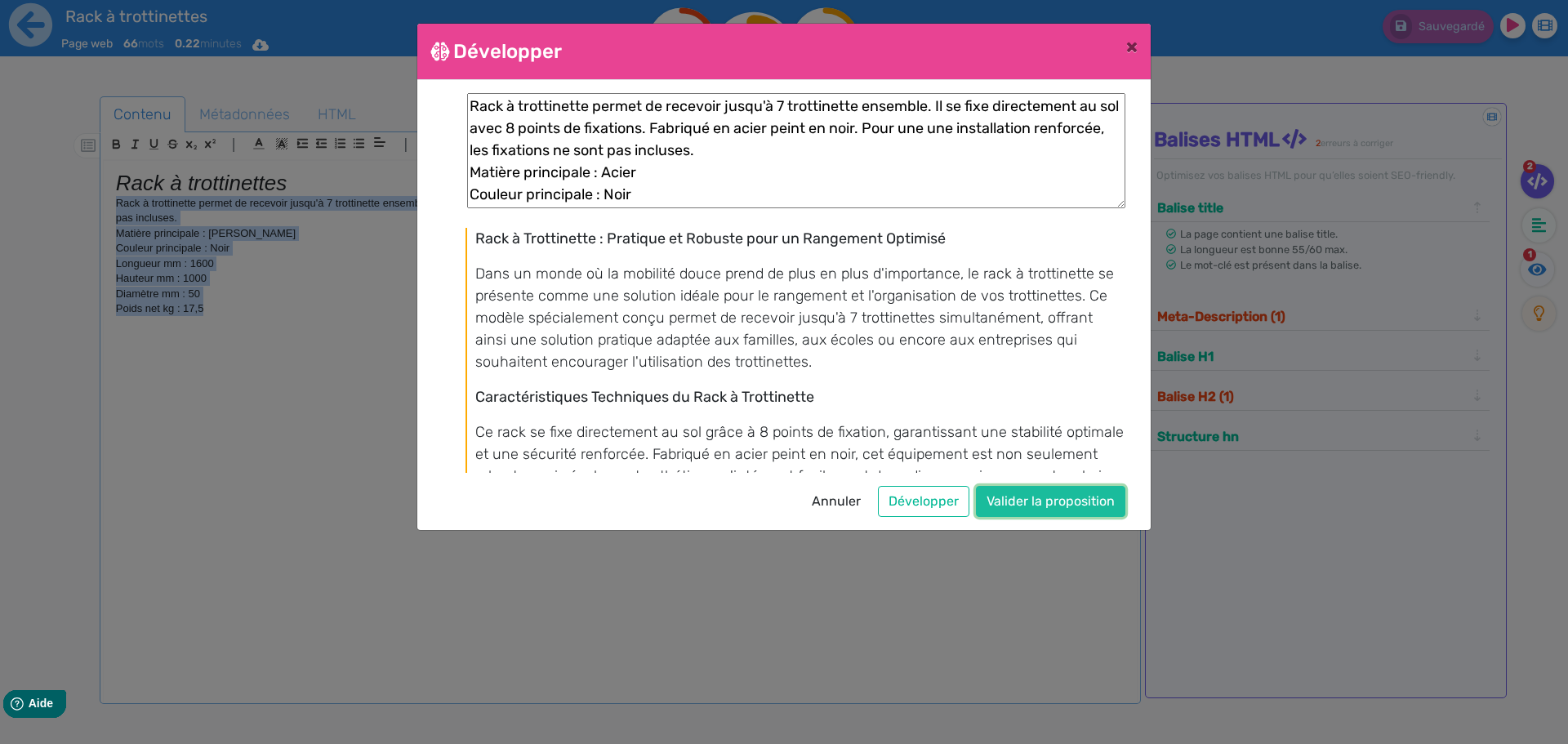
click at [1032, 494] on button "Valider la proposition" at bounding box center [1051, 500] width 150 height 31
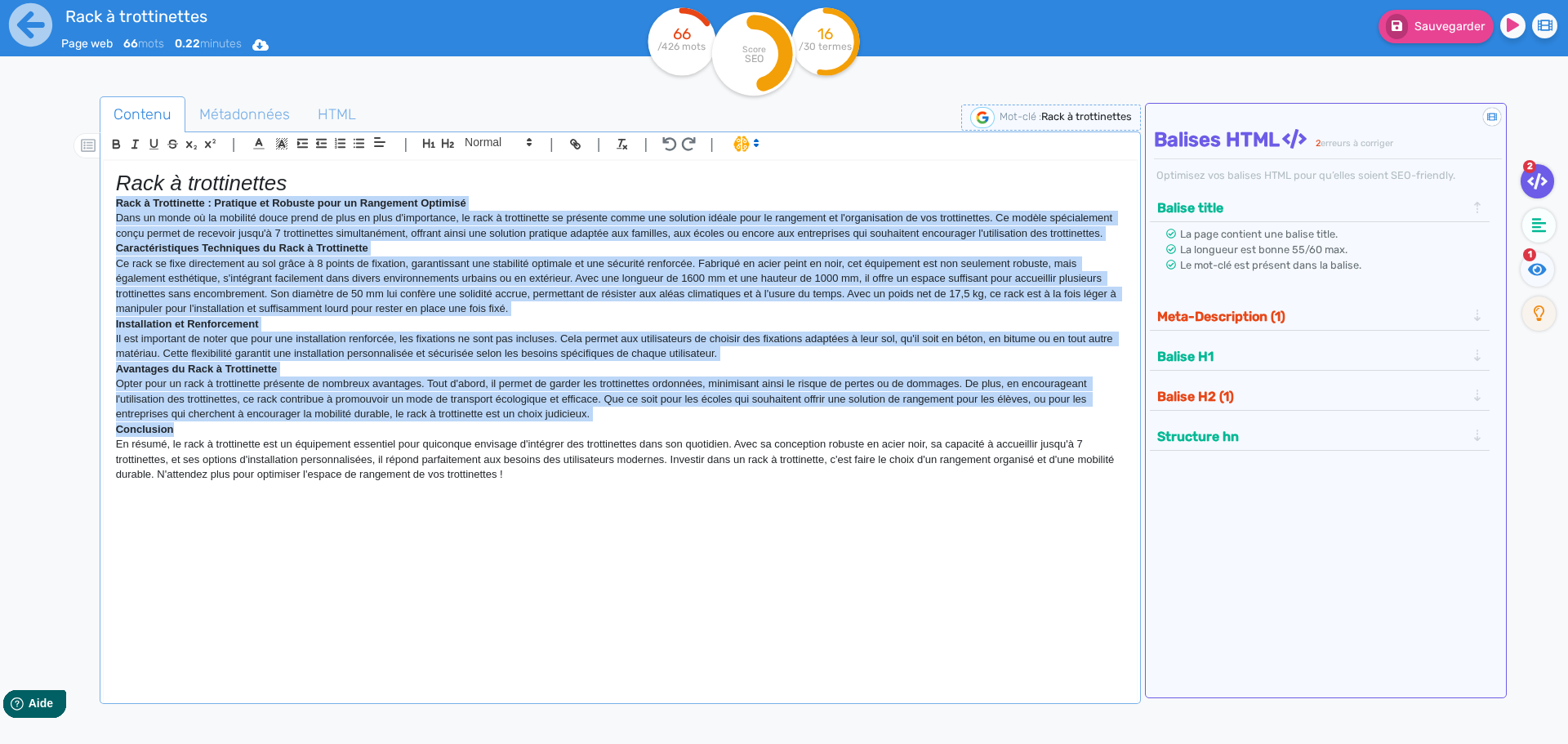
copy div "Rack à trottinette permet de recevoir jusqu'à 7 trottinette ensemble. Il se fix…"
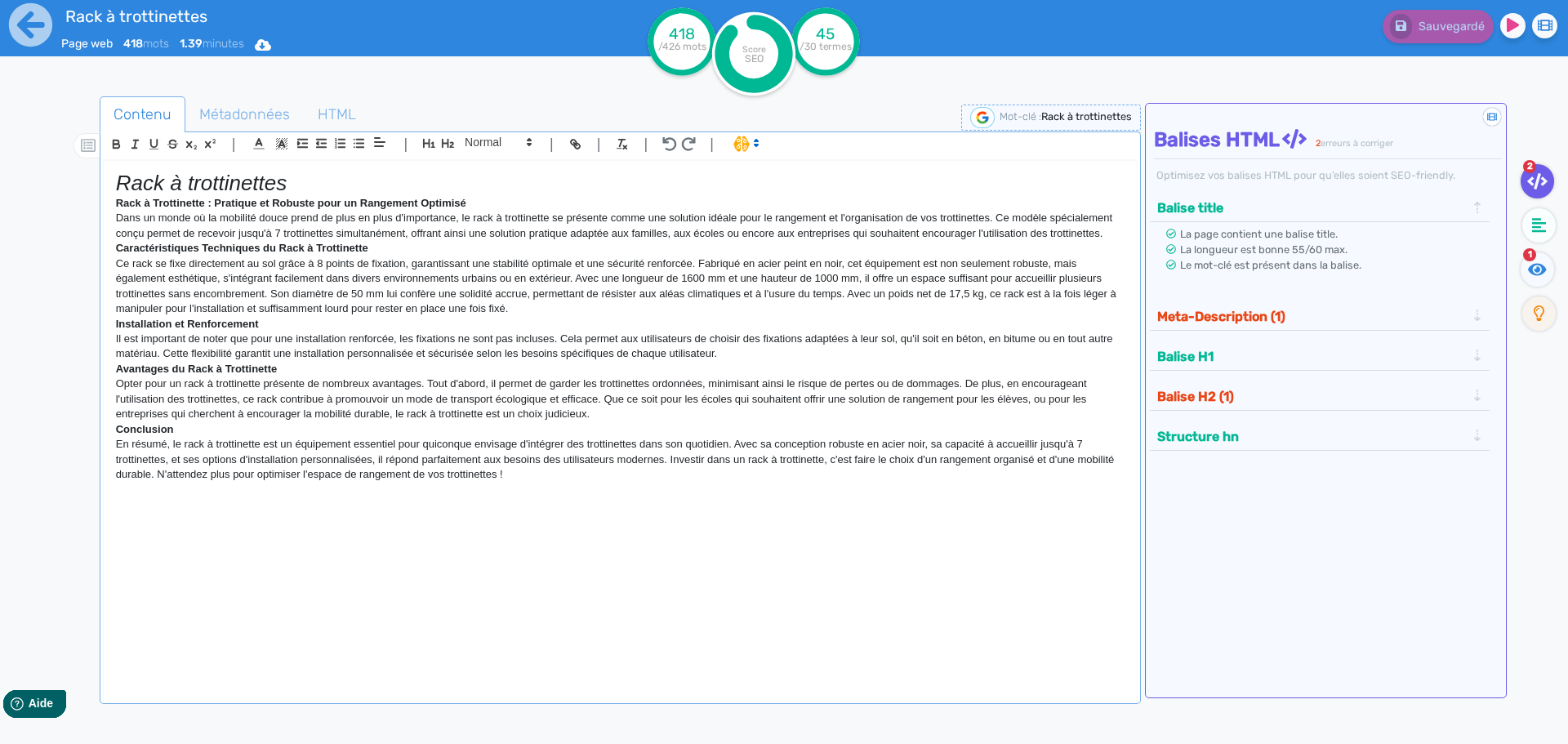
drag, startPoint x: 32, startPoint y: 285, endPoint x: 66, endPoint y: 275, distance: 35.4
click at [32, 285] on div "Rack à trottinettes Page web 418 mots 1.39 minutes Html Pdf Word 418 /426 mots …" at bounding box center [784, 423] width 1568 height 847
click at [244, 117] on span "Métadonnées" at bounding box center [244, 114] width 116 height 44
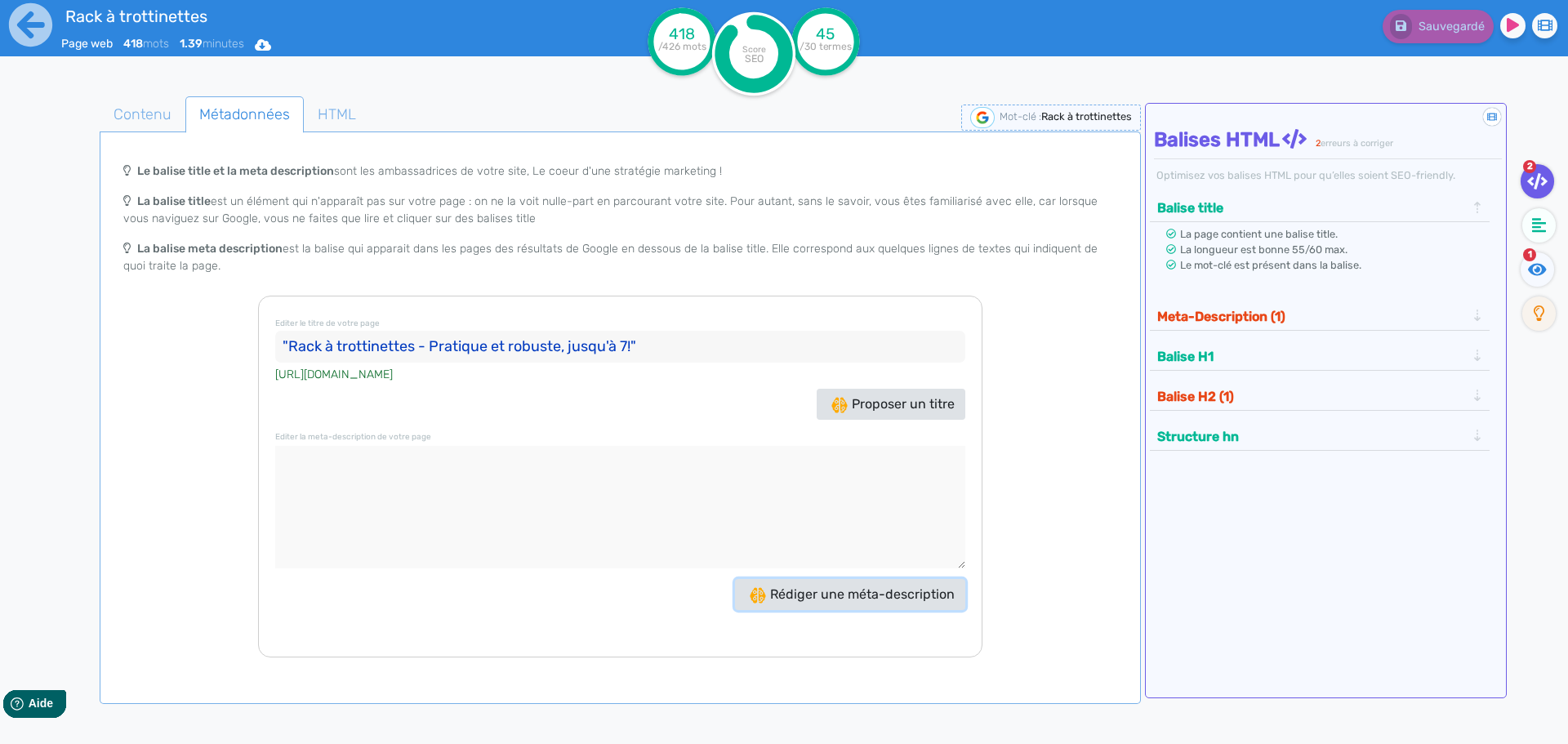
click at [842, 599] on span "Rédiger une méta-description" at bounding box center [852, 594] width 205 height 16
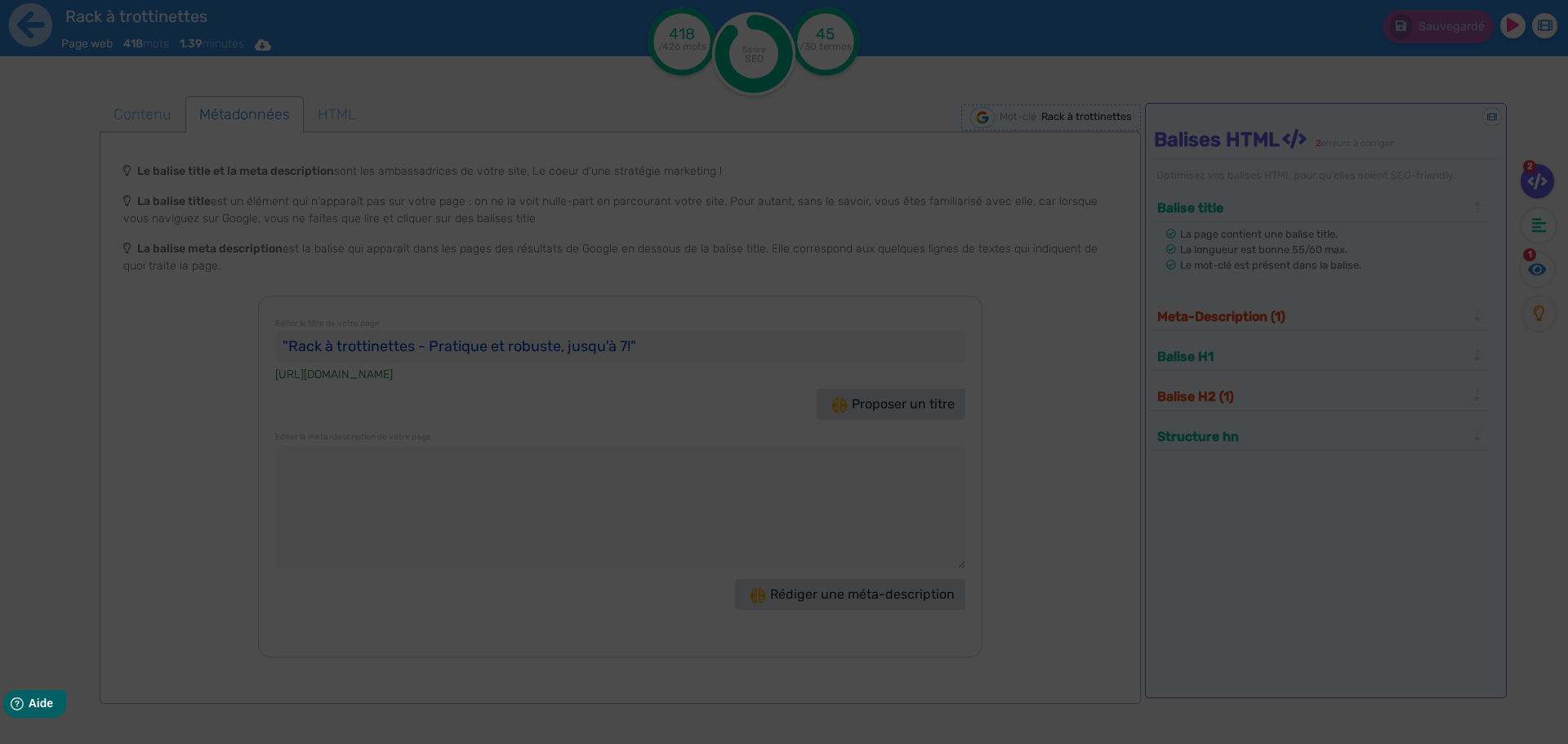
type textarea "Découvrez le Rack à trottinettes, robuste et pratique, pour un rangement optimi…"
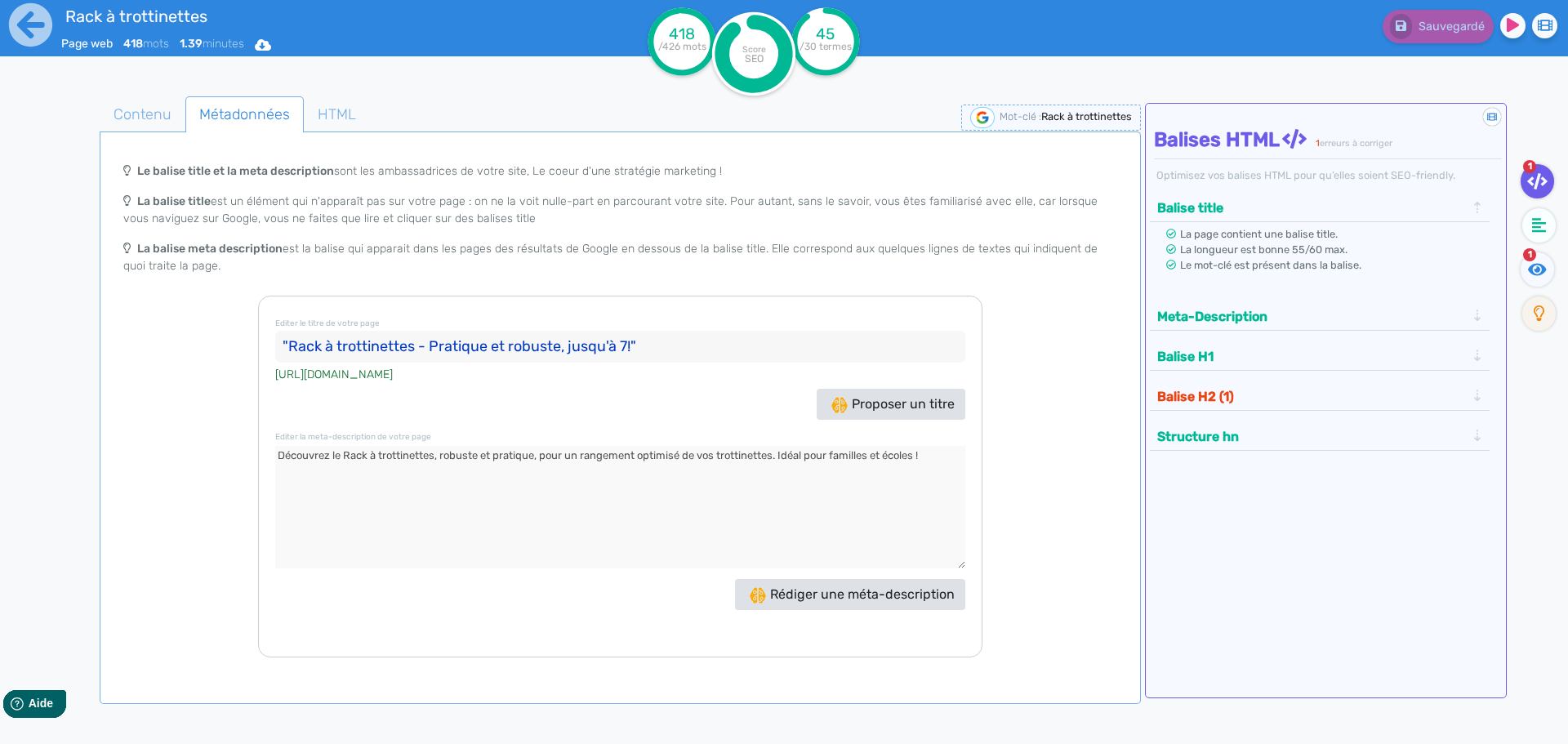
drag, startPoint x: 631, startPoint y: 341, endPoint x: 290, endPoint y: 342, distance: 341.0
click at [290, 342] on input ""Rack à trottinettes - Pratique et robuste, jusqu'à 7!"" at bounding box center [620, 347] width 690 height 32
click at [480, 452] on textarea at bounding box center [620, 506] width 690 height 122
click at [163, 106] on span "Contenu" at bounding box center [142, 114] width 84 height 44
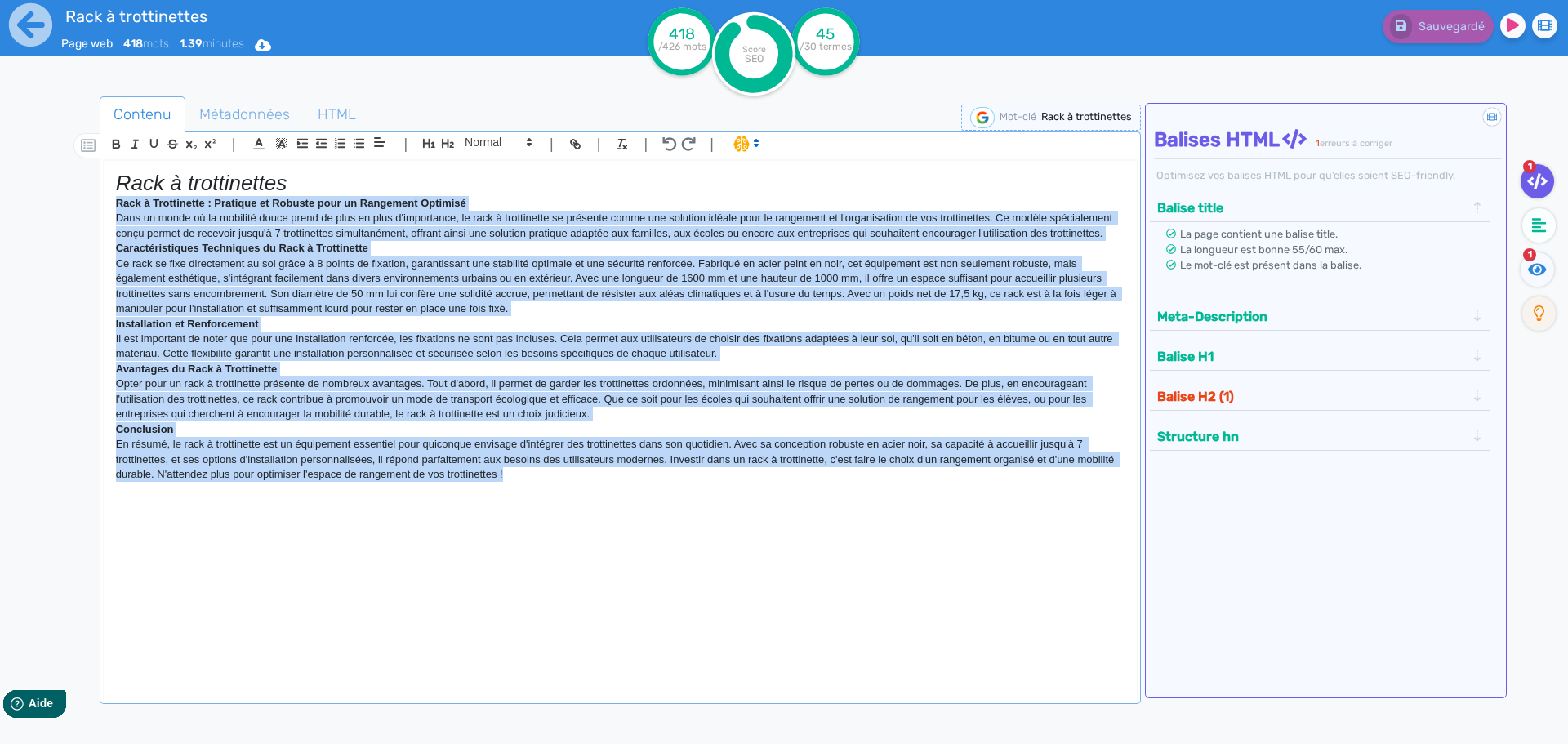
drag, startPoint x: 526, startPoint y: 475, endPoint x: 9, endPoint y: 208, distance: 581.9
click at [9, 208] on div "Rack à trottinettes Page web 418 mots 1.39 minutes Html Pdf Word 418 /426 mots …" at bounding box center [784, 423] width 1568 height 847
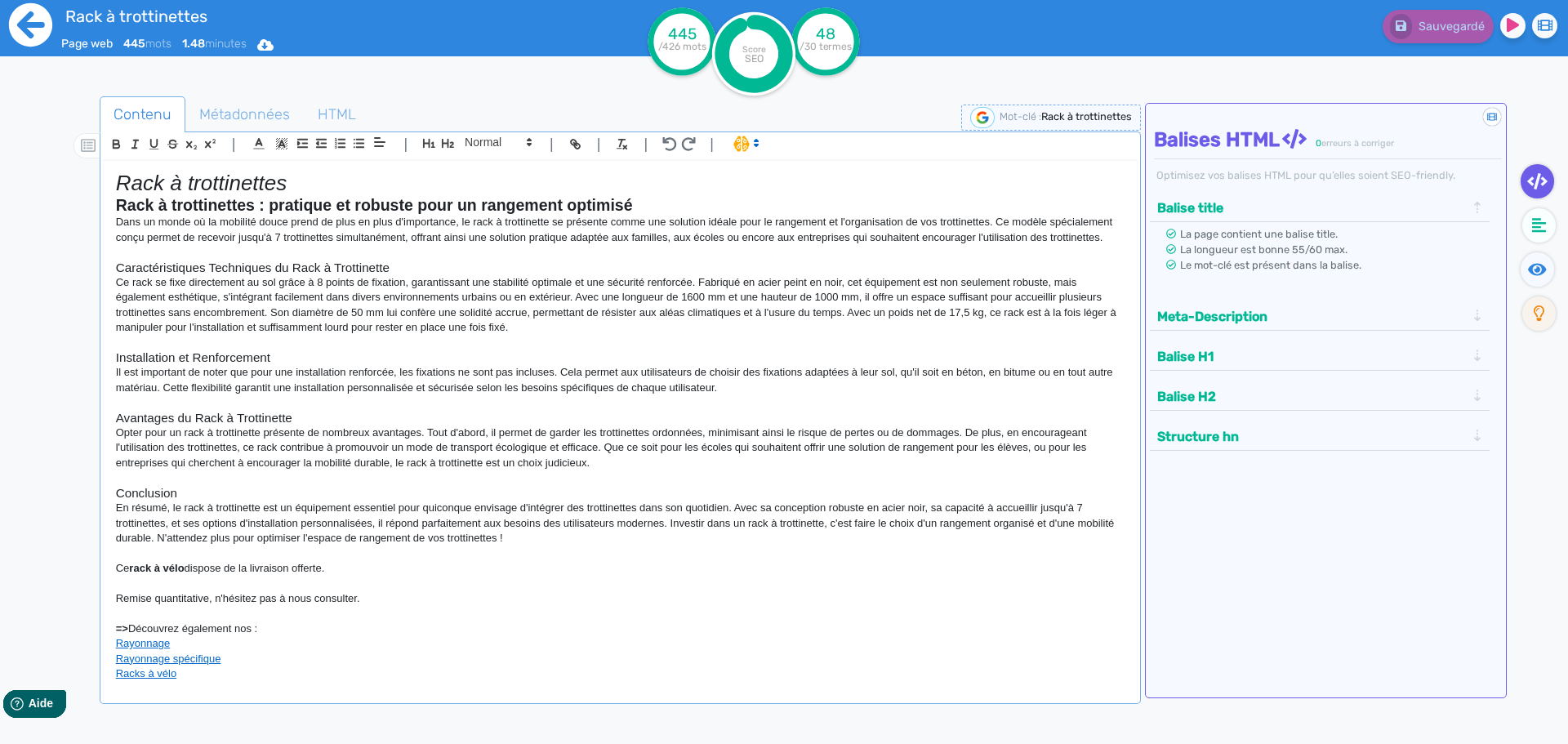
click at [18, 34] on icon at bounding box center [31, 25] width 43 height 43
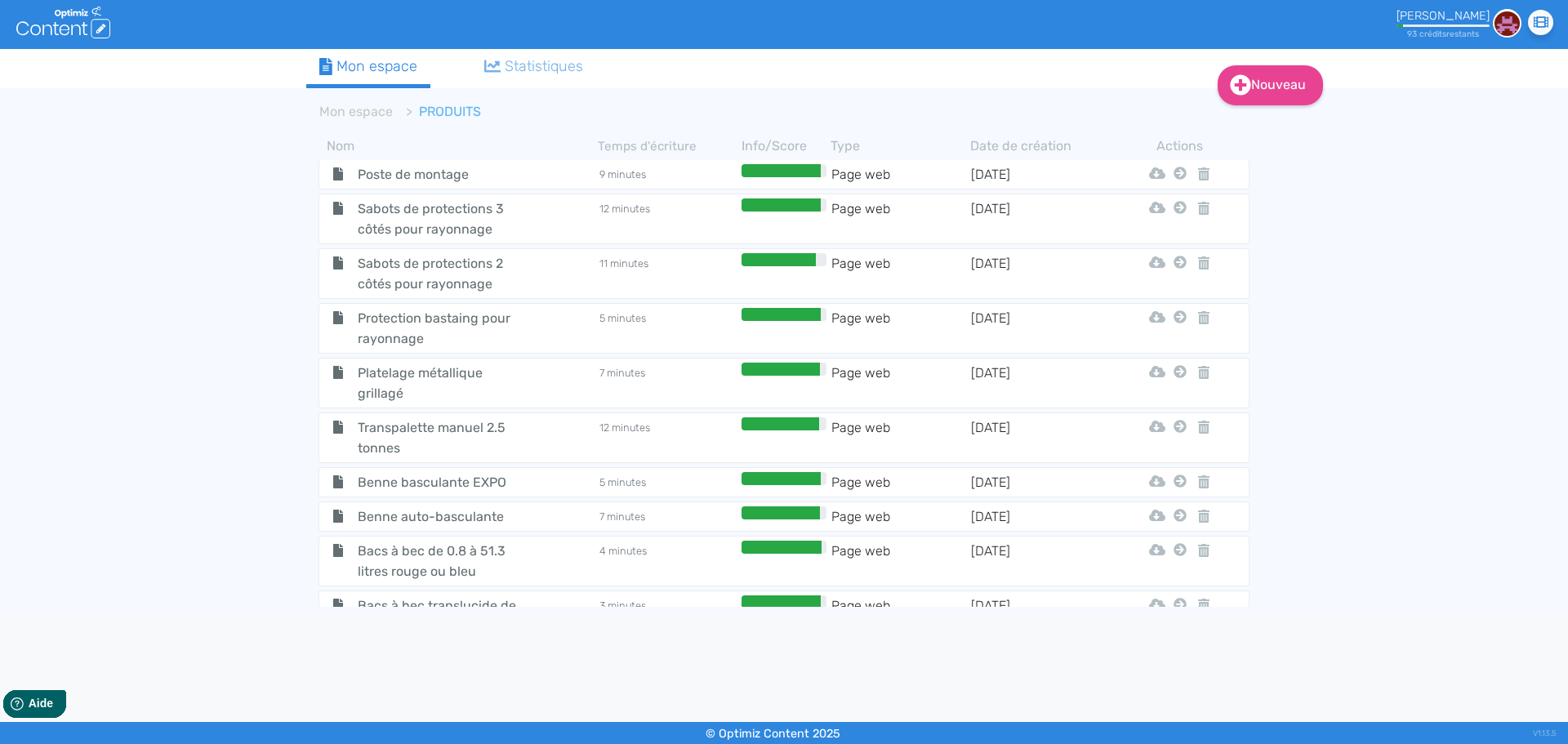
scroll to position [490, 0]
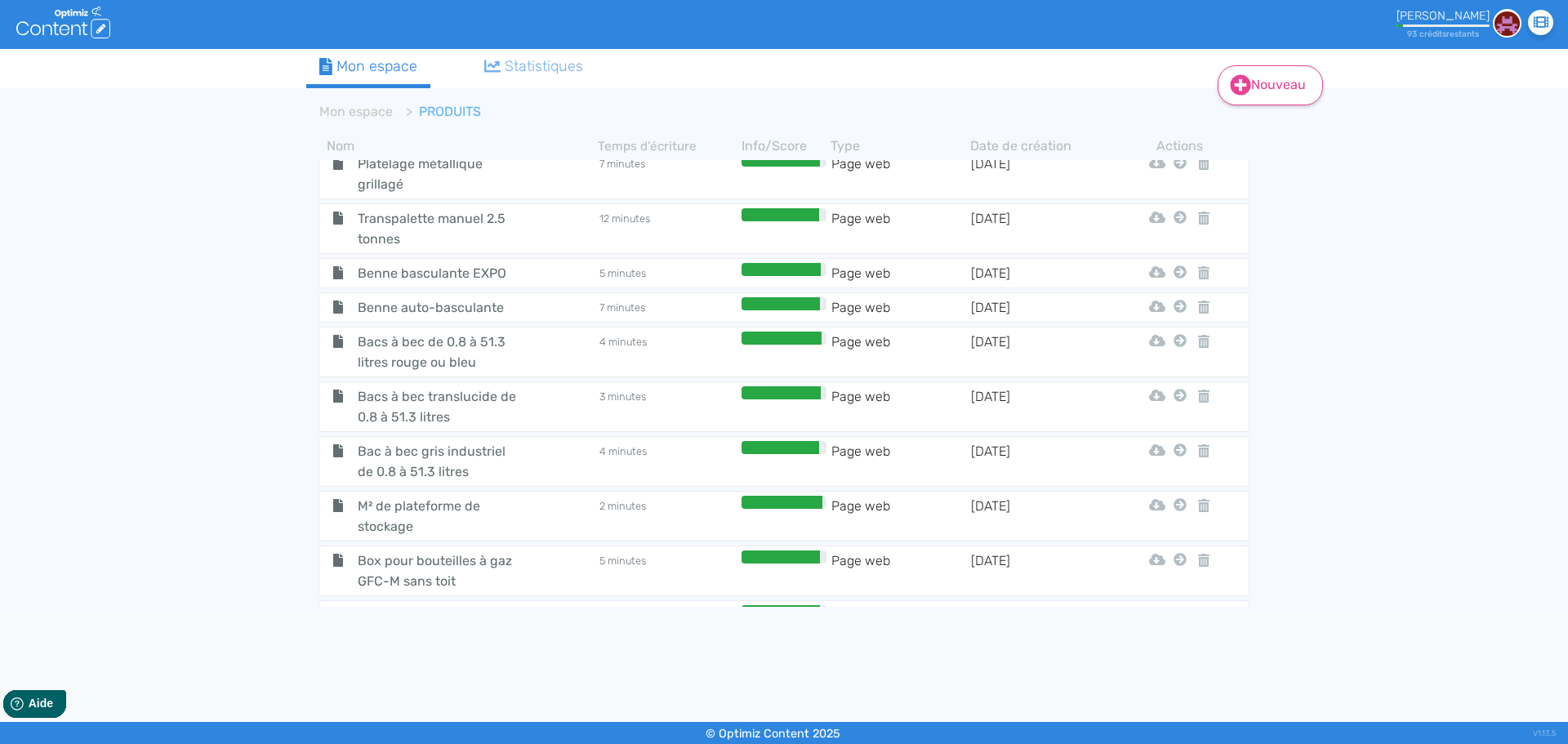
click at [1281, 81] on link "Nouveau" at bounding box center [1270, 86] width 106 height 40
click at [1285, 116] on button "Contenu" at bounding box center [1281, 126] width 131 height 26
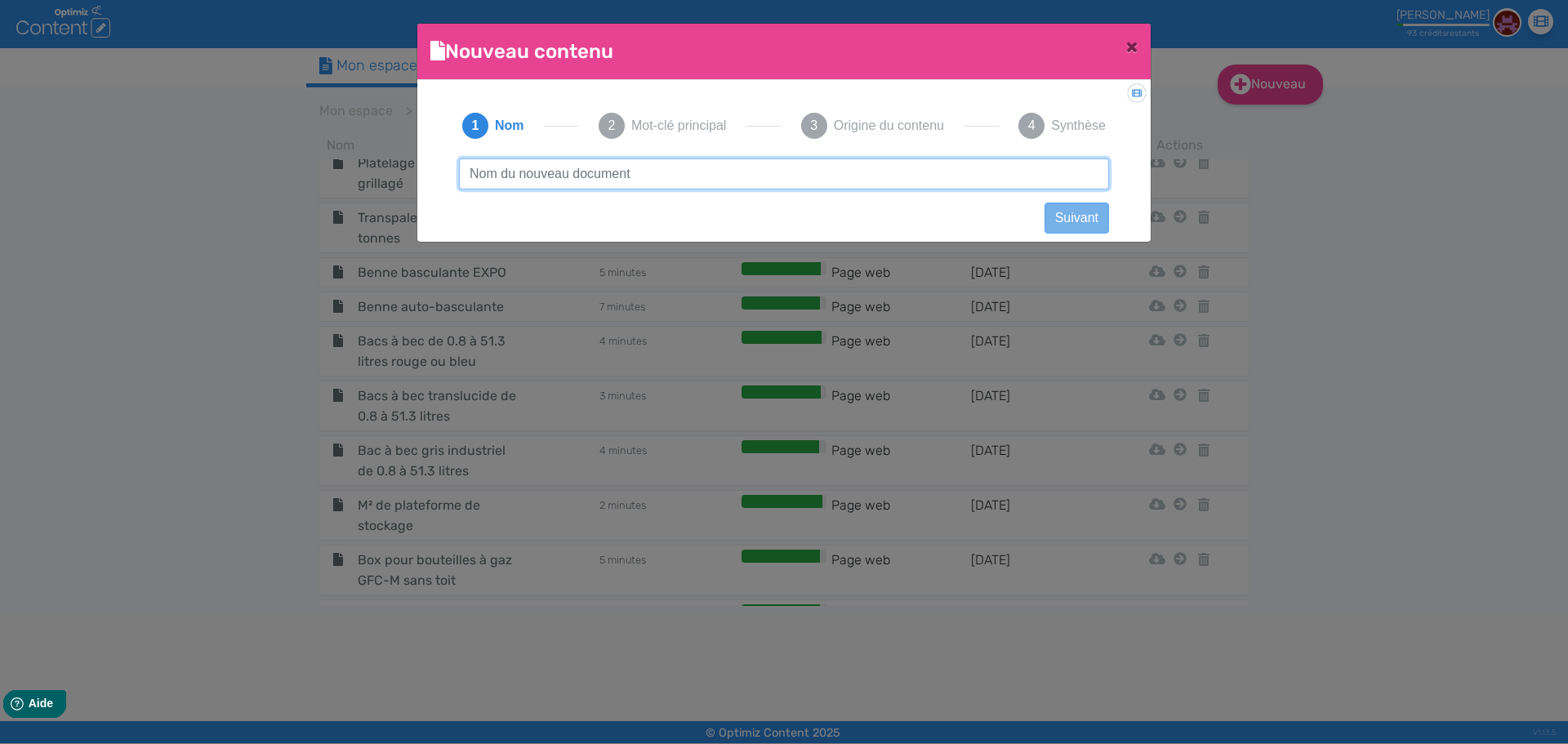
drag, startPoint x: 687, startPoint y: 175, endPoint x: 657, endPoint y: 175, distance: 30.0
click at [687, 175] on input "text" at bounding box center [784, 174] width 650 height 31
paste input "Rack à vélo 1 place"
drag, startPoint x: 537, startPoint y: 170, endPoint x: 717, endPoint y: 193, distance: 181.5
click at [717, 193] on div "Rack à vélo [STREET_ADDRESS] Précédent Suivant Contenu vide Créer un contenu [D…" at bounding box center [783, 189] width 683 height 61
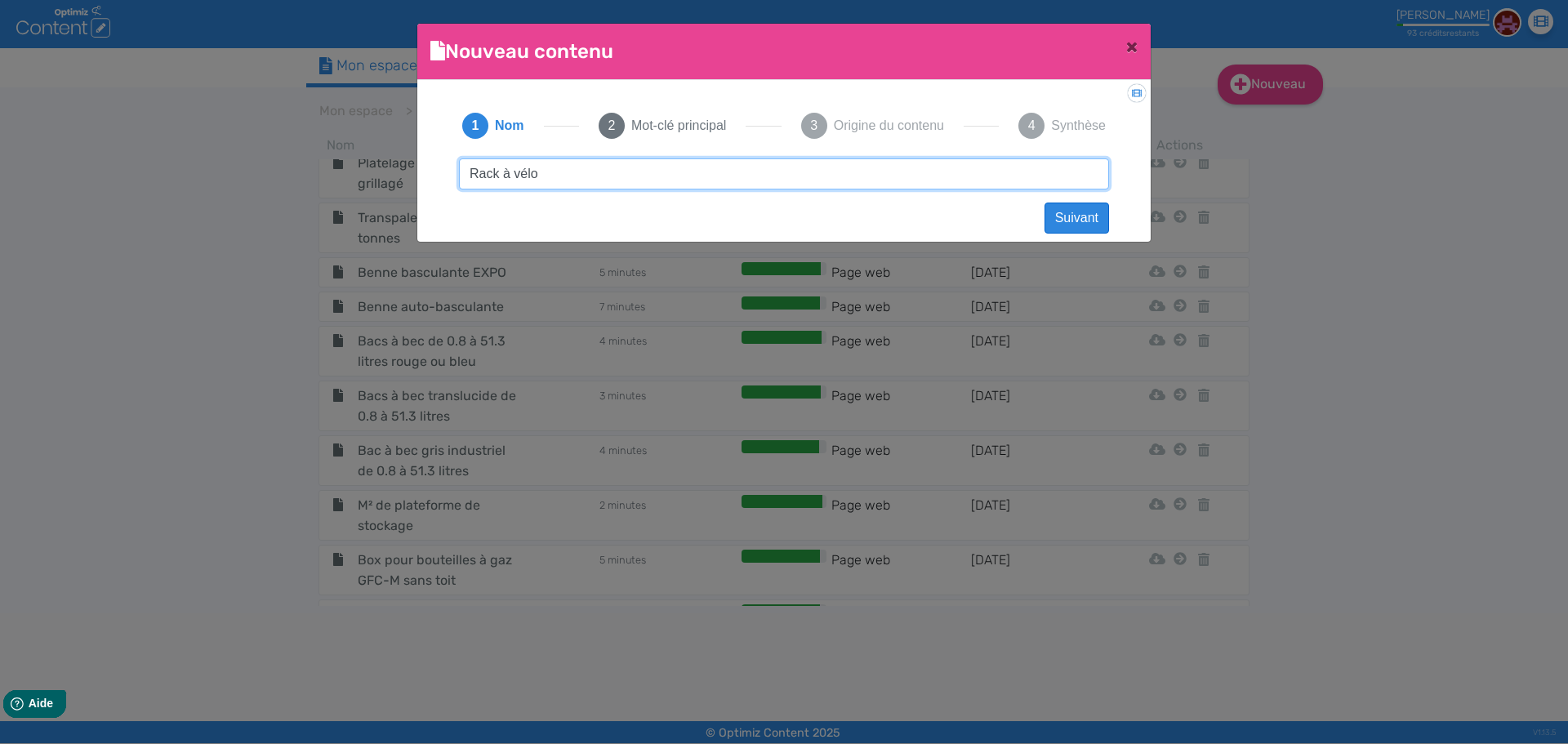
type input "Rack à vélo"
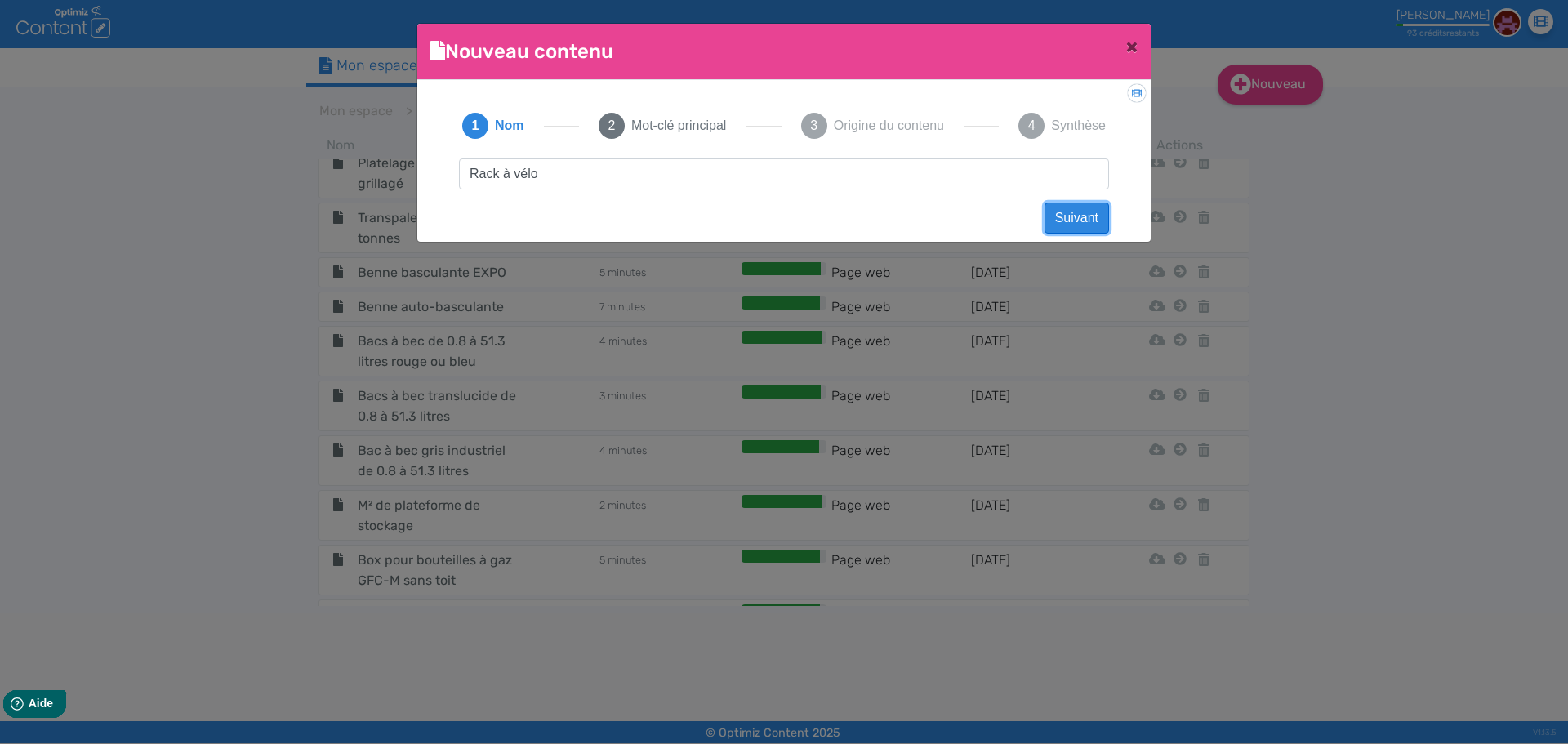
click at [1064, 217] on button "Suivant" at bounding box center [1077, 218] width 65 height 31
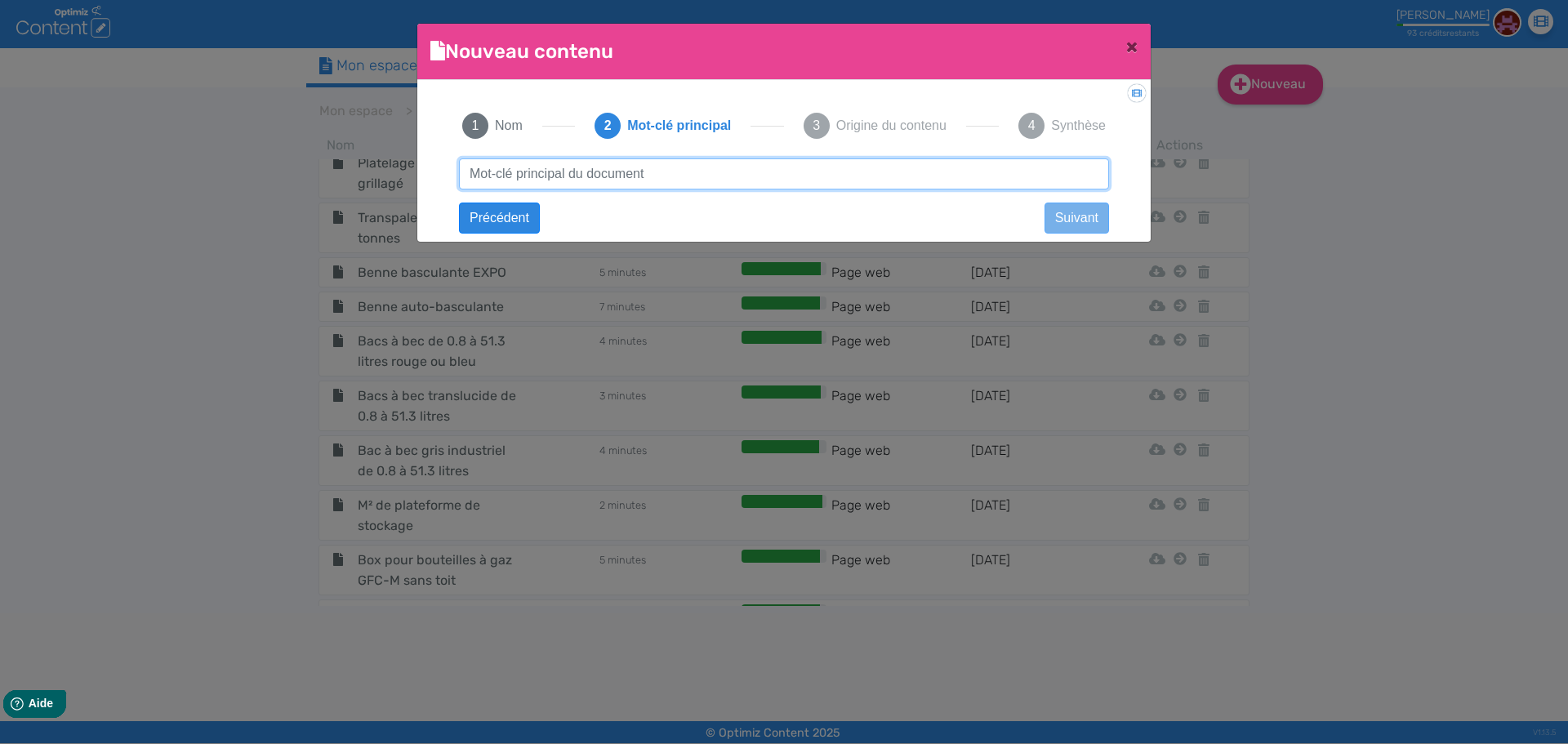
paste input "Rack à vélo 1 place"
drag, startPoint x: 533, startPoint y: 170, endPoint x: 680, endPoint y: 184, distance: 147.7
click at [680, 184] on input "Rack à vélo 1 place" at bounding box center [784, 174] width 650 height 31
type input "Rack à vélo"
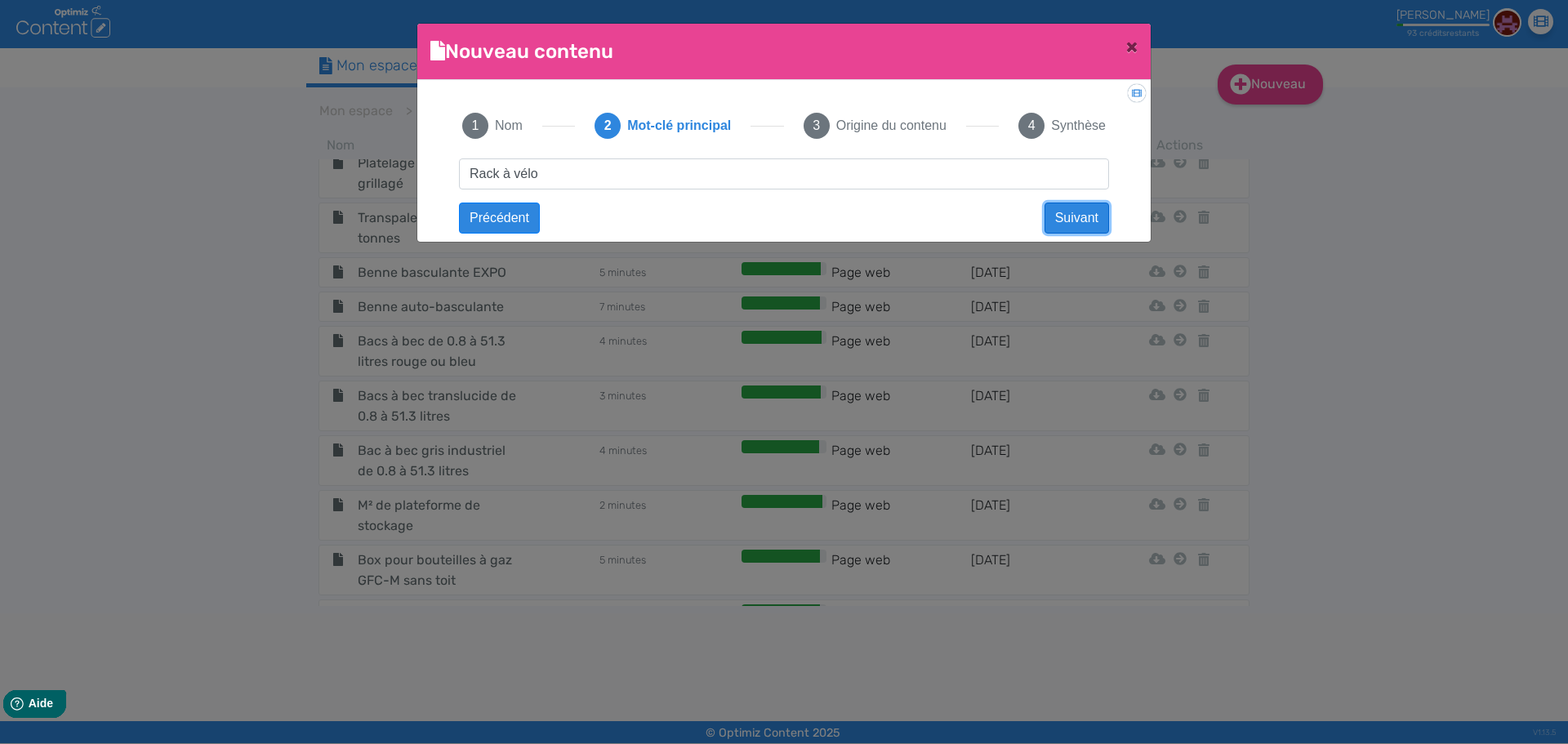
click at [1059, 218] on button "Suivant" at bounding box center [1077, 218] width 65 height 31
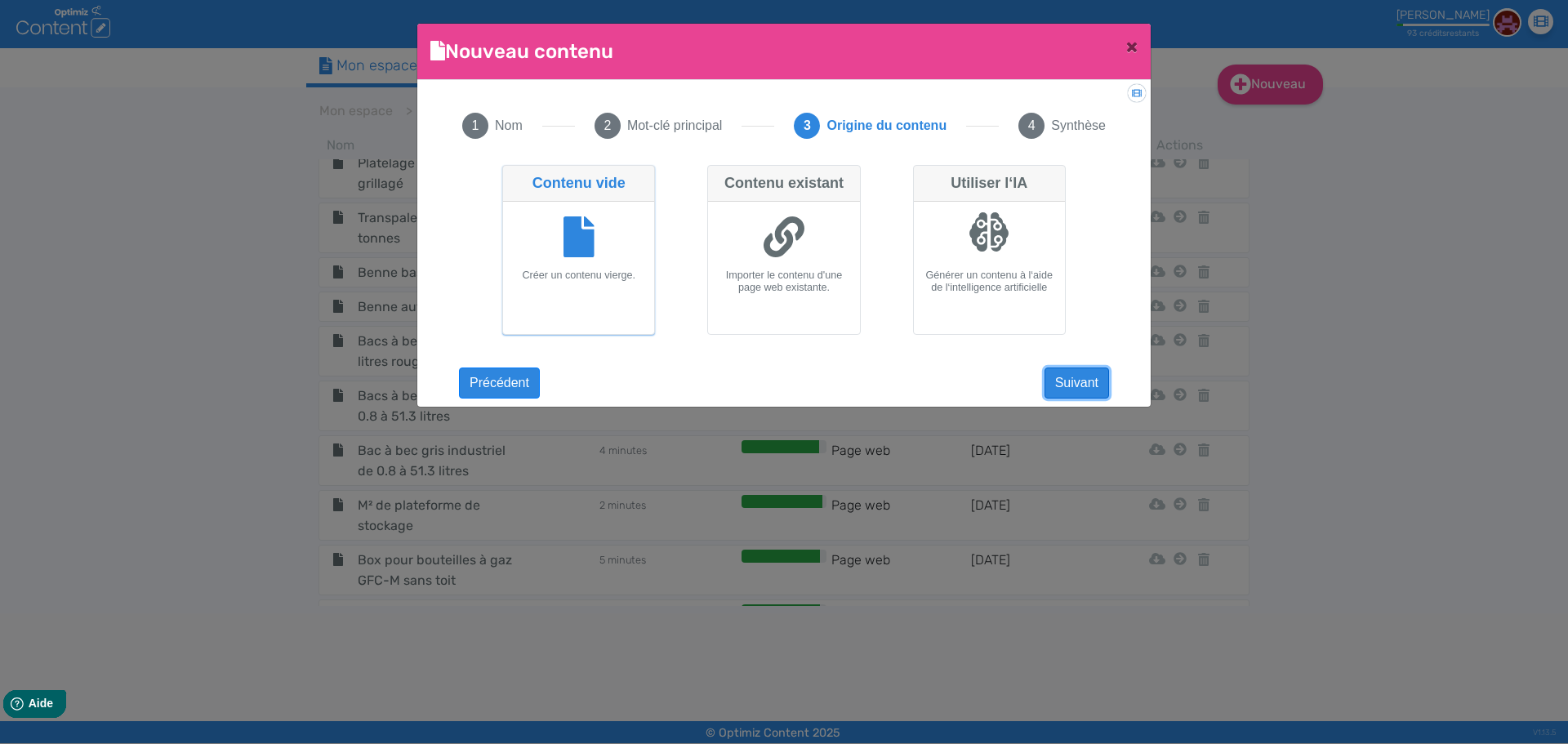
click at [1052, 377] on button "Suivant" at bounding box center [1077, 382] width 65 height 31
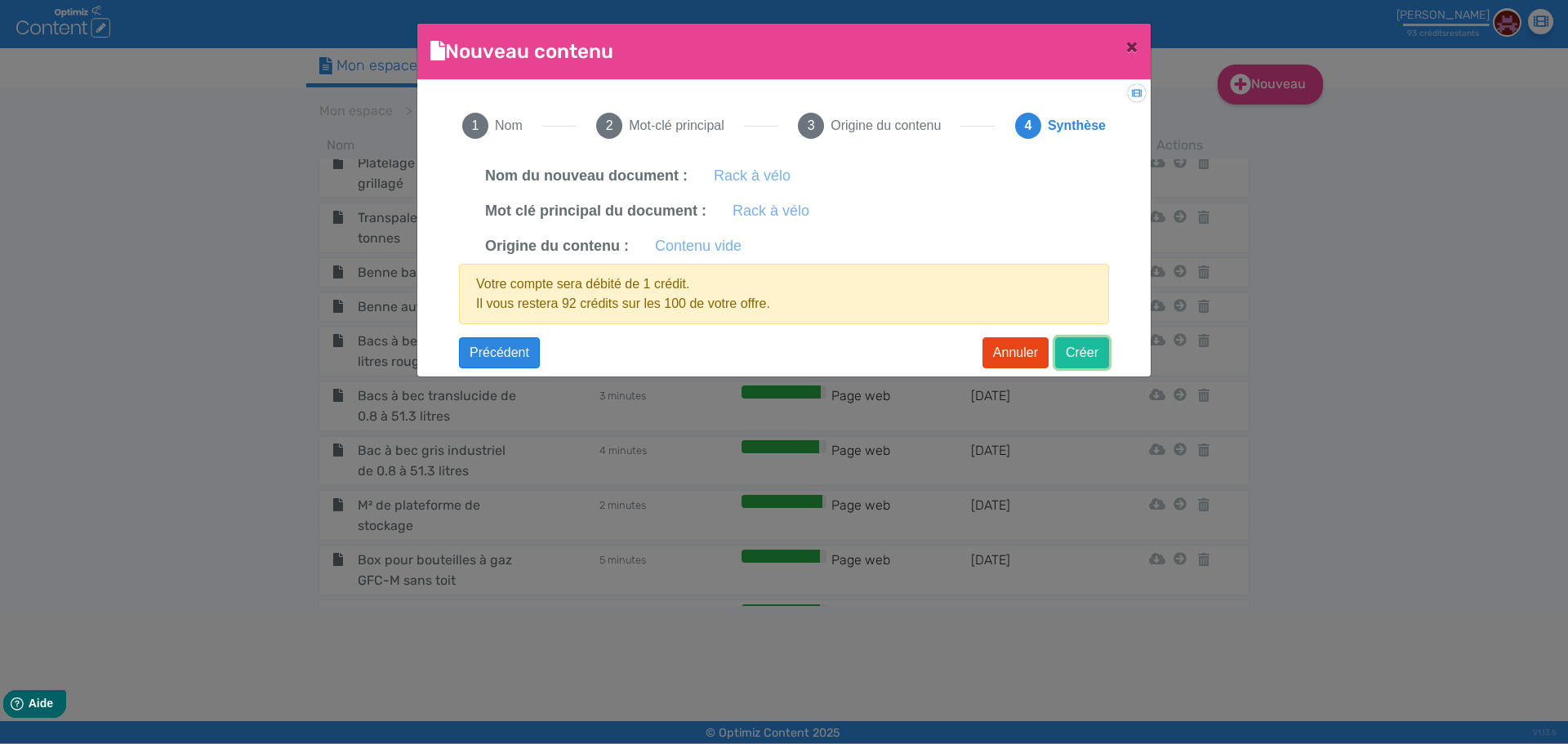
click at [1077, 357] on button "Créer" at bounding box center [1082, 352] width 54 height 31
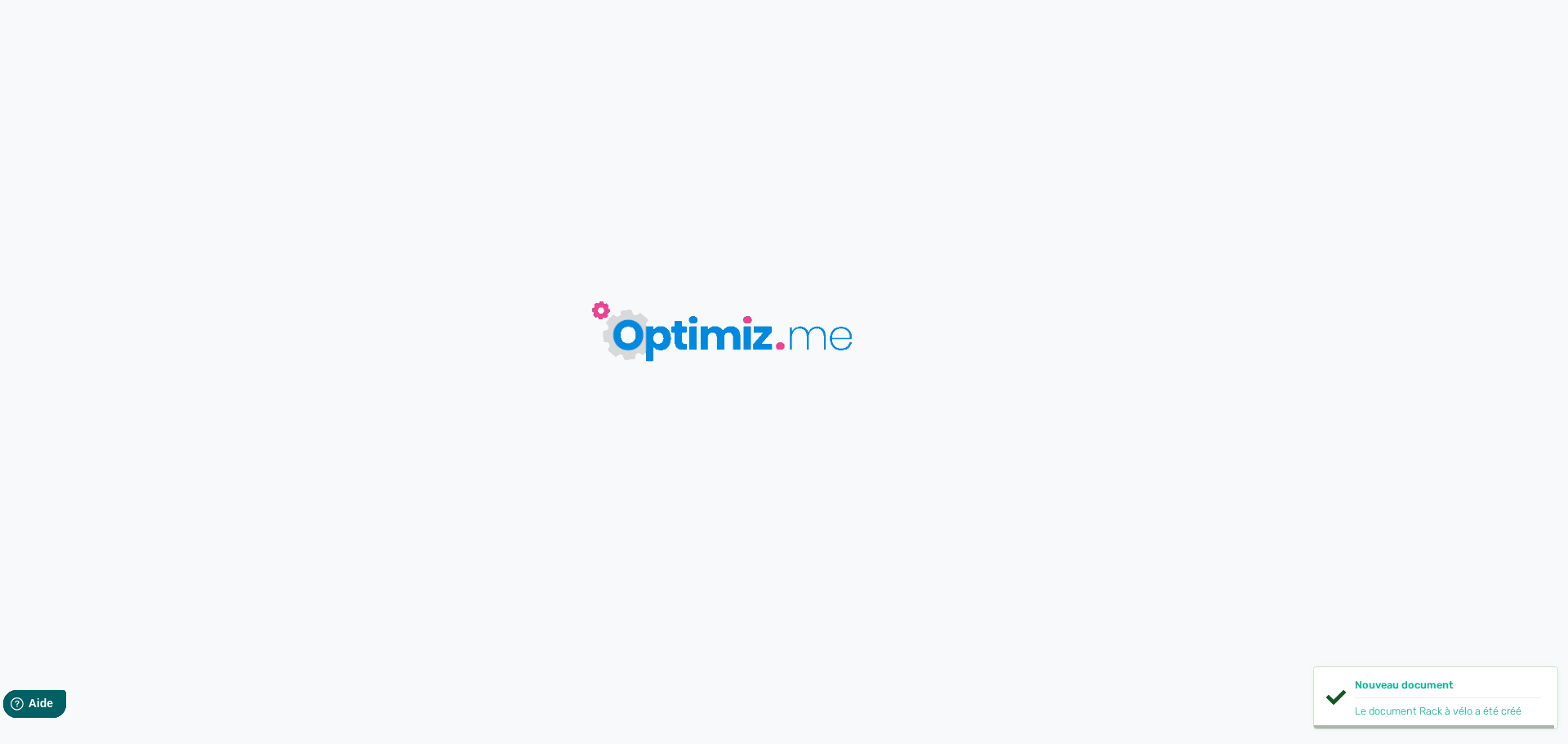
type input "Rack à vélo"
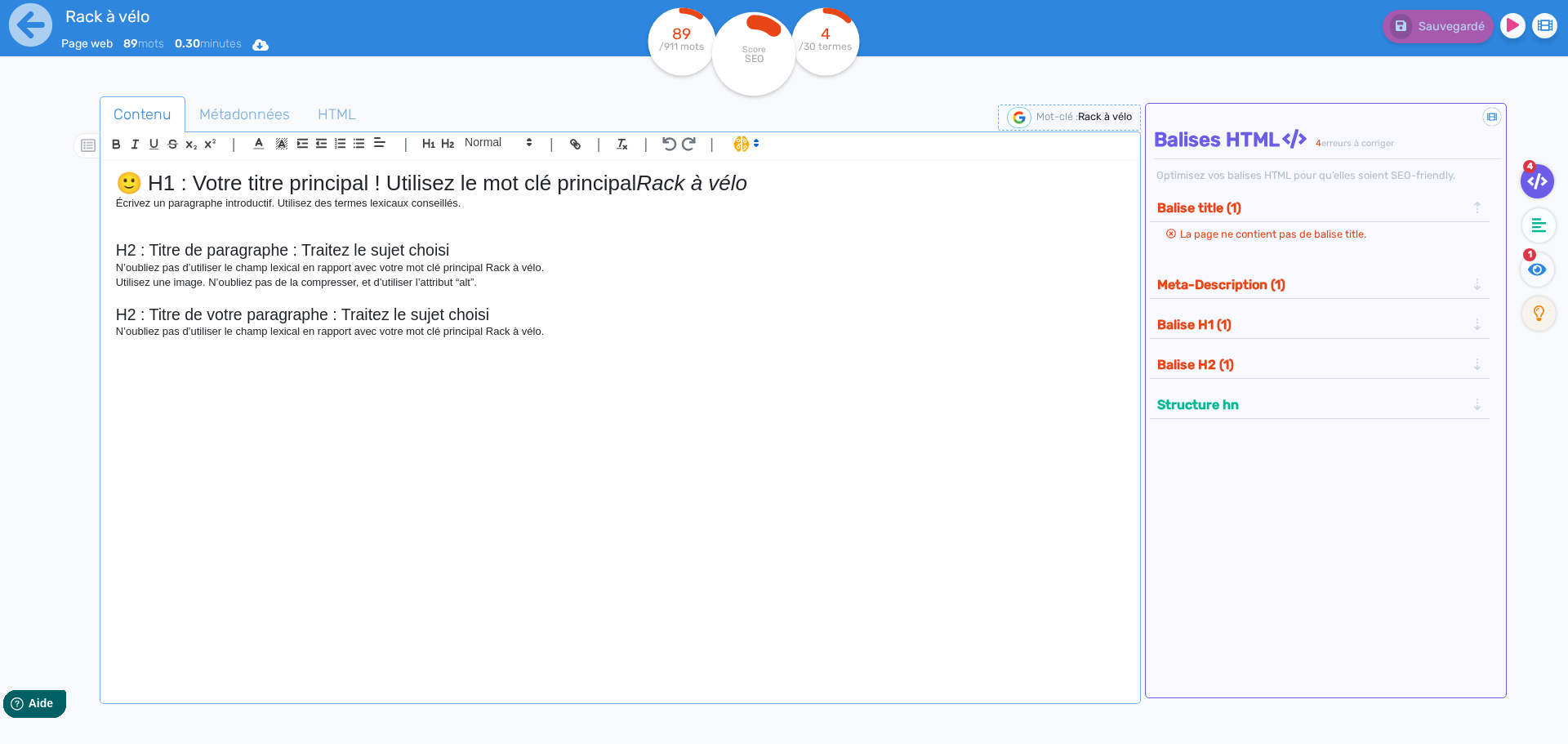
drag, startPoint x: 647, startPoint y: 183, endPoint x: 0, endPoint y: 195, distance: 647.1
click at [0, 195] on div "Rack à vélo Page web 89 mots 0.30 minutes Html Pdf Word 89 /911 mots Score SEO …" at bounding box center [784, 423] width 1568 height 847
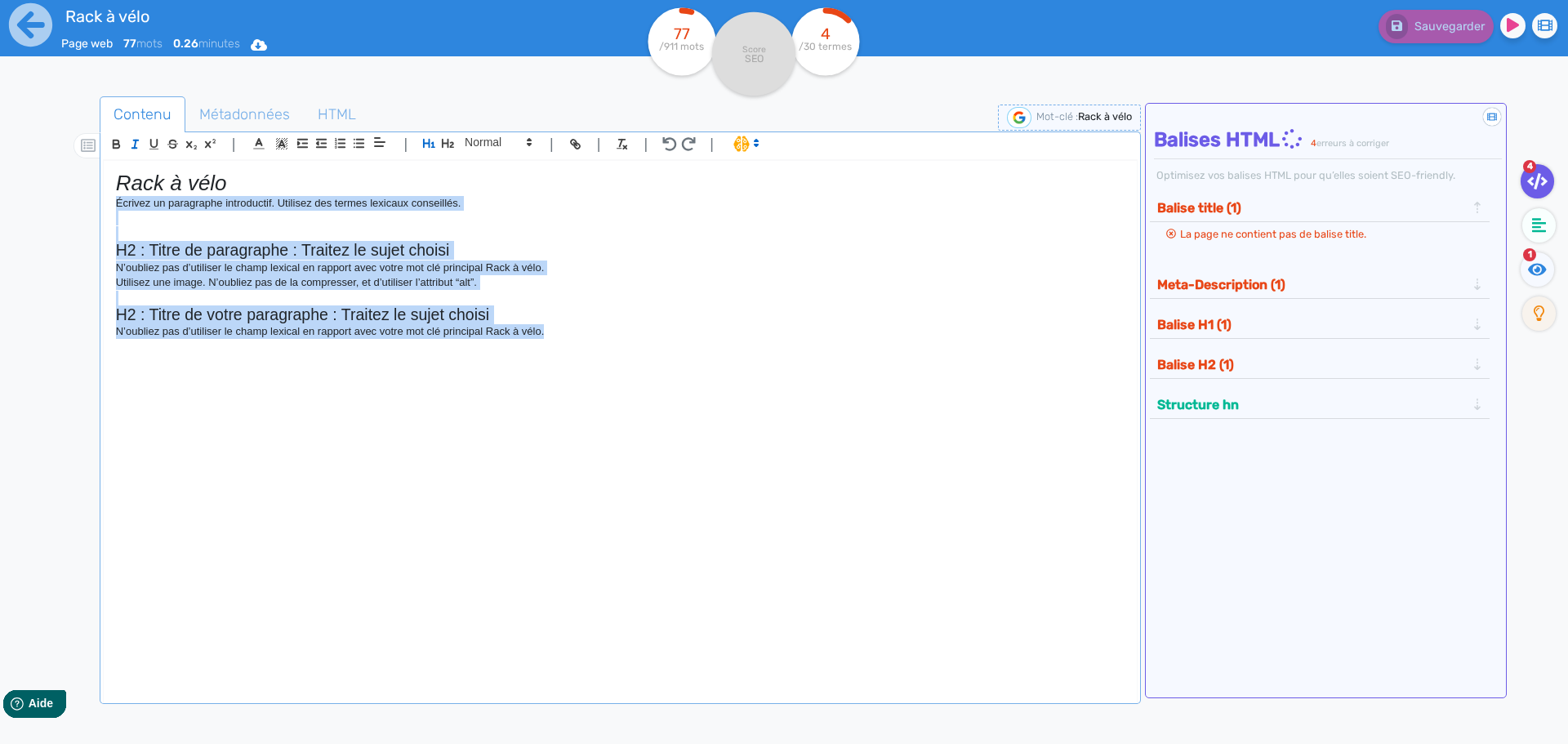
drag, startPoint x: 565, startPoint y: 339, endPoint x: 0, endPoint y: 209, distance: 579.8
click at [0, 209] on div "Rack à vélo Page web 77 mots 0.26 minutes Html Pdf Word 77 /911 mots Score SEO …" at bounding box center [784, 423] width 1568 height 847
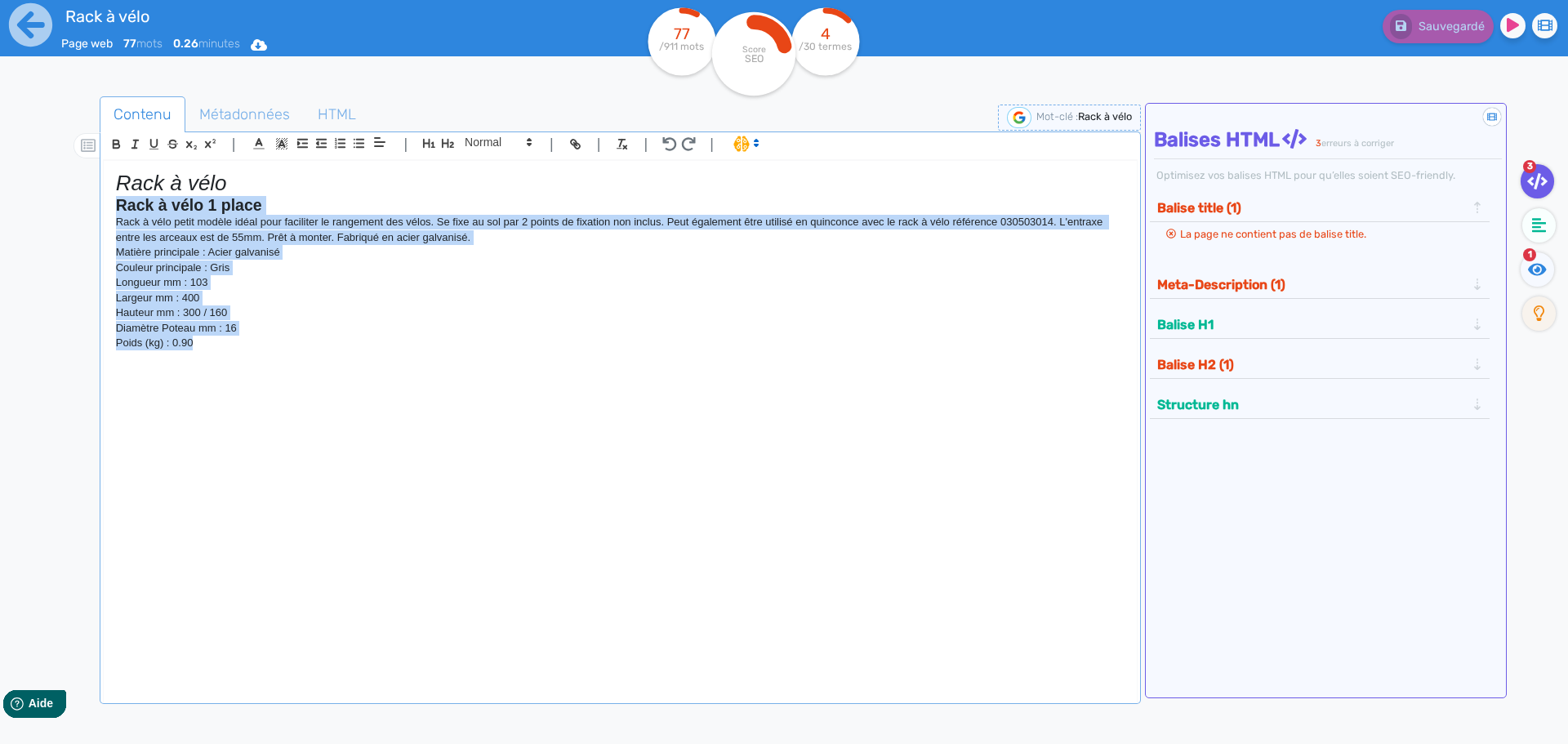
drag, startPoint x: 197, startPoint y: 346, endPoint x: 42, endPoint y: 204, distance: 210.2
click at [42, 204] on div "Contenu Métadonnées HTML | | H3 H4 H5 H6 Normal | | | | Rack à vélo Rack à vélo…" at bounding box center [803, 463] width 1529 height 766
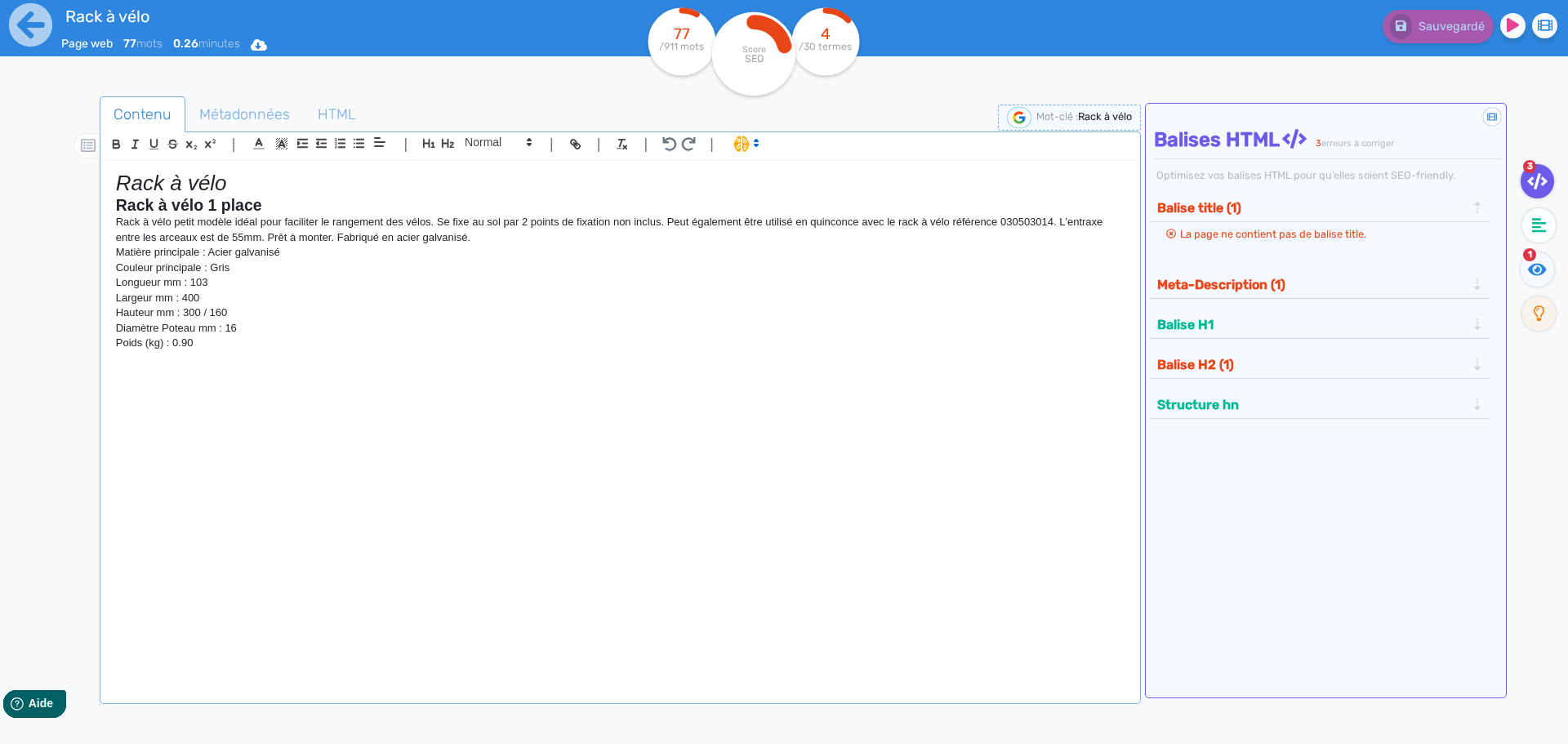
click at [742, 144] on span at bounding box center [745, 143] width 38 height 17
click at [746, 203] on span at bounding box center [762, 203] width 59 height 25
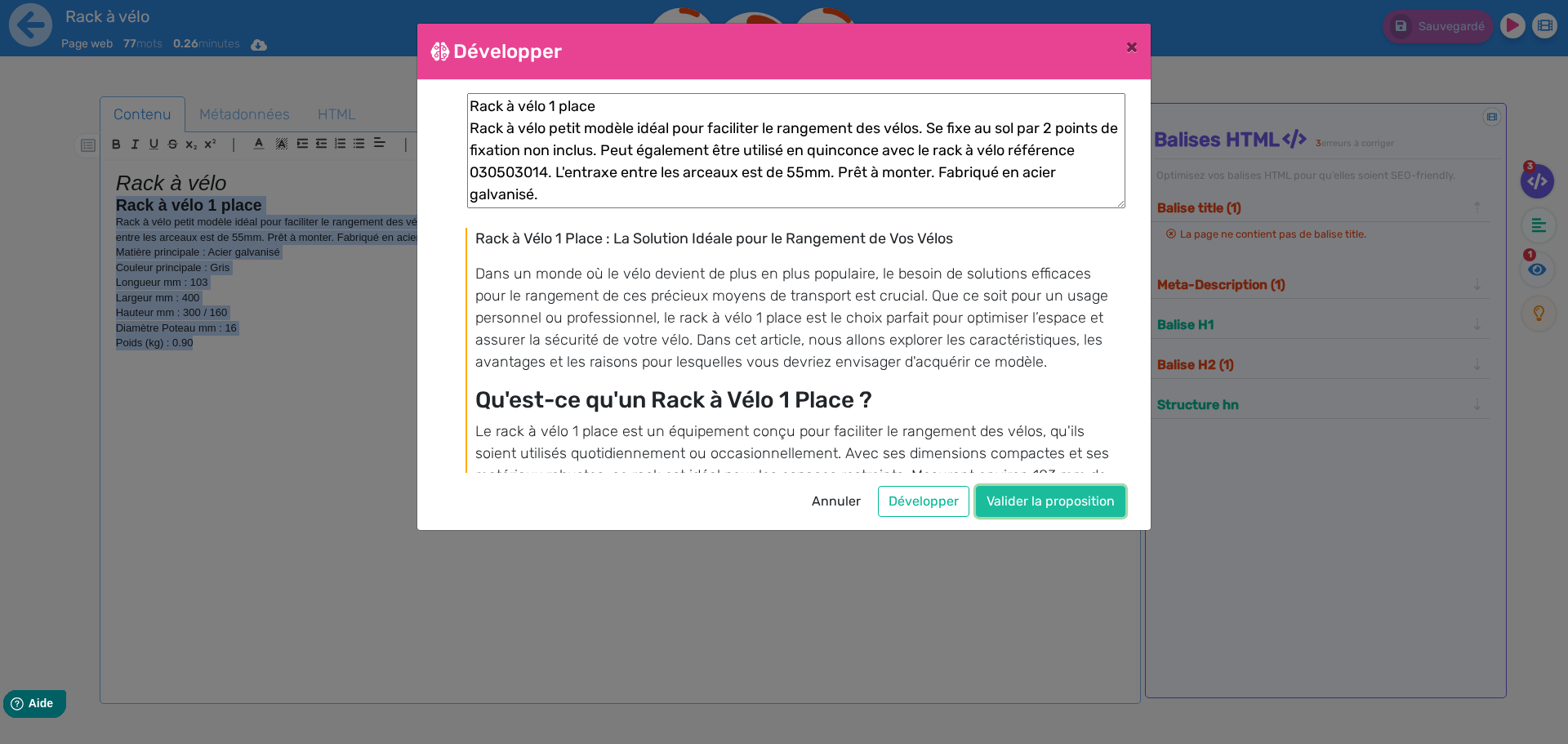
click at [1064, 499] on button "Valider la proposition" at bounding box center [1051, 500] width 150 height 31
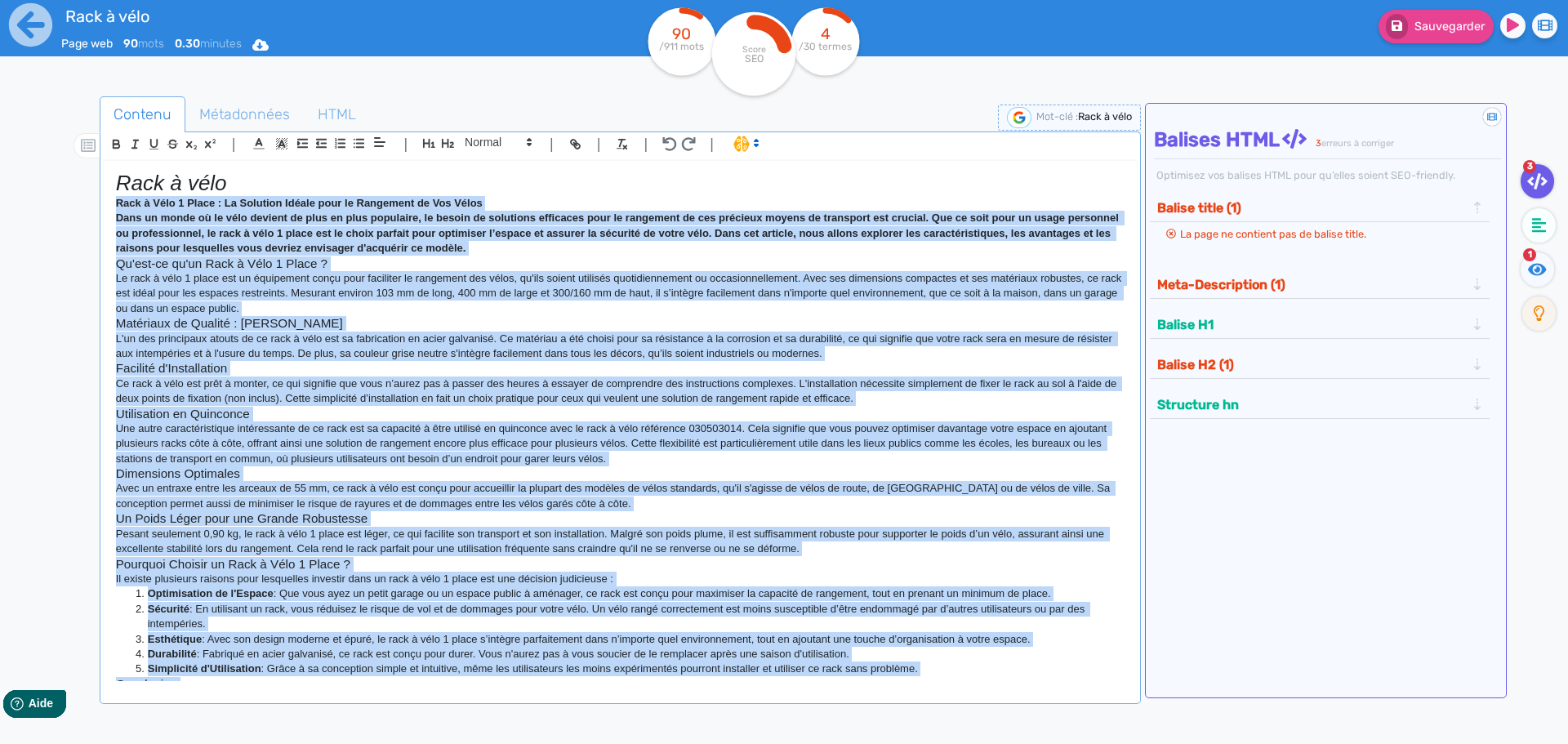
copy div "Rack à vélo 1 place Rack à vélo petit modèle idéal pour faciliter le rangement …"
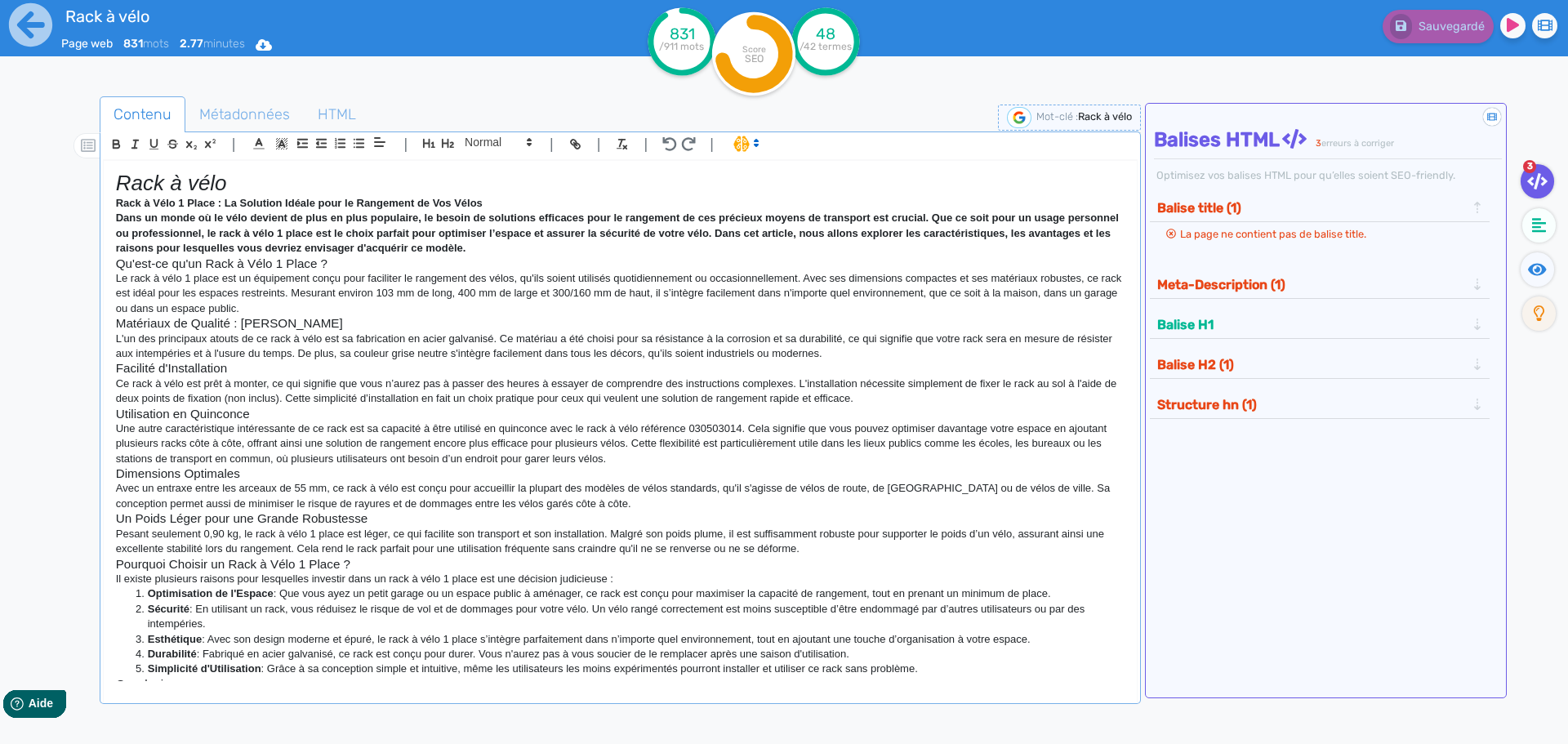
click at [21, 202] on div "Rack à vélo Page web 831 mots 2.77 minutes Html Pdf Word 831 /911 mots Score SE…" at bounding box center [784, 423] width 1568 height 847
click at [259, 115] on span "Métadonnées" at bounding box center [244, 114] width 116 height 44
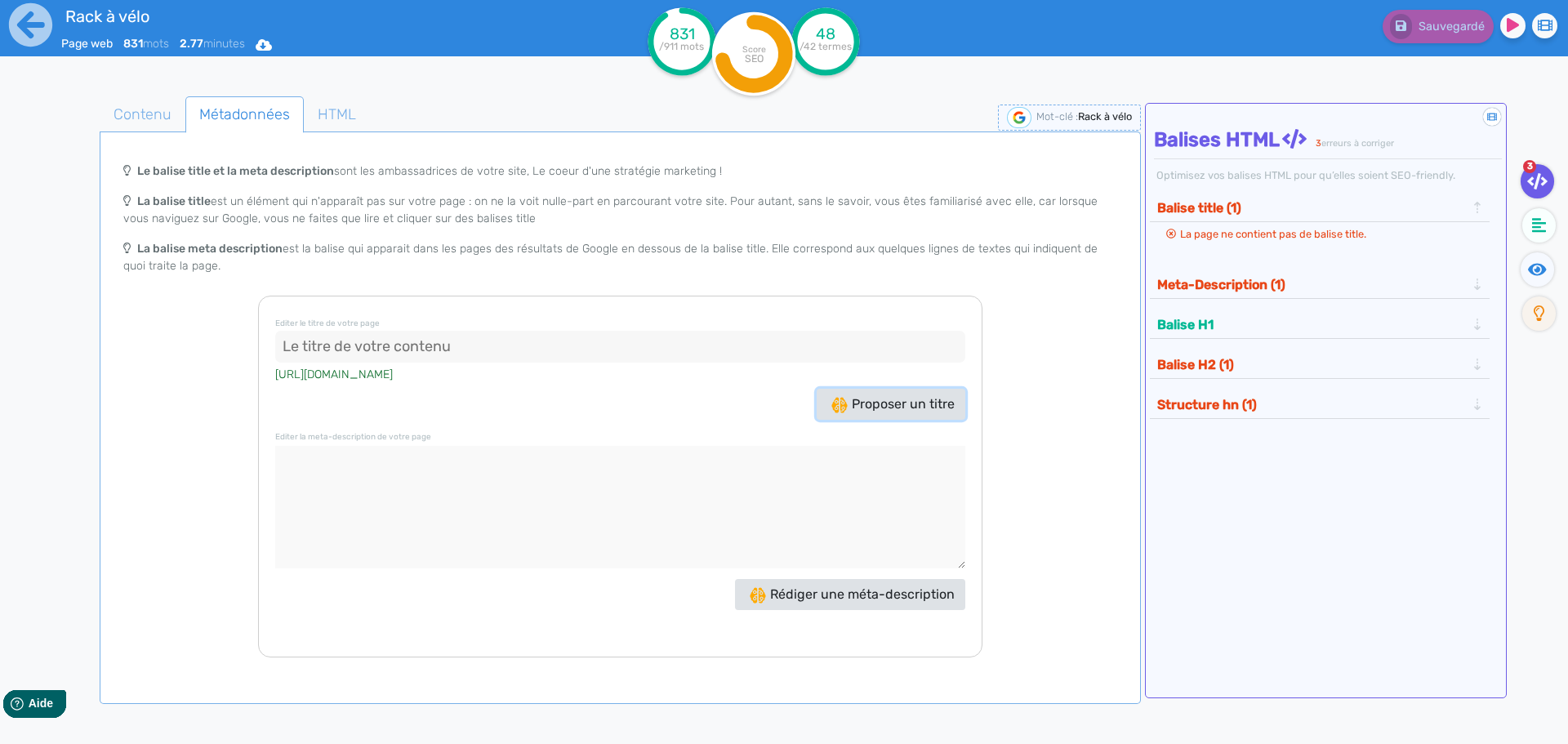
click at [875, 395] on button "Proposer un titre" at bounding box center [890, 404] width 149 height 31
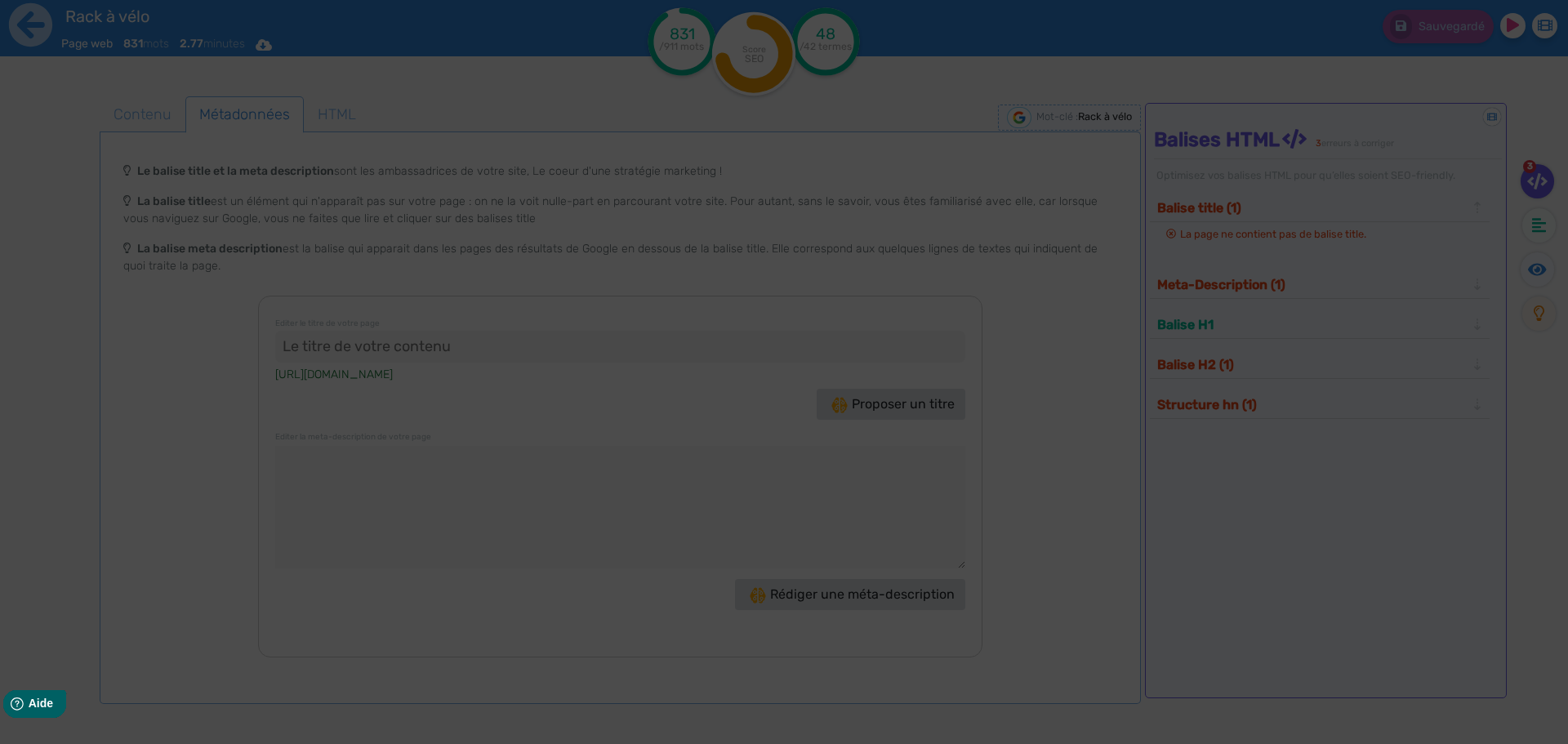
type input ""Rack à vélo : Sécurisez et Organisez Vos Vélos !""
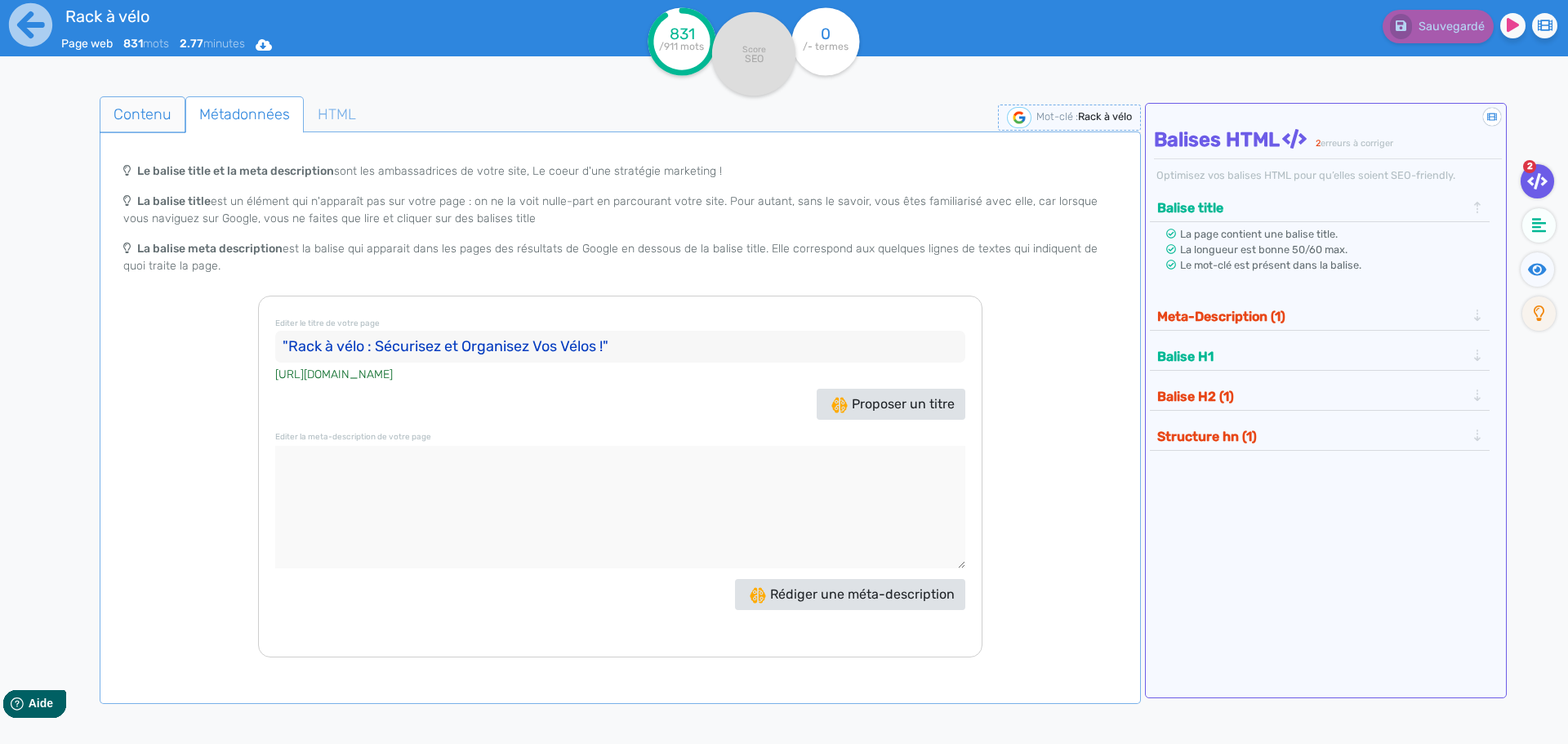
click at [124, 116] on span "Contenu" at bounding box center [142, 114] width 84 height 44
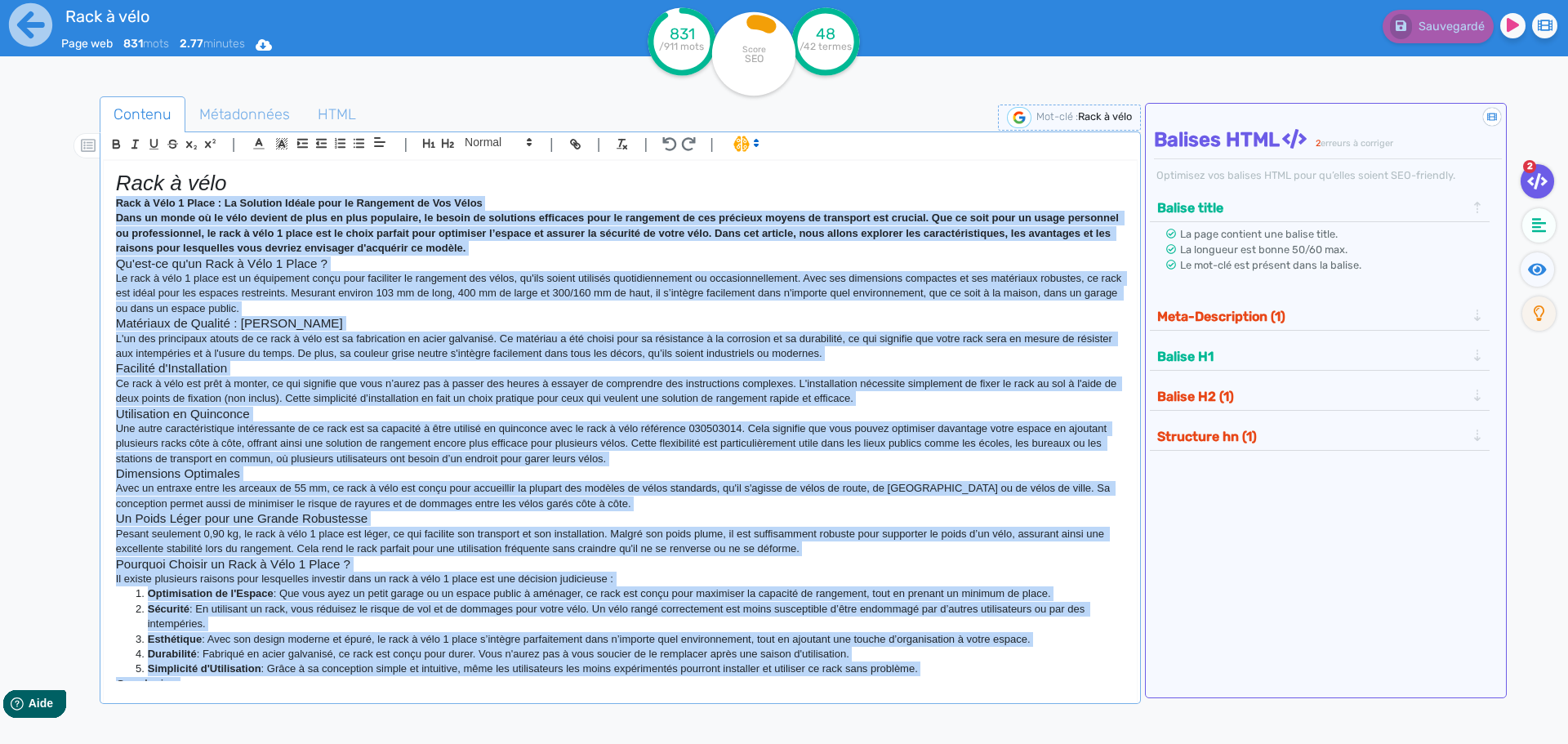
scroll to position [103, 0]
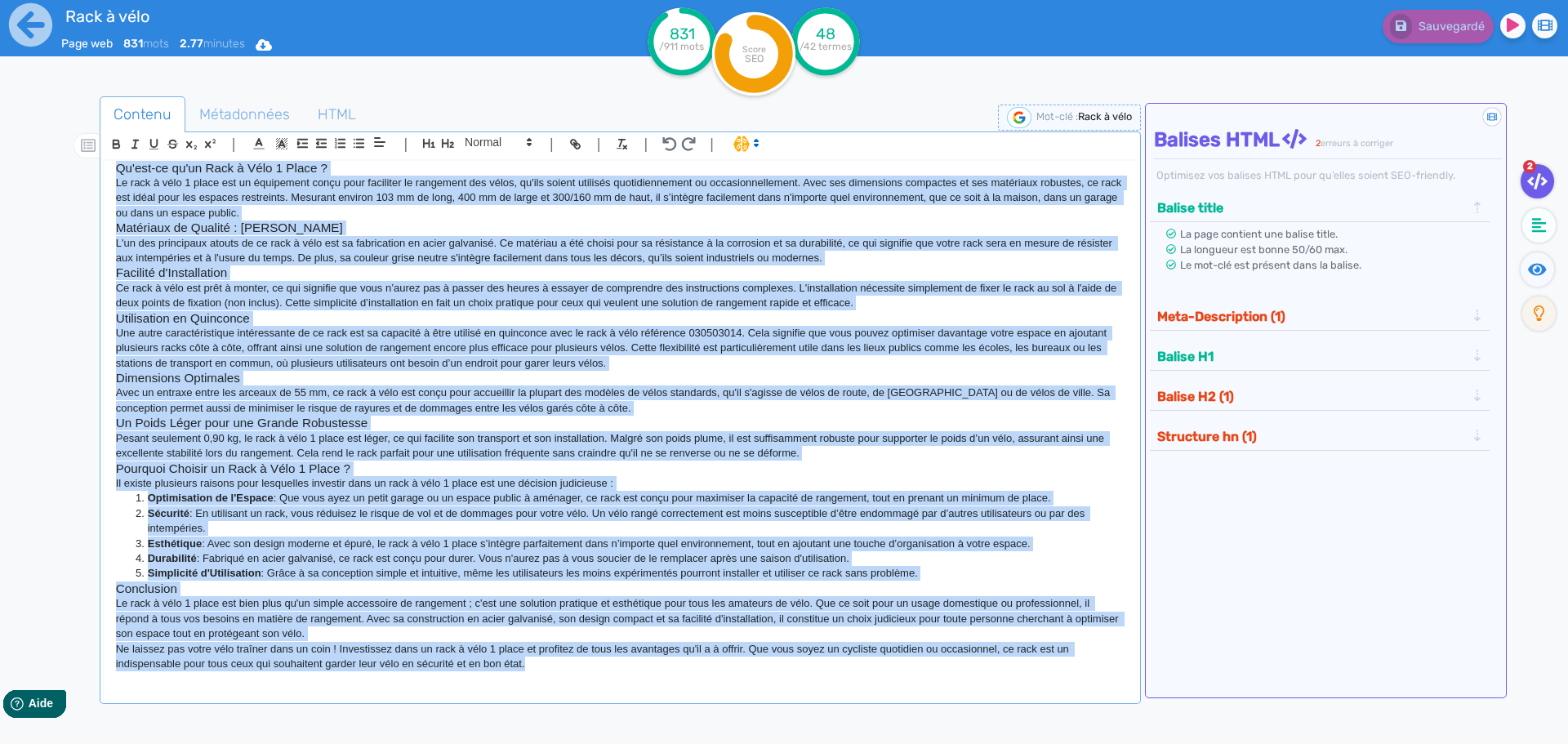
drag, startPoint x: 115, startPoint y: 200, endPoint x: 658, endPoint y: 686, distance: 728.7
click at [735, 743] on html "Rack à vélo Page web 831 mots 2.77 minutes Html Pdf Word 831 /911 mots Score SE…" at bounding box center [784, 372] width 1568 height 744
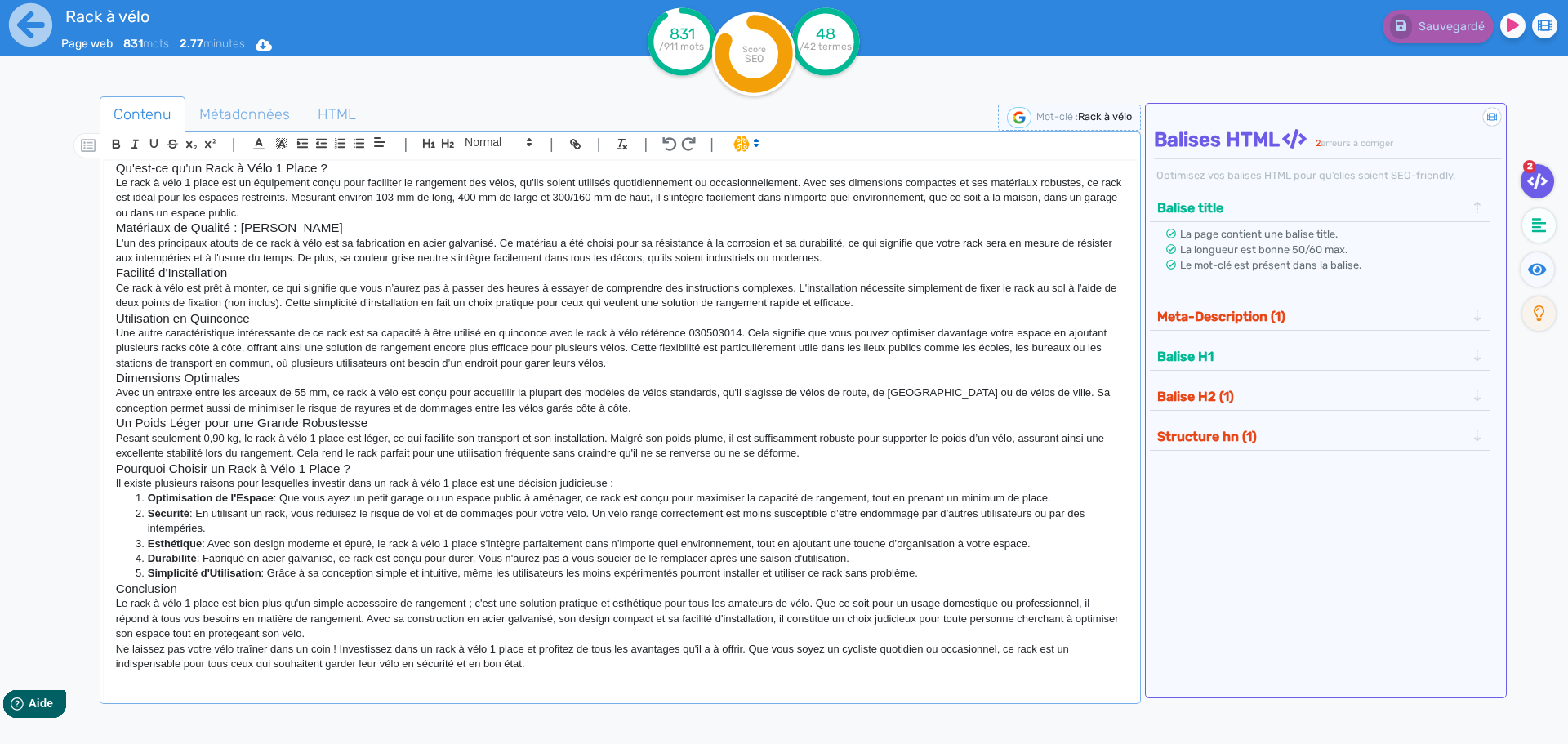
scroll to position [336, 0]
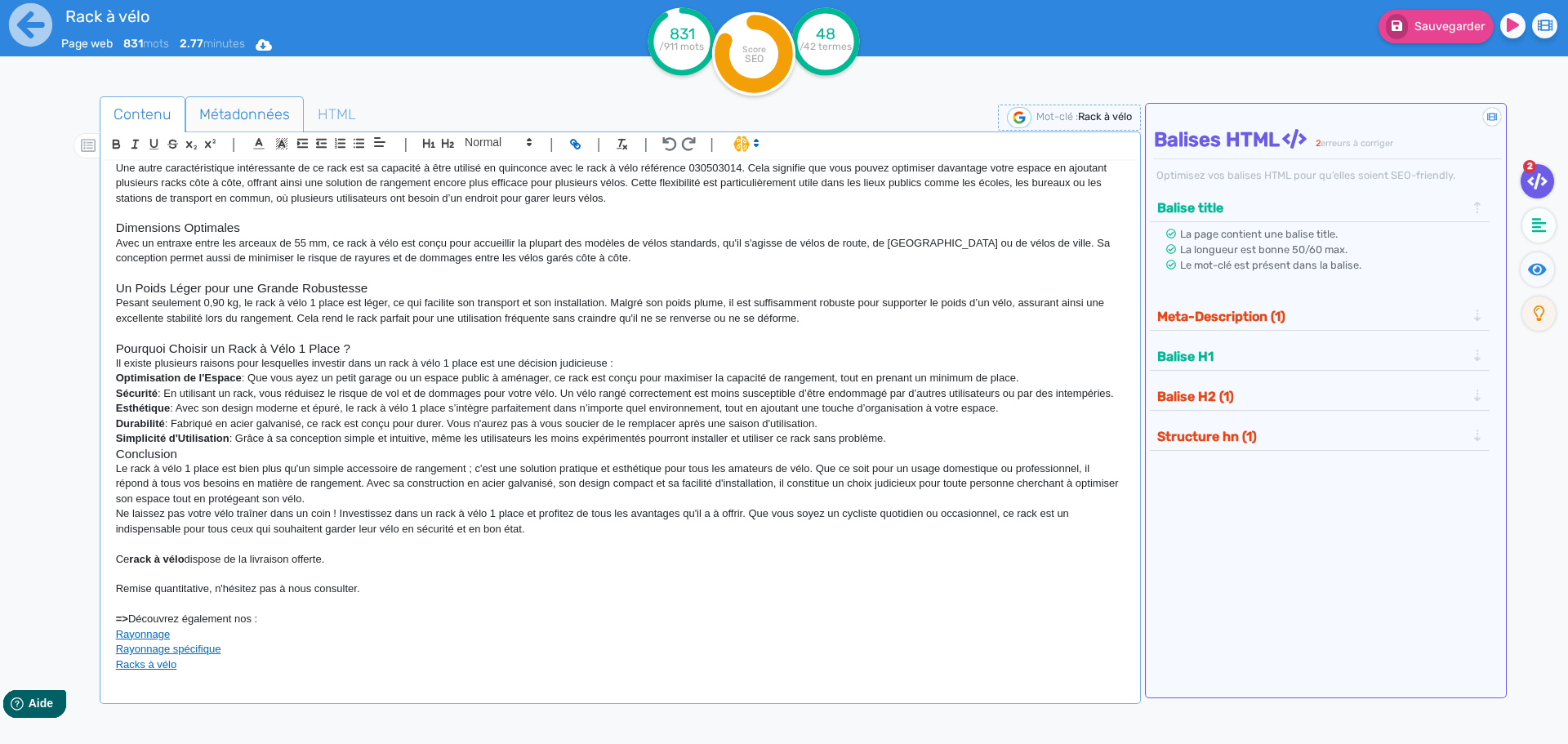
click at [239, 119] on span "Métadonnées" at bounding box center [244, 114] width 116 height 44
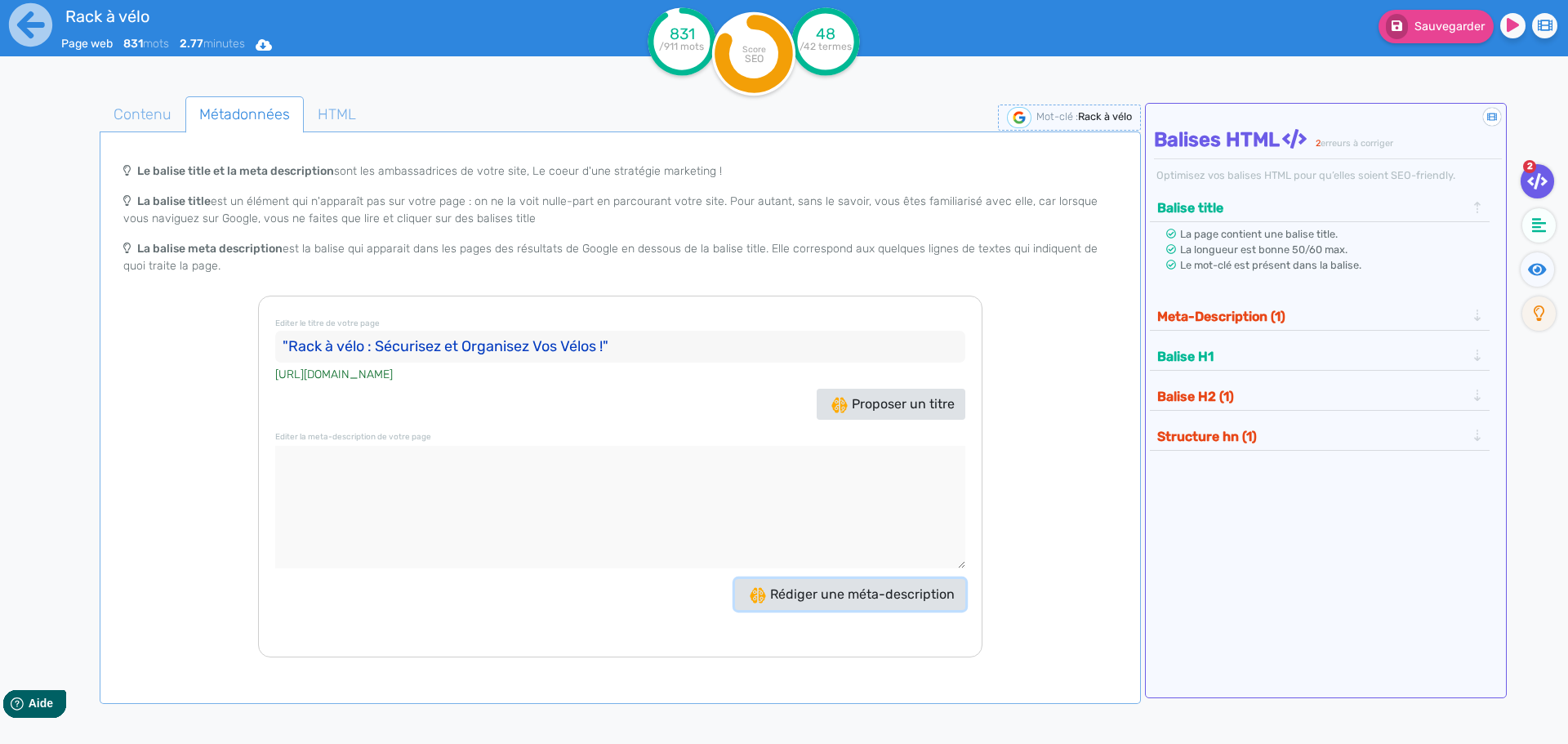
click at [889, 604] on button "Rédiger une méta-description" at bounding box center [850, 594] width 230 height 31
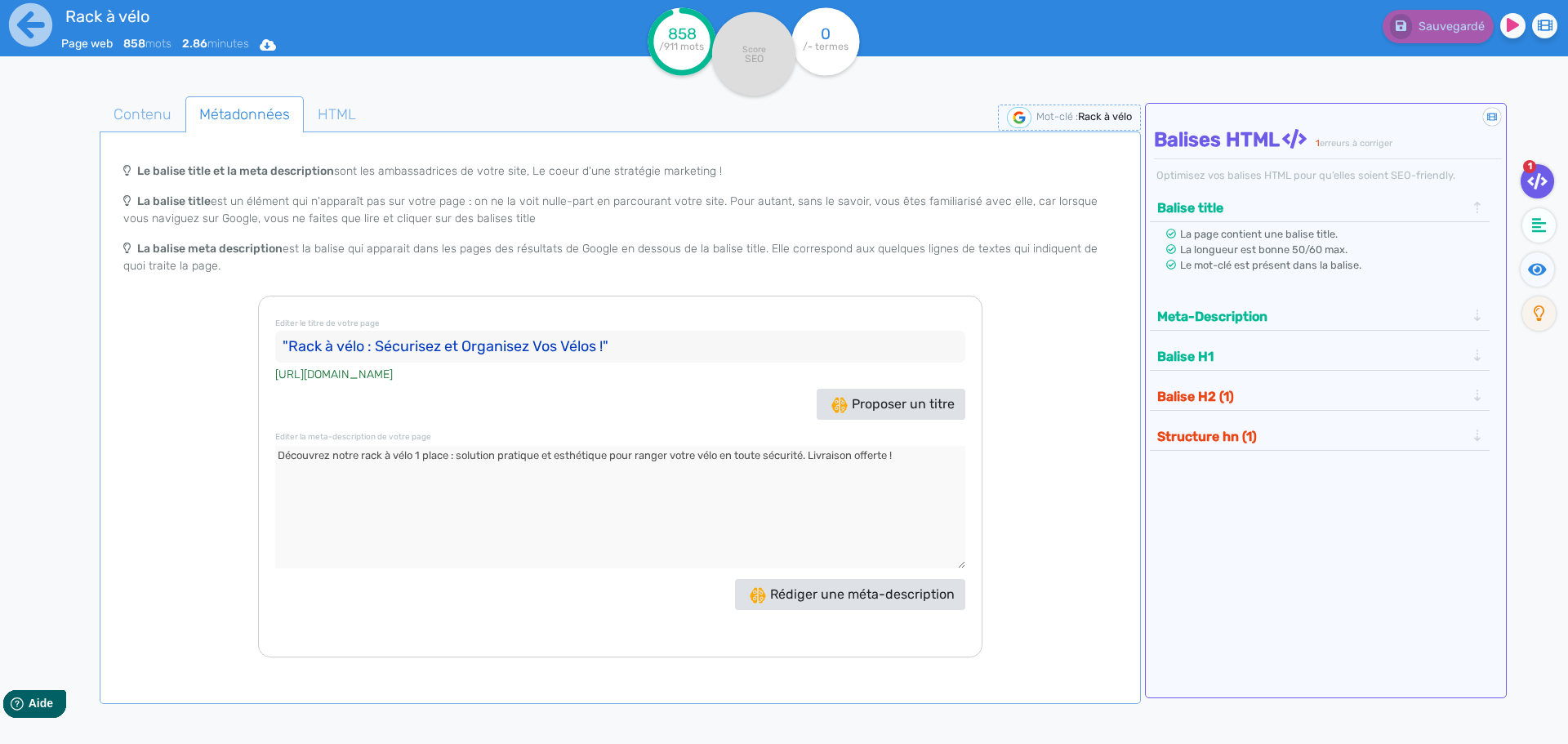
drag, startPoint x: 605, startPoint y: 343, endPoint x: 291, endPoint y: 343, distance: 314.0
click at [291, 343] on input ""Rack à vélo : Sécurisez et Organisez Vos Vélos !"" at bounding box center [620, 347] width 690 height 32
click at [860, 587] on span "Rédiger une méta-description" at bounding box center [852, 594] width 205 height 16
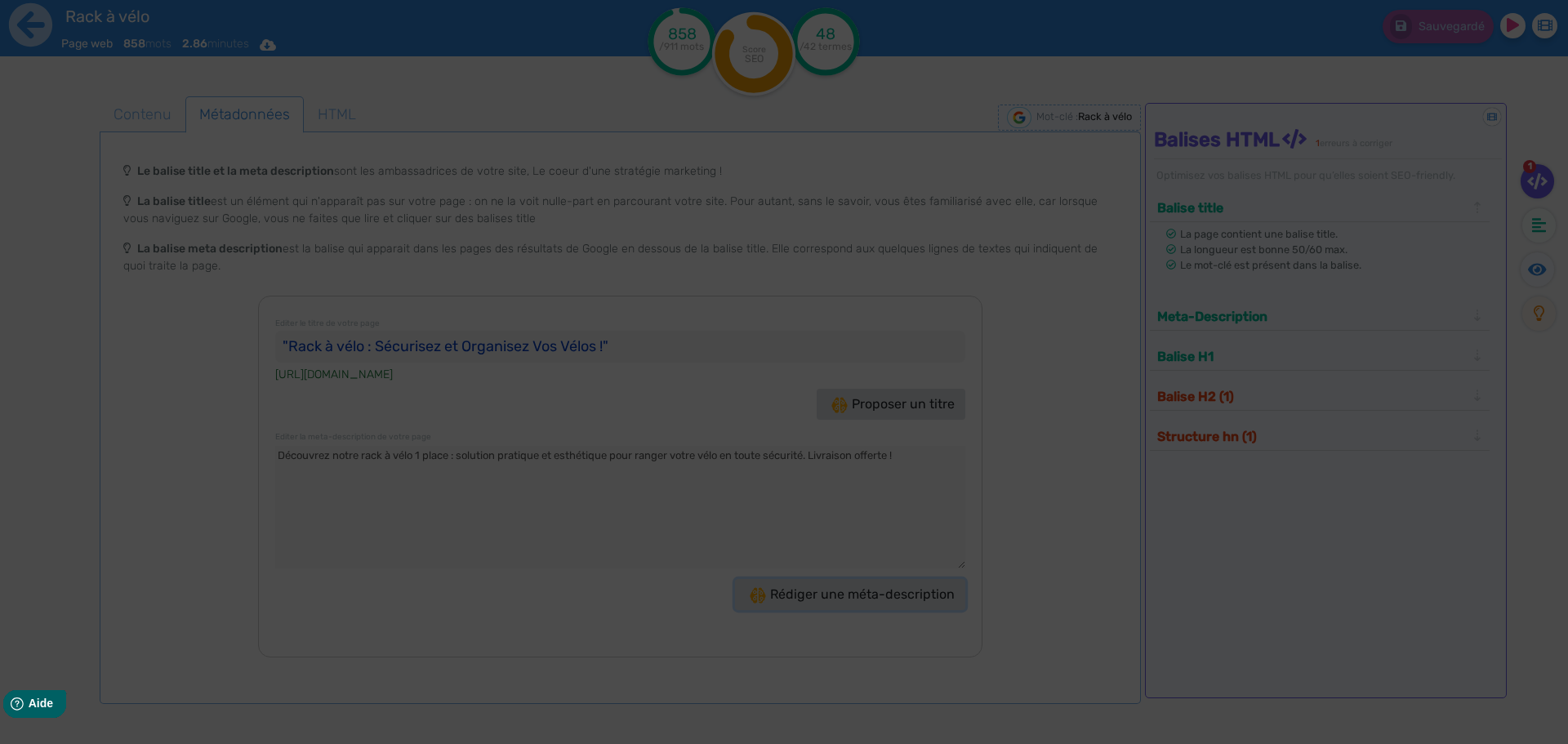
type textarea "Optimisez votre espace avec notre rack à vélo 1 place ! Sécurisez et rangez vot…"
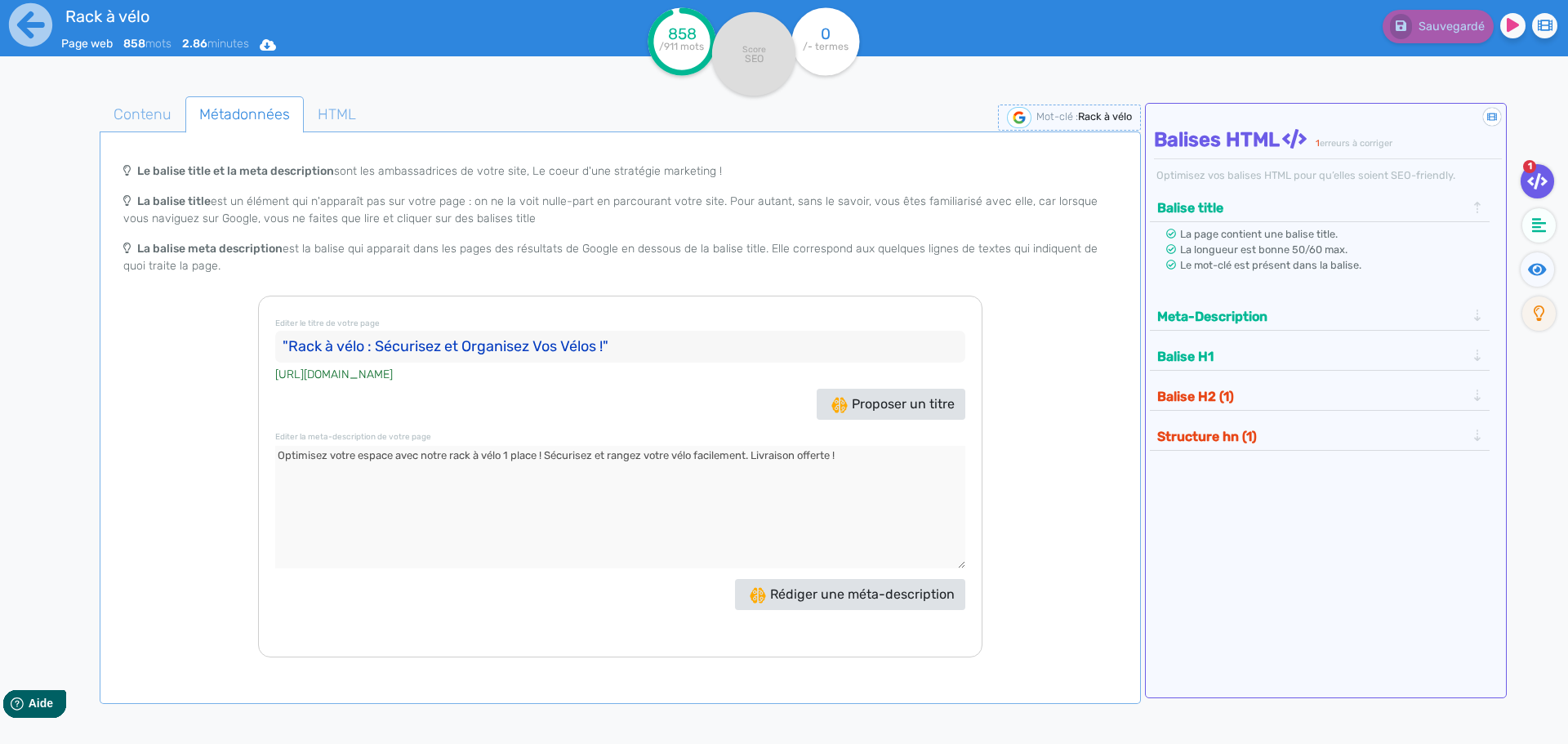
drag, startPoint x: 865, startPoint y: 456, endPoint x: 214, endPoint y: 454, distance: 651.0
click at [214, 454] on div "Le balise title et la meta description sont les ambassadrices de votre site, Le…" at bounding box center [620, 406] width 1035 height 503
click at [136, 111] on span "Contenu" at bounding box center [142, 114] width 84 height 44
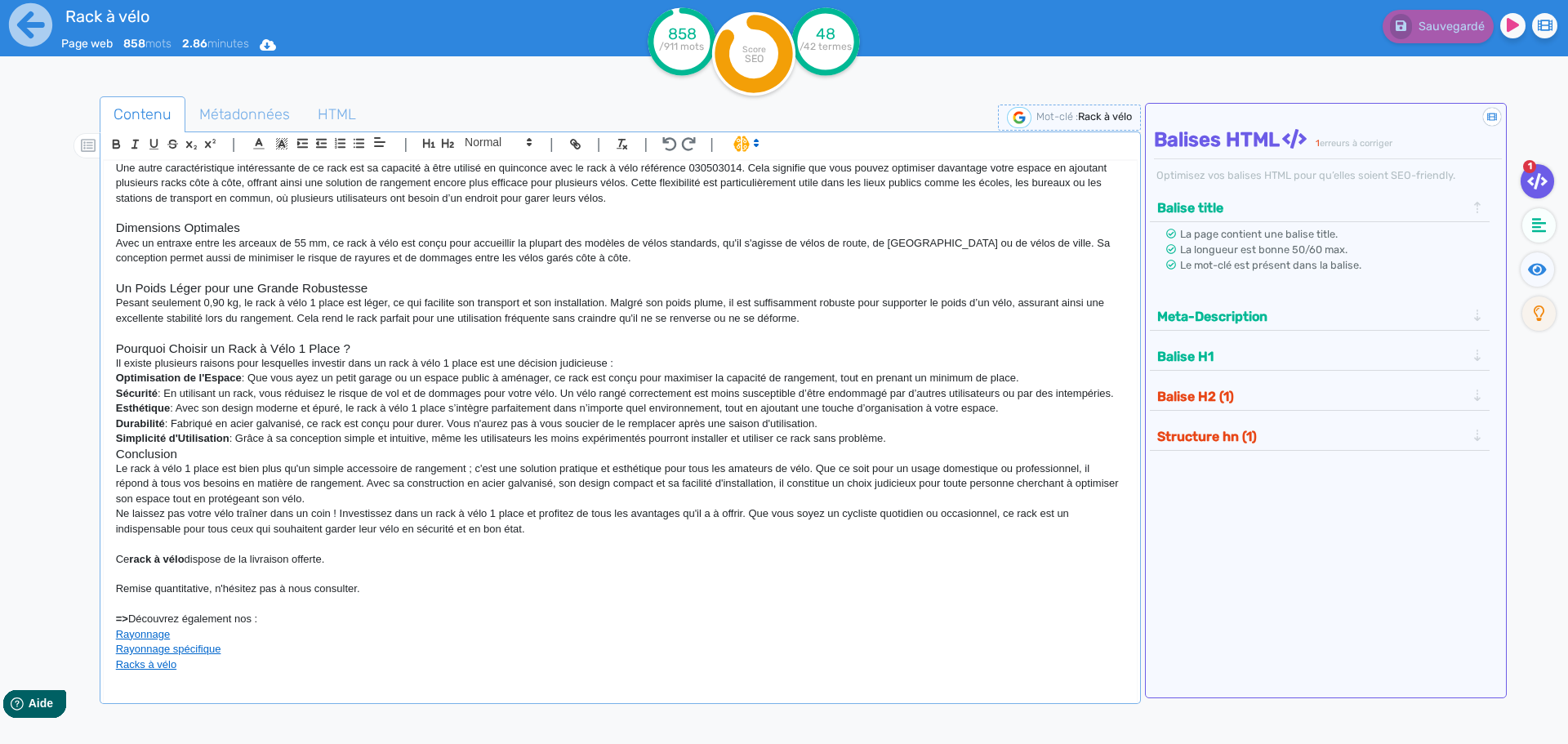
drag, startPoint x: 244, startPoint y: 217, endPoint x: 259, endPoint y: 273, distance: 58.0
click at [245, 220] on h3 "Dimensions Optimales" at bounding box center [619, 228] width 1008 height 15
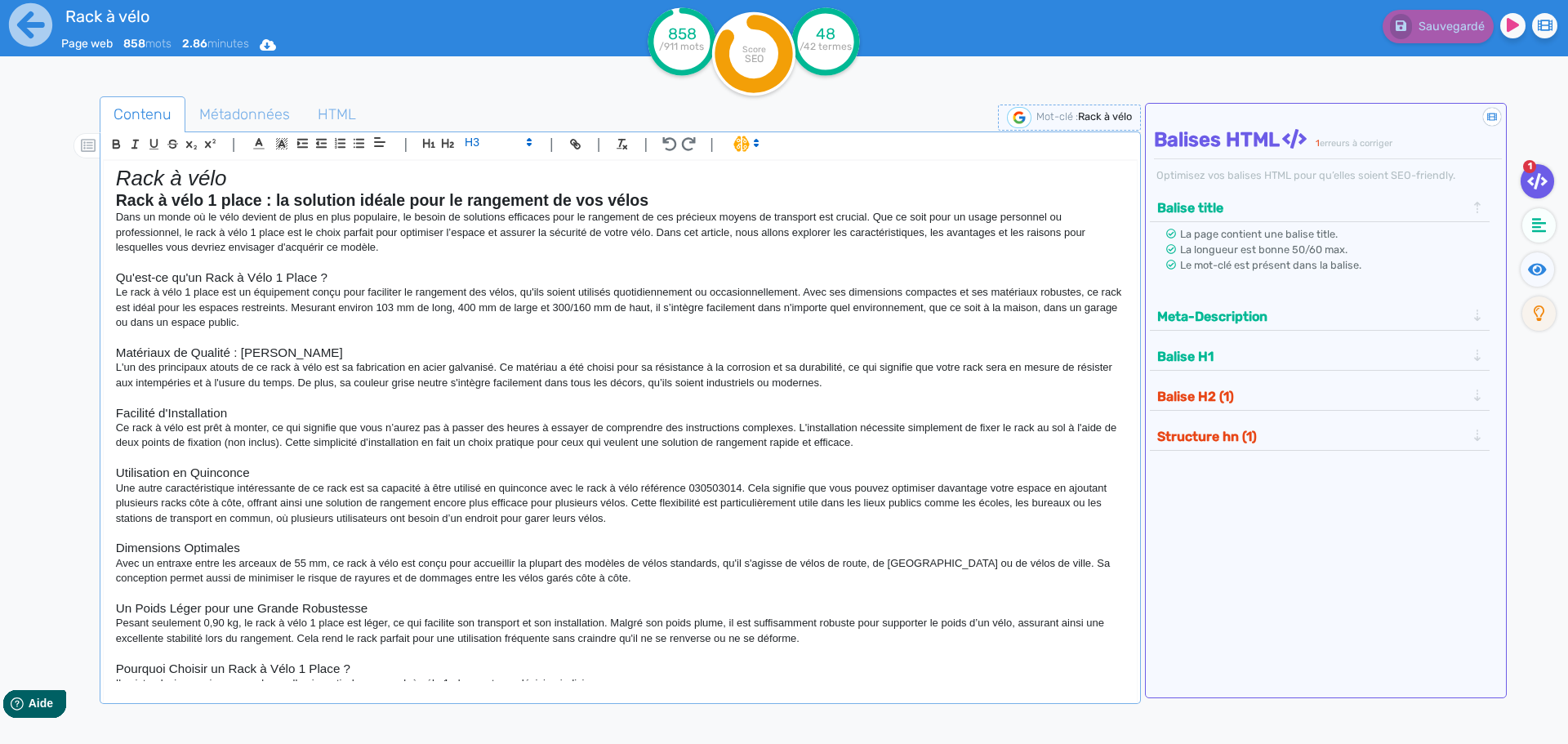
scroll to position [0, 0]
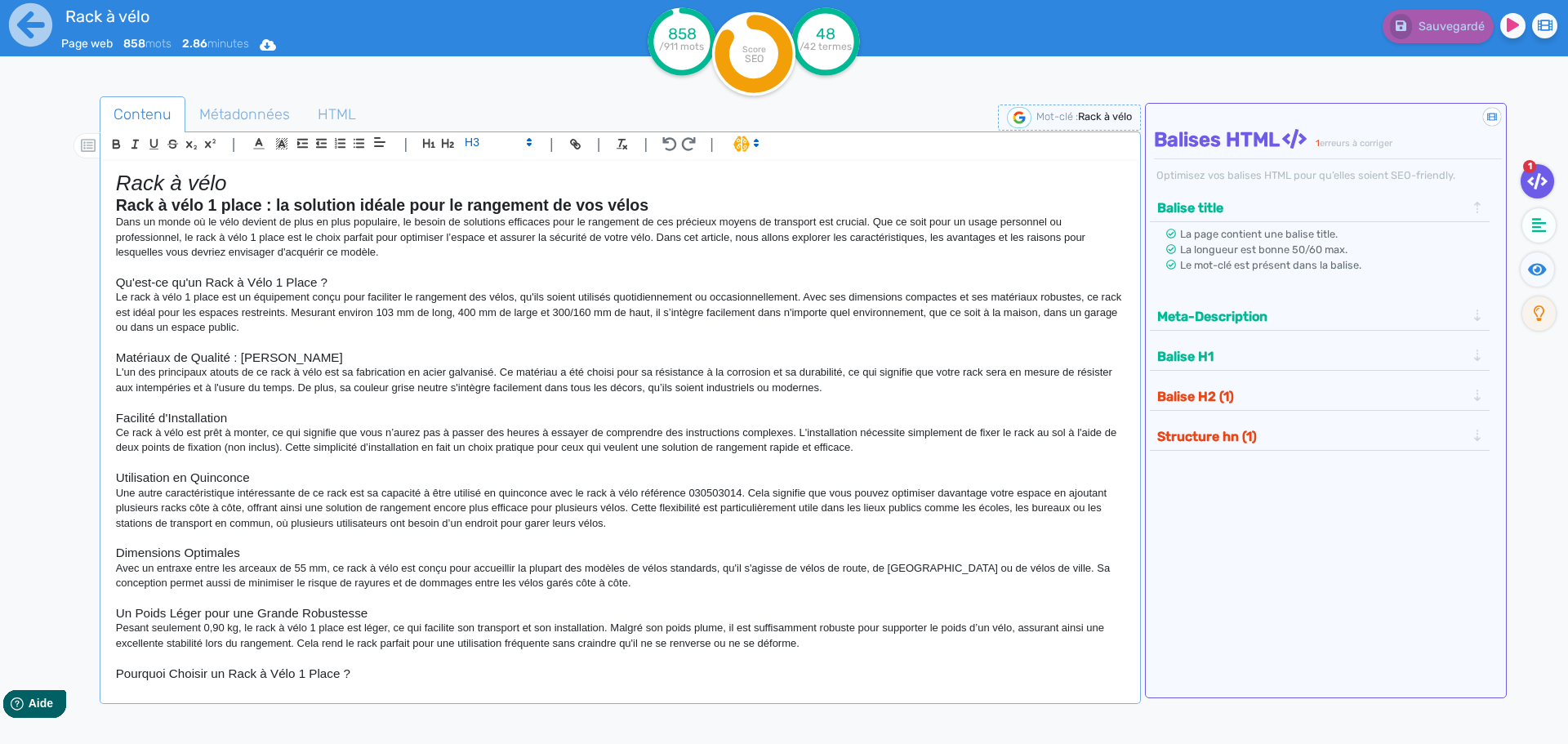
click at [187, 174] on em "Rack à vélo" at bounding box center [171, 182] width 111 height 24
click at [432, 147] on icon "button" at bounding box center [429, 143] width 14 height 14
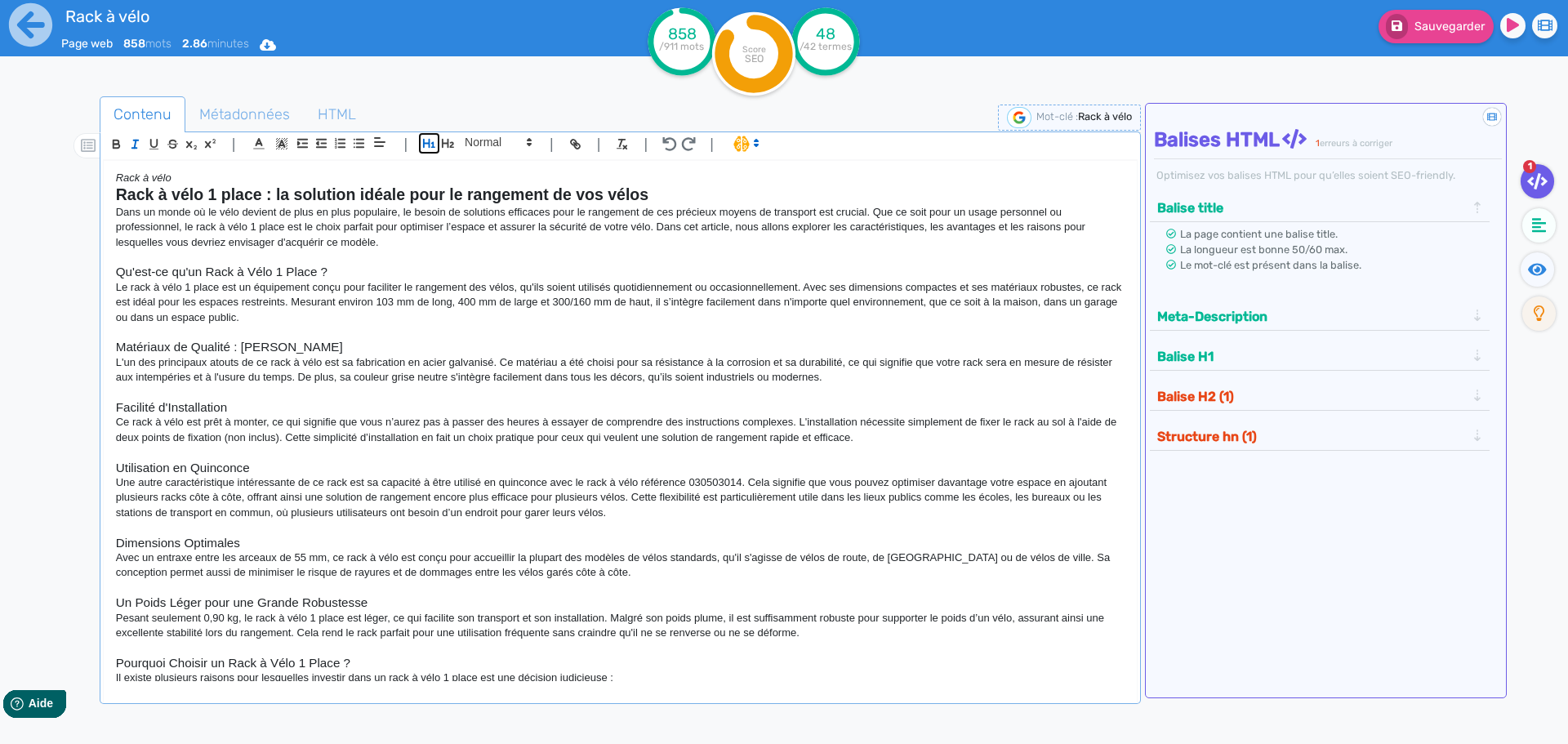
click at [431, 145] on icon "button" at bounding box center [429, 143] width 14 height 14
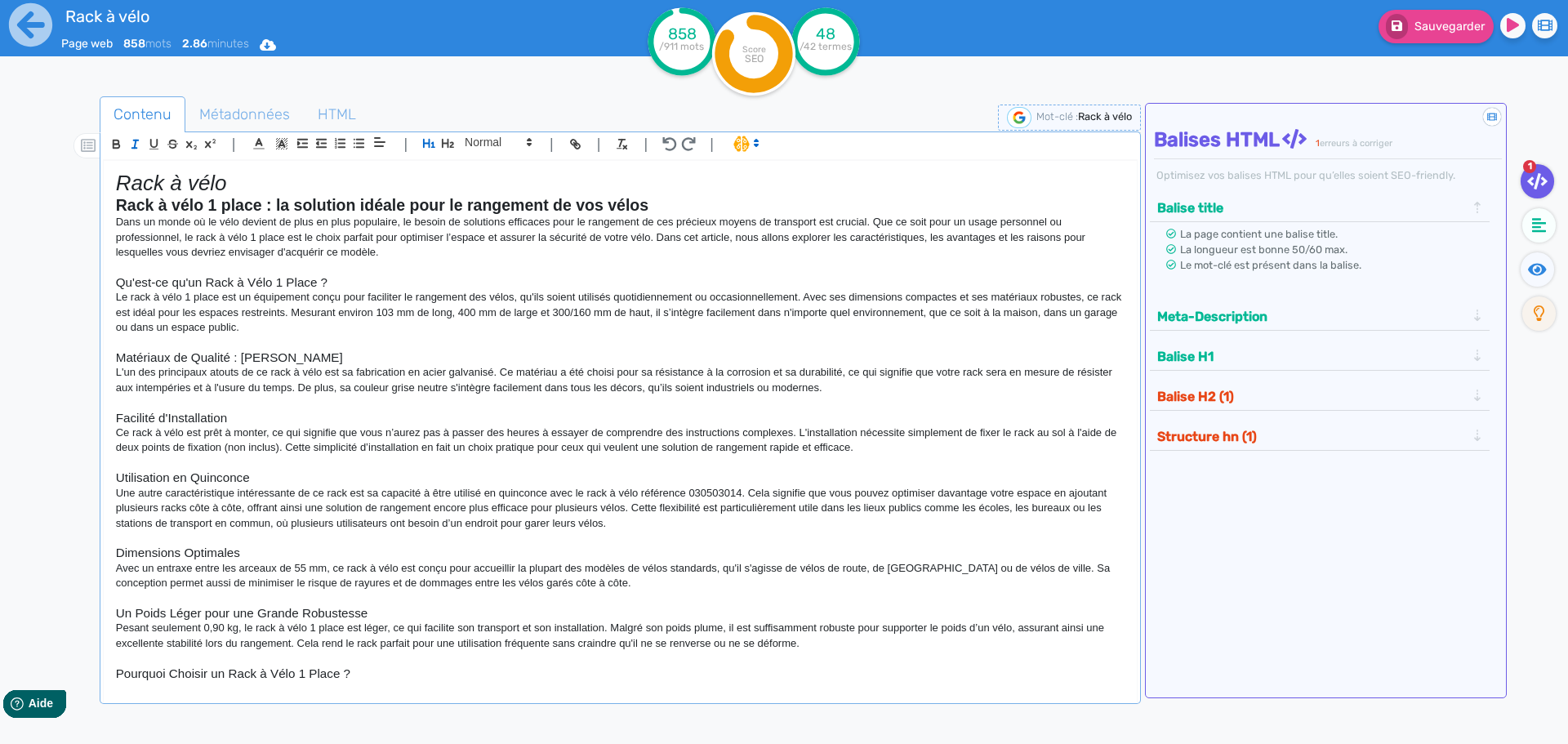
click at [347, 205] on strong "Rack à vélo 1 place : la solution idéale pour le rangement de vos vélos" at bounding box center [382, 205] width 532 height 18
click at [453, 144] on icon "button" at bounding box center [447, 143] width 12 height 9
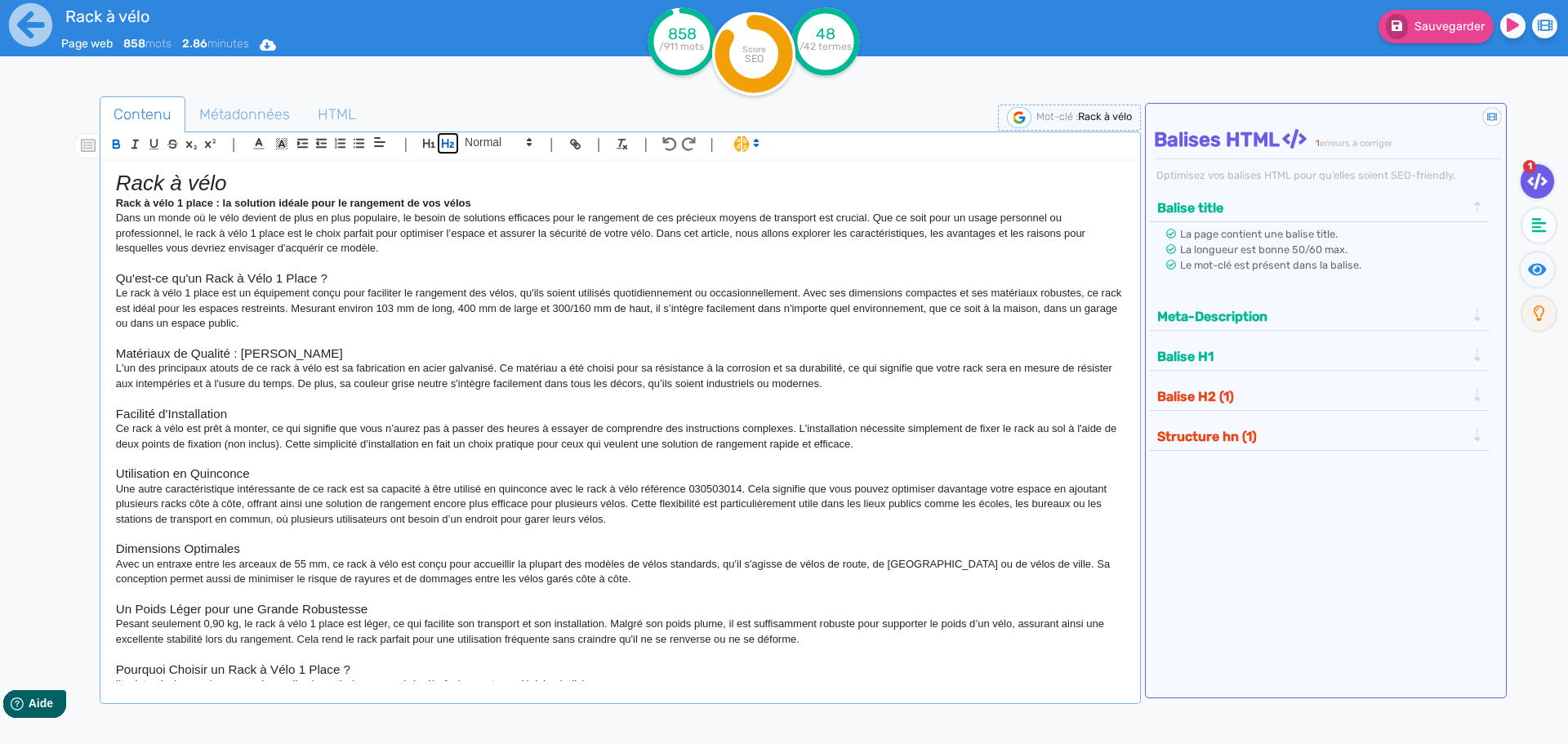
click at [453, 144] on icon "button" at bounding box center [447, 143] width 12 height 9
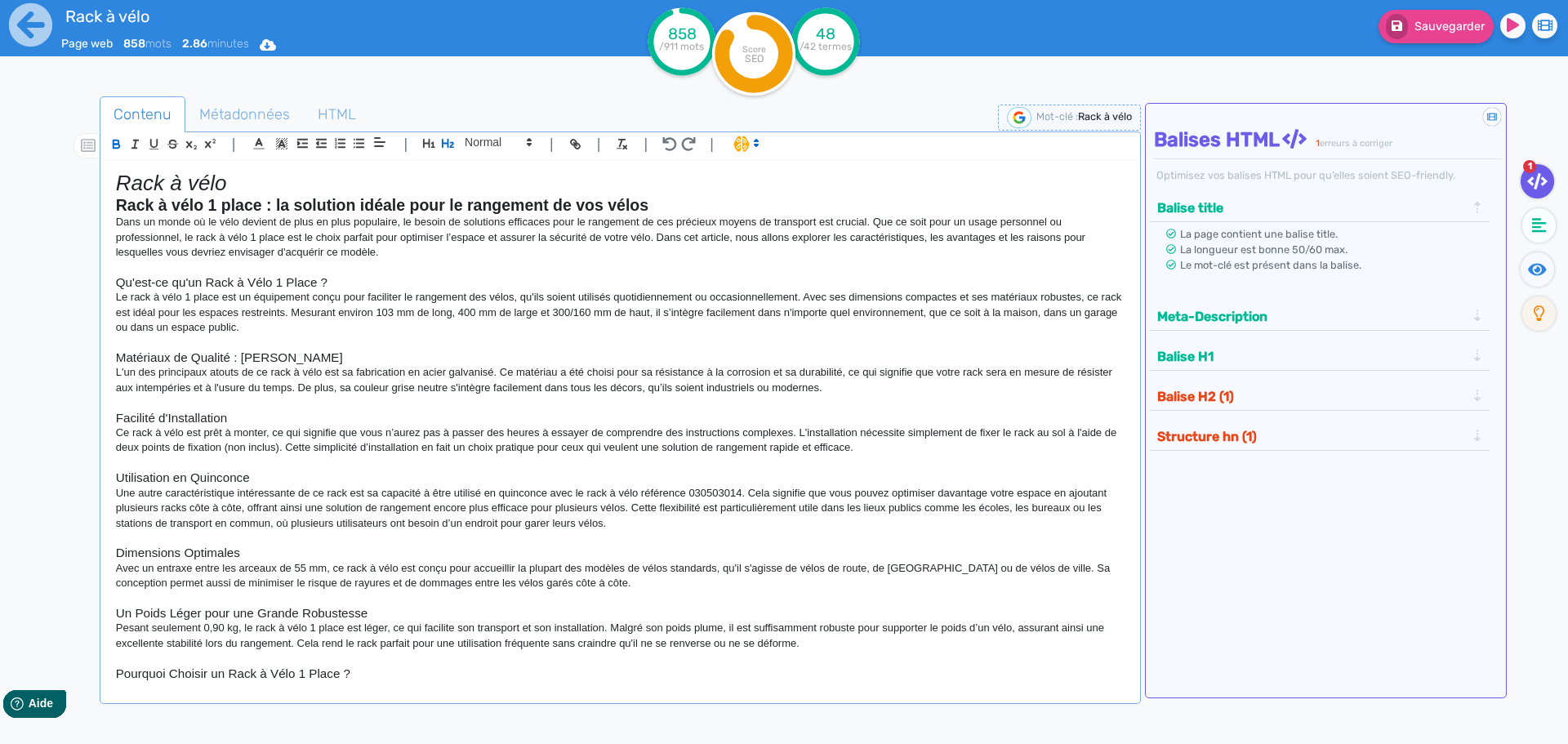
click at [496, 290] on h3 "Qu'est-ce qu'un Rack à Vélo 1 Place ?" at bounding box center [619, 283] width 1008 height 15
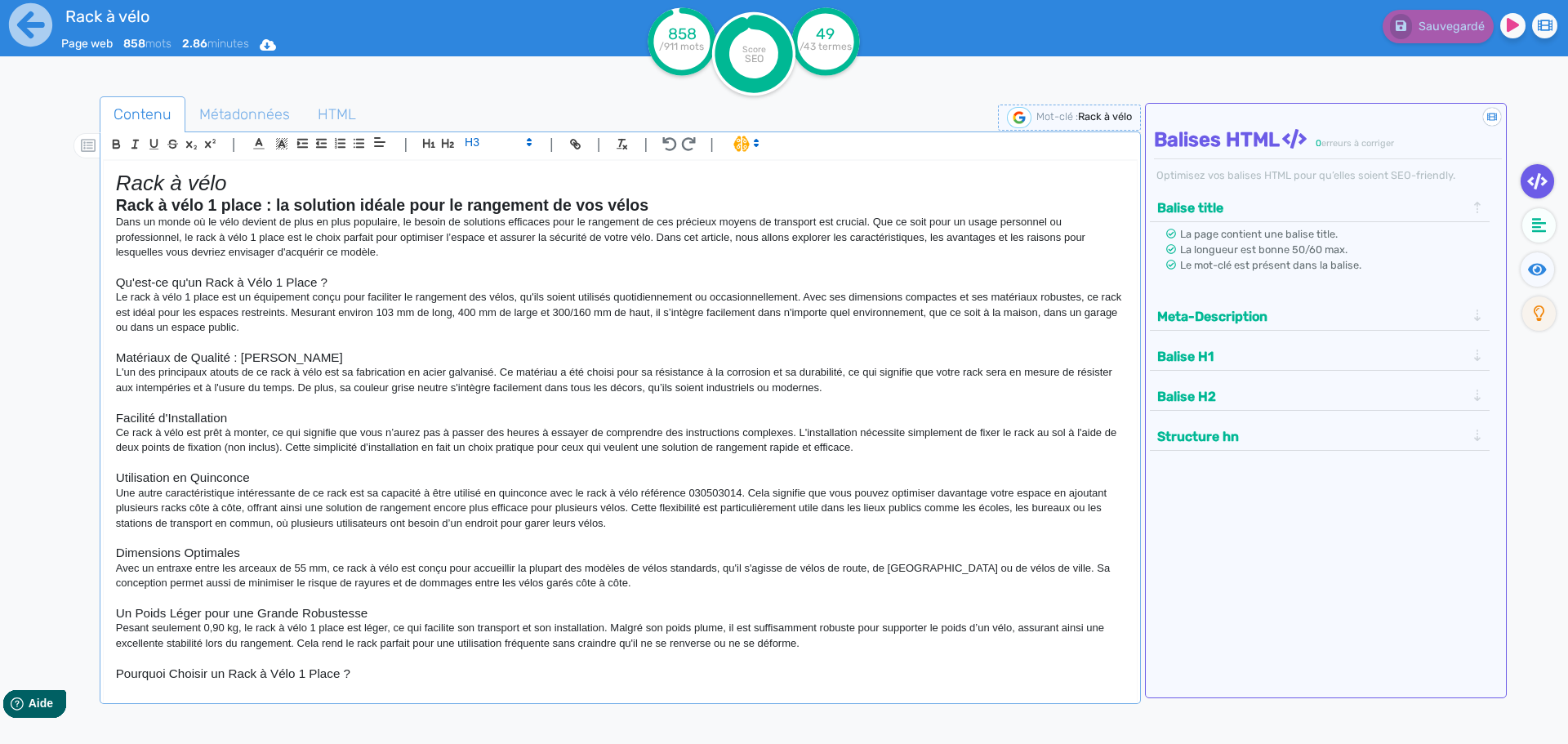
click at [264, 201] on strong "Rack à vélo 1 place : la solution idéale pour le rangement de vos vélos" at bounding box center [382, 205] width 532 height 18
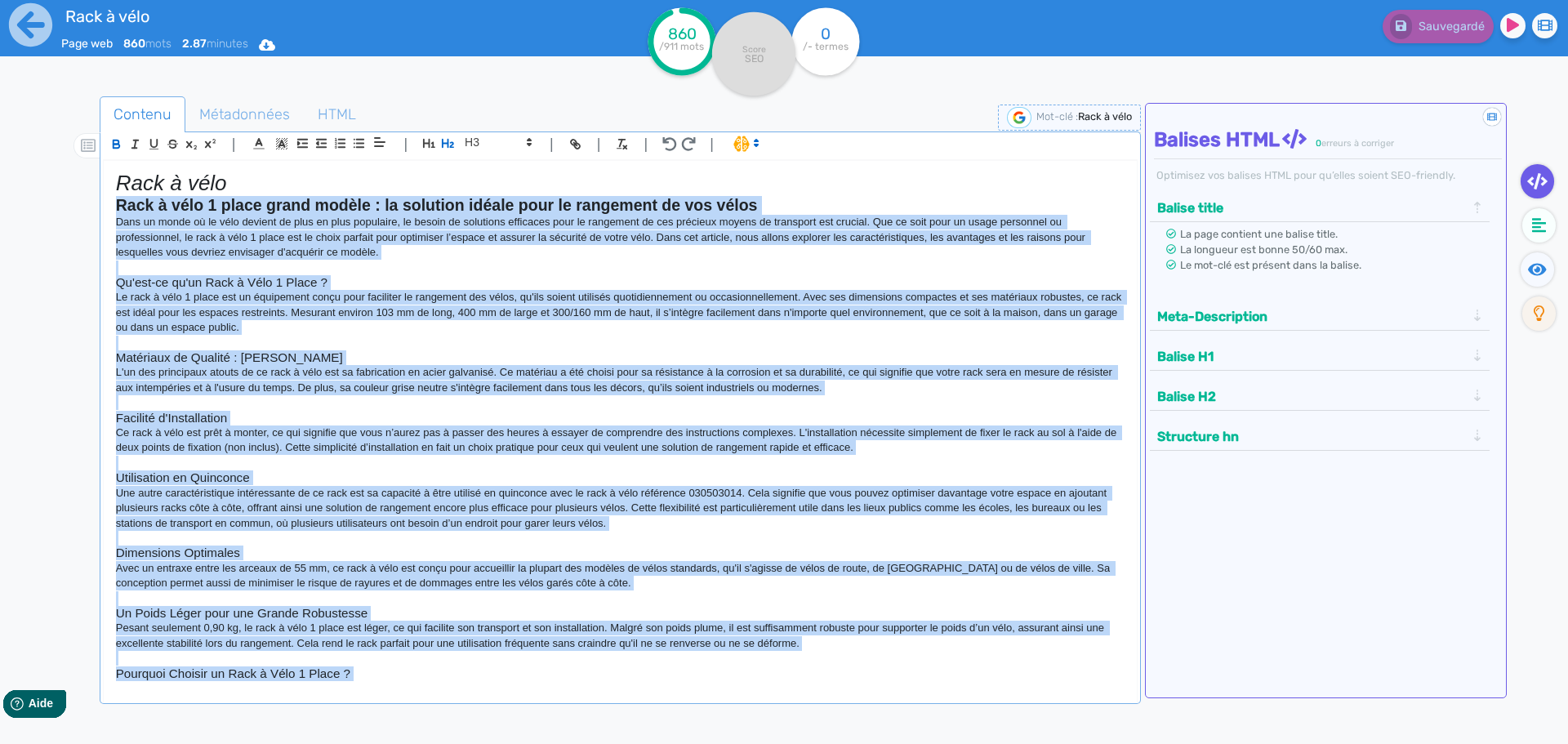
drag, startPoint x: 525, startPoint y: 550, endPoint x: 4, endPoint y: 207, distance: 623.8
click at [4, 207] on div "Rack à vélo Page web 860 mots 2.87 minutes Html Pdf Word 860 /911 mots Score SE…" at bounding box center [784, 423] width 1568 height 847
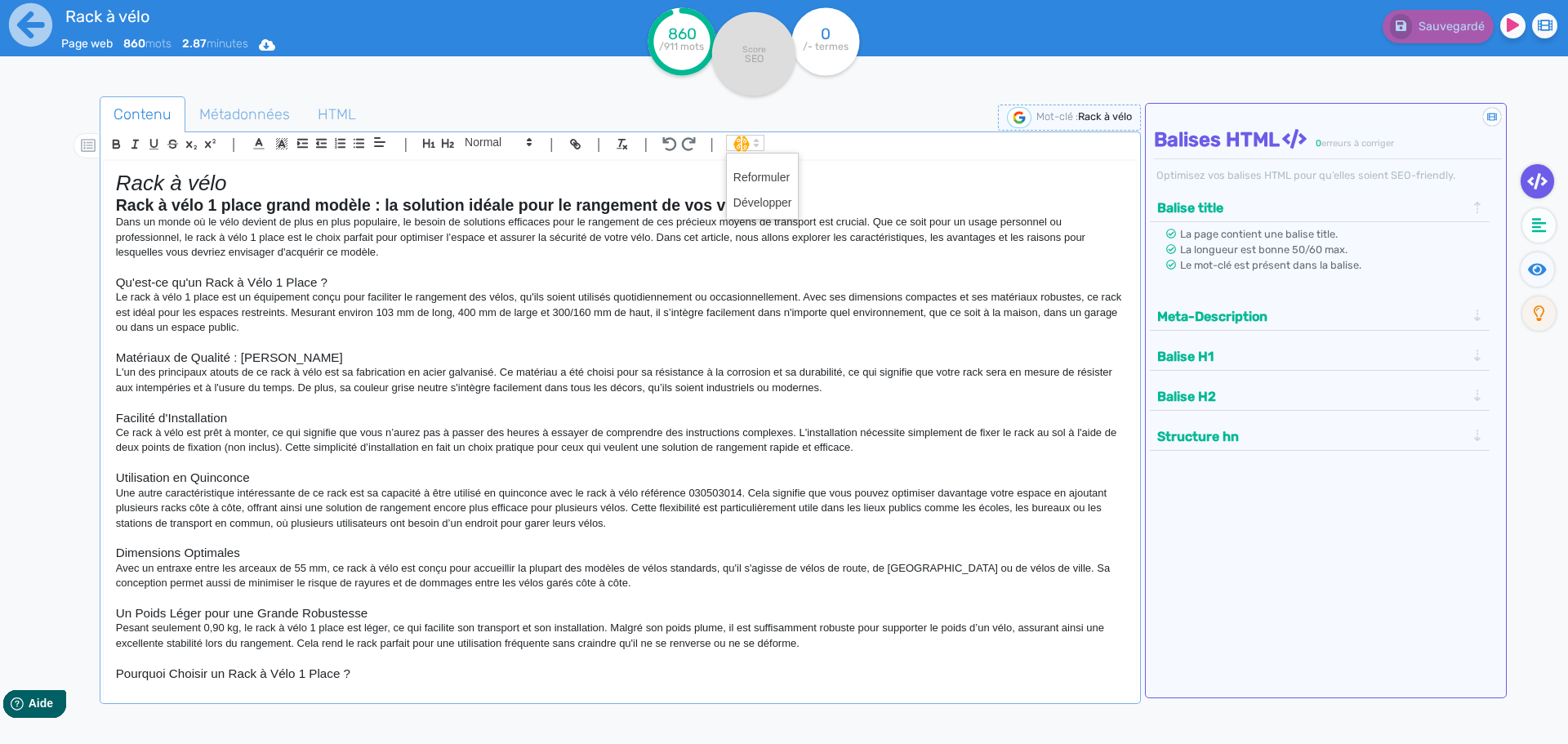
click at [743, 141] on span at bounding box center [745, 143] width 38 height 17
click at [745, 180] on span at bounding box center [762, 177] width 59 height 25
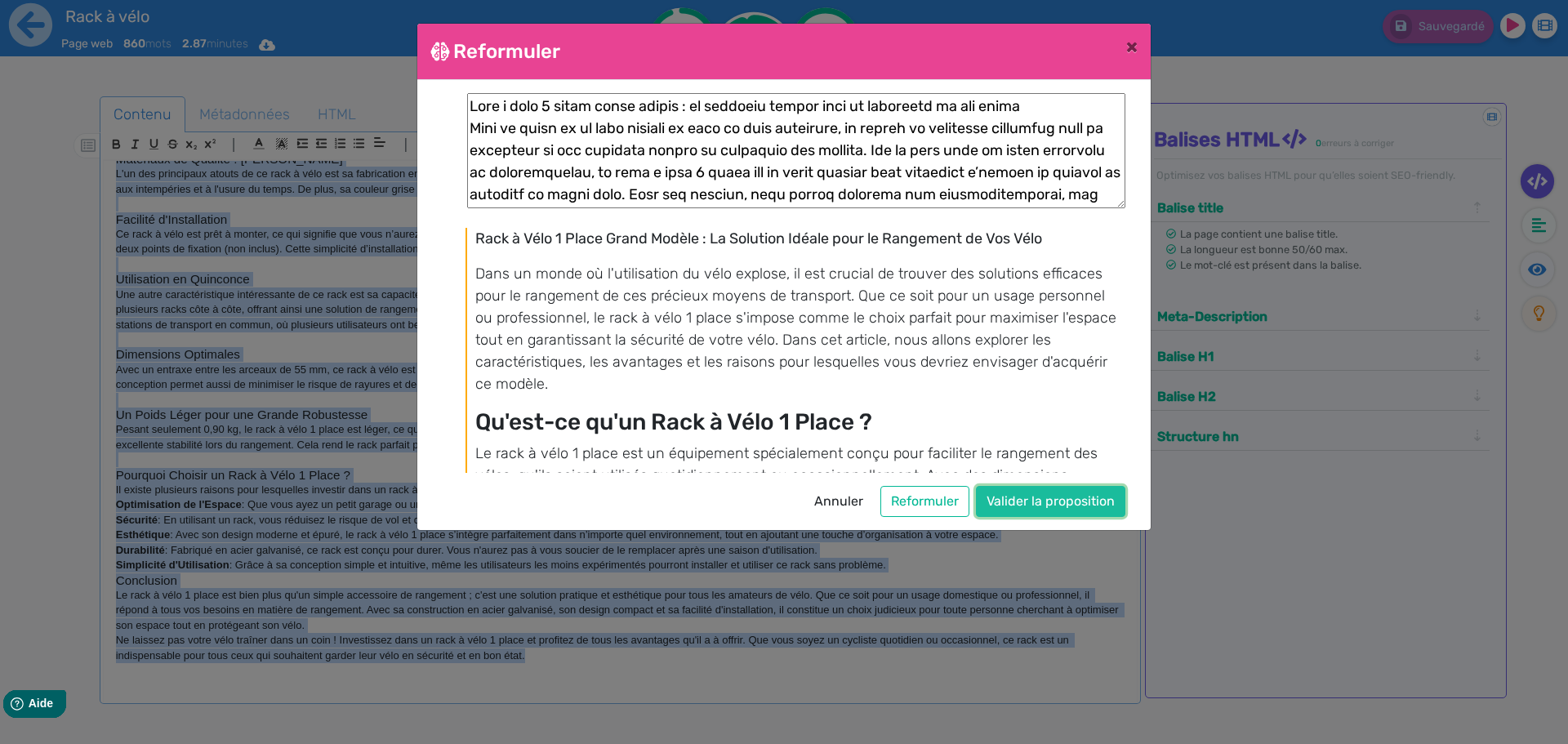
click at [1074, 510] on button "Valider la proposition" at bounding box center [1051, 500] width 150 height 31
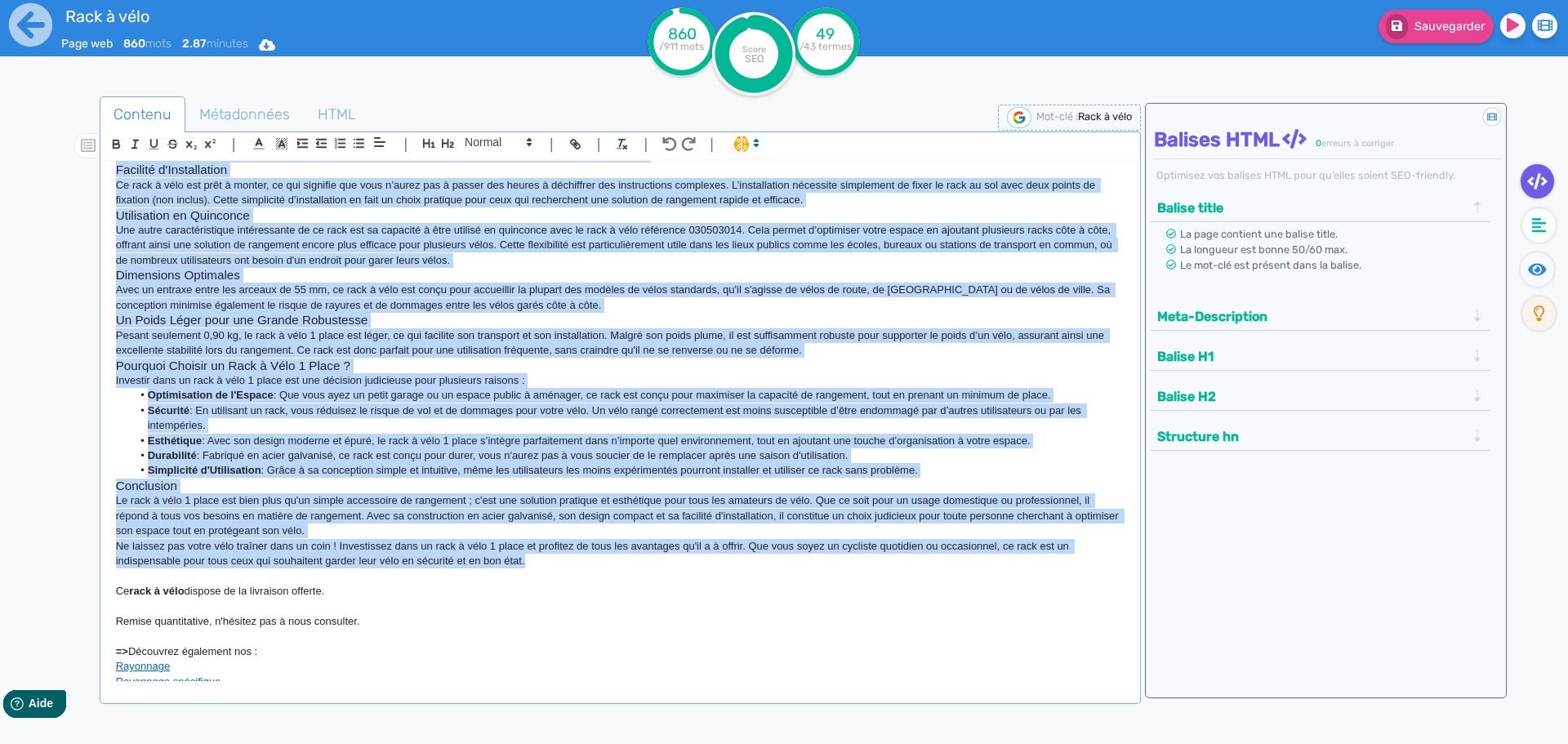
scroll to position [91, 0]
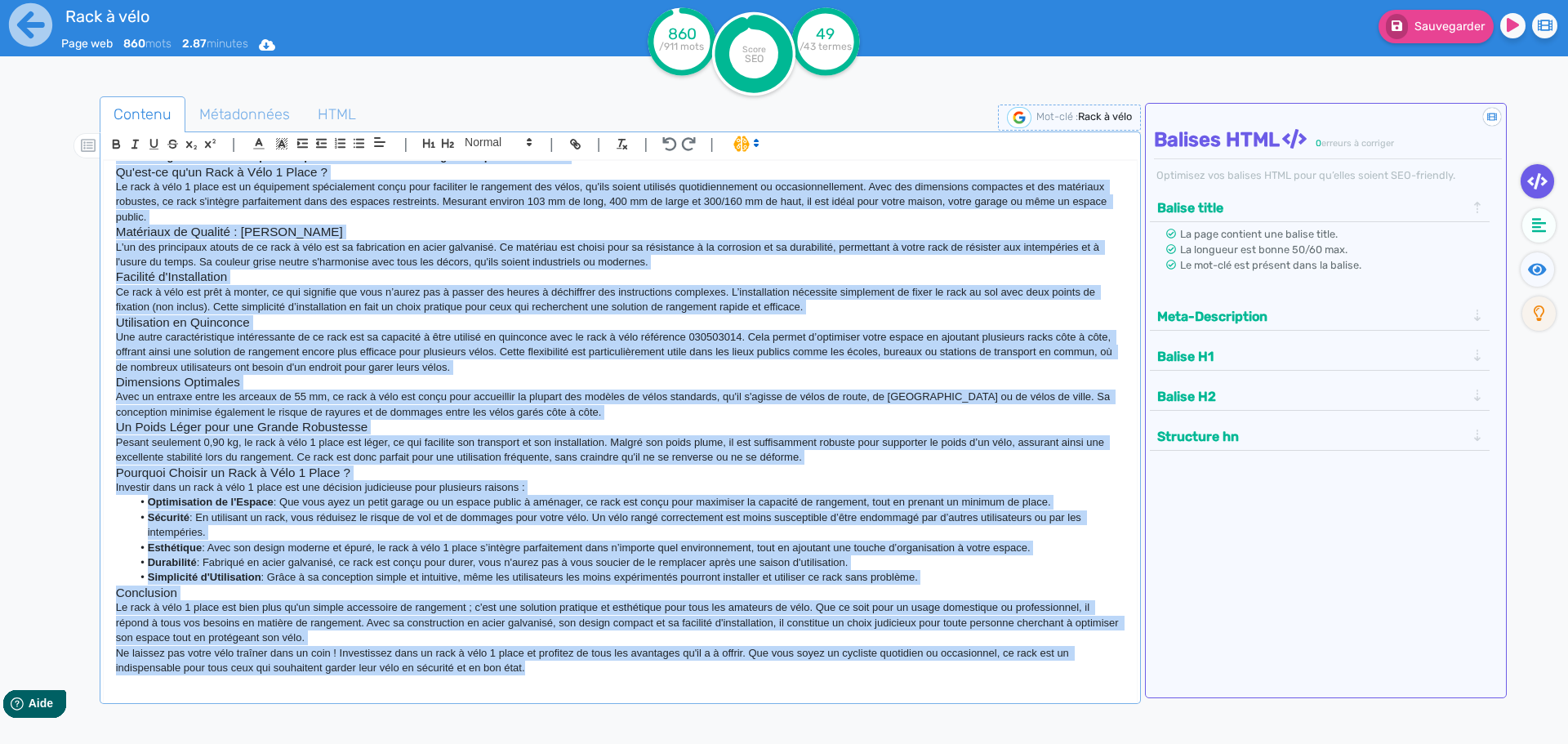
copy div "Lore i Dolo 5 Sitam Conse Adipis : El Seddoeiu Tempor inci ut Laboreetd ma Ali …"
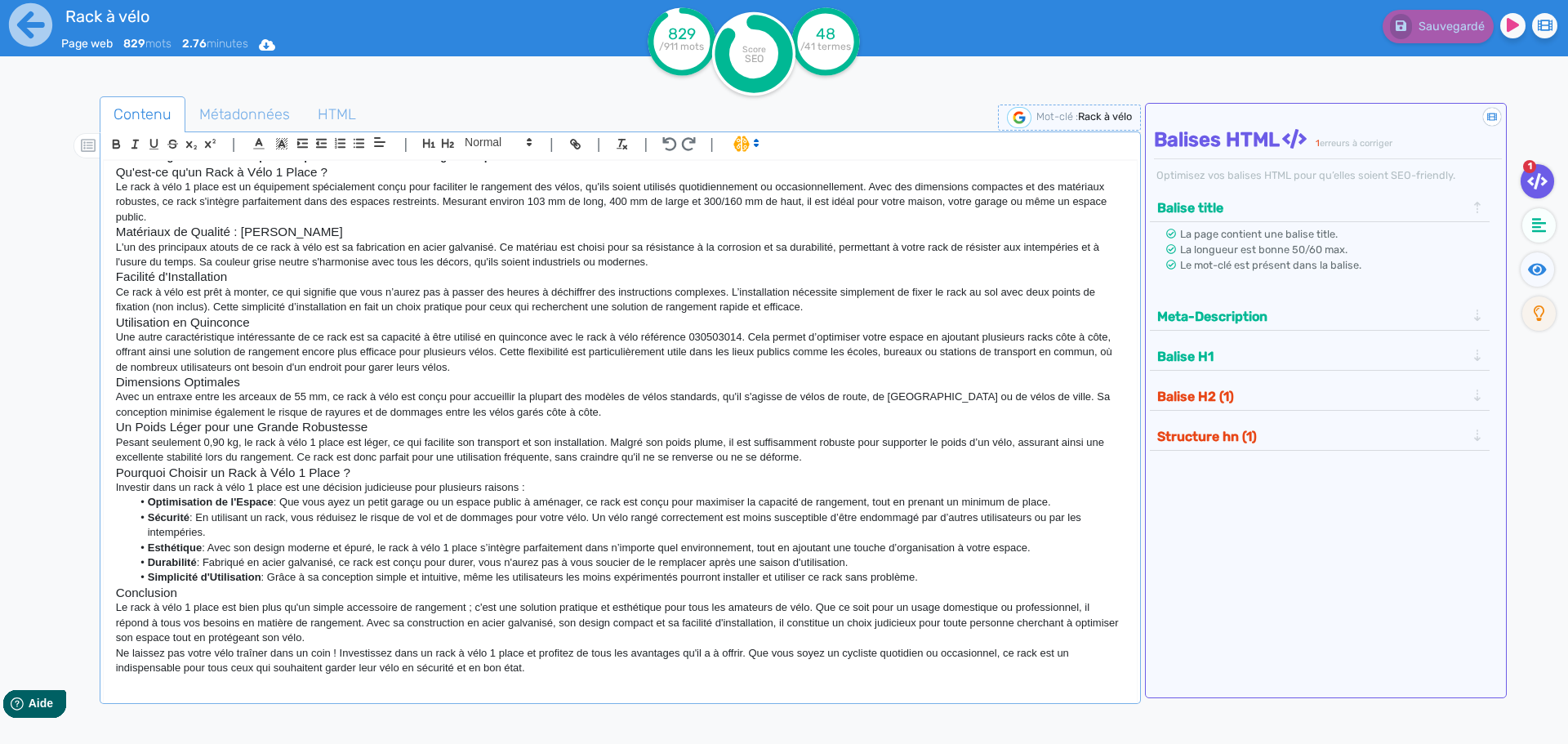
click at [47, 315] on div at bounding box center [73, 470] width 52 height 755
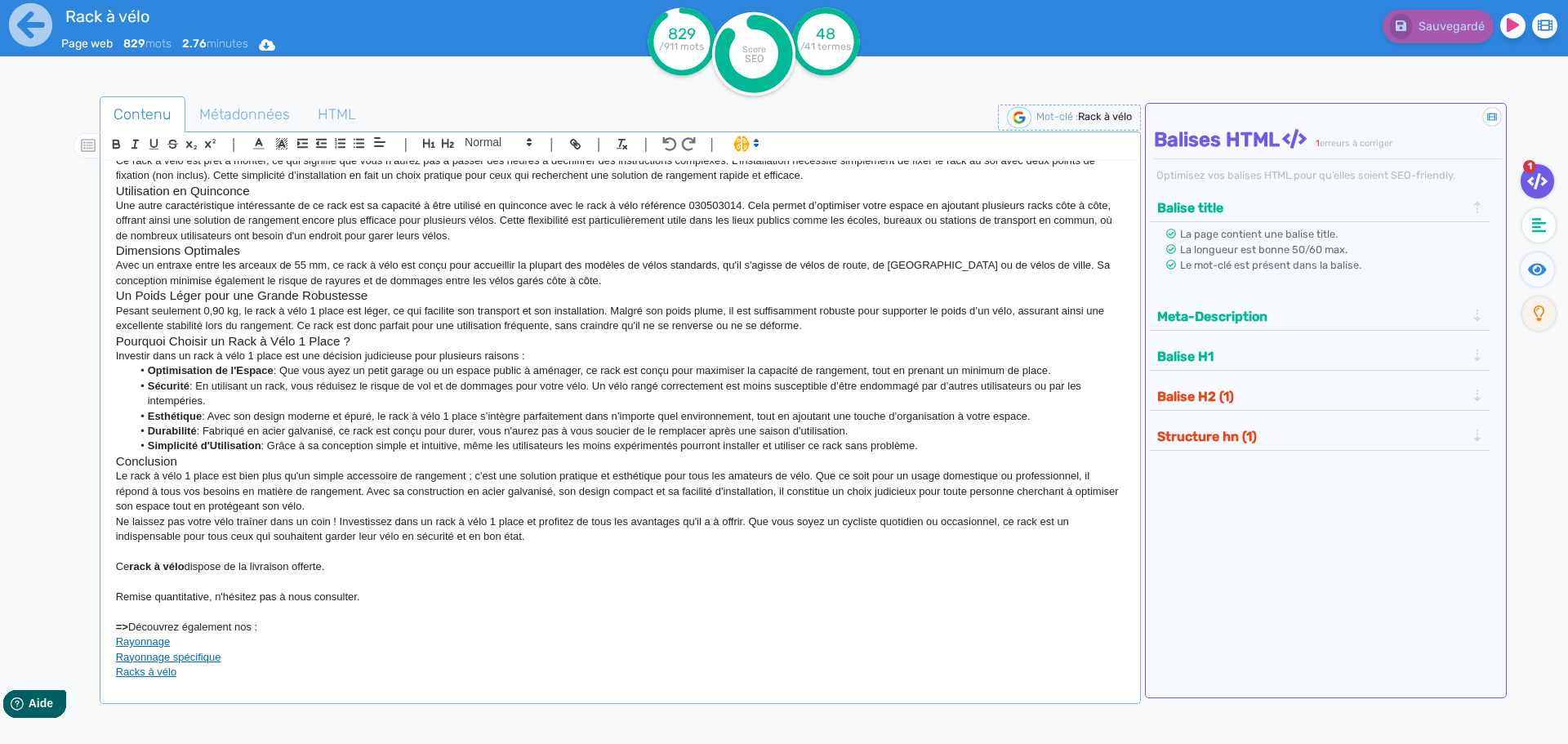
scroll to position [240, 0]
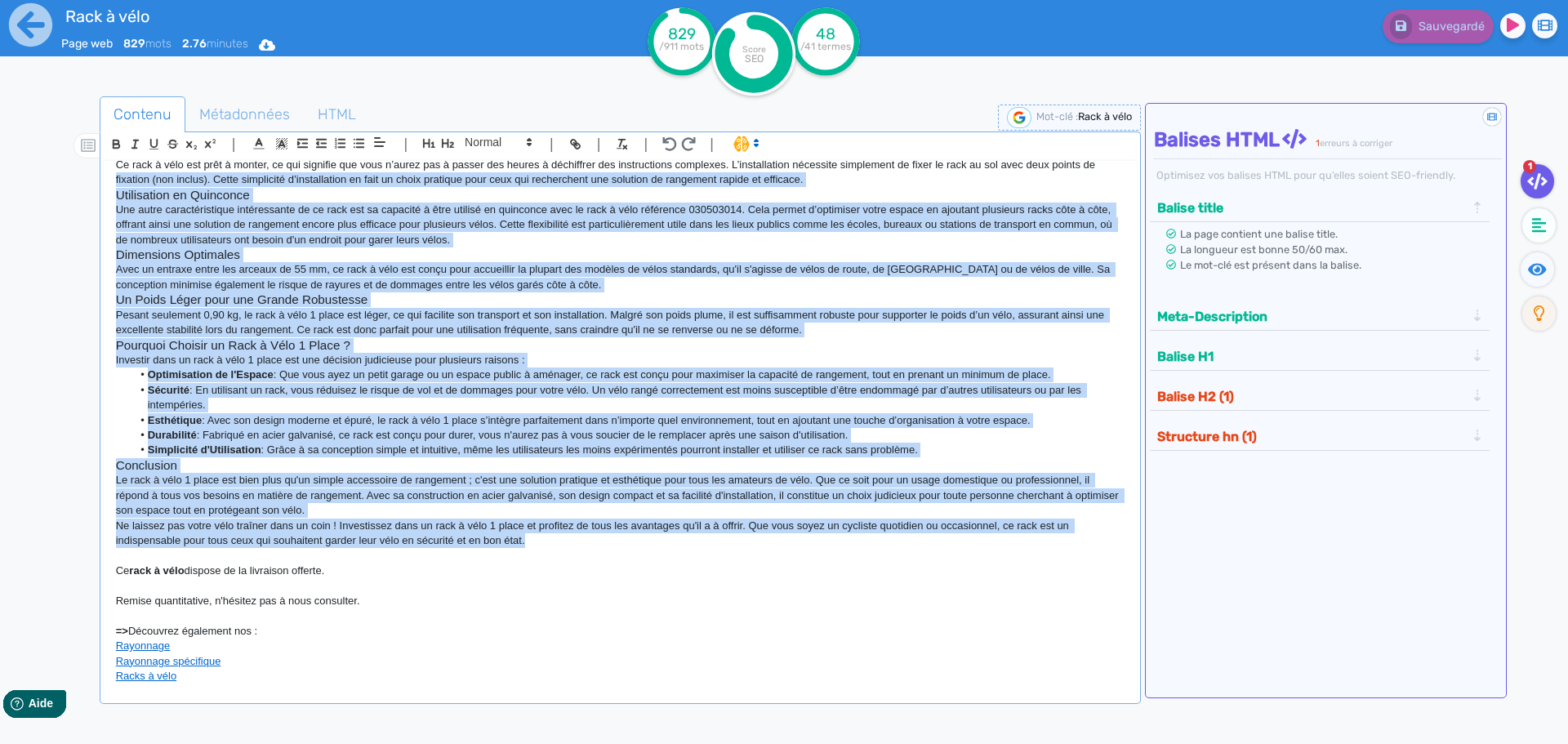
drag, startPoint x: 539, startPoint y: 525, endPoint x: 2, endPoint y: 174, distance: 641.5
click at [2, 174] on div "Rack à vélo Page web 829 mots 2.76 minutes Html Pdf Word 829 /911 mots Score SE…" at bounding box center [784, 423] width 1568 height 847
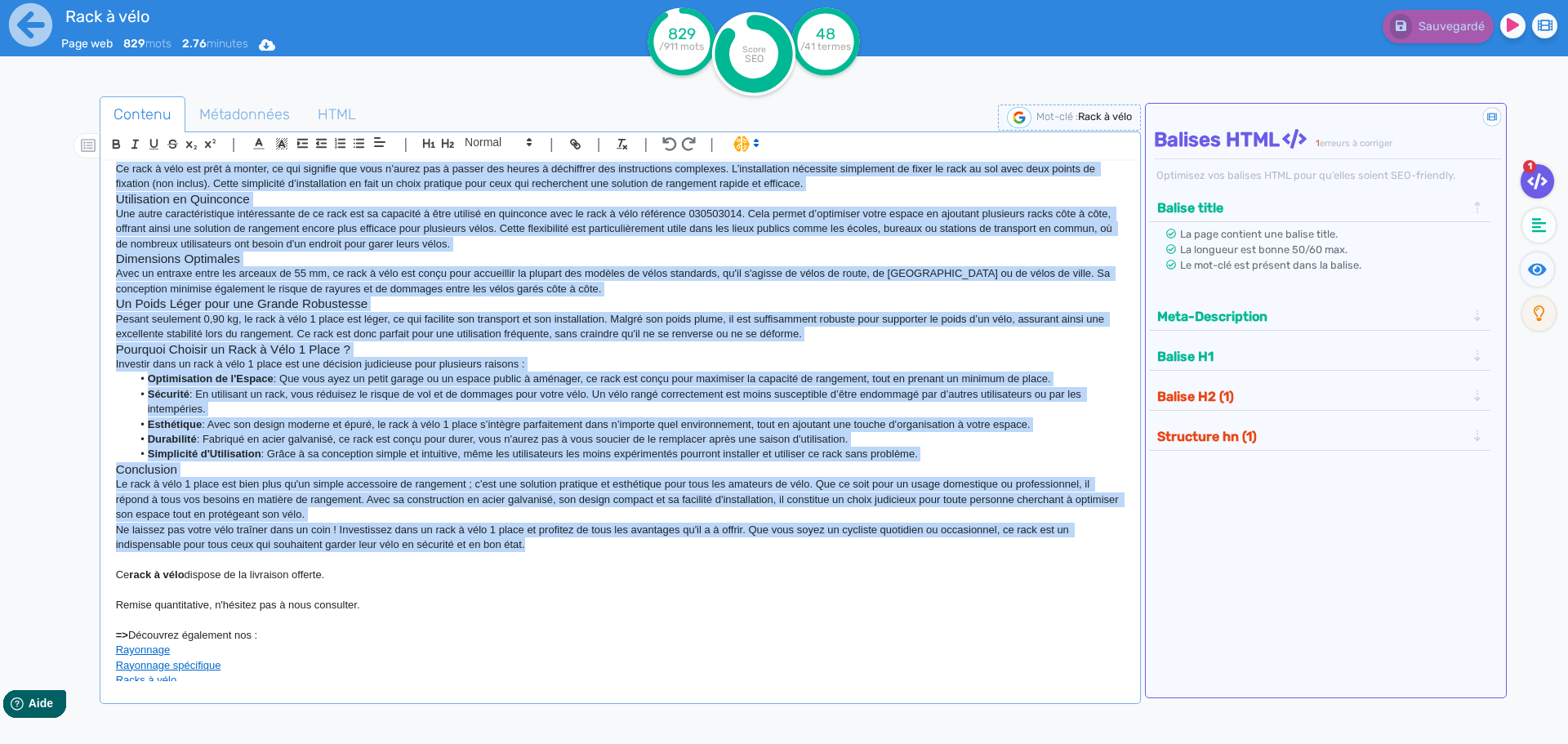
click at [176, 361] on p "Investir dans un rack à vélo 1 place est une décision judicieuse pour plusieurs…" at bounding box center [619, 364] width 1008 height 15
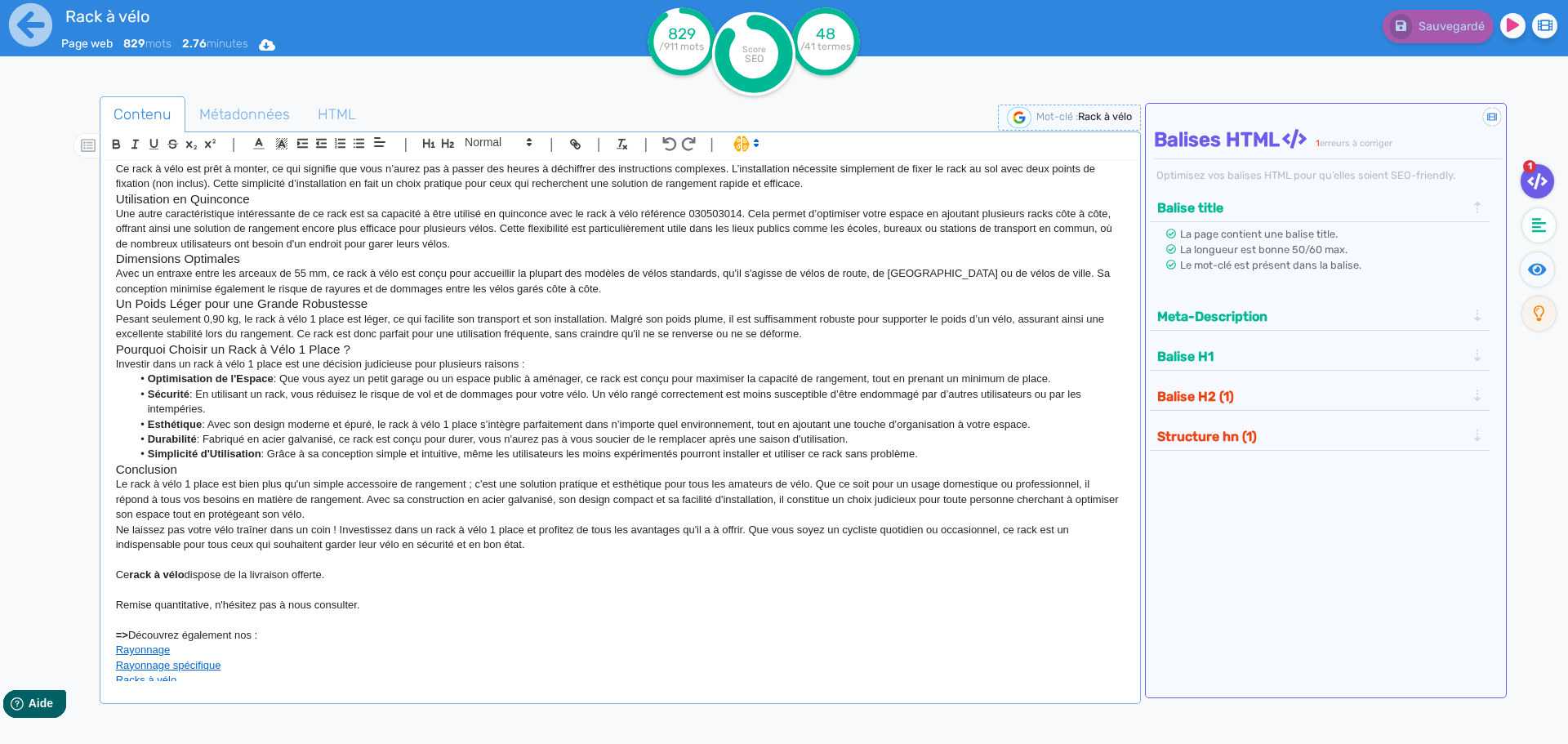
drag, startPoint x: 918, startPoint y: 462, endPoint x: 57, endPoint y: 358, distance: 867.3
click at [57, 358] on div "Contenu Métadonnées HTML | | H3 H4 H5 H6 Normal | | | | Rack à vélo Rack à Vélo…" at bounding box center [807, 470] width 1521 height 755
click at [742, 137] on span at bounding box center [745, 143] width 38 height 17
click at [745, 180] on span at bounding box center [762, 177] width 59 height 25
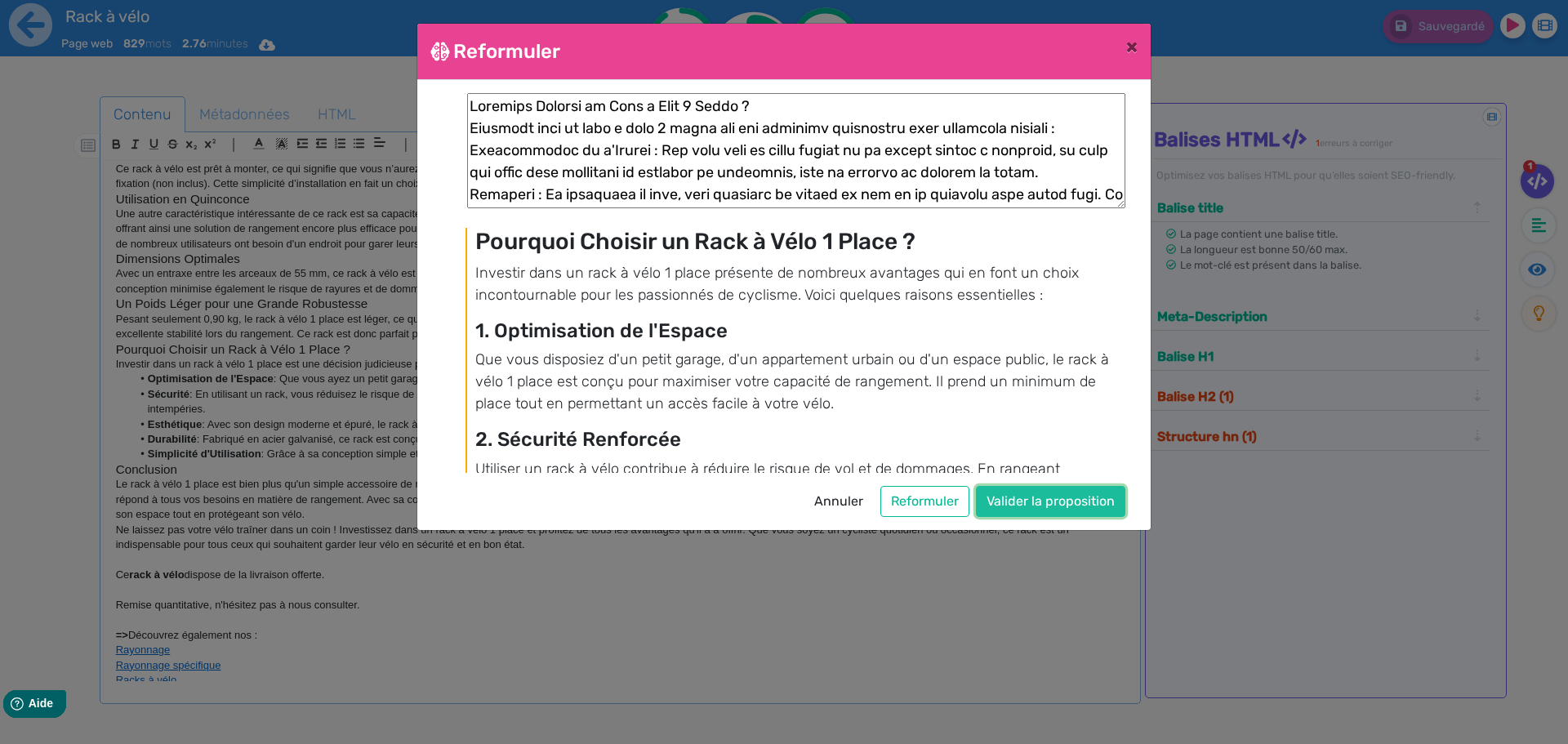
click at [1030, 496] on button "Valider la proposition" at bounding box center [1051, 500] width 150 height 31
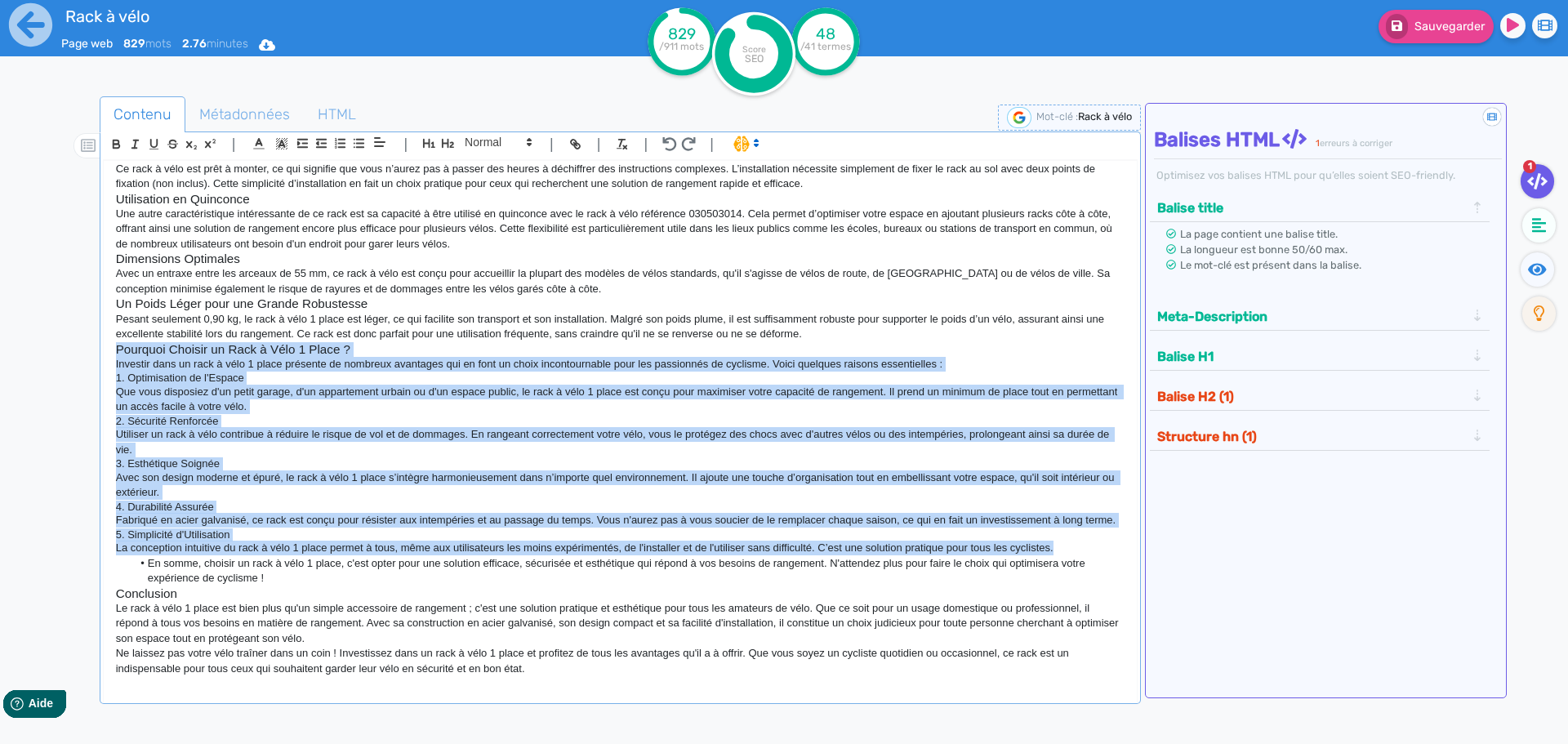
copy div "Pourquoi Choisir un Rack à Vélo 1 Place ? Investir dans un rack à vélo 1 place …"
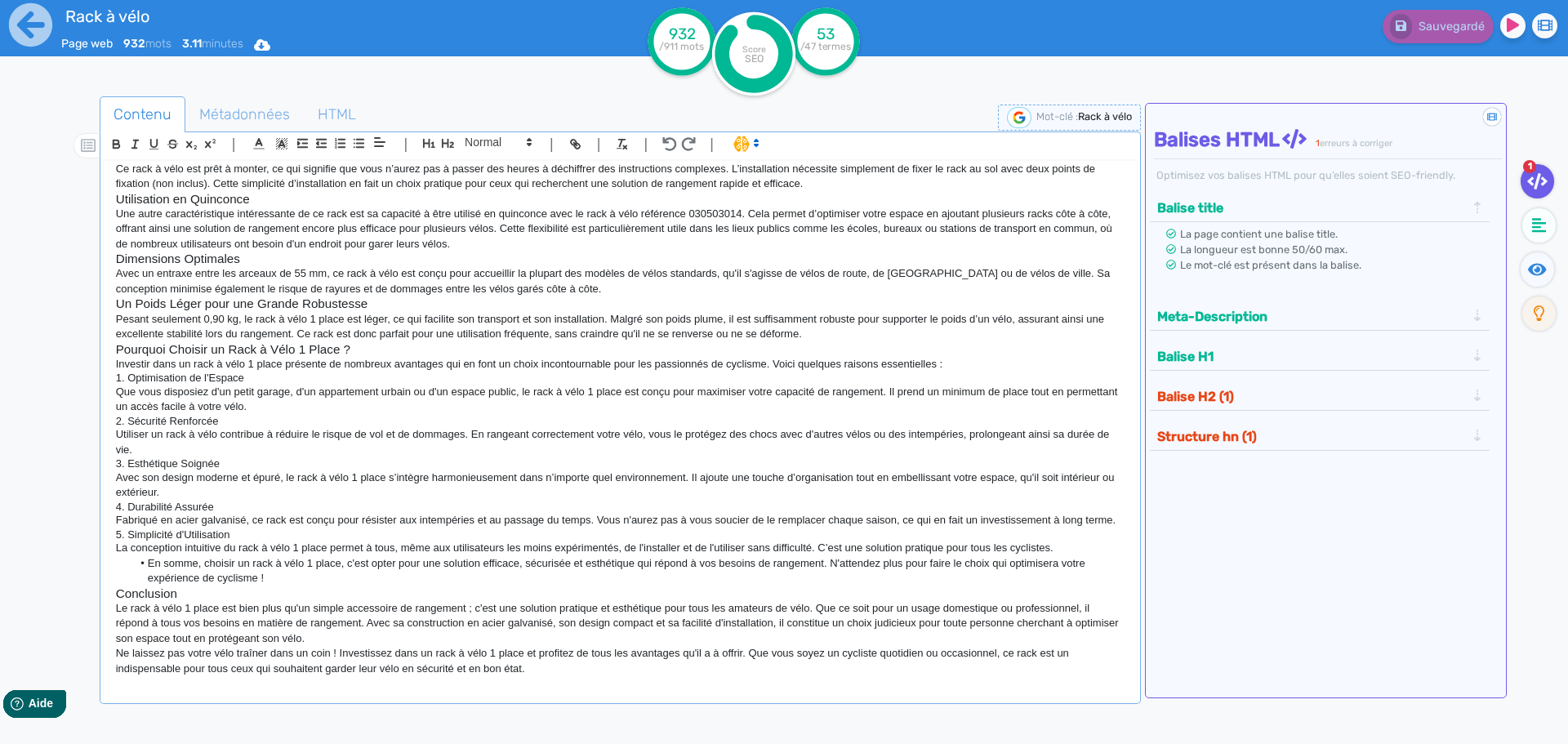
click at [20, 200] on div "Rack à vélo Page web 932 mots 3.11 minutes Html Pdf Word 932 /911 mots Score SE…" at bounding box center [784, 423] width 1568 height 847
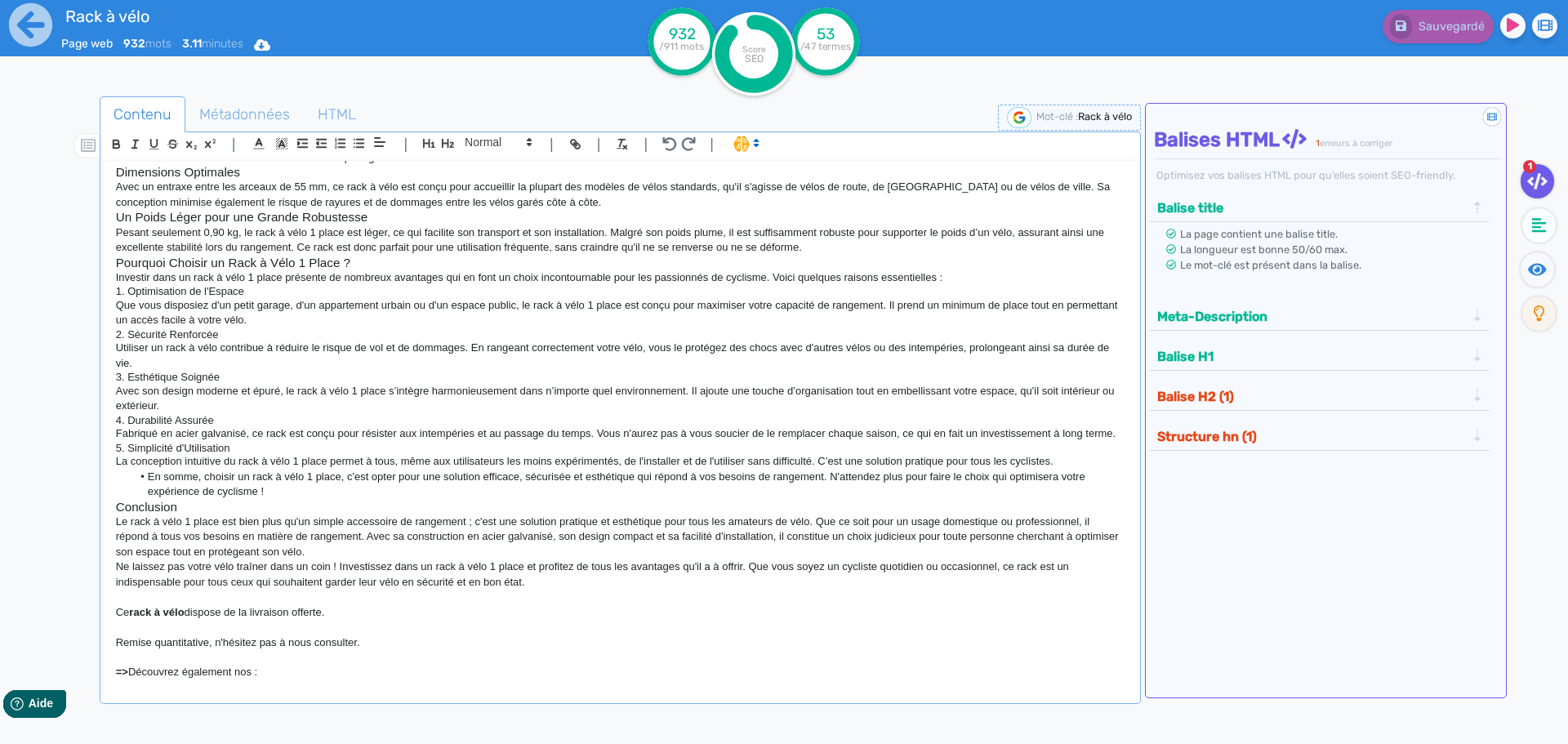
scroll to position [375, 0]
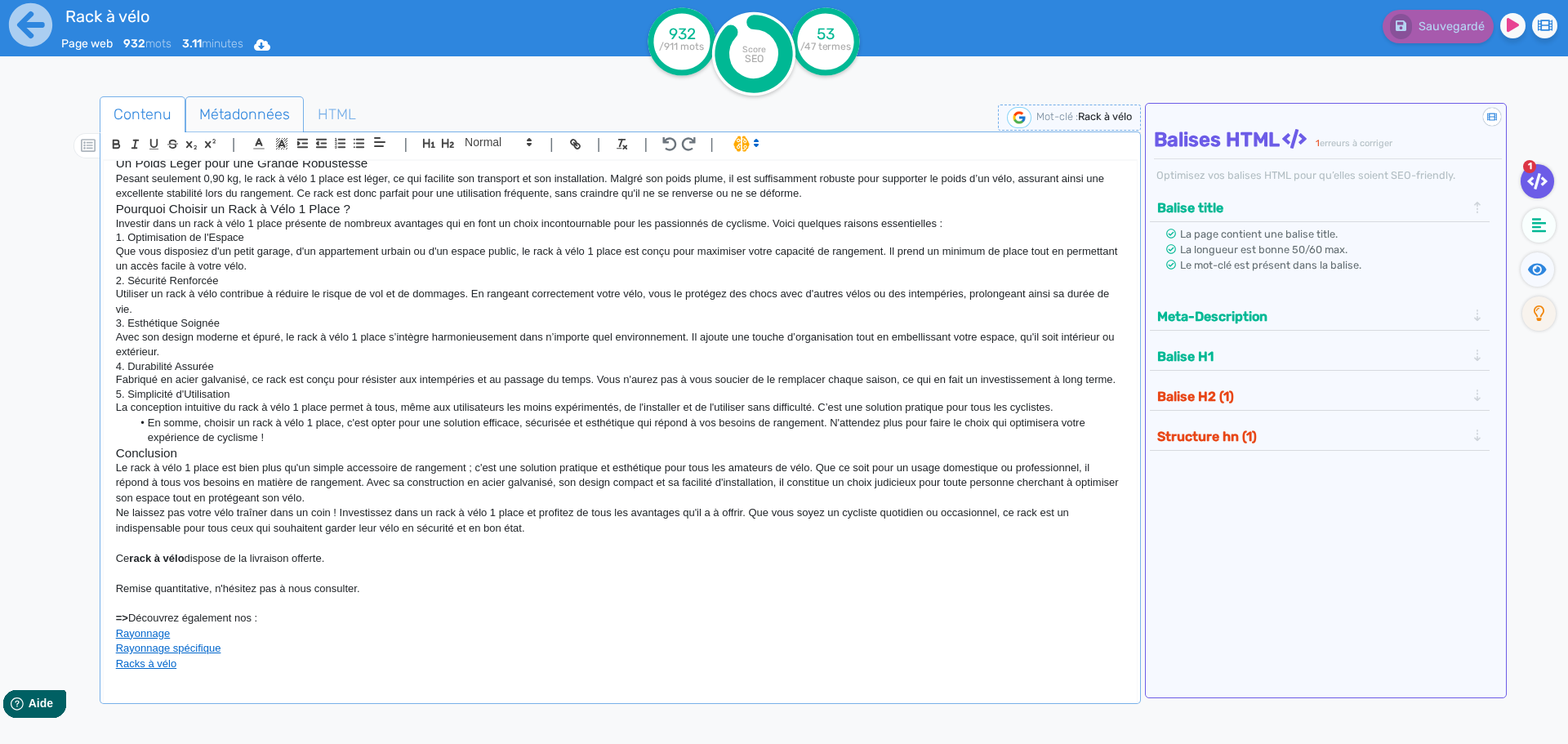
click at [210, 116] on span "Métadonnées" at bounding box center [244, 114] width 116 height 44
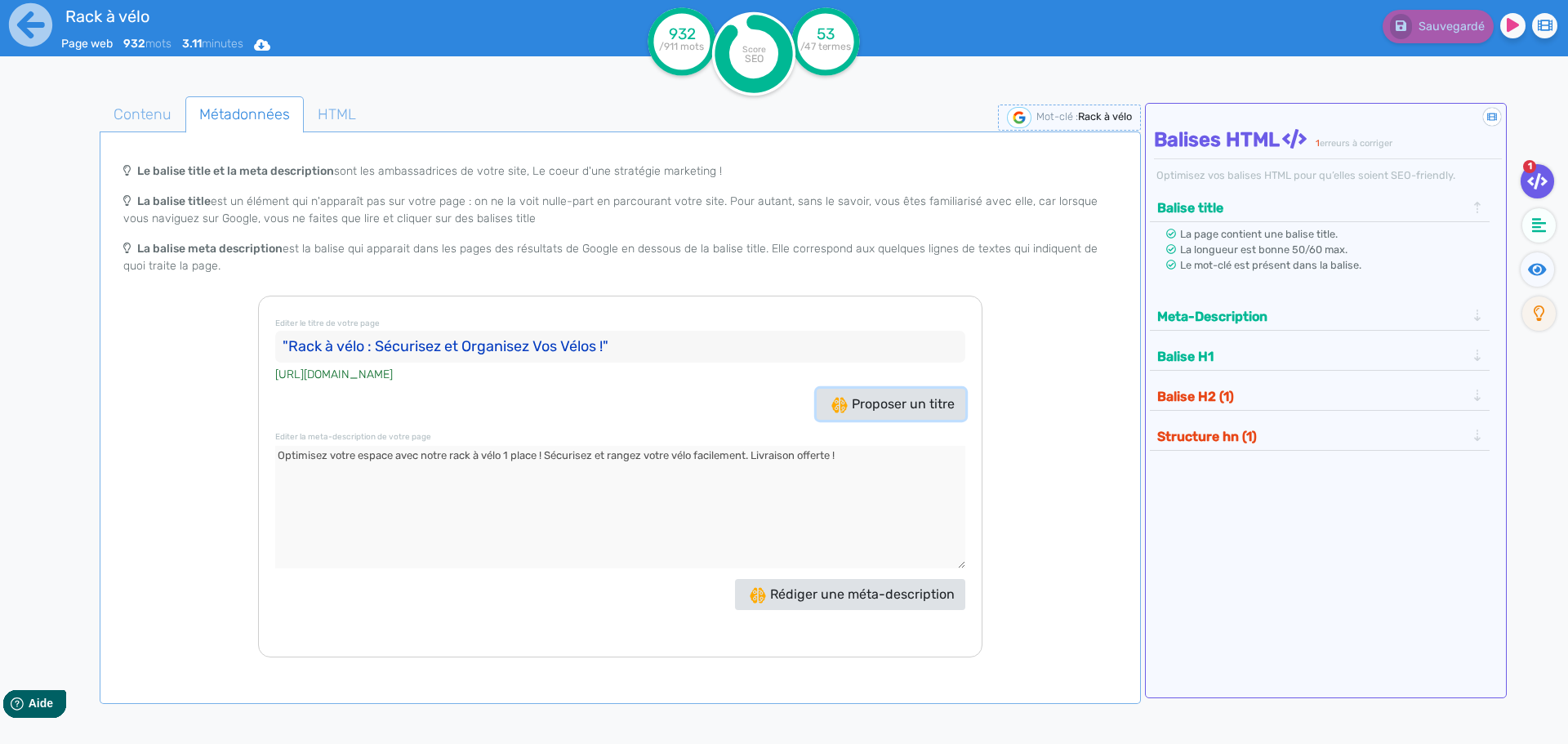
click at [910, 400] on span "Proposer un titre" at bounding box center [893, 403] width 123 height 16
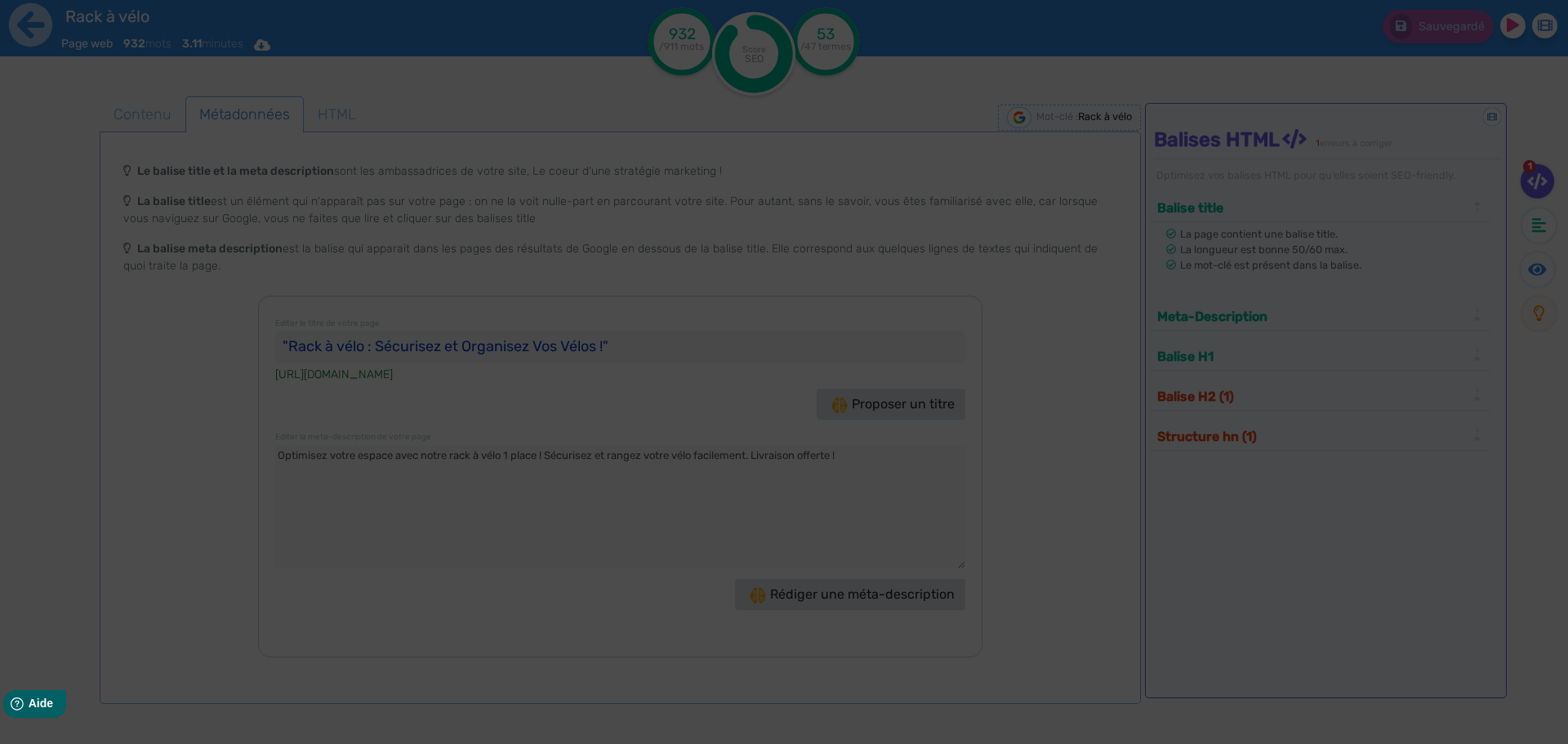
type input ""Rack à vélo : Offrez à votre vélo un rangement sûr !""
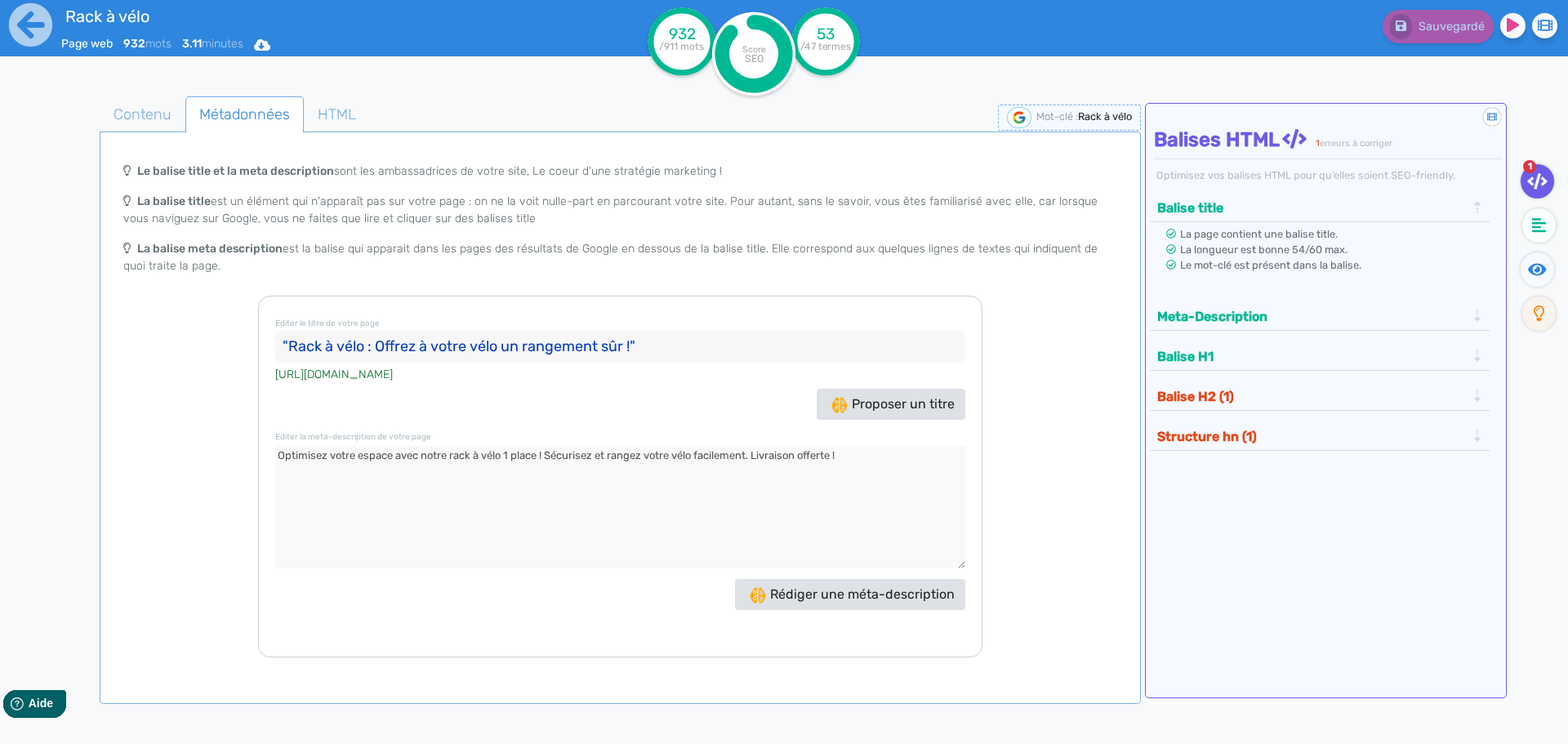
drag, startPoint x: 629, startPoint y: 342, endPoint x: 292, endPoint y: 347, distance: 337.0
click at [292, 347] on input ""Rack à vélo : Offrez à votre vélo un rangement sûr !"" at bounding box center [620, 347] width 690 height 32
click at [893, 596] on span "Rédiger une méta-description" at bounding box center [852, 594] width 205 height 16
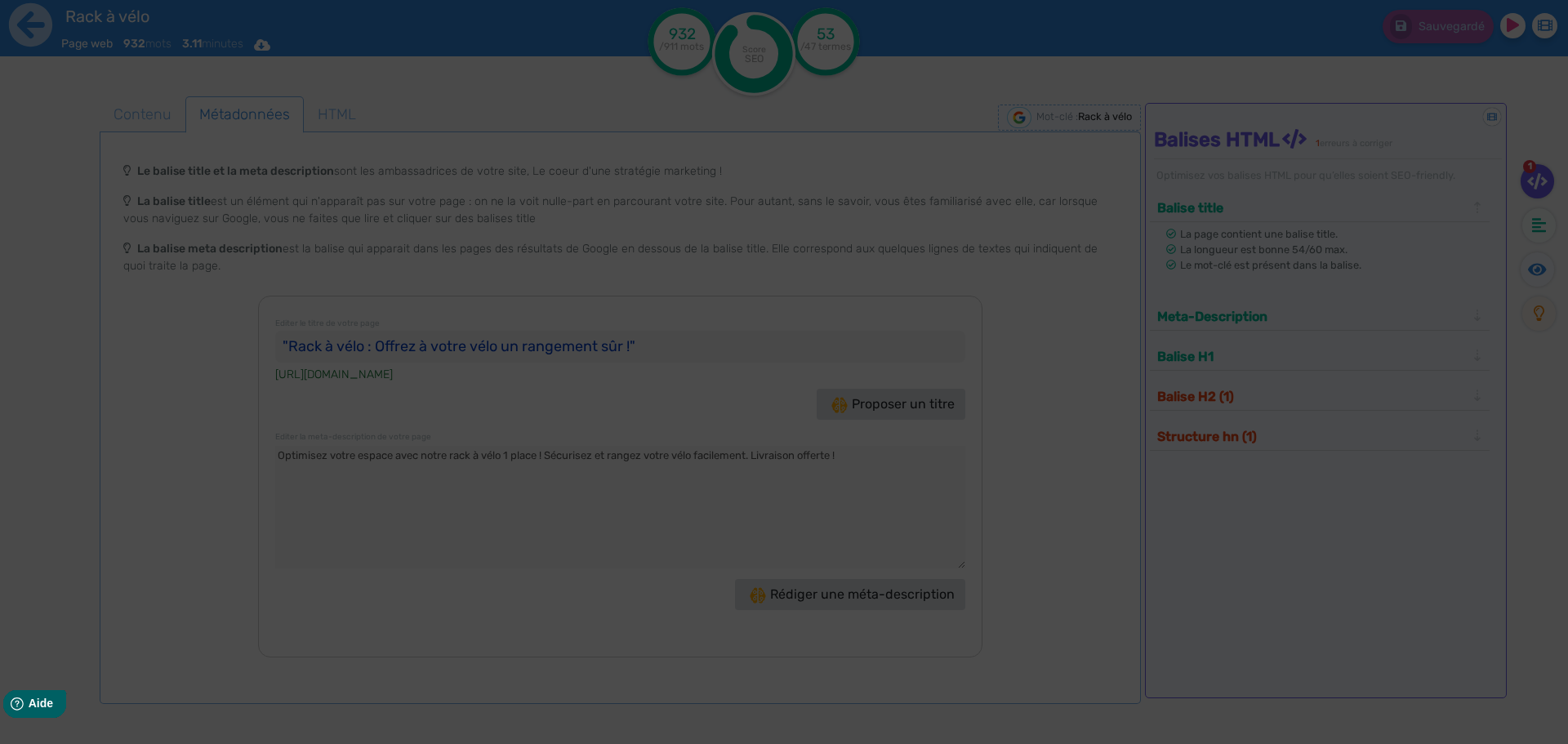
type textarea "Découvrez notre Rack à vélo 1 place : une solution pratique, sécurisée et esthé…"
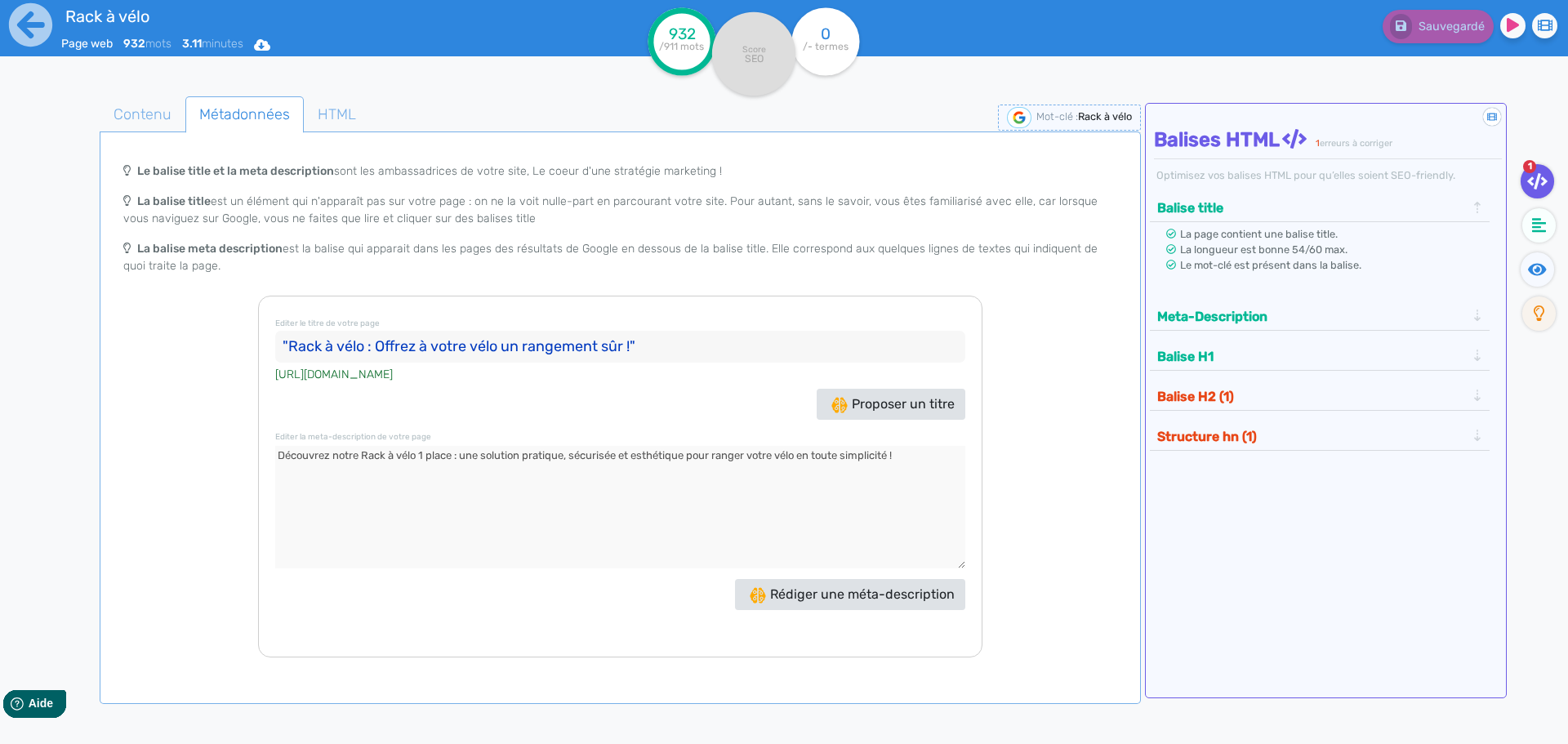
drag, startPoint x: 930, startPoint y: 454, endPoint x: 71, endPoint y: 442, distance: 859.1
click at [63, 441] on div "Contenu Métadonnées HTML | | H3 H4 H5 H6 Normal | | | | Rack à vélo Rack à Vélo…" at bounding box center [807, 470] width 1521 height 755
click at [34, 32] on icon at bounding box center [31, 25] width 43 height 43
